Goal: Task Accomplishment & Management: Complete application form

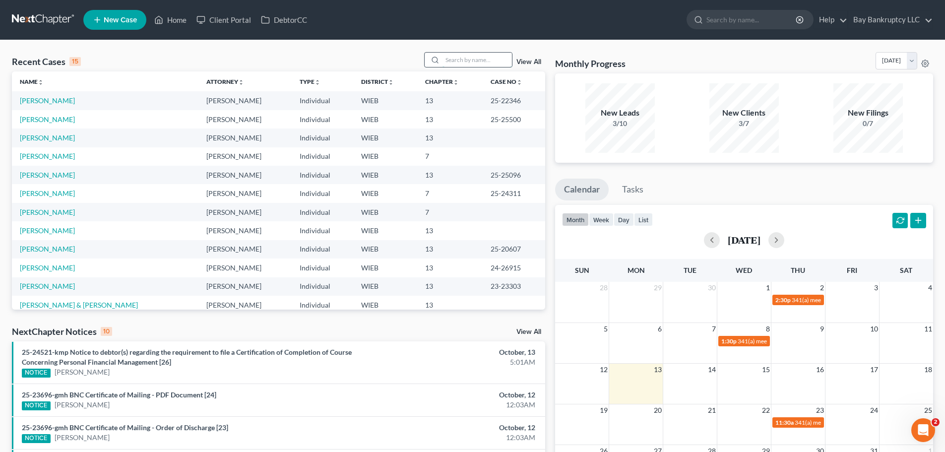
click at [486, 65] on input "search" at bounding box center [476, 60] width 69 height 14
type input "kortnee"
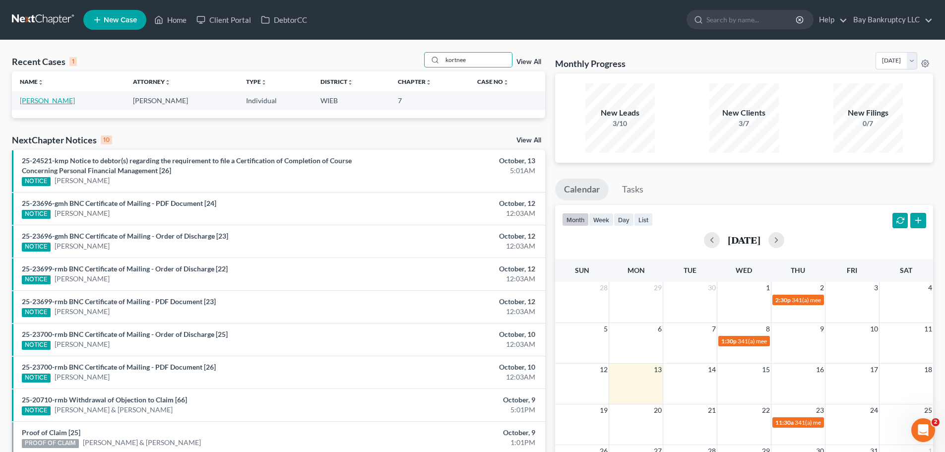
click at [44, 98] on link "[PERSON_NAME]" at bounding box center [47, 100] width 55 height 8
select select "4"
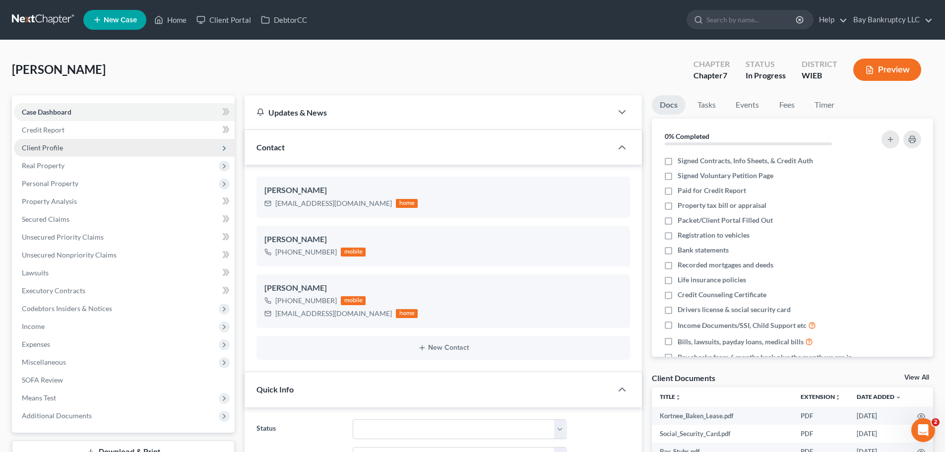
click at [50, 148] on span "Client Profile" at bounding box center [42, 147] width 41 height 8
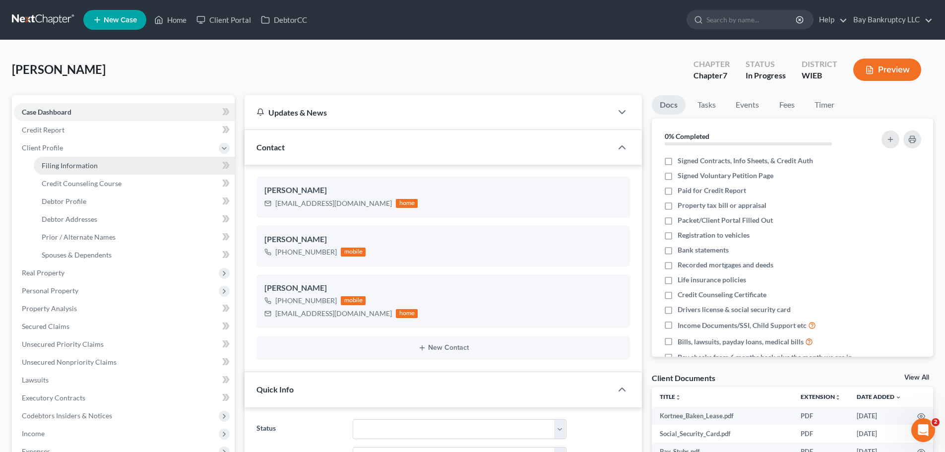
click at [60, 161] on span "Filing Information" at bounding box center [70, 165] width 56 height 8
select select "1"
select select "0"
select select "52"
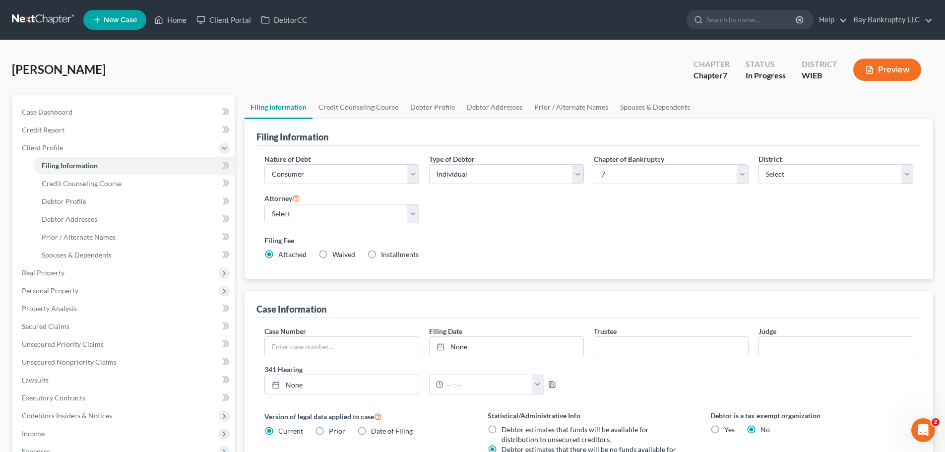
click at [381, 252] on label "Installments Installments" at bounding box center [400, 254] width 38 height 10
click at [385, 252] on input "Installments Installments" at bounding box center [388, 252] width 6 height 6
radio input "true"
radio input "false"
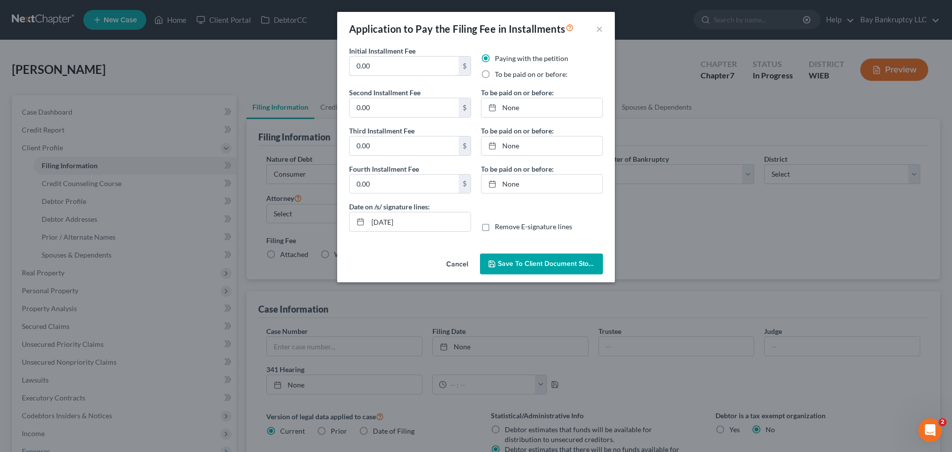
drag, startPoint x: 375, startPoint y: 63, endPoint x: 331, endPoint y: 73, distance: 45.8
click at [331, 73] on div "Application to Pay the Filing Fee in Installments × Initial Installment Fee 0.0…" at bounding box center [476, 226] width 952 height 452
type input "113"
type input "112"
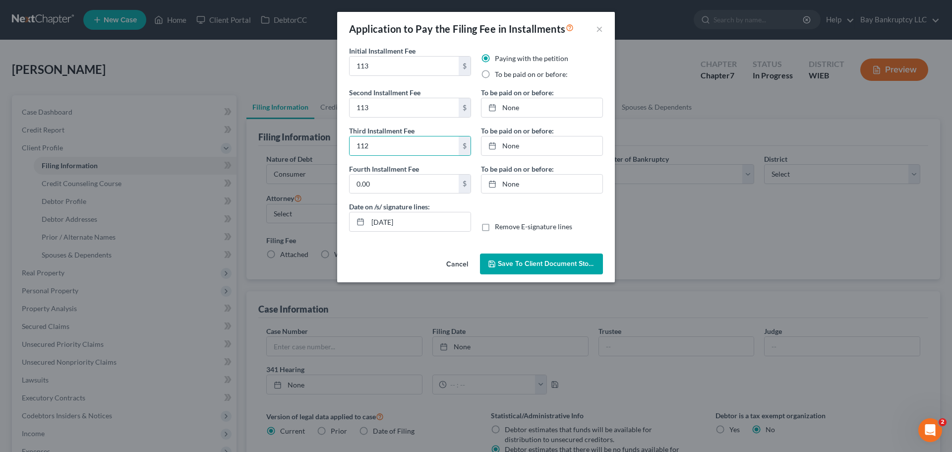
click at [495, 71] on label "To be paid on or before:" at bounding box center [531, 74] width 73 height 10
click at [499, 71] on input "To be paid on or before:" at bounding box center [502, 72] width 6 height 6
radio input "true"
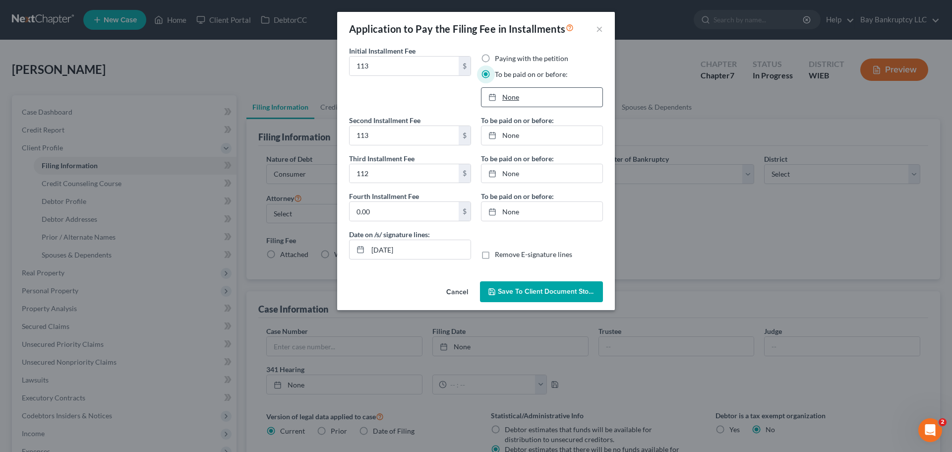
click at [510, 97] on link "None" at bounding box center [541, 97] width 121 height 19
type input "[DATE]"
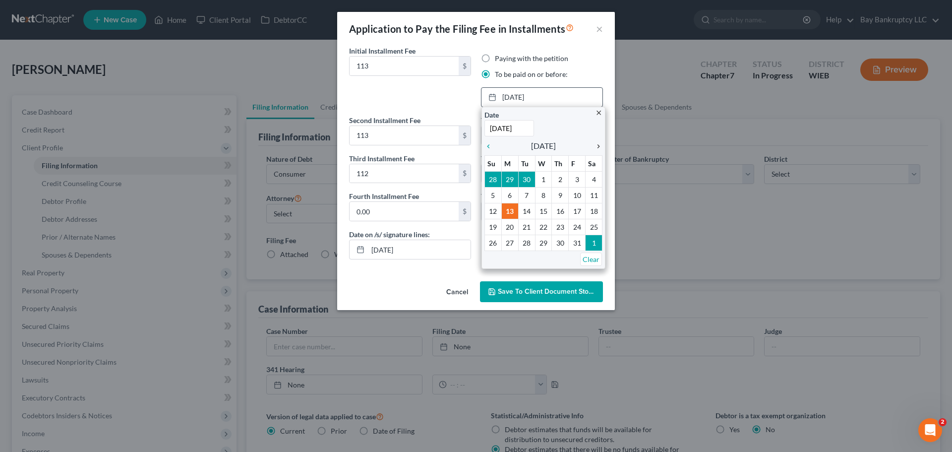
click at [597, 145] on icon "chevron_right" at bounding box center [596, 146] width 13 height 8
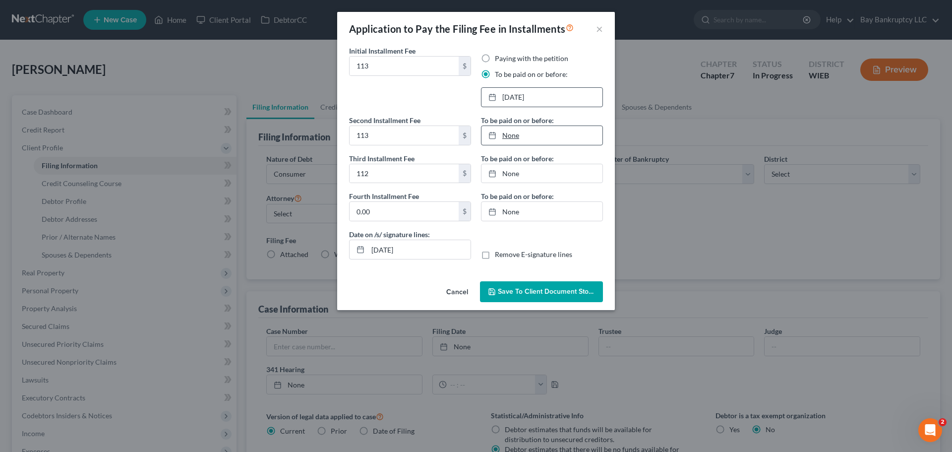
click at [495, 136] on icon at bounding box center [492, 135] width 8 height 8
type input "[DATE]"
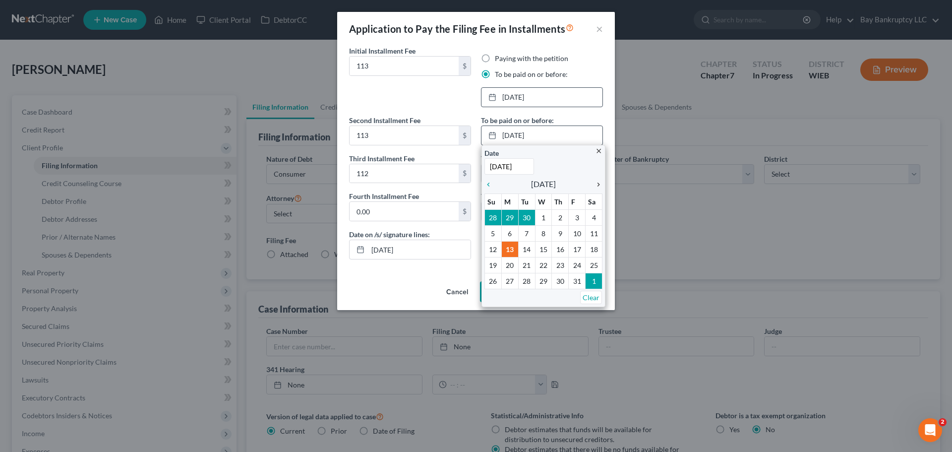
click at [598, 183] on icon "chevron_right" at bounding box center [596, 184] width 13 height 8
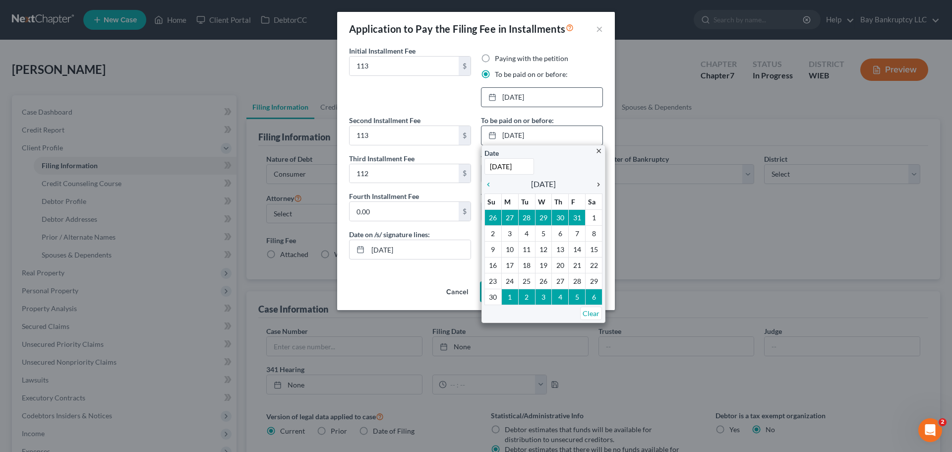
click at [598, 183] on icon "chevron_right" at bounding box center [596, 184] width 13 height 8
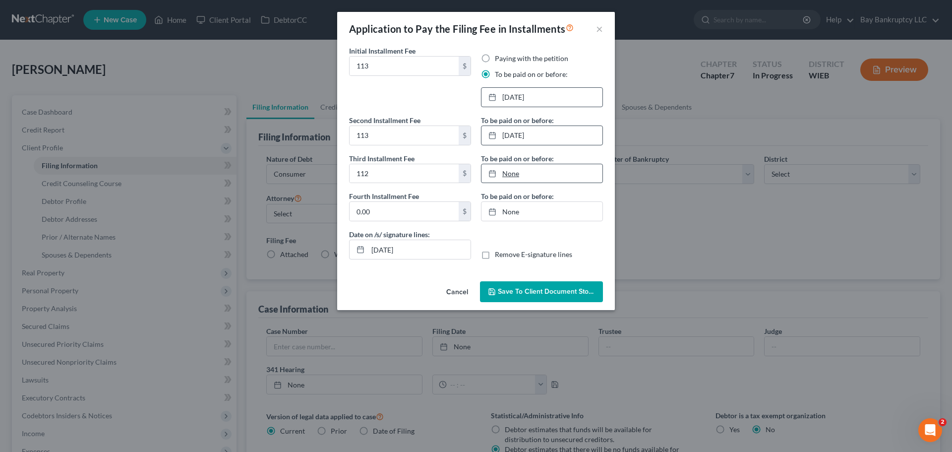
click at [520, 175] on link "None" at bounding box center [541, 173] width 121 height 19
type input "[DATE]"
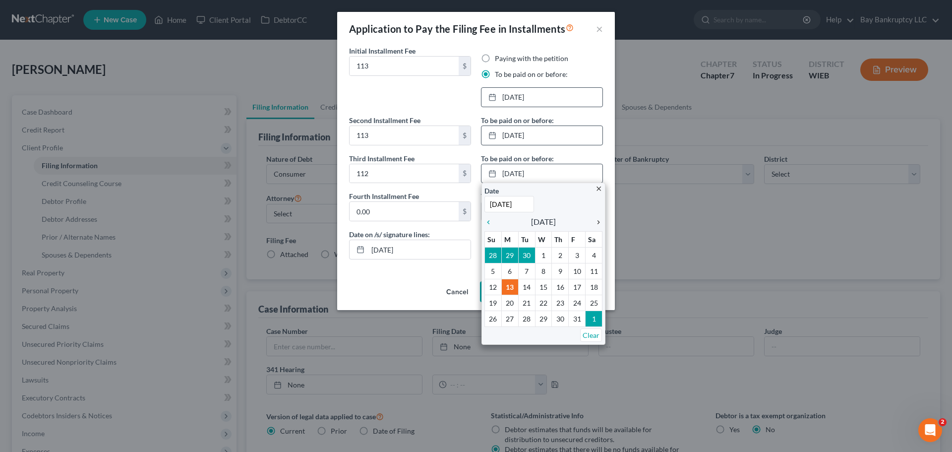
click at [597, 221] on icon "chevron_right" at bounding box center [596, 222] width 13 height 8
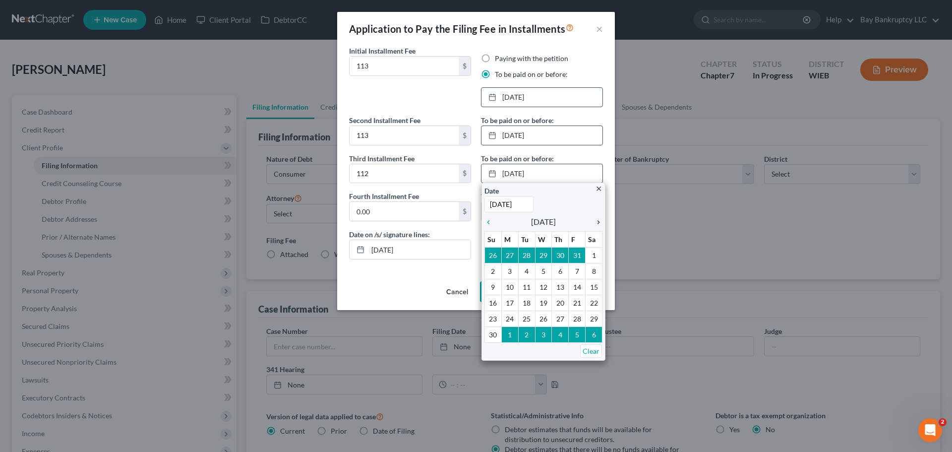
click at [597, 221] on icon "chevron_right" at bounding box center [596, 222] width 13 height 8
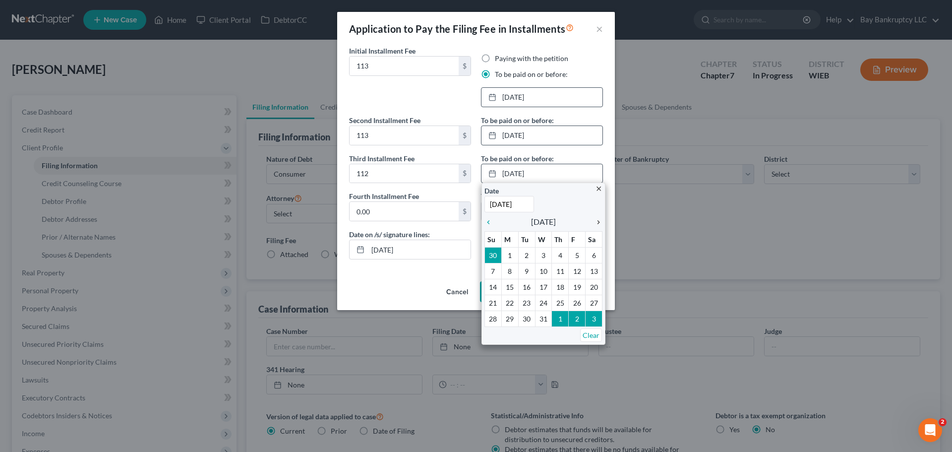
click at [597, 221] on icon "chevron_right" at bounding box center [596, 222] width 13 height 8
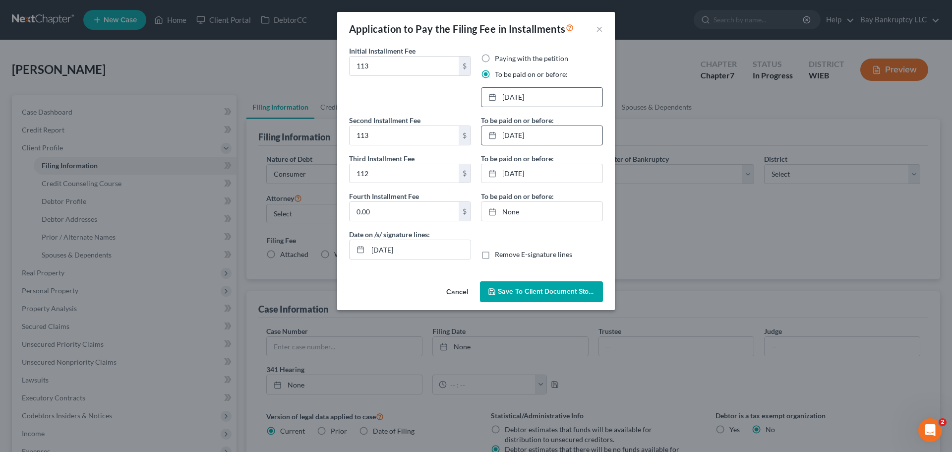
click at [526, 287] on span "Save to Client Document Storage" at bounding box center [550, 291] width 105 height 8
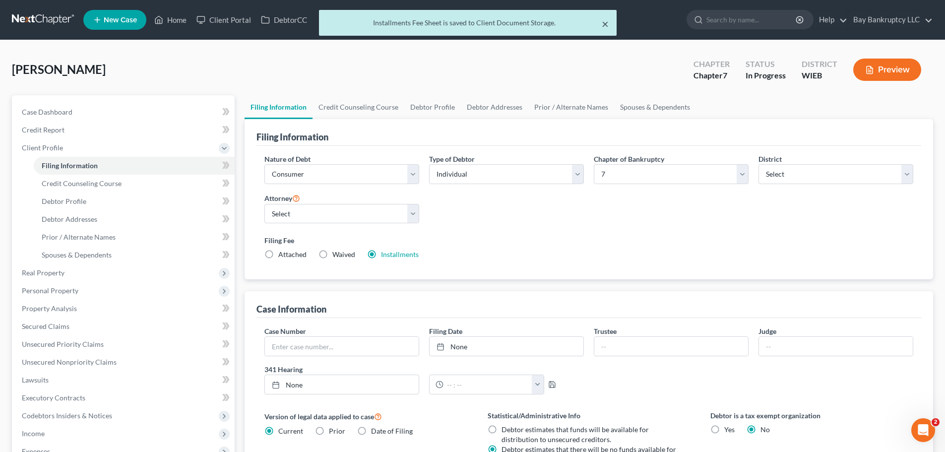
click at [603, 28] on button "×" at bounding box center [604, 24] width 7 height 12
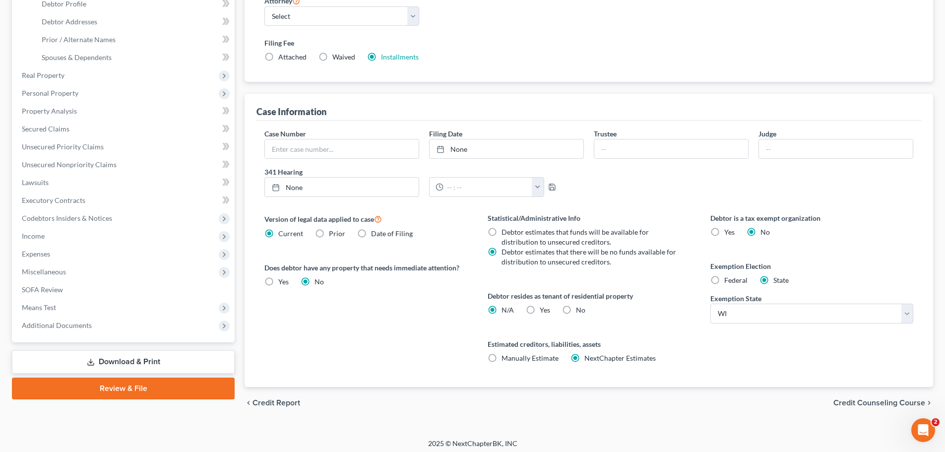
scroll to position [198, 0]
click at [724, 281] on label "Federal" at bounding box center [735, 279] width 23 height 10
click at [728, 281] on input "Federal" at bounding box center [731, 277] width 6 height 6
radio input "true"
radio input "false"
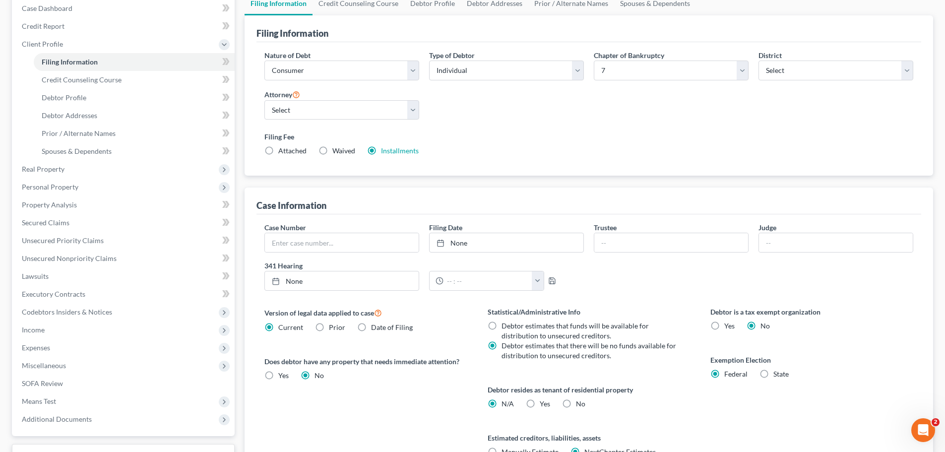
scroll to position [0, 0]
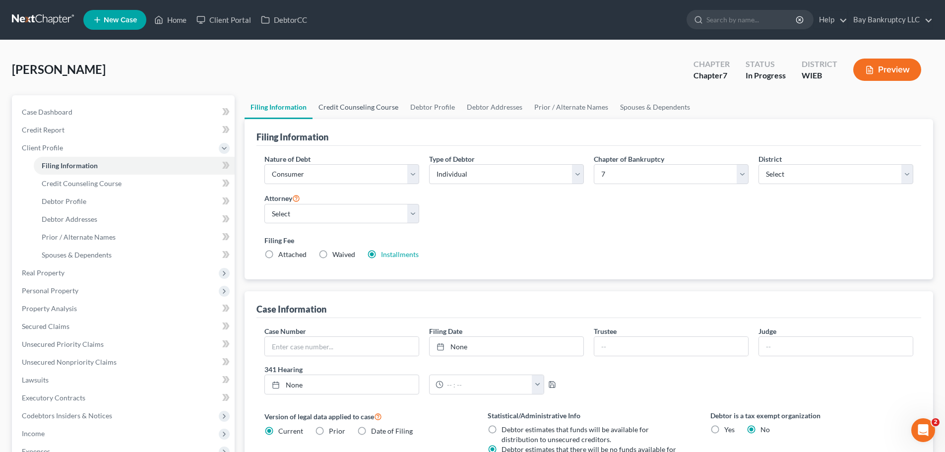
click at [347, 107] on link "Credit Counseling Course" at bounding box center [358, 107] width 92 height 24
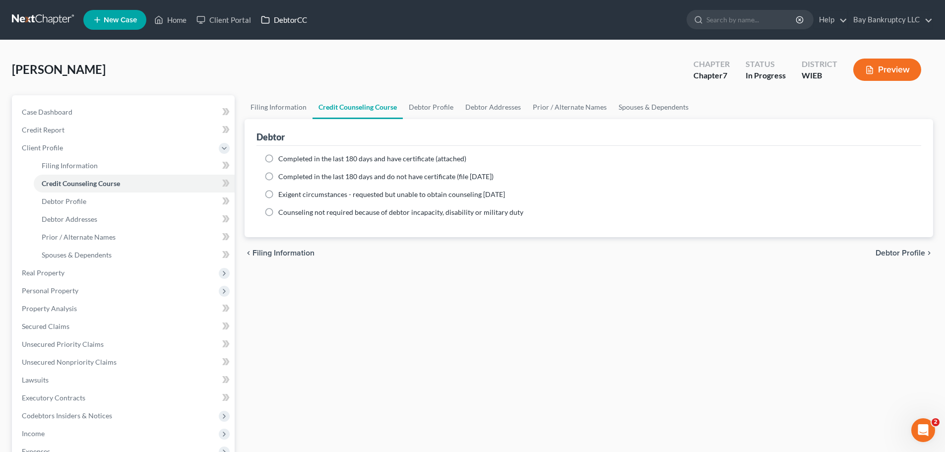
click at [281, 20] on link "DebtorCC" at bounding box center [284, 20] width 56 height 18
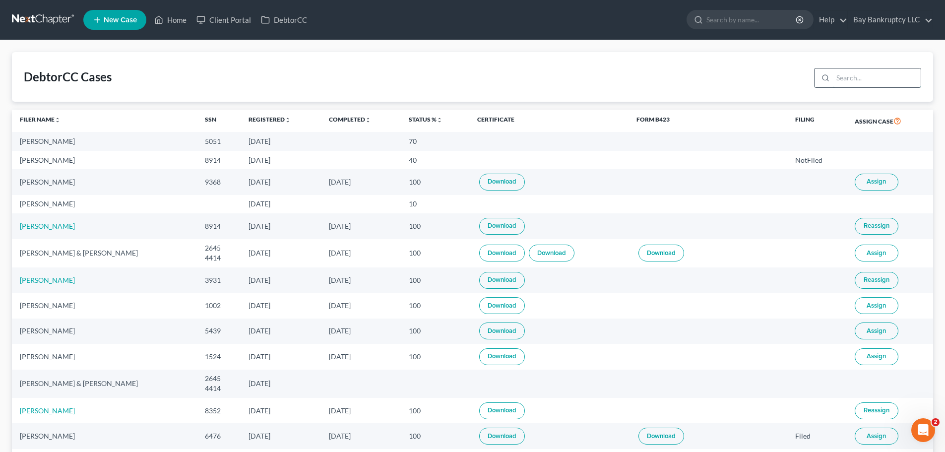
click at [867, 82] on input "search" at bounding box center [876, 77] width 88 height 19
type input "Kortnee"
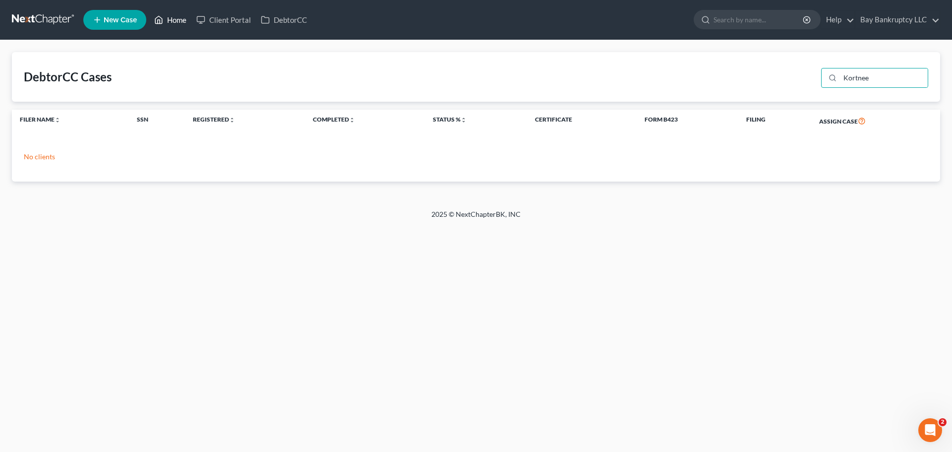
click at [177, 21] on link "Home" at bounding box center [170, 20] width 42 height 18
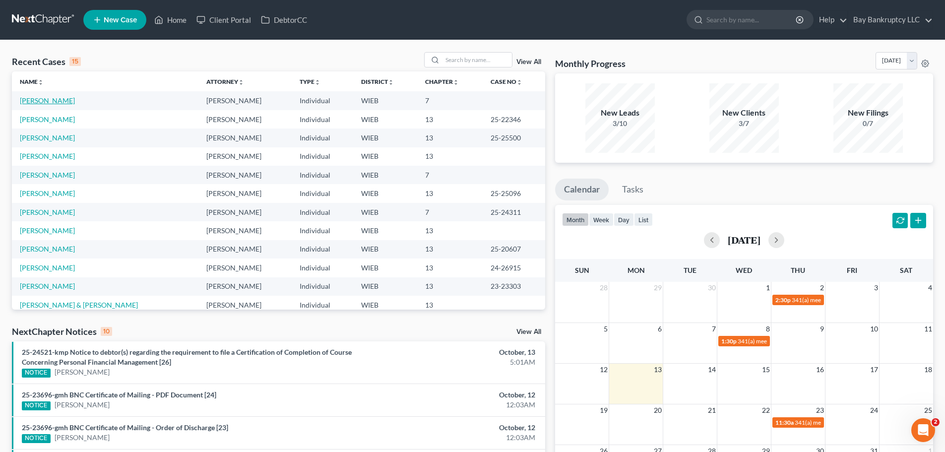
click at [33, 101] on link "[PERSON_NAME]" at bounding box center [47, 100] width 55 height 8
select select "4"
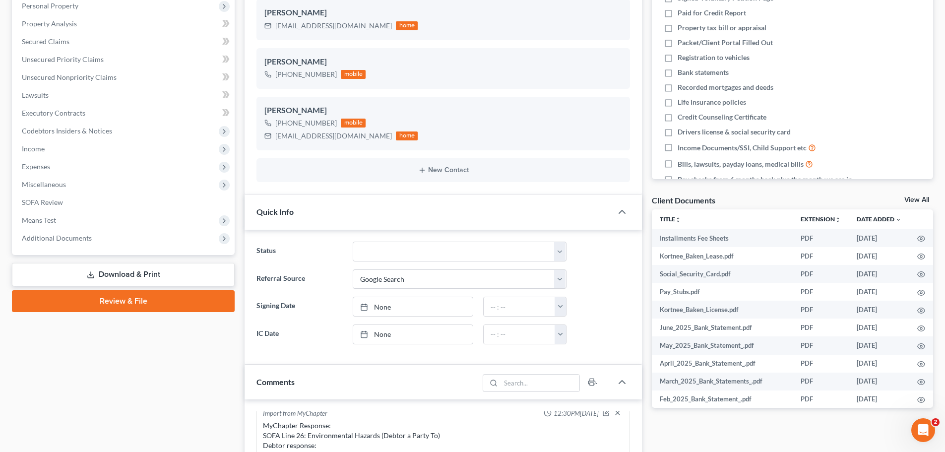
scroll to position [88, 0]
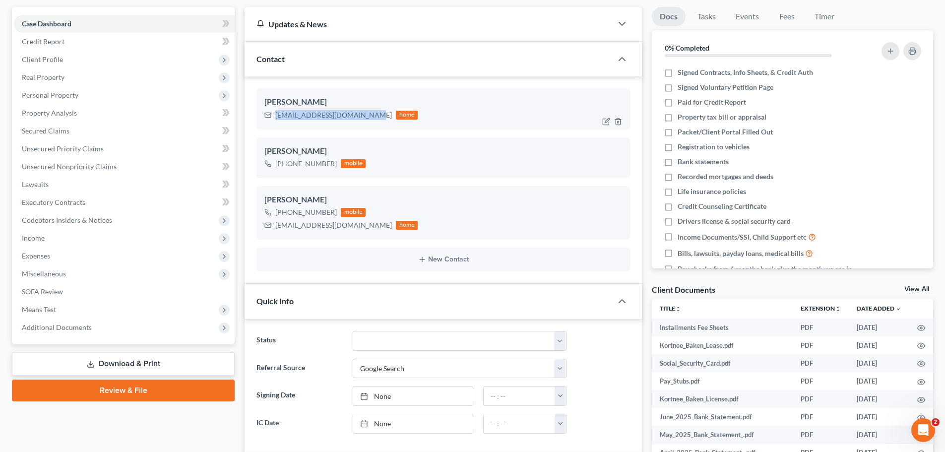
drag, startPoint x: 275, startPoint y: 114, endPoint x: 367, endPoint y: 119, distance: 92.9
click at [367, 119] on div "[EMAIL_ADDRESS][DOMAIN_NAME] home" at bounding box center [340, 115] width 153 height 13
copy div "[EMAIL_ADDRESS][DOMAIN_NAME]"
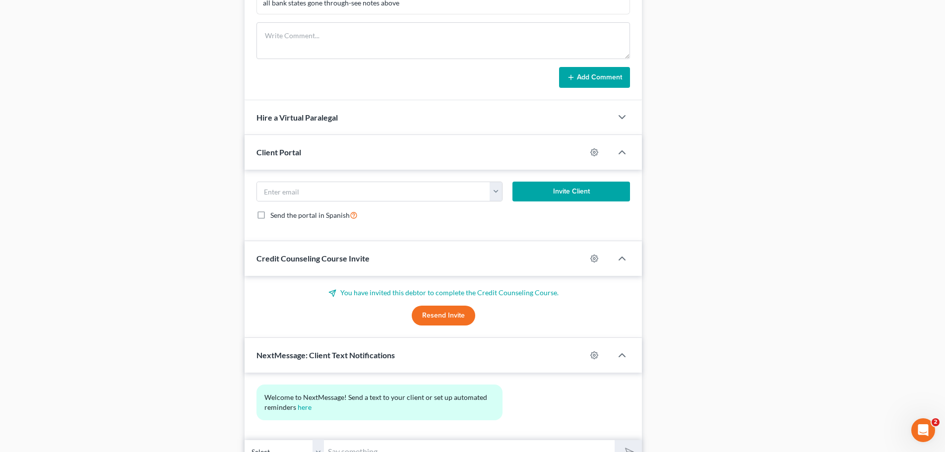
scroll to position [782, 0]
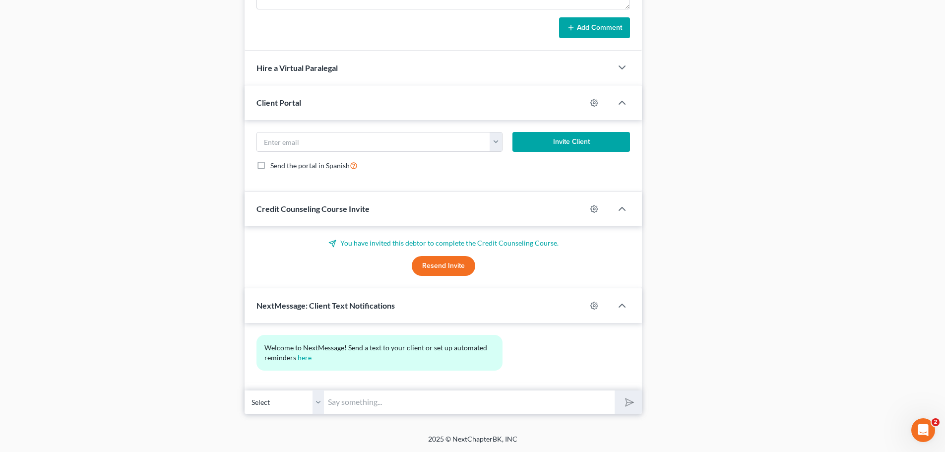
click at [440, 262] on button "Resend Invite" at bounding box center [443, 266] width 63 height 20
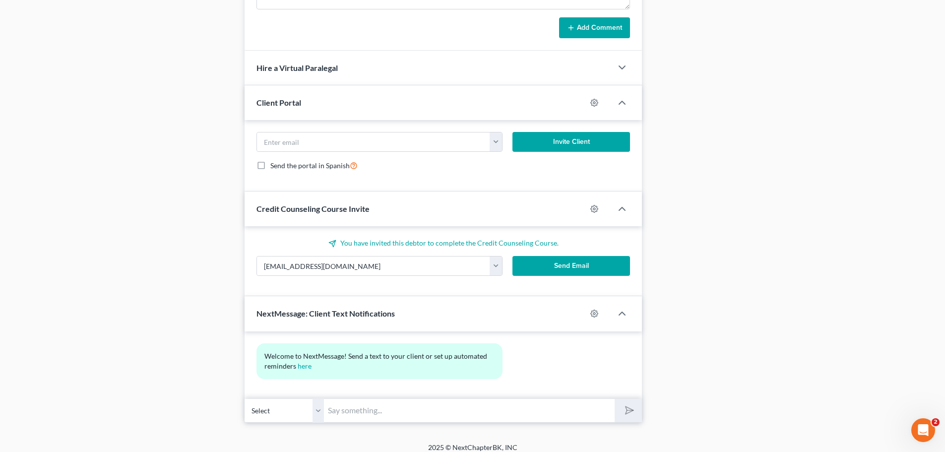
click at [552, 259] on button "Send Email" at bounding box center [571, 266] width 118 height 20
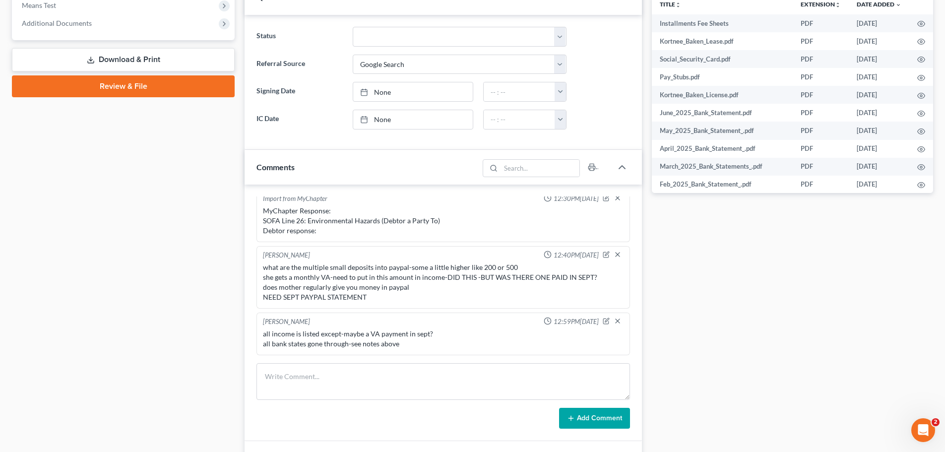
scroll to position [435, 0]
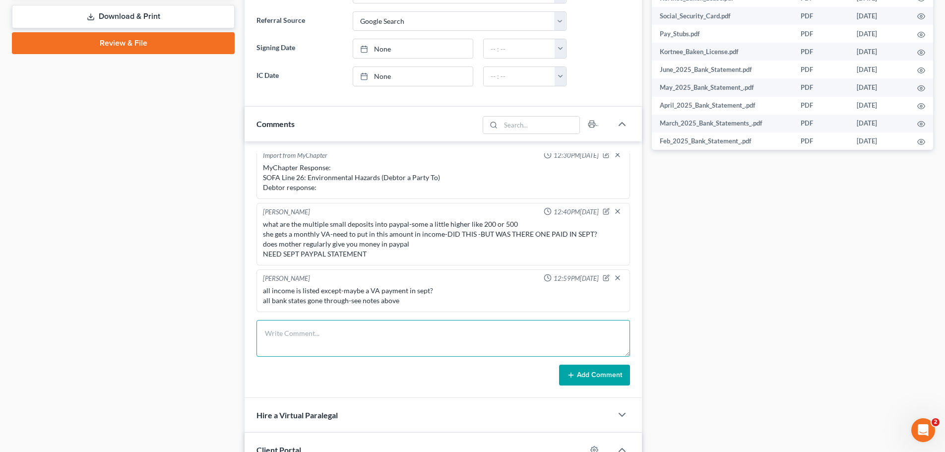
click at [285, 337] on textarea at bounding box center [442, 338] width 373 height 37
paste textarea "Hi [PERSON_NAME], I need you to take the first credit counseling class. I have …"
type textarea "Hi [PERSON_NAME], I need you to take the first credit counseling class. I have …"
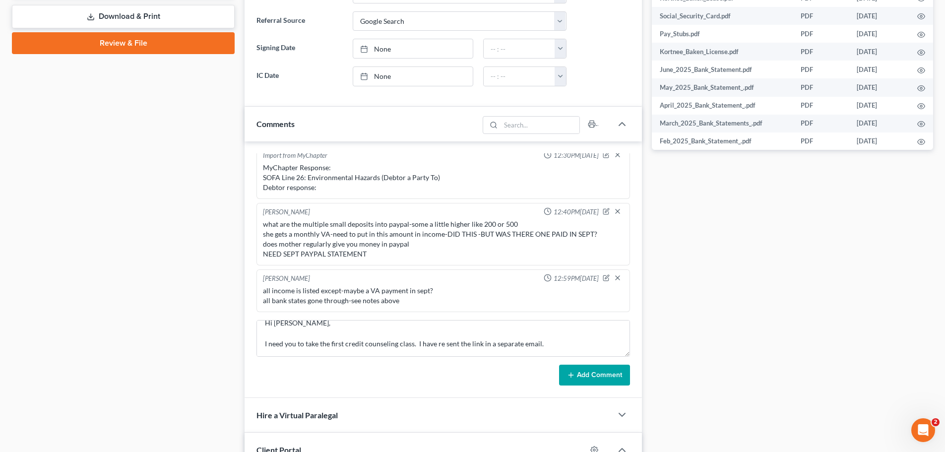
click at [590, 375] on button "Add Comment" at bounding box center [594, 374] width 71 height 21
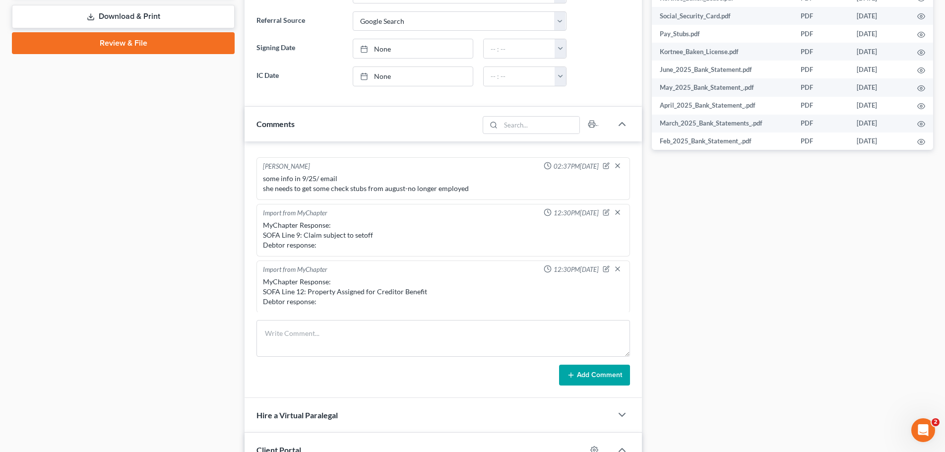
scroll to position [563, 0]
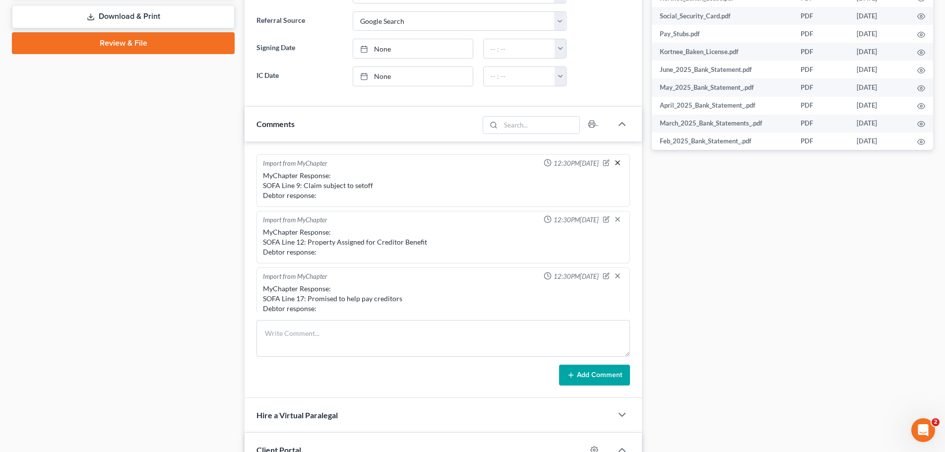
click at [613, 161] on icon "button" at bounding box center [617, 163] width 8 height 8
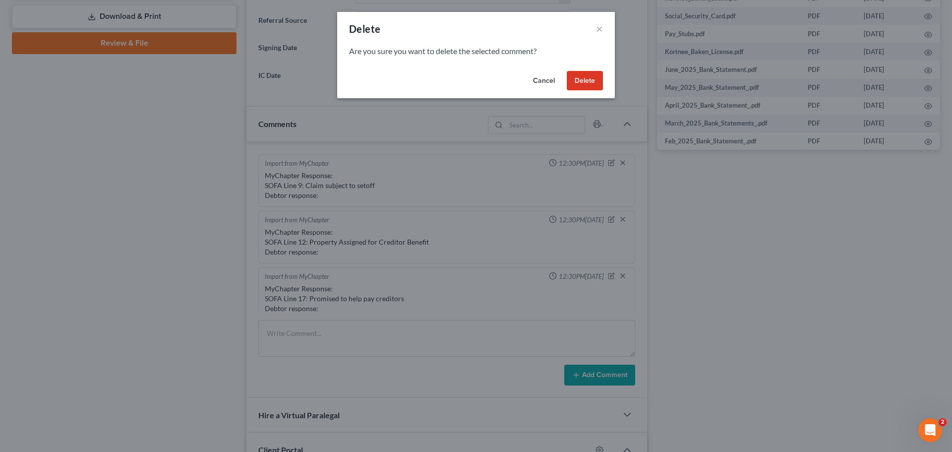
click at [583, 83] on button "Delete" at bounding box center [585, 81] width 36 height 20
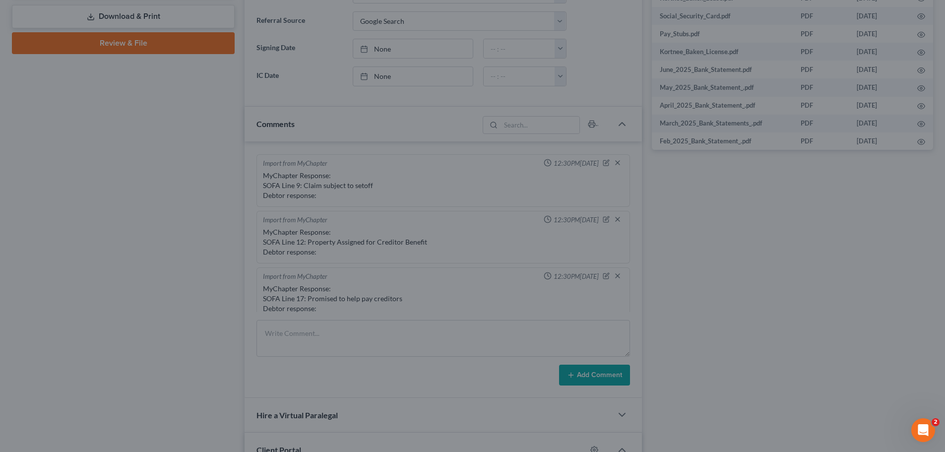
scroll to position [507, 0]
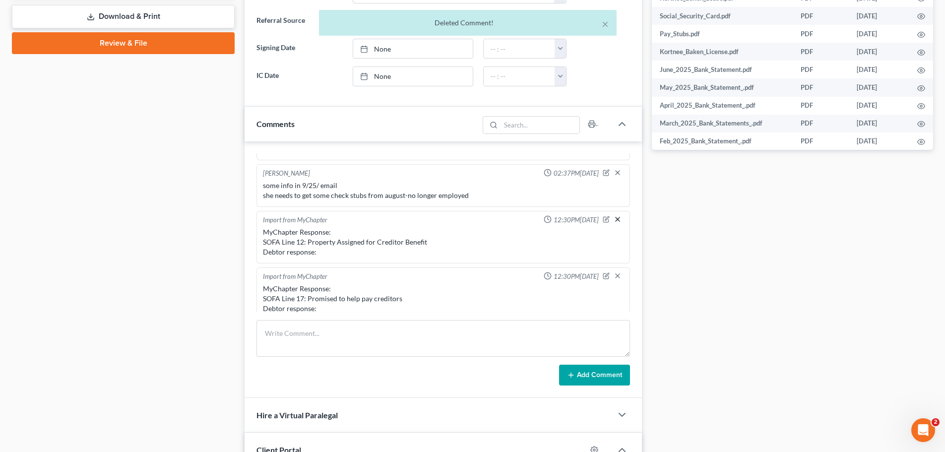
click at [613, 218] on icon "button" at bounding box center [617, 219] width 8 height 8
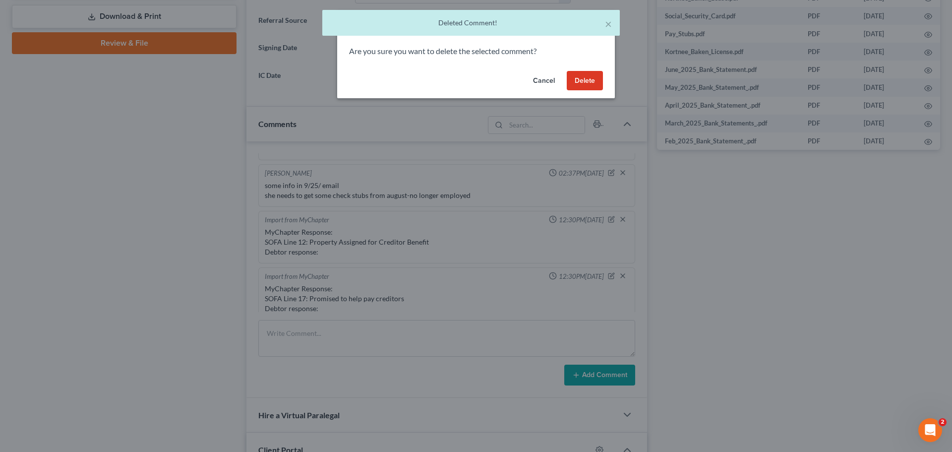
click at [589, 81] on button "Delete" at bounding box center [585, 81] width 36 height 20
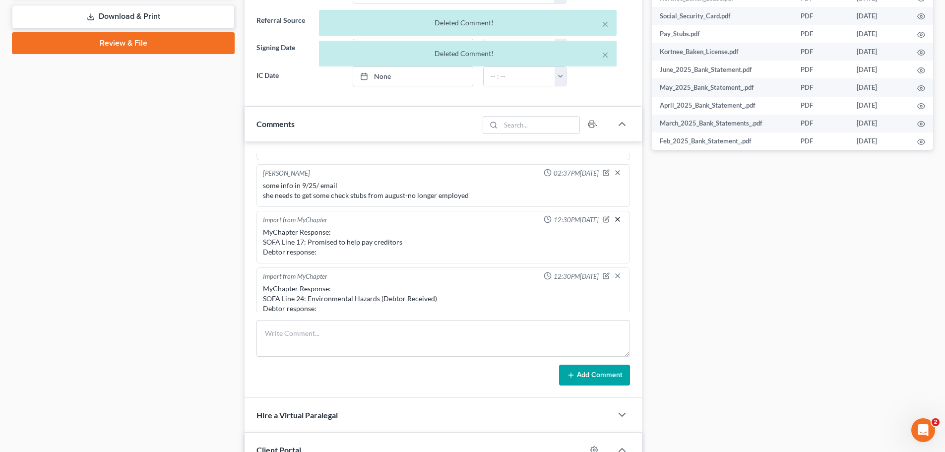
click at [615, 217] on line "button" at bounding box center [617, 219] width 4 height 4
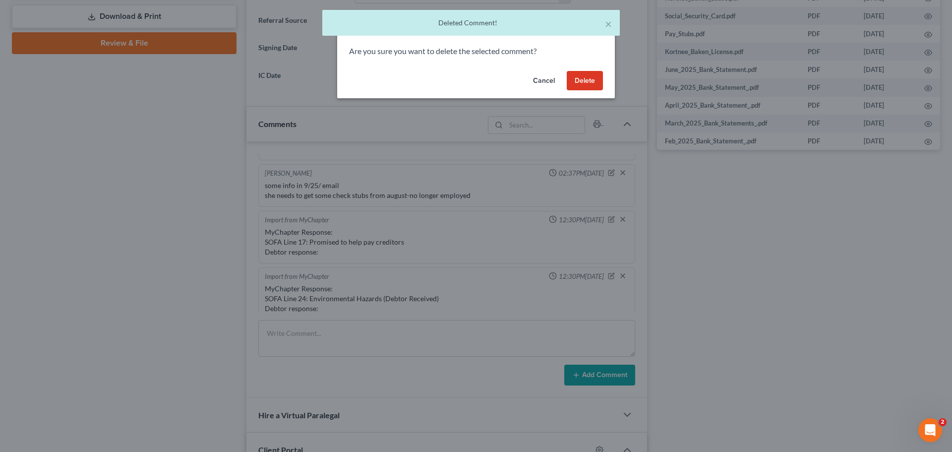
click at [582, 79] on button "Delete" at bounding box center [585, 81] width 36 height 20
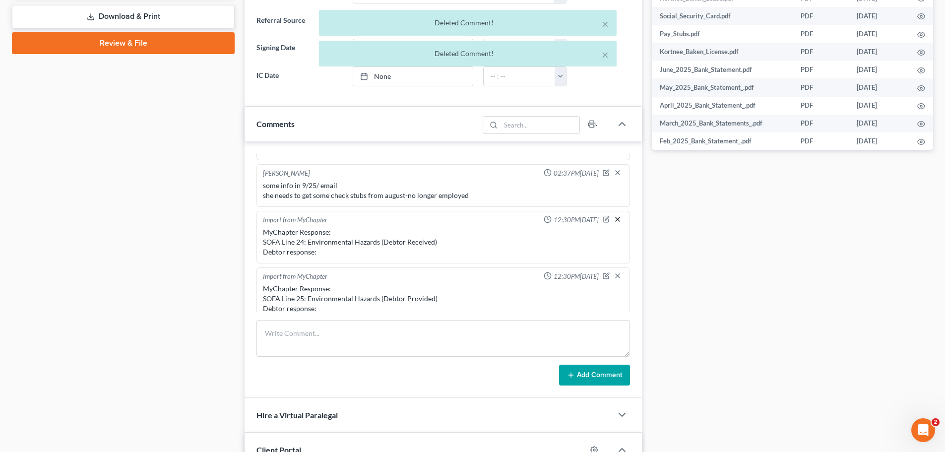
click at [613, 219] on icon "button" at bounding box center [617, 219] width 8 height 8
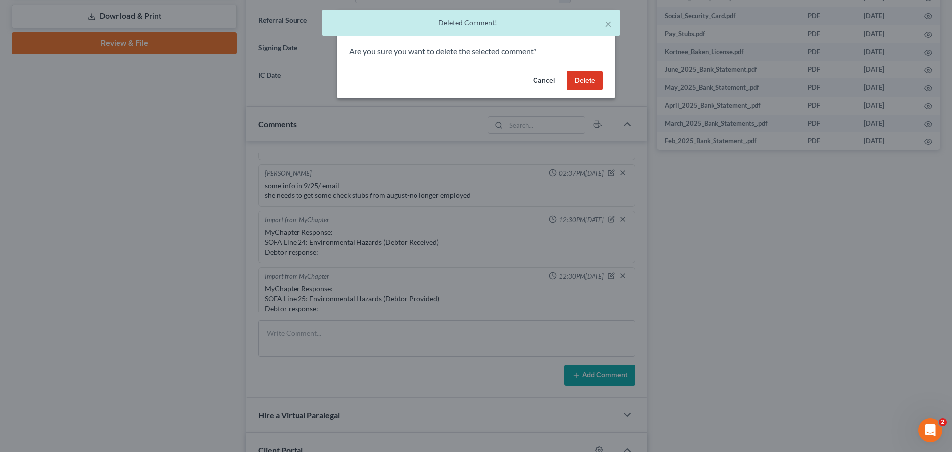
click at [587, 86] on button "Delete" at bounding box center [585, 81] width 36 height 20
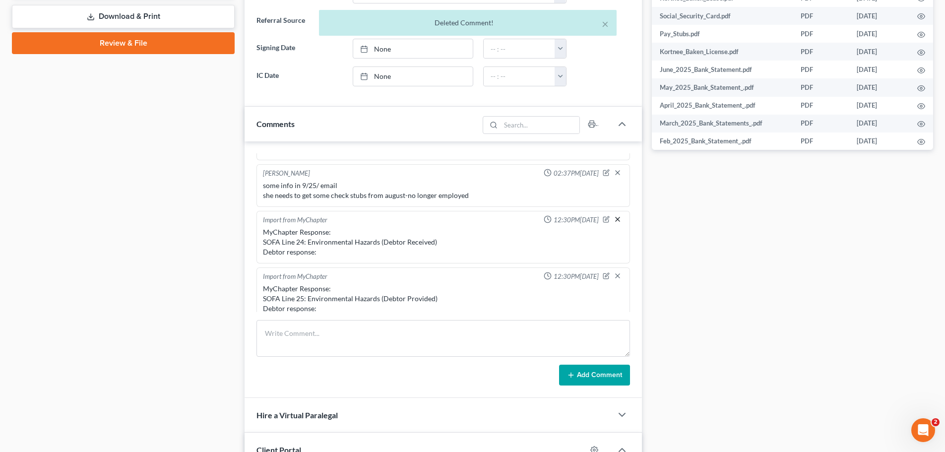
click at [615, 218] on line "button" at bounding box center [617, 219] width 4 height 4
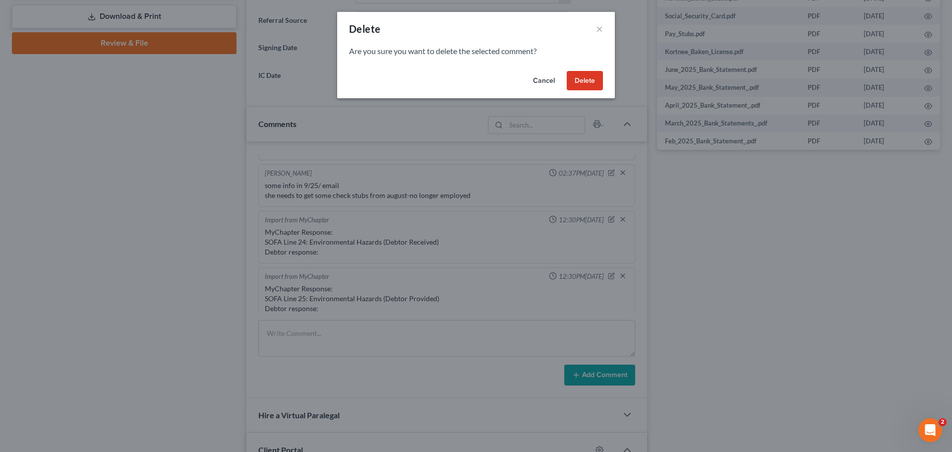
click at [587, 79] on button "Delete" at bounding box center [585, 81] width 36 height 20
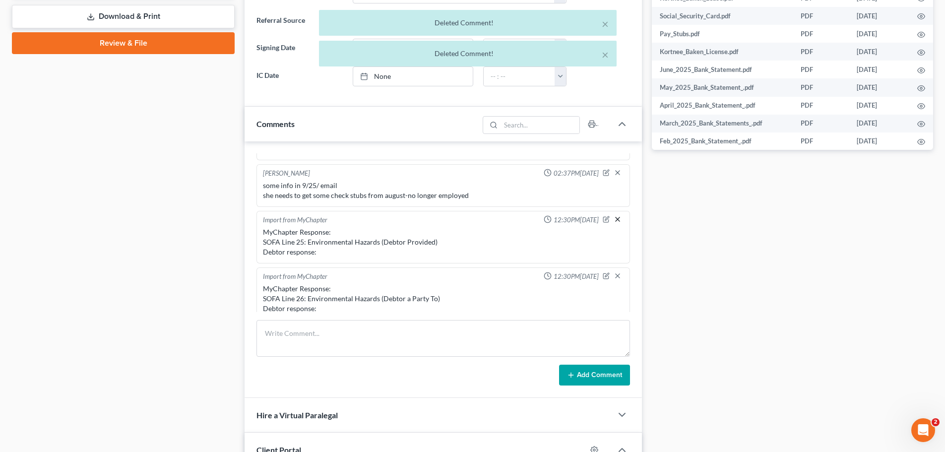
click at [615, 218] on line "button" at bounding box center [617, 219] width 4 height 4
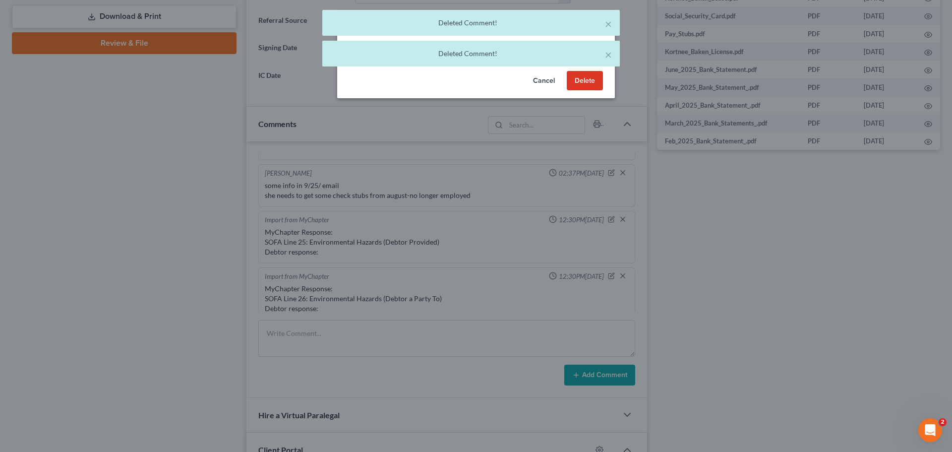
click at [587, 80] on button "Delete" at bounding box center [585, 81] width 36 height 20
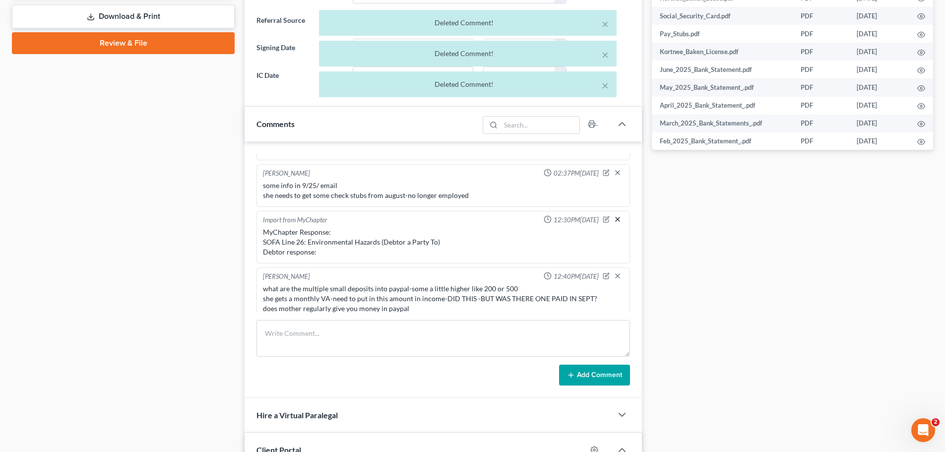
click at [613, 221] on icon "button" at bounding box center [617, 219] width 8 height 8
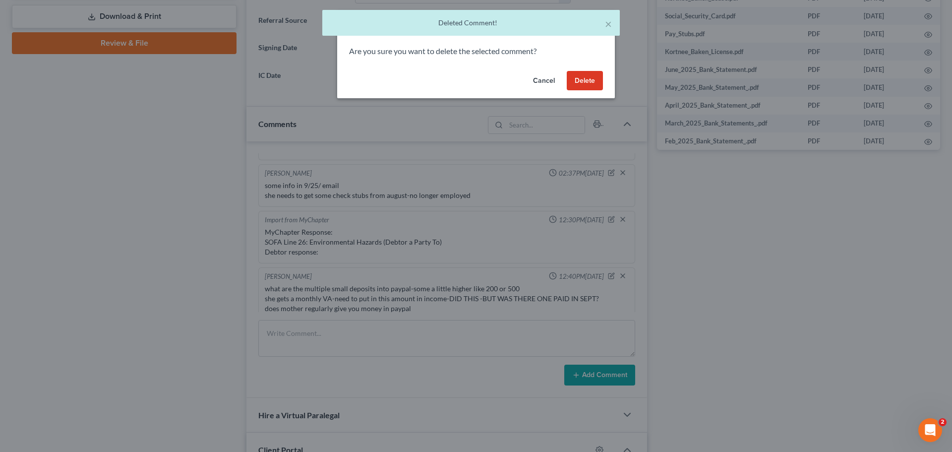
click at [586, 80] on button "Delete" at bounding box center [585, 81] width 36 height 20
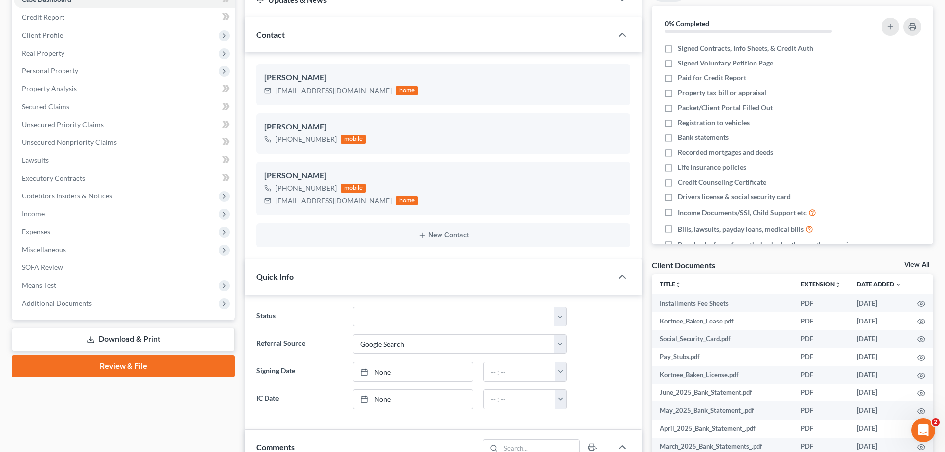
scroll to position [50, 0]
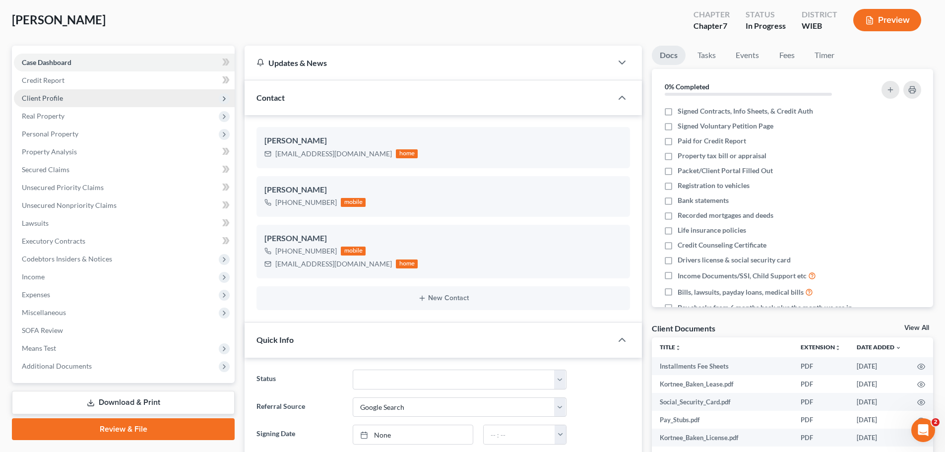
click at [53, 99] on span "Client Profile" at bounding box center [42, 98] width 41 height 8
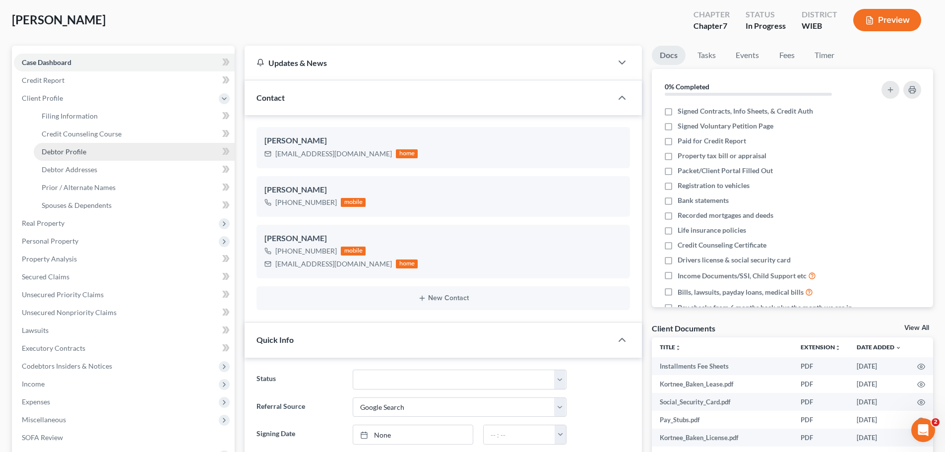
click at [68, 147] on span "Debtor Profile" at bounding box center [64, 151] width 45 height 8
select select "0"
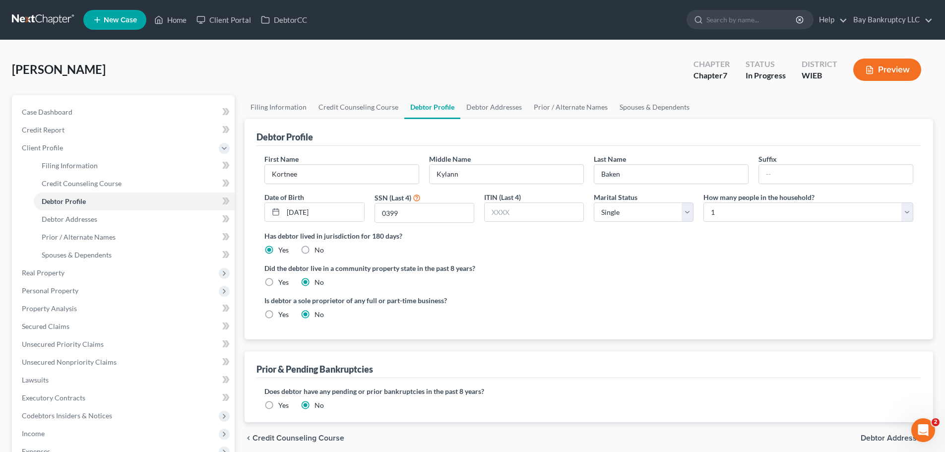
click at [278, 280] on label "Yes" at bounding box center [283, 282] width 10 height 10
click at [282, 280] on input "Yes" at bounding box center [285, 280] width 6 height 6
radio input "true"
radio input "false"
click at [485, 109] on link "Debtor Addresses" at bounding box center [493, 107] width 67 height 24
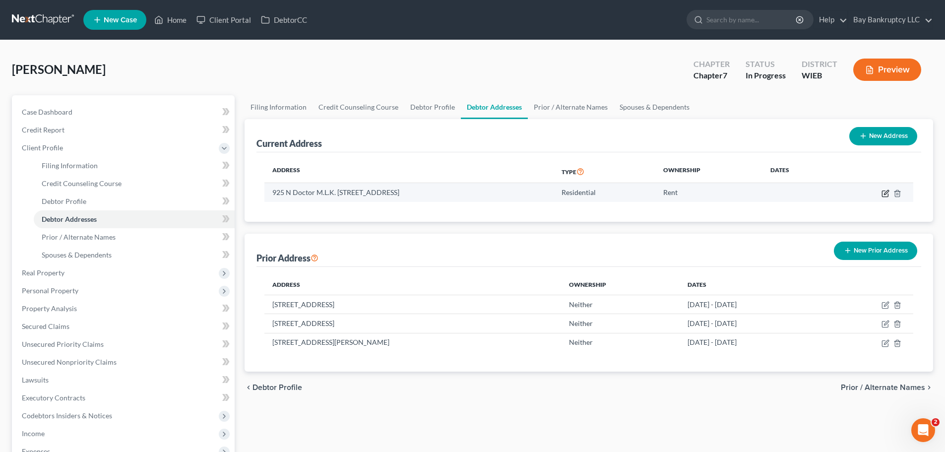
click at [885, 192] on icon "button" at bounding box center [885, 193] width 8 height 8
select select "52"
select select "0"
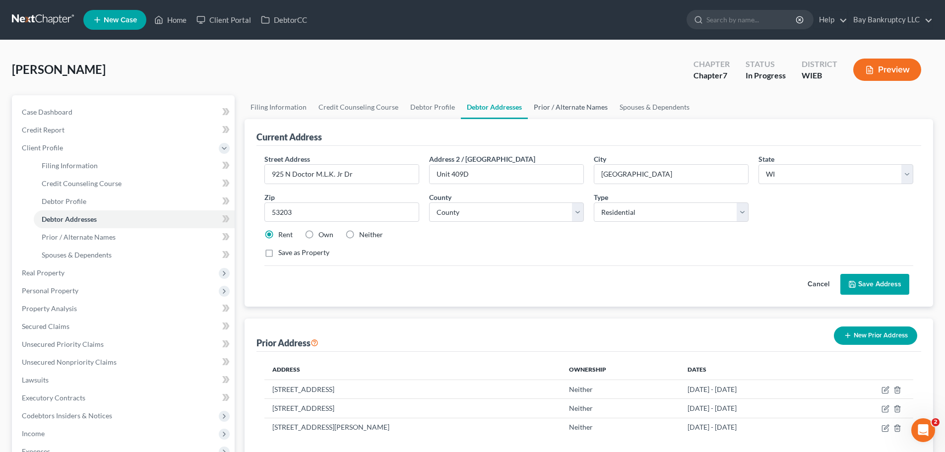
click at [549, 102] on link "Prior / Alternate Names" at bounding box center [571, 107] width 86 height 24
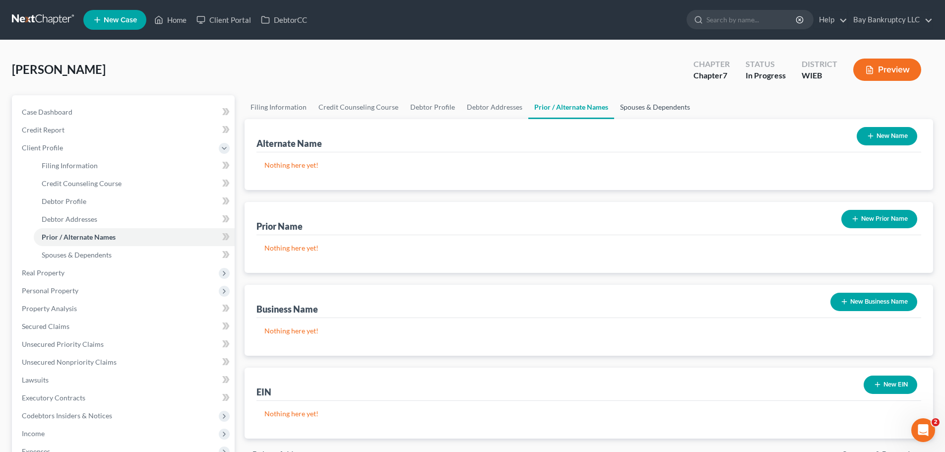
click at [640, 111] on link "Spouses & Dependents" at bounding box center [655, 107] width 82 height 24
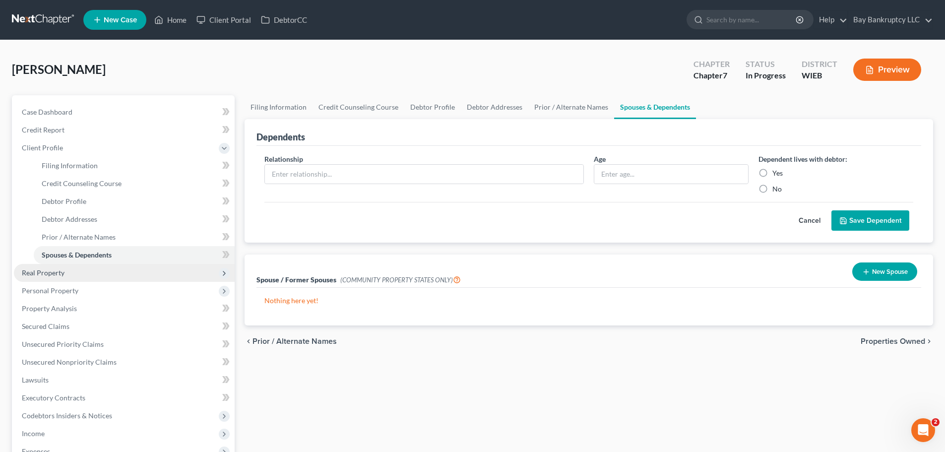
click at [44, 272] on span "Real Property" at bounding box center [43, 272] width 43 height 8
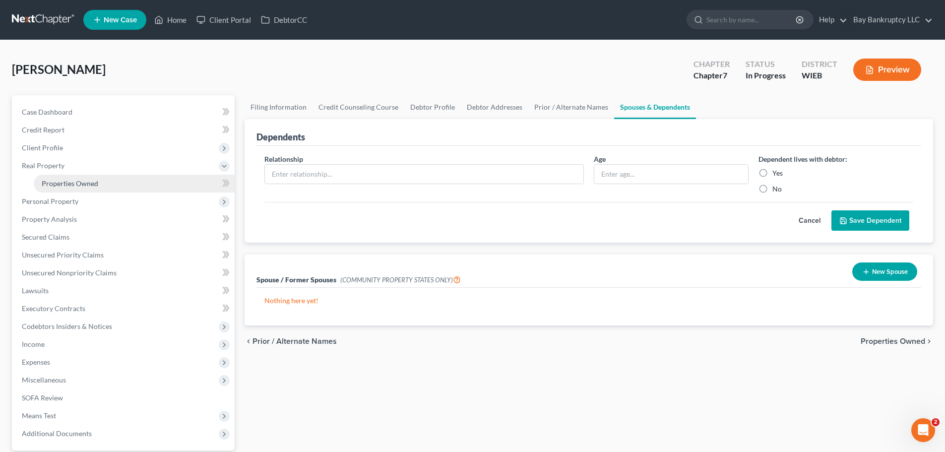
click at [75, 182] on span "Properties Owned" at bounding box center [70, 183] width 57 height 8
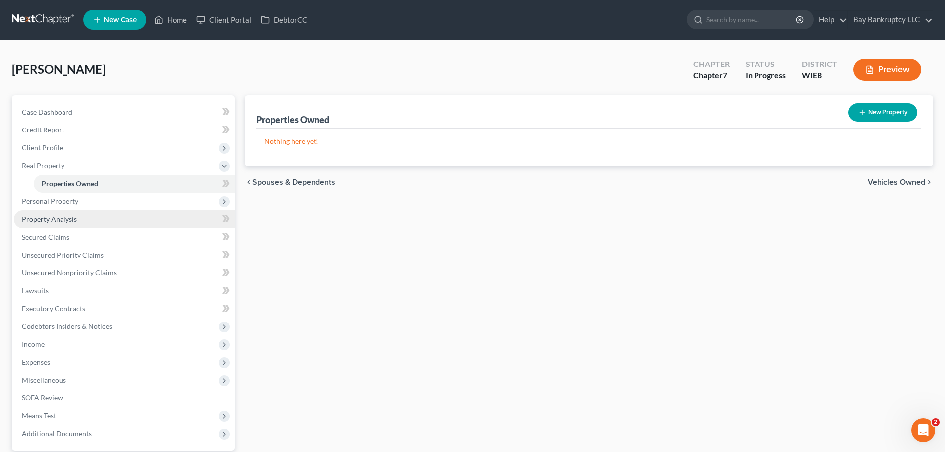
click at [60, 219] on span "Property Analysis" at bounding box center [49, 219] width 55 height 8
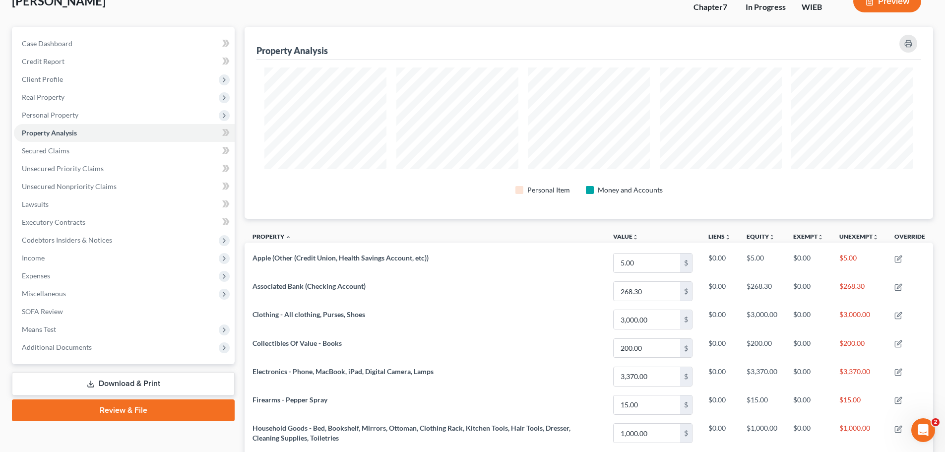
scroll to position [50, 0]
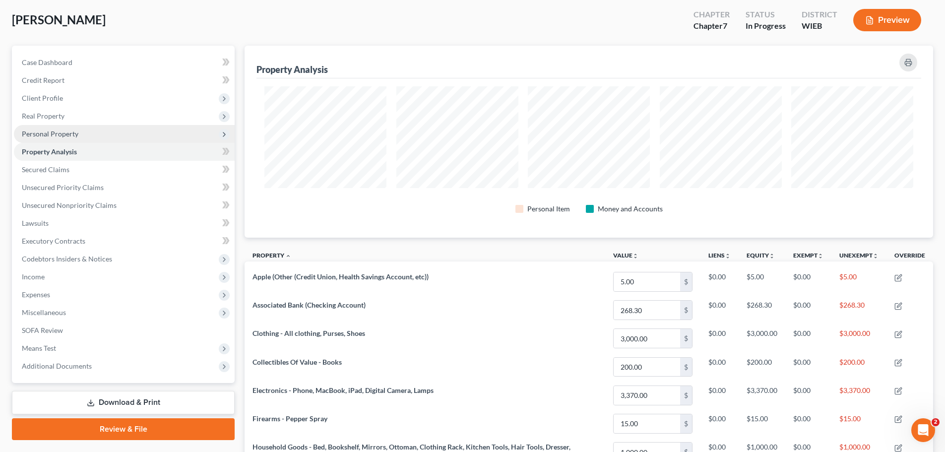
click at [70, 135] on span "Personal Property" at bounding box center [50, 133] width 57 height 8
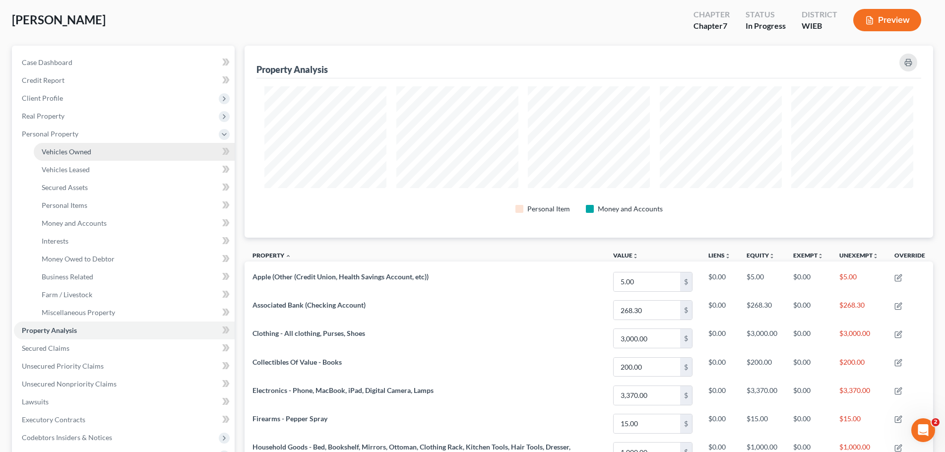
click at [77, 153] on span "Vehicles Owned" at bounding box center [67, 151] width 50 height 8
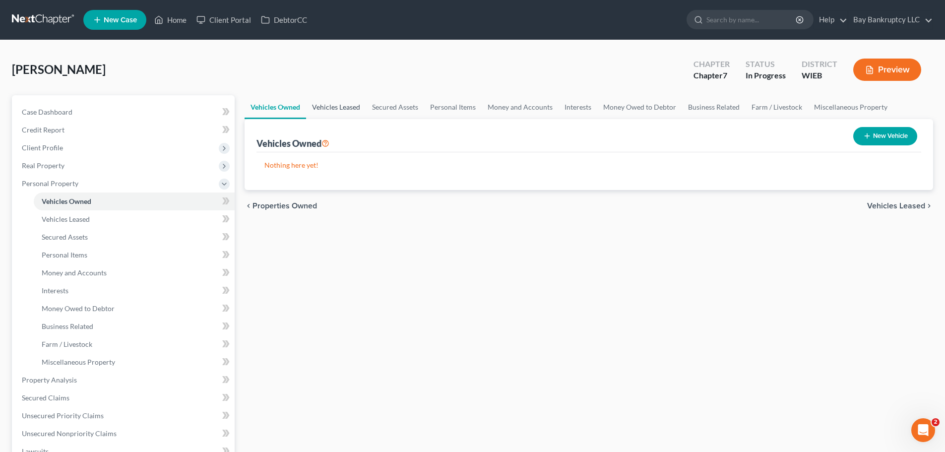
click at [345, 107] on link "Vehicles Leased" at bounding box center [336, 107] width 60 height 24
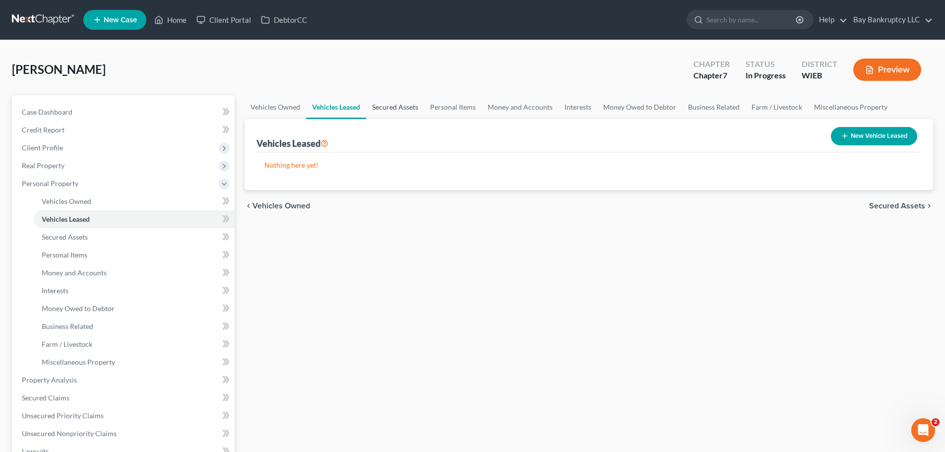
click at [389, 108] on link "Secured Assets" at bounding box center [395, 107] width 58 height 24
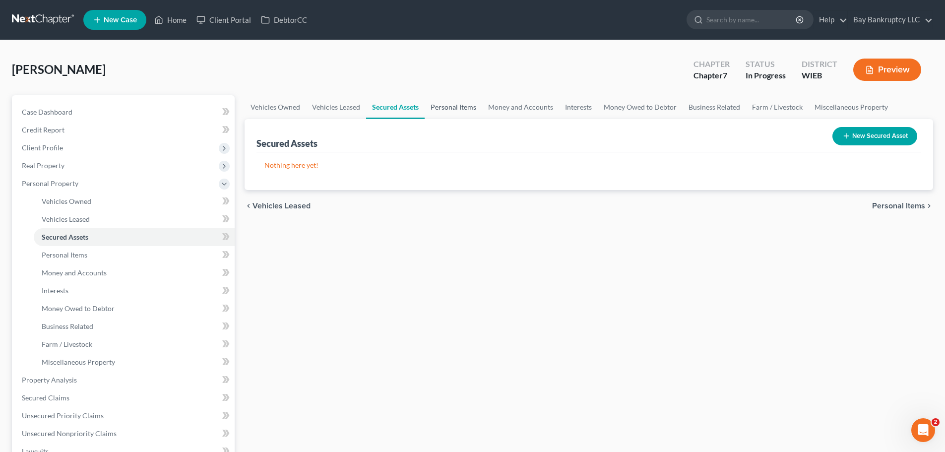
click at [464, 102] on link "Personal Items" at bounding box center [453, 107] width 58 height 24
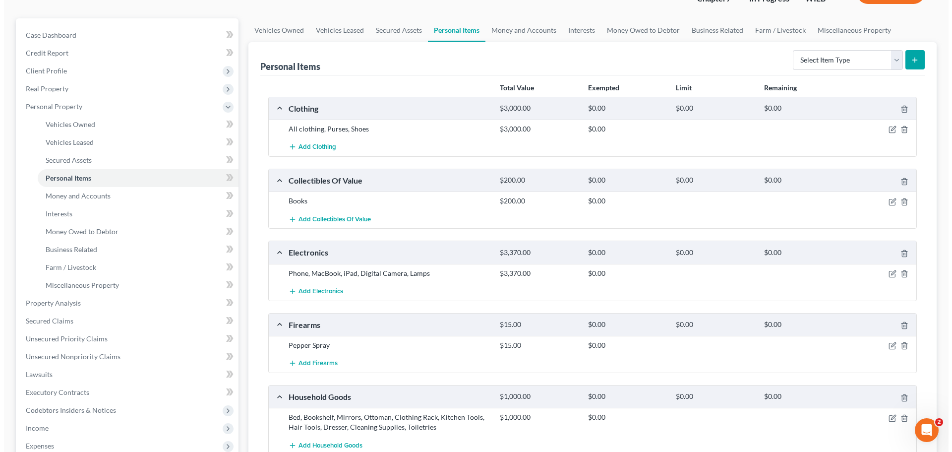
scroll to position [99, 0]
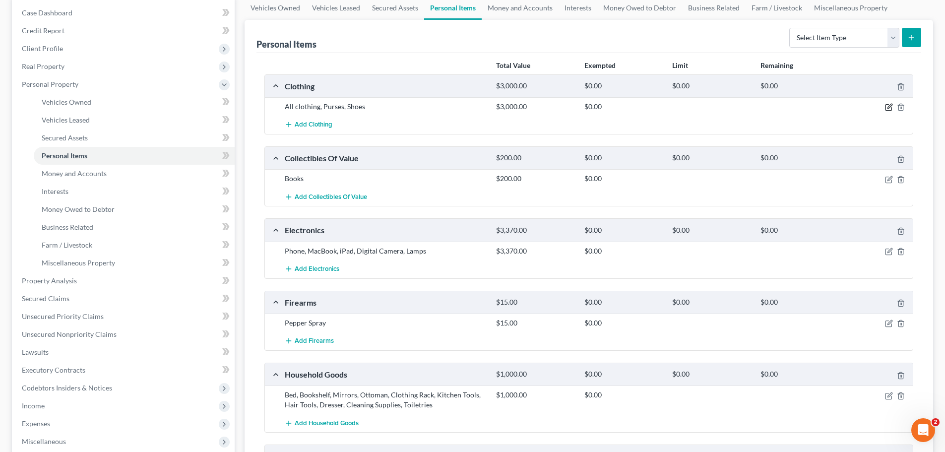
click at [888, 107] on icon "button" at bounding box center [889, 107] width 8 height 8
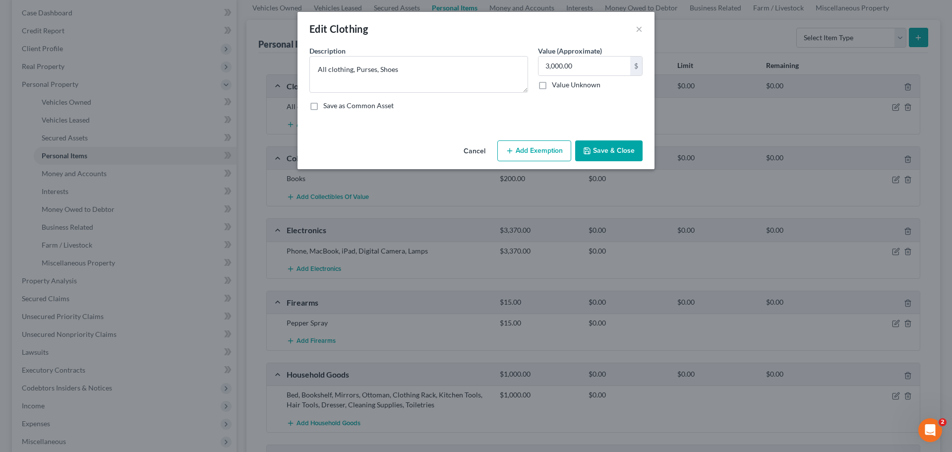
click at [523, 154] on button "Add Exemption" at bounding box center [534, 150] width 74 height 21
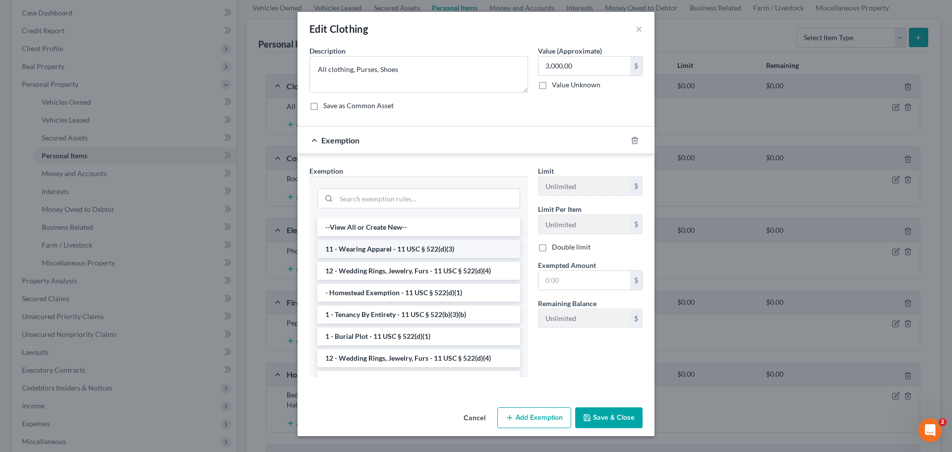
click at [374, 248] on li "11 - Wearing Apparel - 11 USC § 522(d)(3)" at bounding box center [418, 249] width 203 height 18
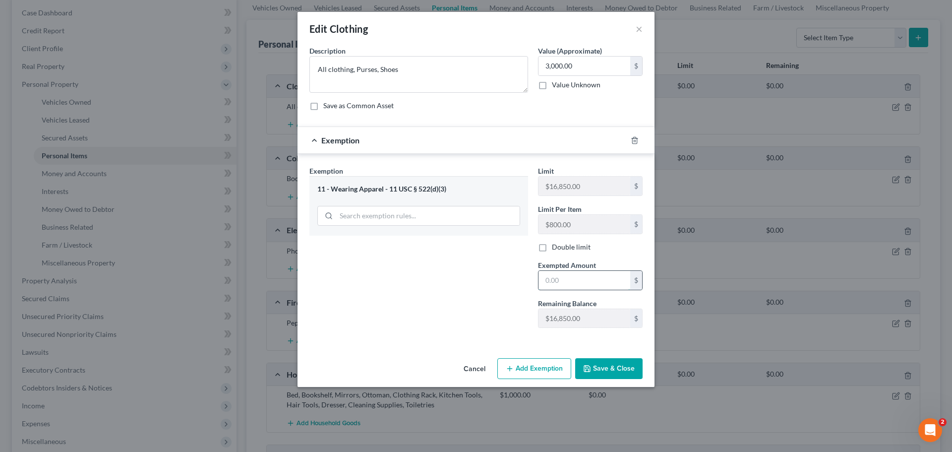
click at [564, 277] on input "text" at bounding box center [584, 280] width 92 height 19
type input "3,000"
click at [620, 370] on button "Save & Close" at bounding box center [608, 368] width 67 height 21
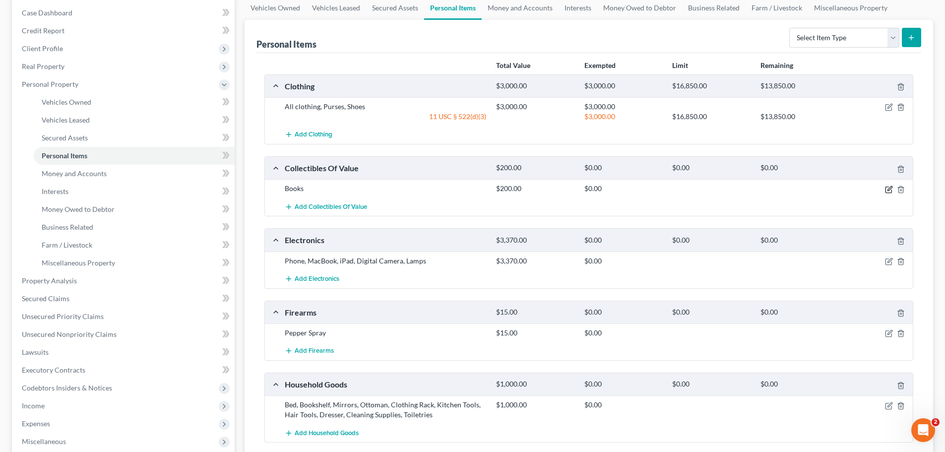
click at [889, 187] on icon "button" at bounding box center [889, 188] width 4 height 4
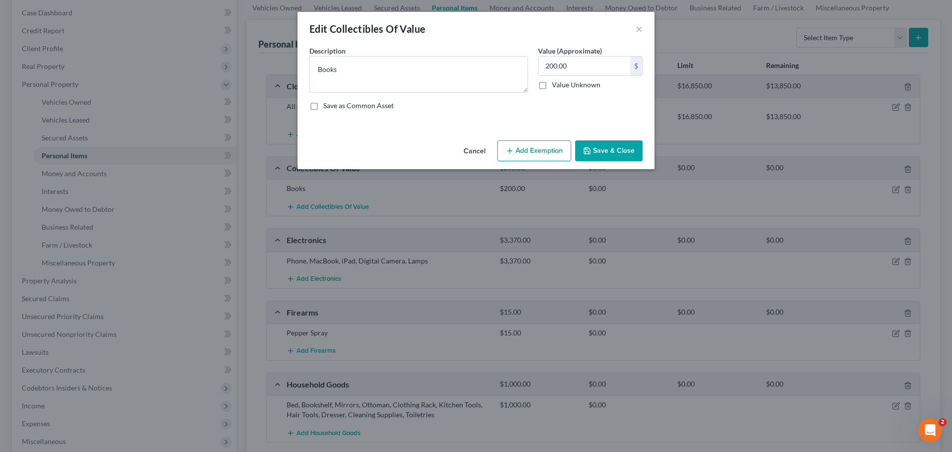
click at [535, 156] on button "Add Exemption" at bounding box center [534, 150] width 74 height 21
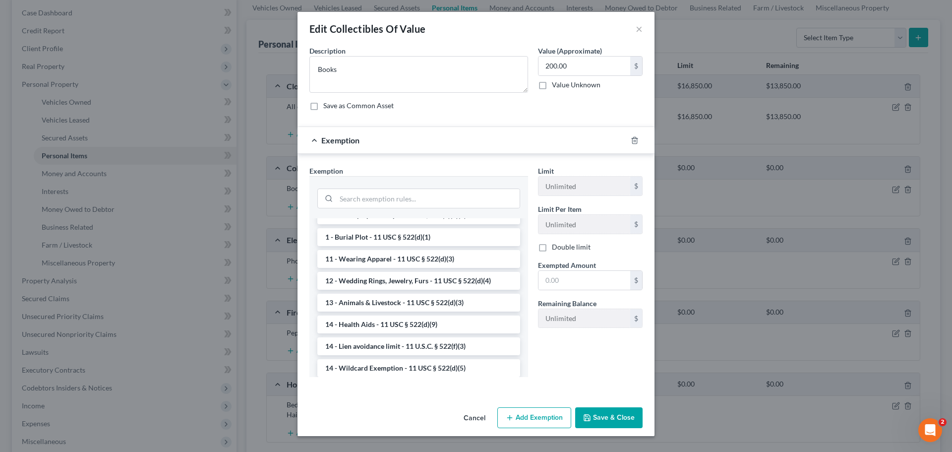
scroll to position [149, 0]
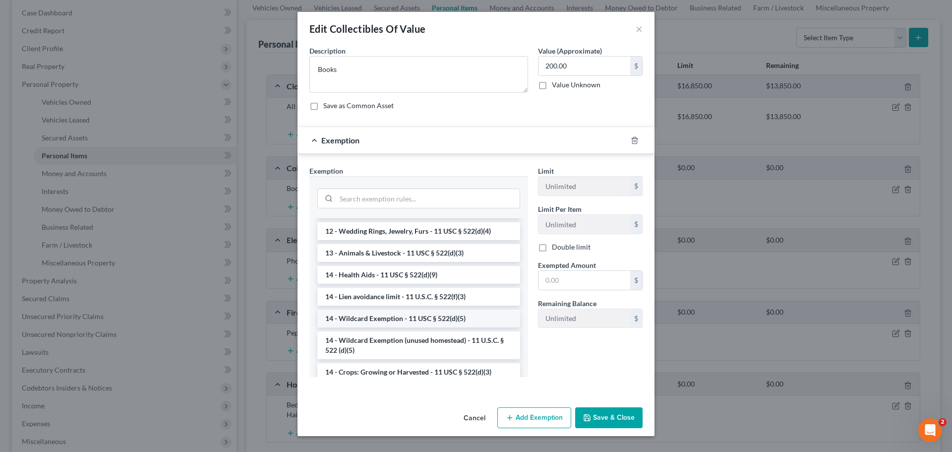
click at [410, 320] on li "14 - Wildcard Exemption - 11 USC § 522(d)(5)" at bounding box center [418, 318] width 203 height 18
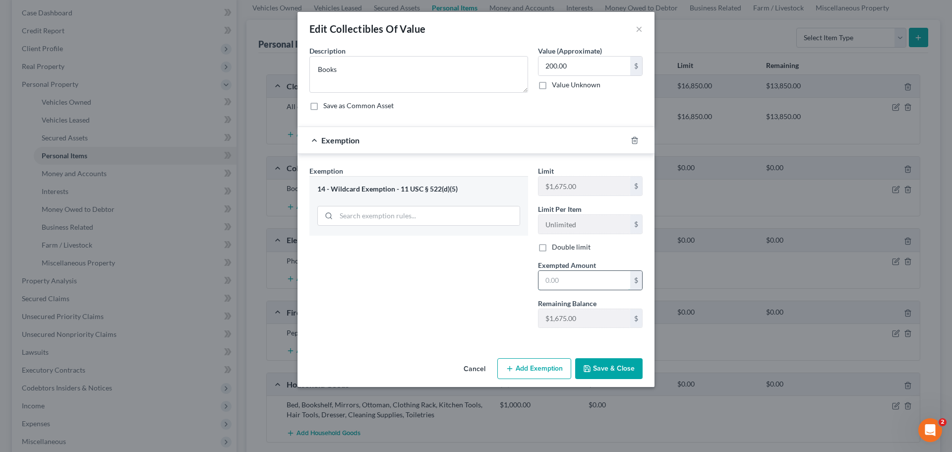
click at [565, 278] on input "text" at bounding box center [584, 280] width 92 height 19
type input "200"
click at [595, 371] on button "Save & Close" at bounding box center [608, 368] width 67 height 21
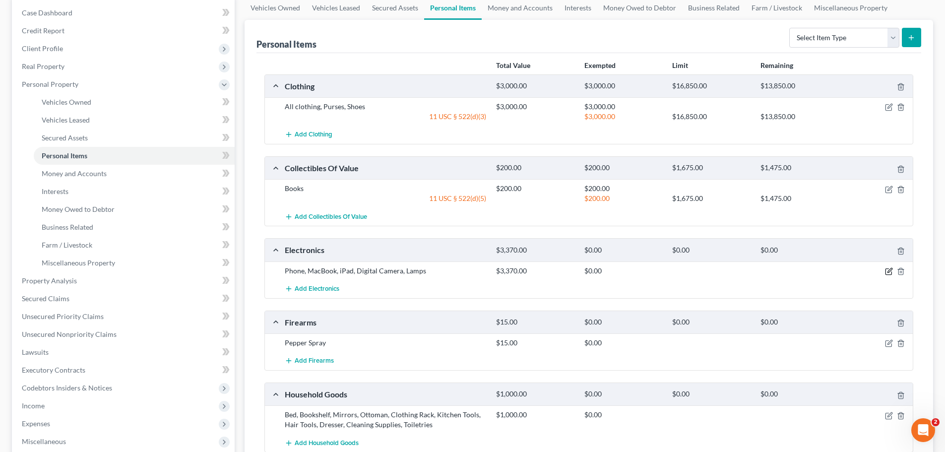
click at [888, 272] on icon "button" at bounding box center [889, 270] width 4 height 4
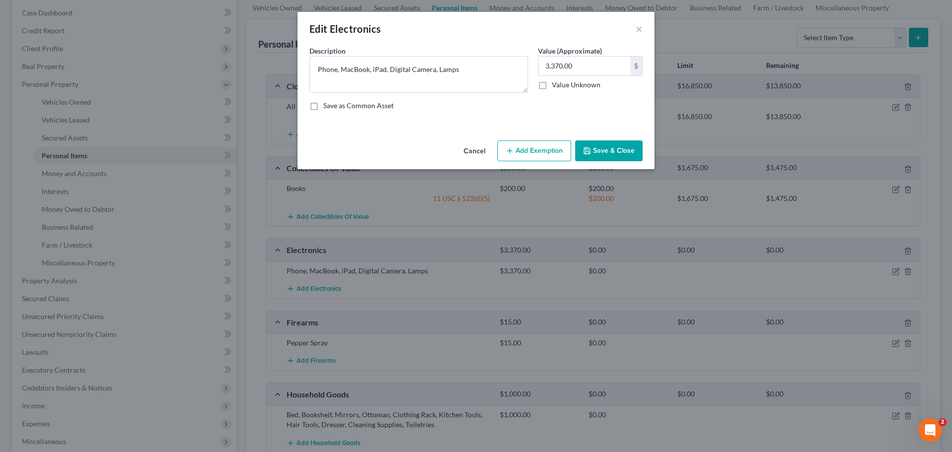
click at [545, 145] on button "Add Exemption" at bounding box center [534, 150] width 74 height 21
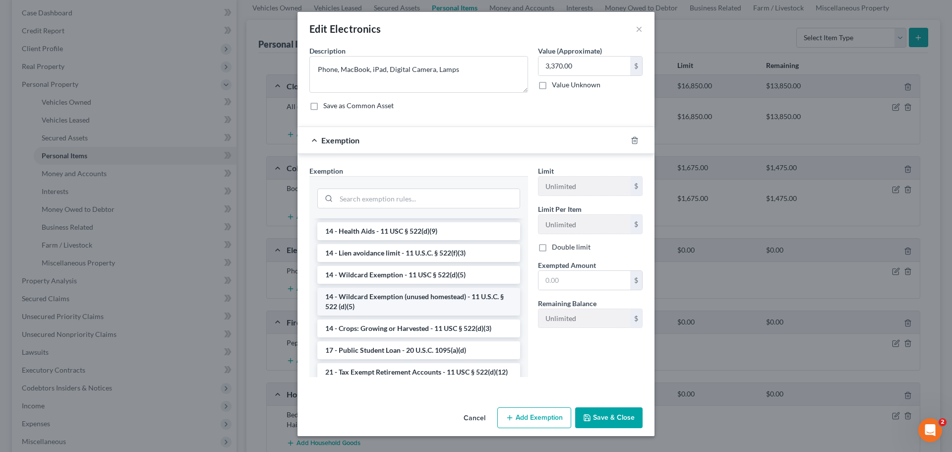
click at [420, 302] on li "14 - Wildcard Exemption (unused homestead) - 11 U.S.C. § 522 (d)(5)" at bounding box center [418, 302] width 203 height 28
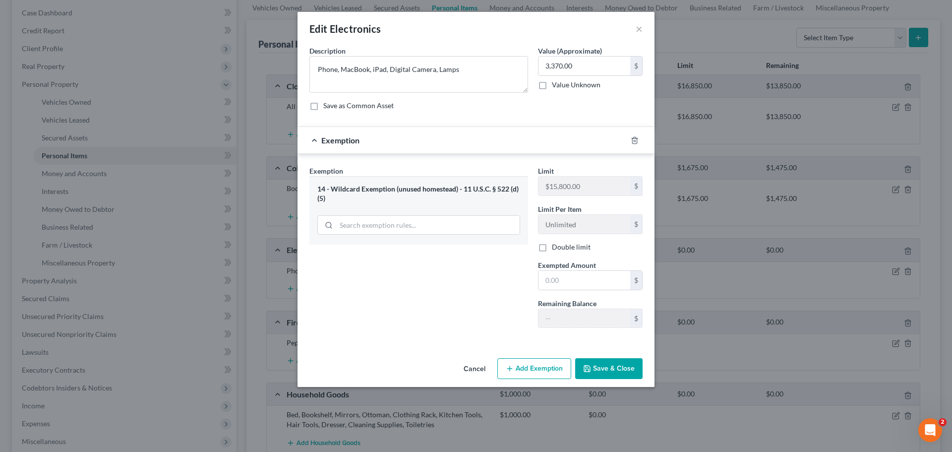
click at [477, 366] on button "Cancel" at bounding box center [475, 369] width 38 height 20
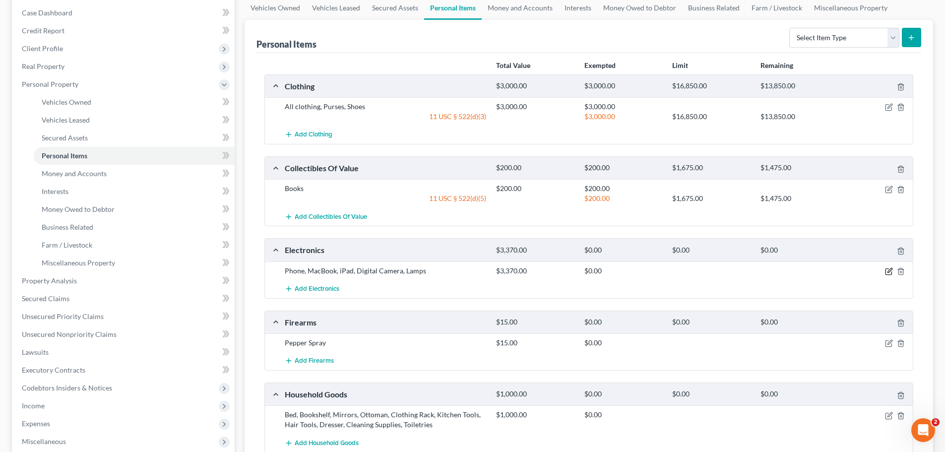
click at [890, 270] on icon "button" at bounding box center [889, 271] width 8 height 8
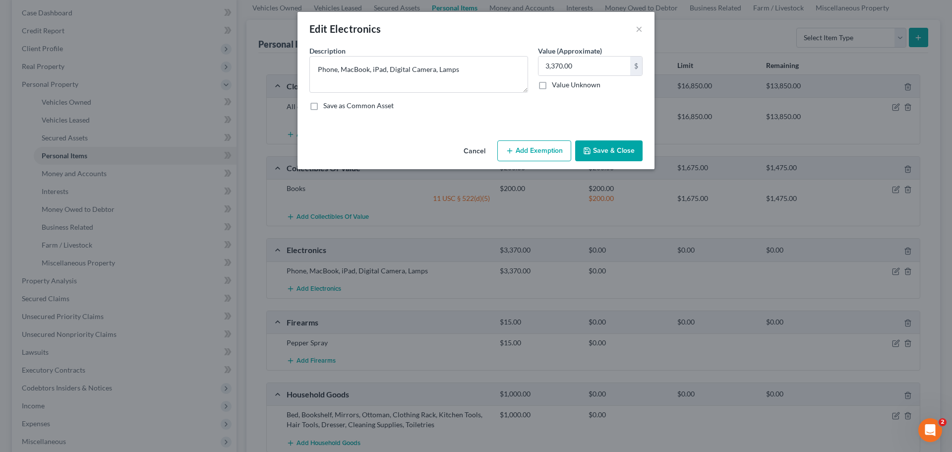
click at [529, 148] on button "Add Exemption" at bounding box center [534, 150] width 74 height 21
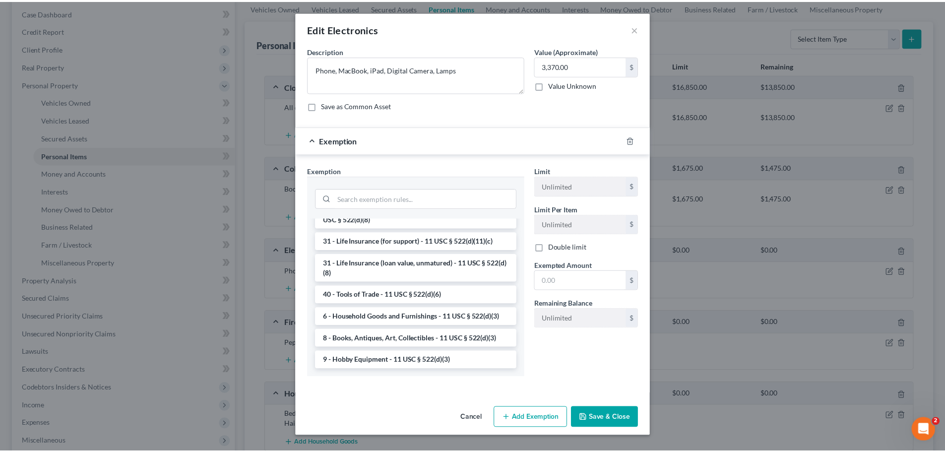
scroll to position [797, 0]
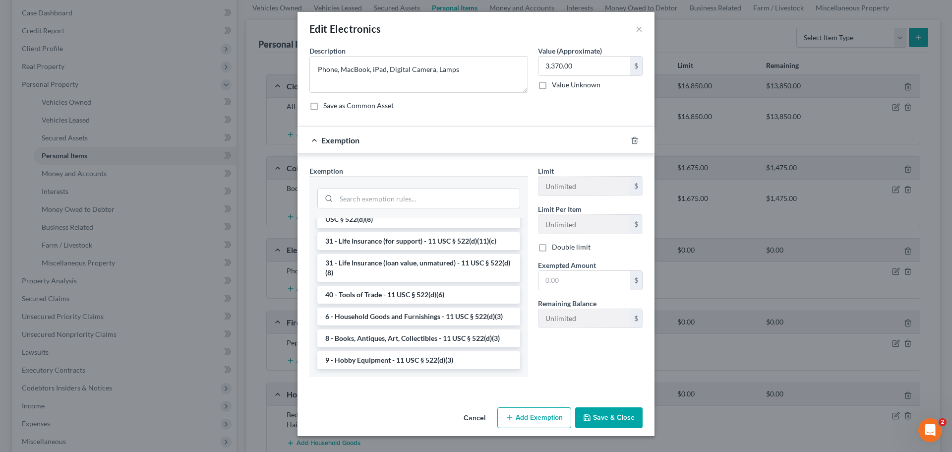
click at [420, 319] on li "6 - Household Goods and Furnishings - 11 USC § 522(d)(3)" at bounding box center [418, 316] width 203 height 18
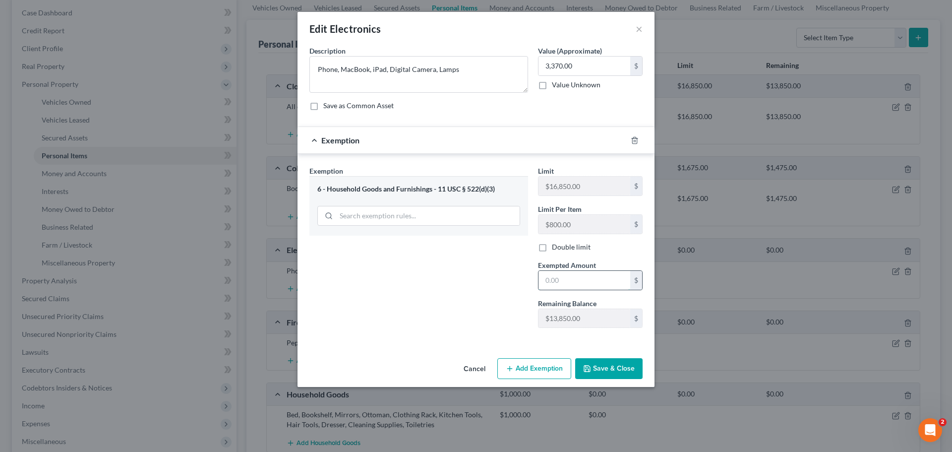
click at [562, 283] on input "text" at bounding box center [584, 280] width 92 height 19
type input "3,370"
click at [611, 367] on button "Save & Close" at bounding box center [608, 368] width 67 height 21
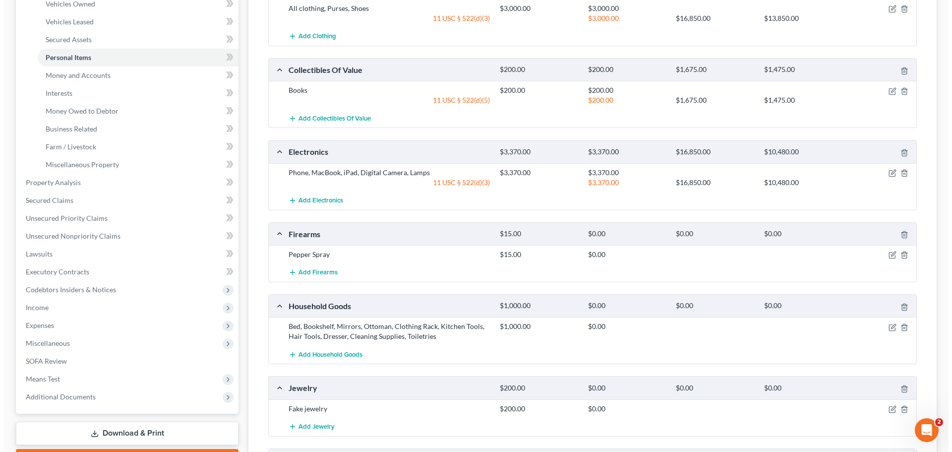
scroll to position [198, 0]
click at [888, 253] on icon "button" at bounding box center [889, 253] width 4 height 4
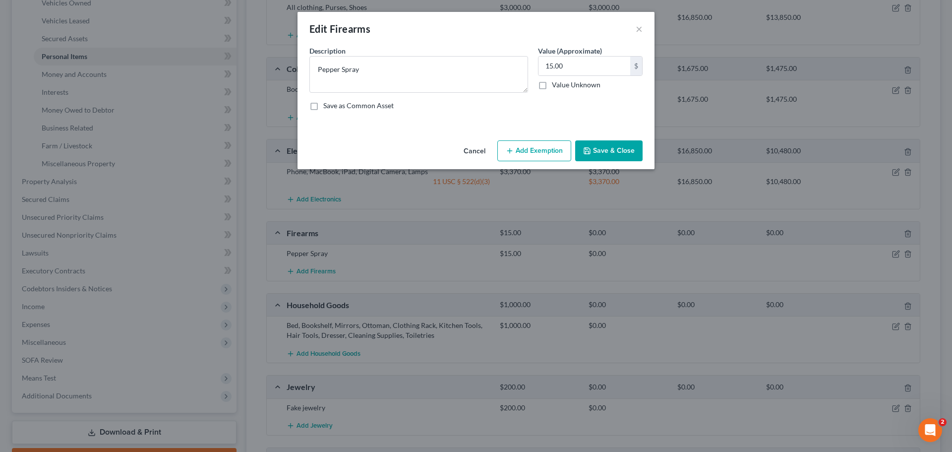
click at [527, 149] on button "Add Exemption" at bounding box center [534, 150] width 74 height 21
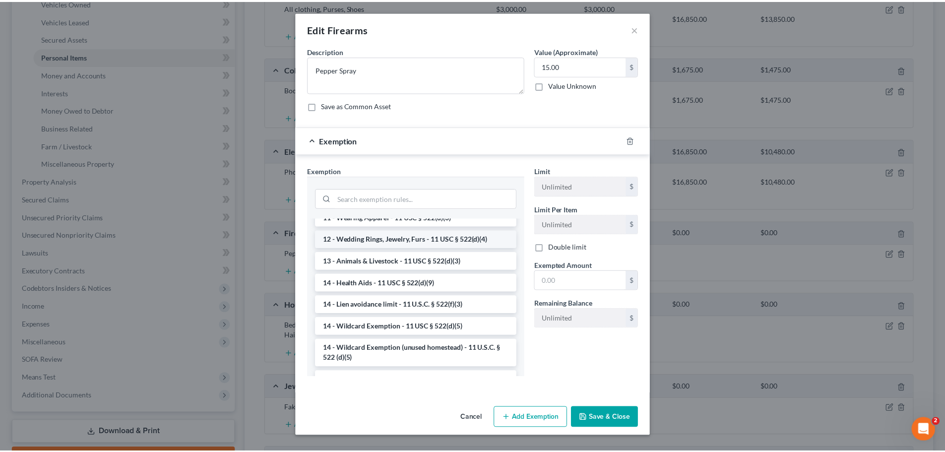
scroll to position [99, 0]
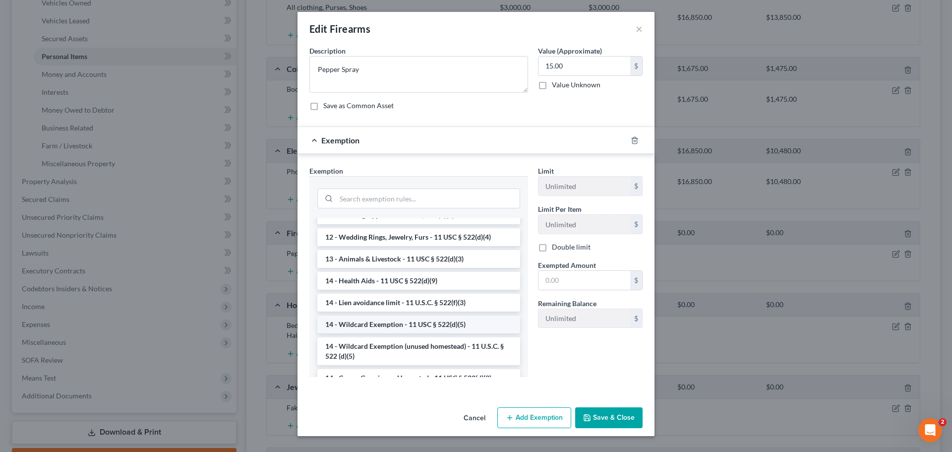
click at [424, 326] on li "14 - Wildcard Exemption - 11 USC § 522(d)(5)" at bounding box center [418, 324] width 203 height 18
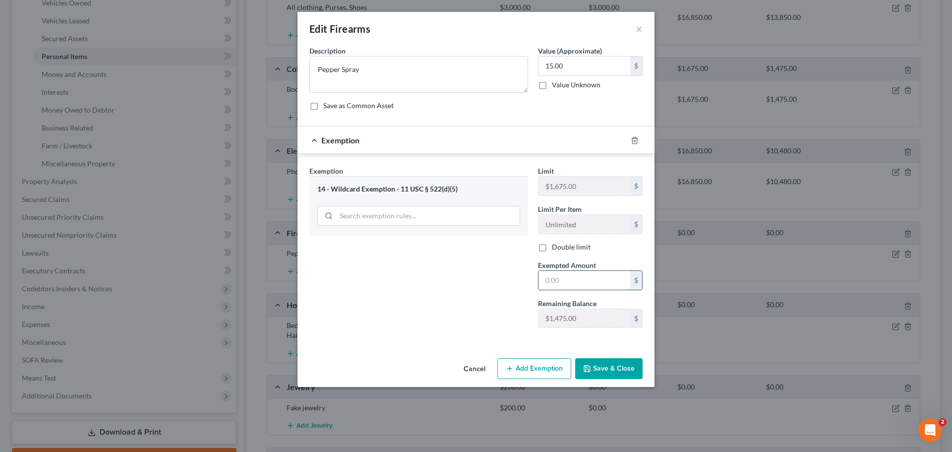
click at [564, 280] on input "text" at bounding box center [584, 280] width 92 height 19
type input "15"
click at [487, 307] on div "Exemption Set must be selected for CA. Exemption * 14 - Wildcard Exemption - 11…" at bounding box center [418, 251] width 229 height 170
click at [598, 364] on button "Save & Close" at bounding box center [608, 368] width 67 height 21
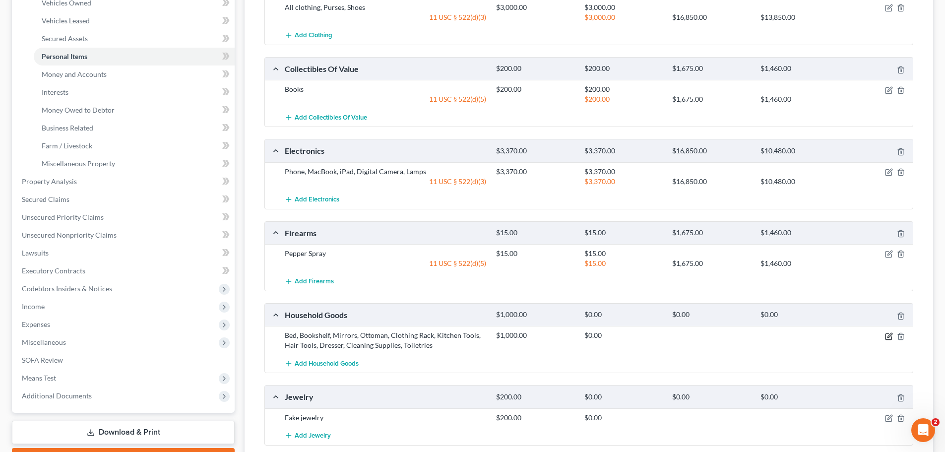
click at [887, 334] on icon "button" at bounding box center [889, 336] width 8 height 8
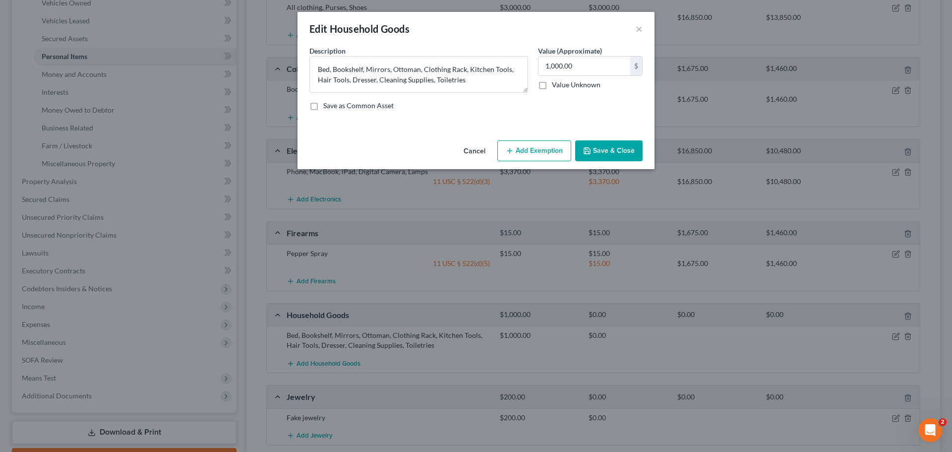
click at [524, 149] on button "Add Exemption" at bounding box center [534, 150] width 74 height 21
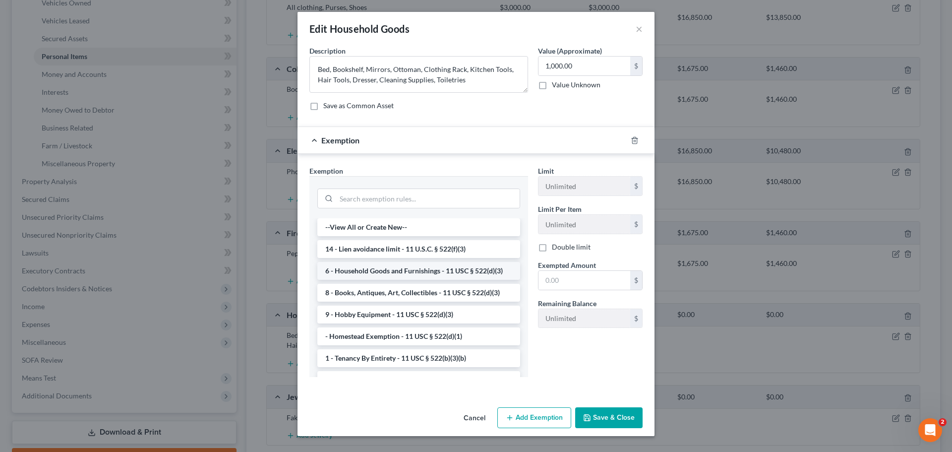
click at [397, 267] on li "6 - Household Goods and Furnishings - 11 USC § 522(d)(3)" at bounding box center [418, 271] width 203 height 18
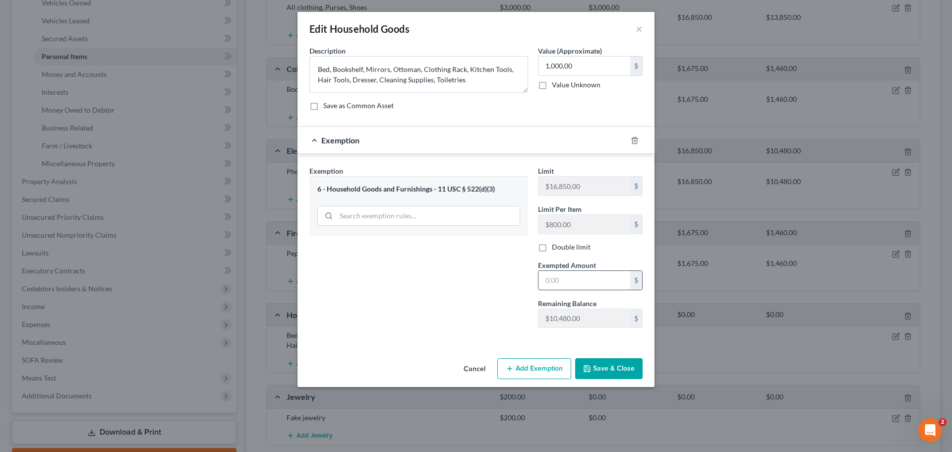
click at [560, 285] on input "text" at bounding box center [584, 280] width 92 height 19
type input "1,000"
click at [601, 372] on button "Save & Close" at bounding box center [608, 368] width 67 height 21
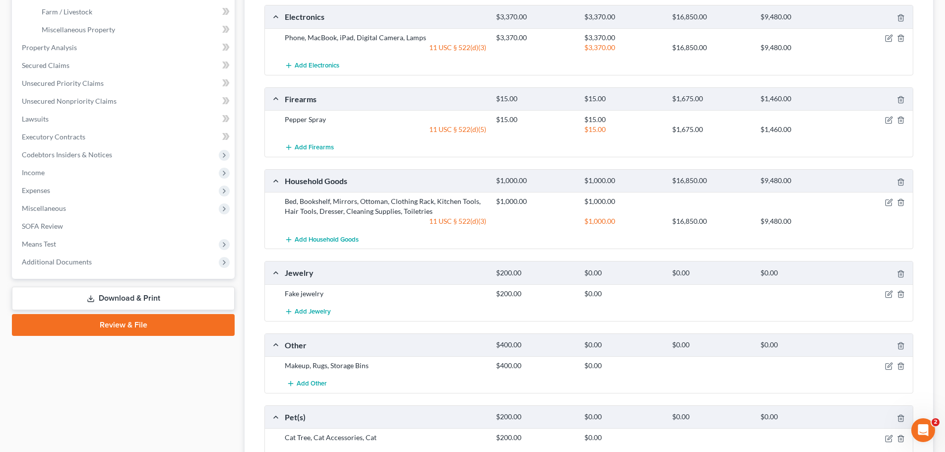
scroll to position [347, 0]
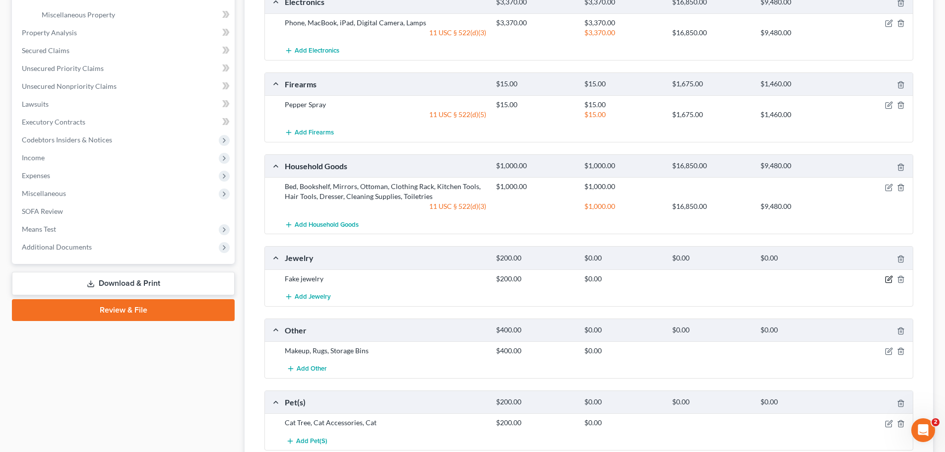
click at [885, 279] on icon "button" at bounding box center [889, 279] width 8 height 8
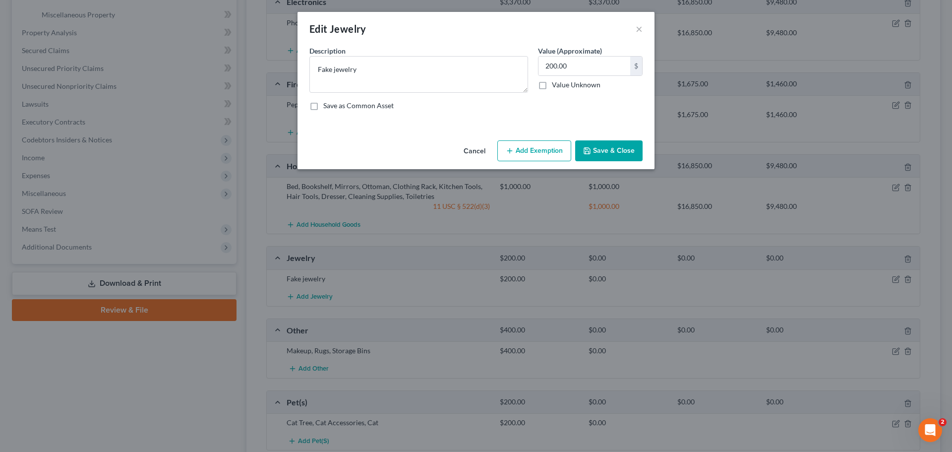
click at [540, 151] on button "Add Exemption" at bounding box center [534, 150] width 74 height 21
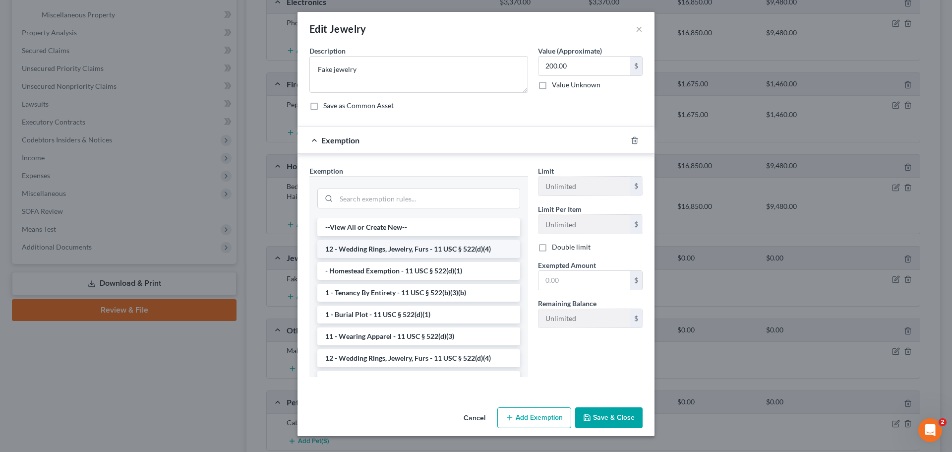
click at [400, 255] on li "12 - Wedding Rings, Jewelry, Furs - 11 USC § 522(d)(4)" at bounding box center [418, 249] width 203 height 18
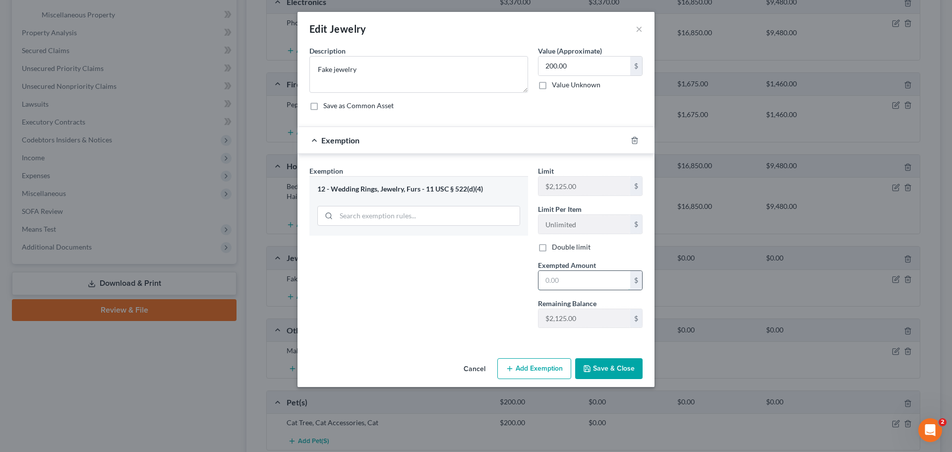
click at [554, 279] on input "text" at bounding box center [584, 280] width 92 height 19
type input "200"
drag, startPoint x: 611, startPoint y: 372, endPoint x: 608, endPoint y: 376, distance: 5.3
click at [611, 372] on button "Save & Close" at bounding box center [608, 368] width 67 height 21
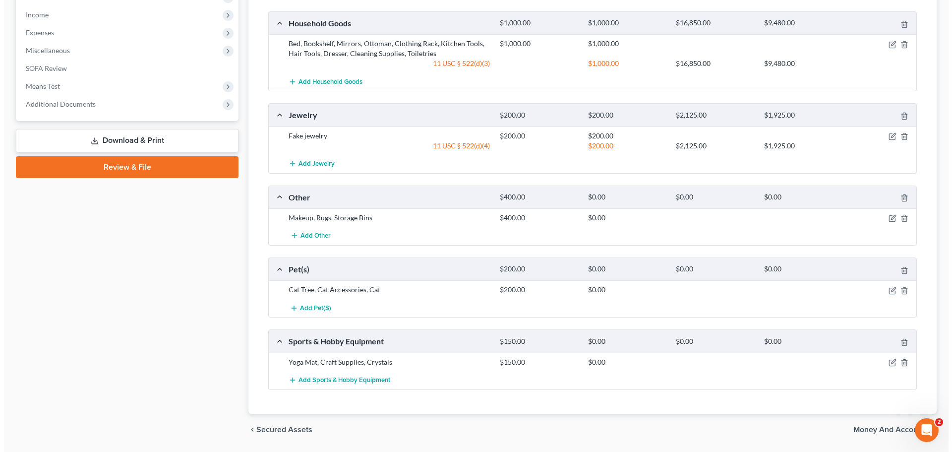
scroll to position [496, 0]
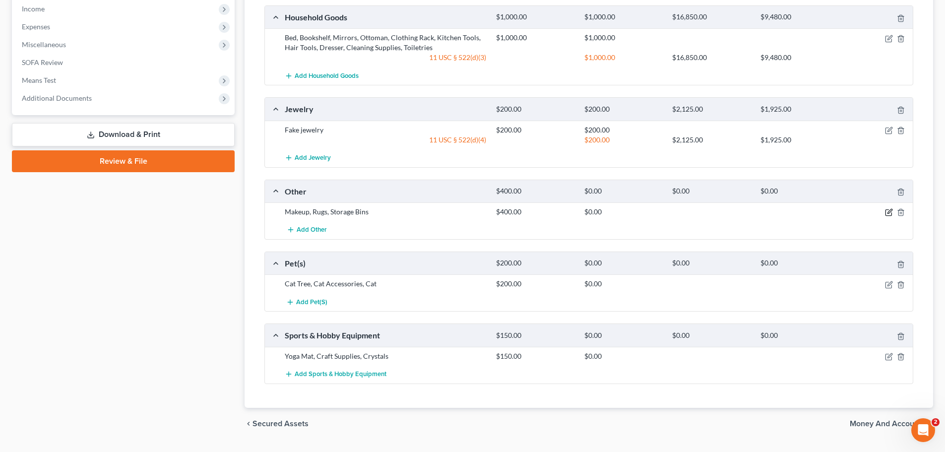
click at [890, 210] on icon "button" at bounding box center [889, 211] width 4 height 4
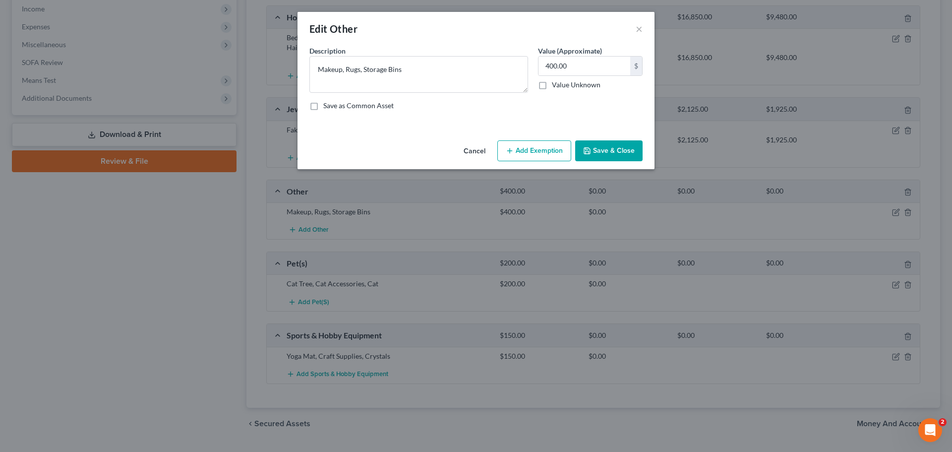
click at [533, 149] on button "Add Exemption" at bounding box center [534, 150] width 74 height 21
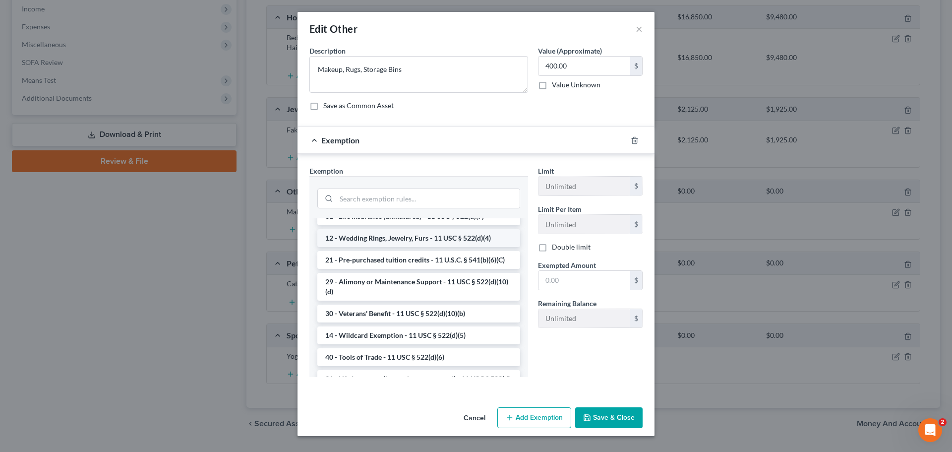
scroll to position [297, 0]
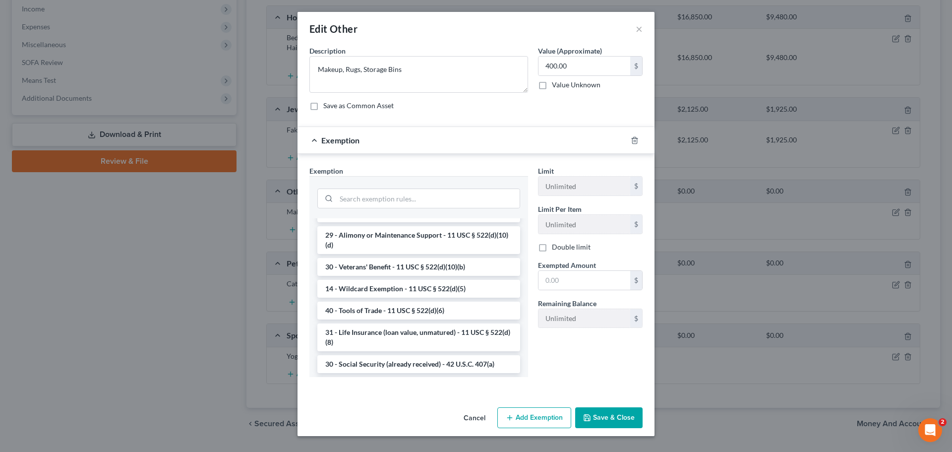
click at [414, 297] on li "14 - Wildcard Exemption - 11 USC § 522(d)(5)" at bounding box center [418, 289] width 203 height 18
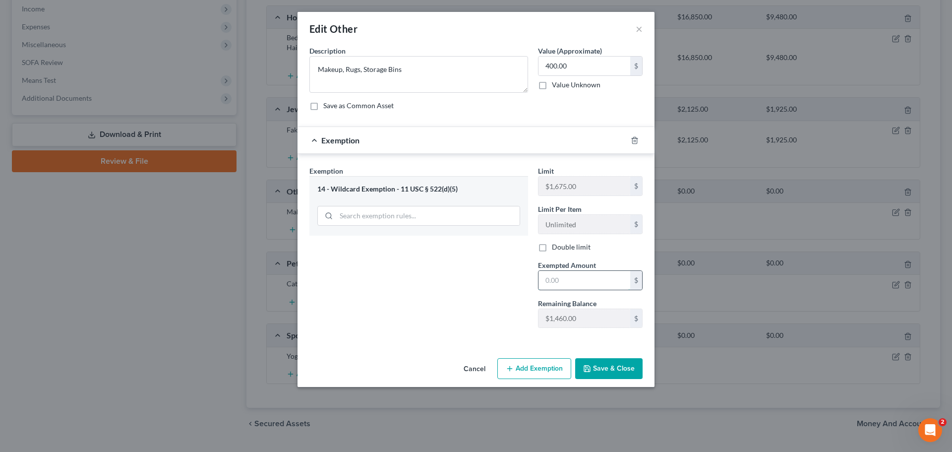
click at [567, 281] on input "text" at bounding box center [584, 280] width 92 height 19
type input "400"
drag, startPoint x: 445, startPoint y: 312, endPoint x: 453, endPoint y: 318, distance: 10.0
click at [445, 312] on div "Exemption Set must be selected for CA. Exemption * 14 - Wildcard Exemption - 11…" at bounding box center [418, 251] width 229 height 170
click at [605, 368] on button "Save & Close" at bounding box center [608, 368] width 67 height 21
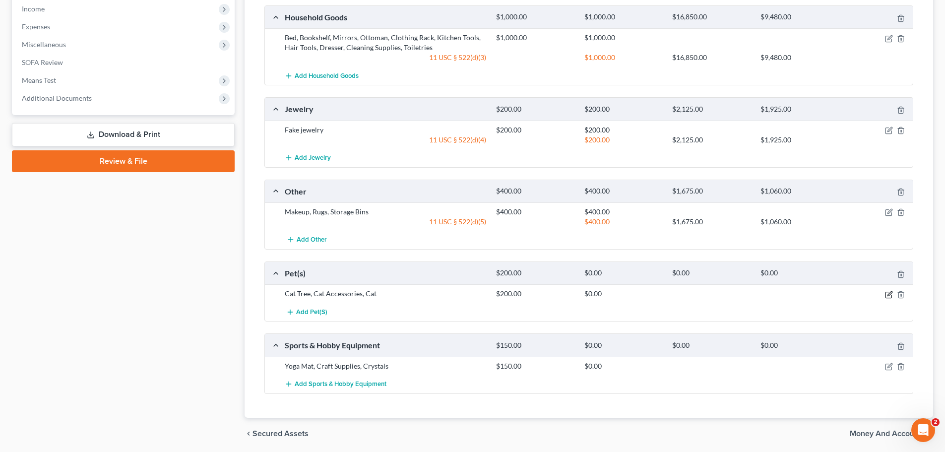
click at [889, 294] on icon "button" at bounding box center [889, 295] width 8 height 8
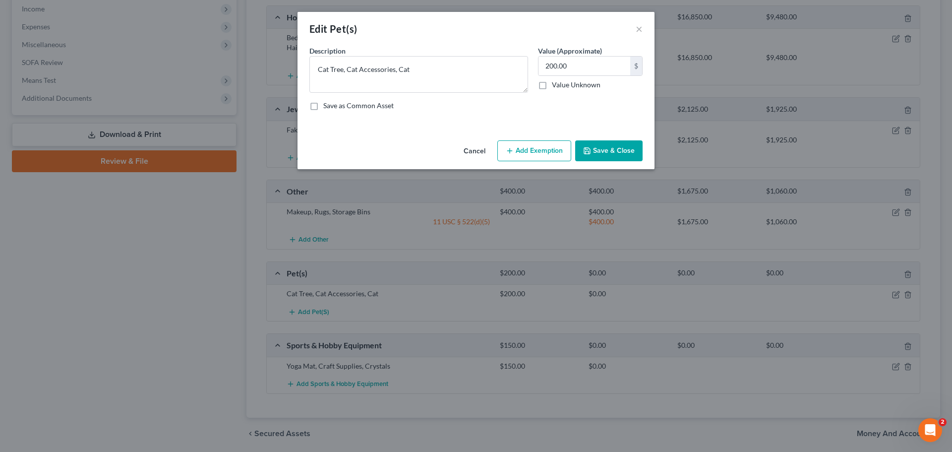
click at [515, 150] on button "Add Exemption" at bounding box center [534, 150] width 74 height 21
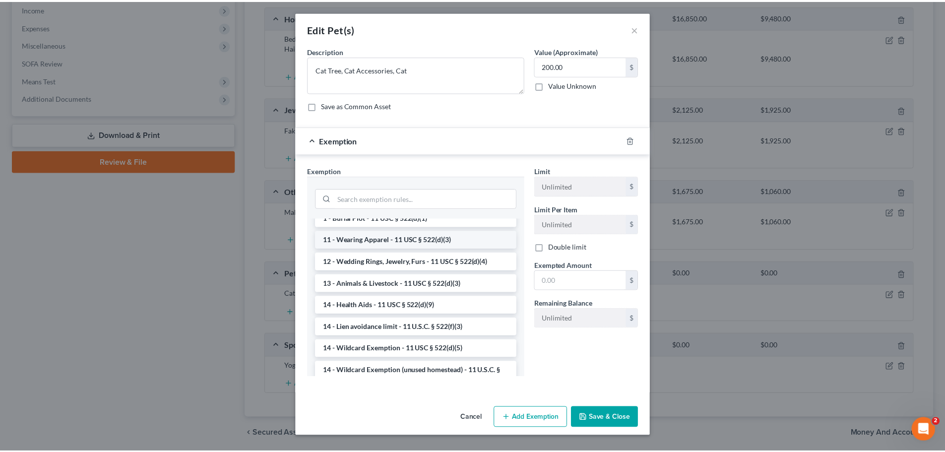
scroll to position [99, 0]
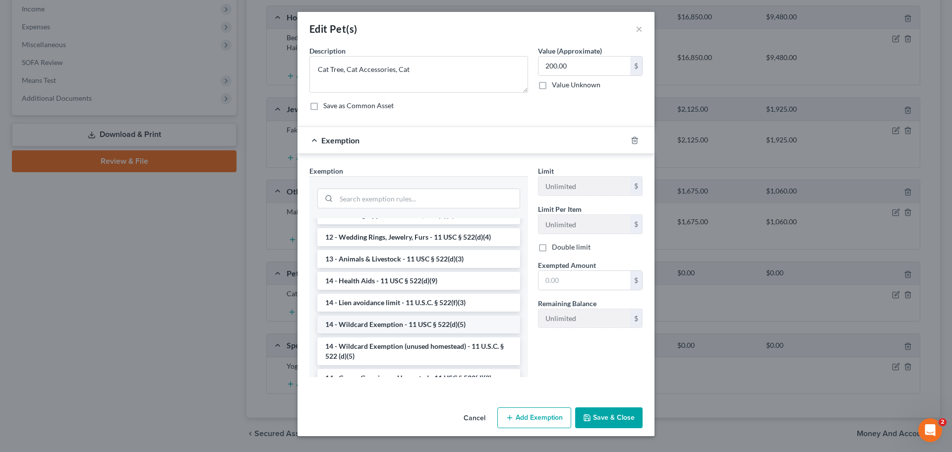
click at [407, 326] on li "14 - Wildcard Exemption - 11 USC § 522(d)(5)" at bounding box center [418, 324] width 203 height 18
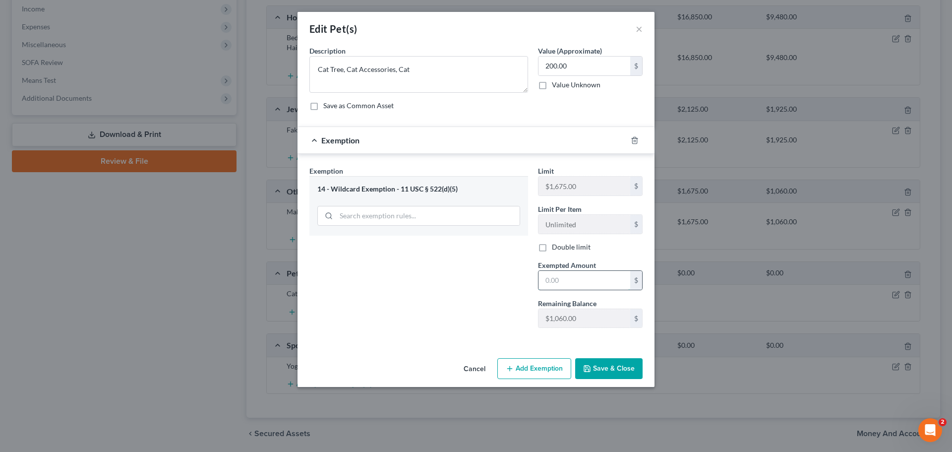
click at [560, 279] on input "text" at bounding box center [584, 280] width 92 height 19
type input "200"
click at [458, 305] on div "Exemption Set must be selected for CA. Exemption * 14 - Wildcard Exemption - 11…" at bounding box center [418, 251] width 229 height 170
click at [612, 365] on button "Save & Close" at bounding box center [608, 368] width 67 height 21
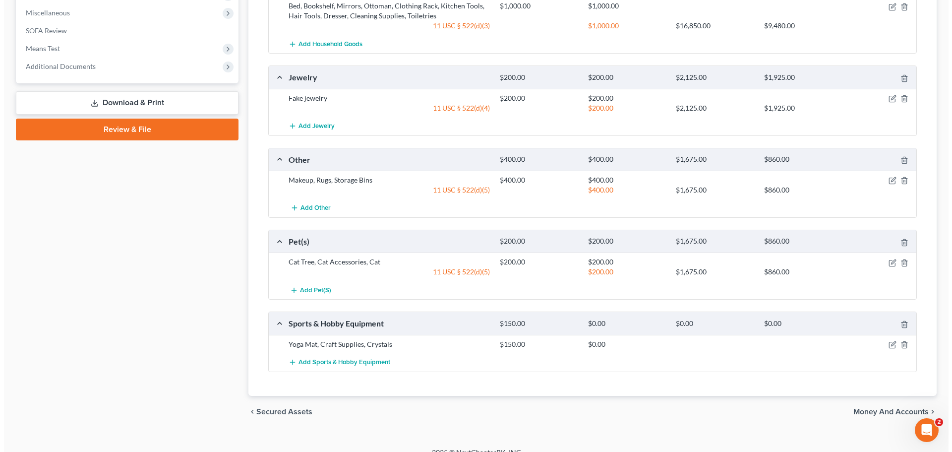
scroll to position [541, 0]
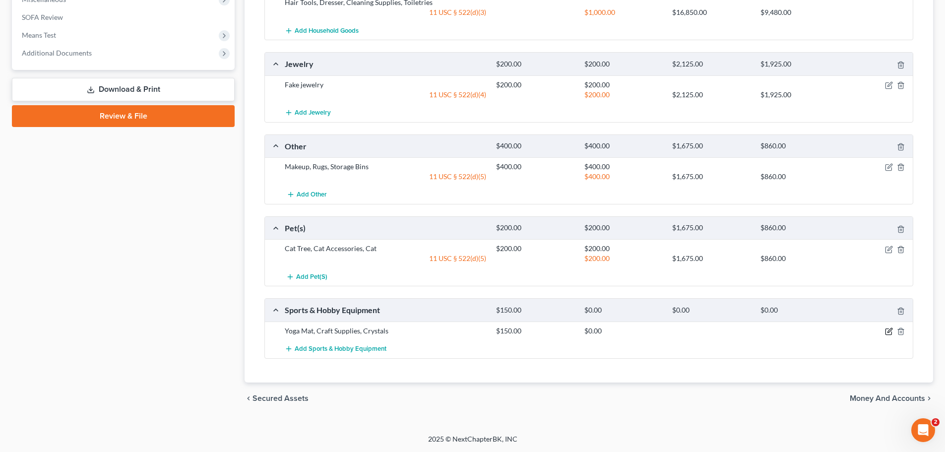
click at [890, 329] on icon "button" at bounding box center [889, 331] width 8 height 8
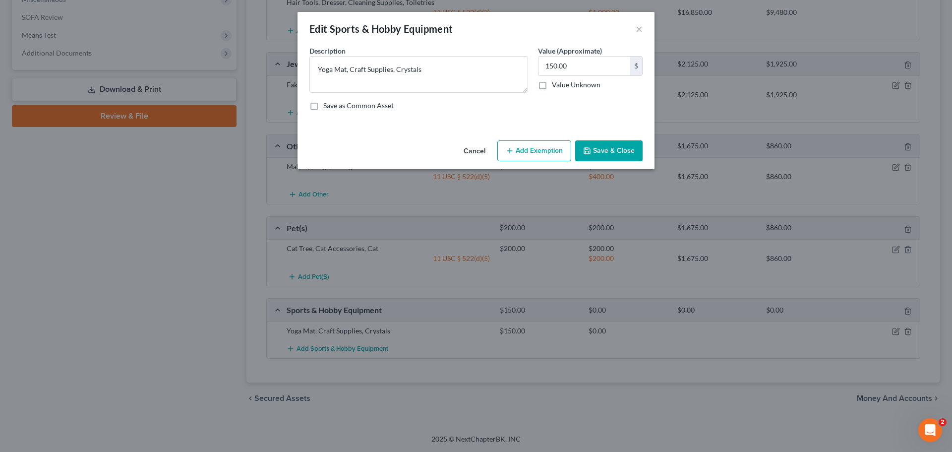
click at [526, 149] on button "Add Exemption" at bounding box center [534, 150] width 74 height 21
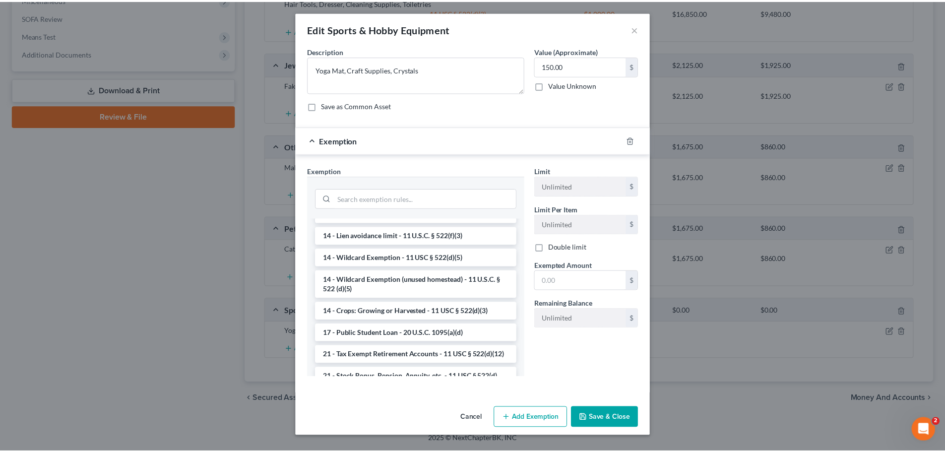
scroll to position [248, 0]
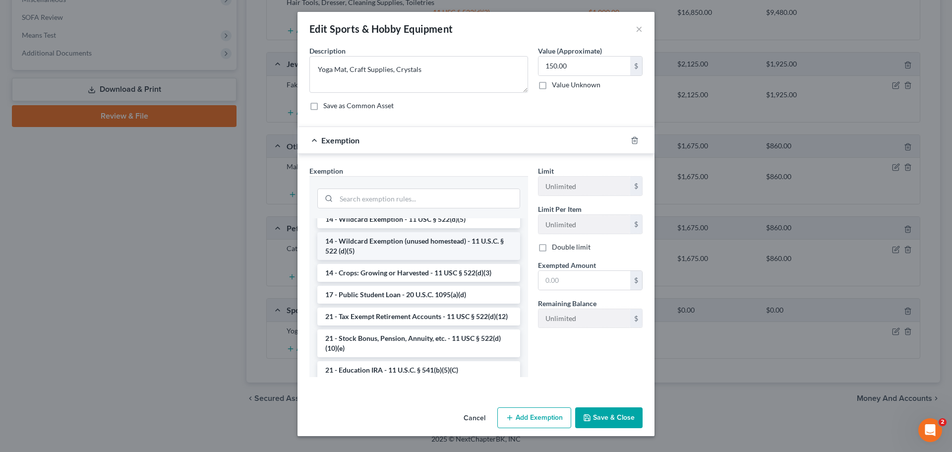
click at [401, 251] on li "14 - Wildcard Exemption (unused homestead) - 11 U.S.C. § 522 (d)(5)" at bounding box center [418, 246] width 203 height 28
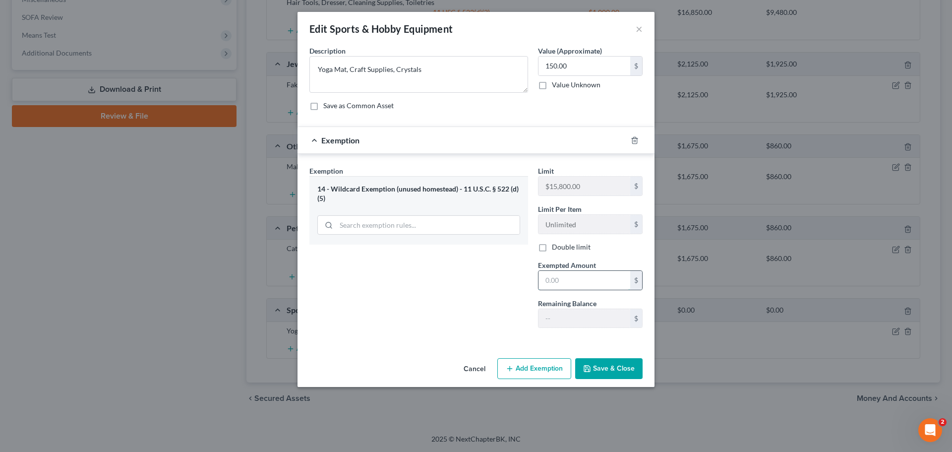
click at [570, 271] on input "text" at bounding box center [584, 280] width 92 height 19
type input "150"
click at [442, 295] on div "Exemption Set must be selected for CA. Exemption * 14 - Wildcard Exemption (unu…" at bounding box center [418, 251] width 229 height 170
click at [622, 376] on button "Save & Close" at bounding box center [608, 368] width 67 height 21
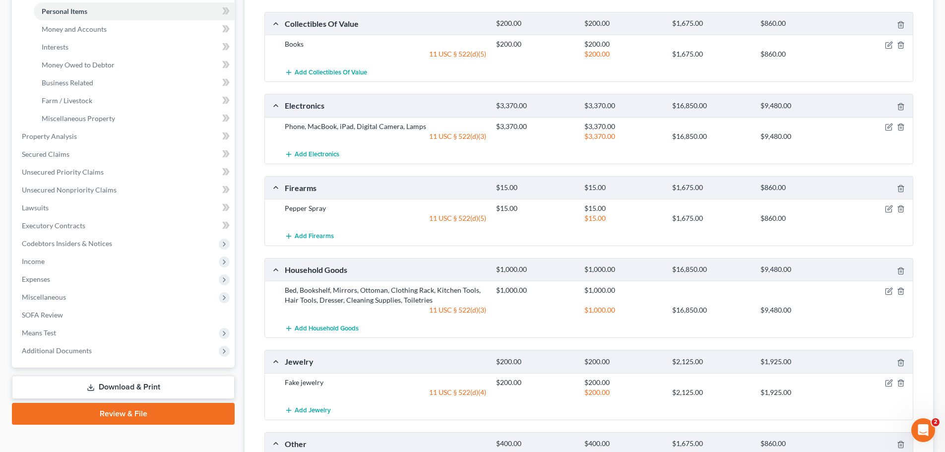
scroll to position [45, 0]
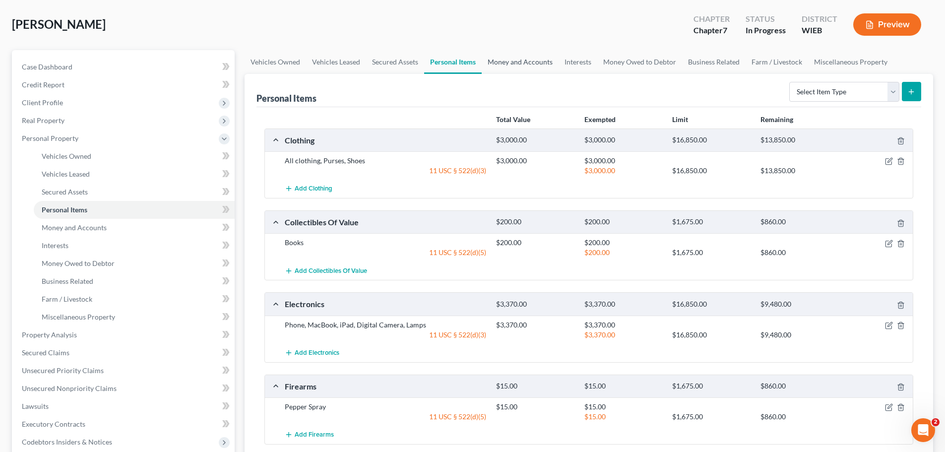
click at [533, 56] on link "Money and Accounts" at bounding box center [519, 62] width 77 height 24
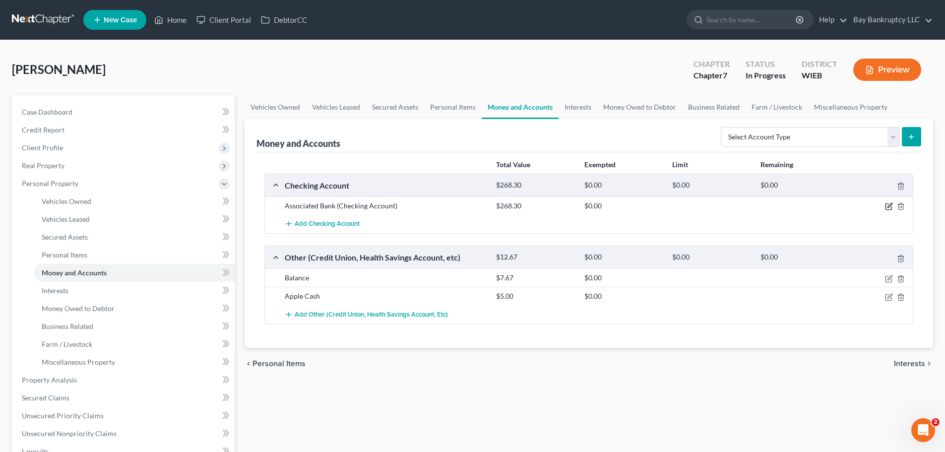
click at [888, 202] on icon "button" at bounding box center [889, 206] width 8 height 8
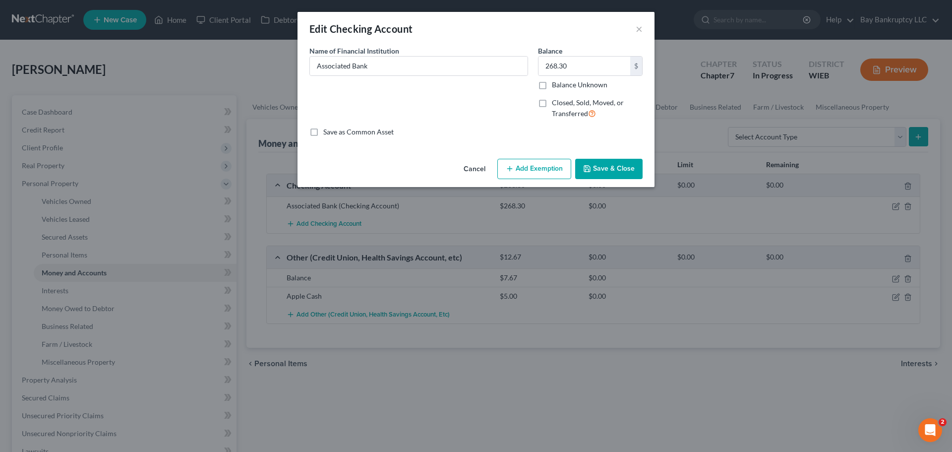
click at [517, 168] on button "Add Exemption" at bounding box center [534, 169] width 74 height 21
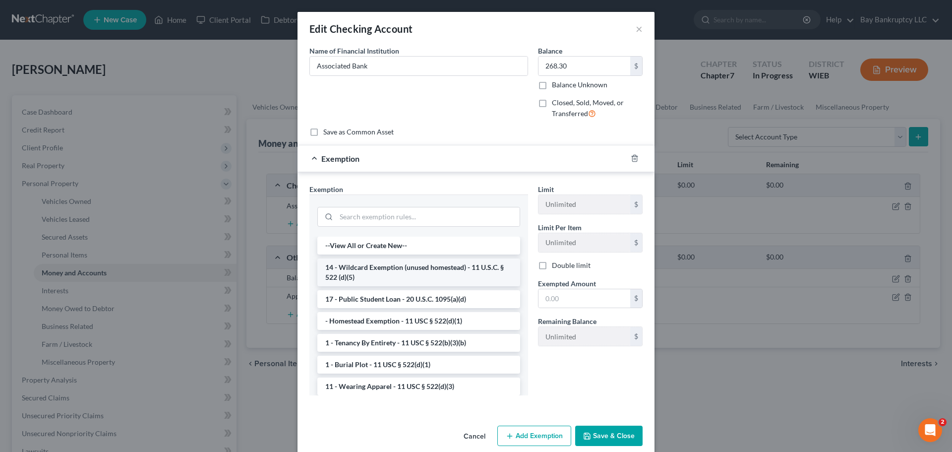
click at [405, 276] on li "14 - Wildcard Exemption (unused homestead) - 11 U.S.C. § 522 (d)(5)" at bounding box center [418, 272] width 203 height 28
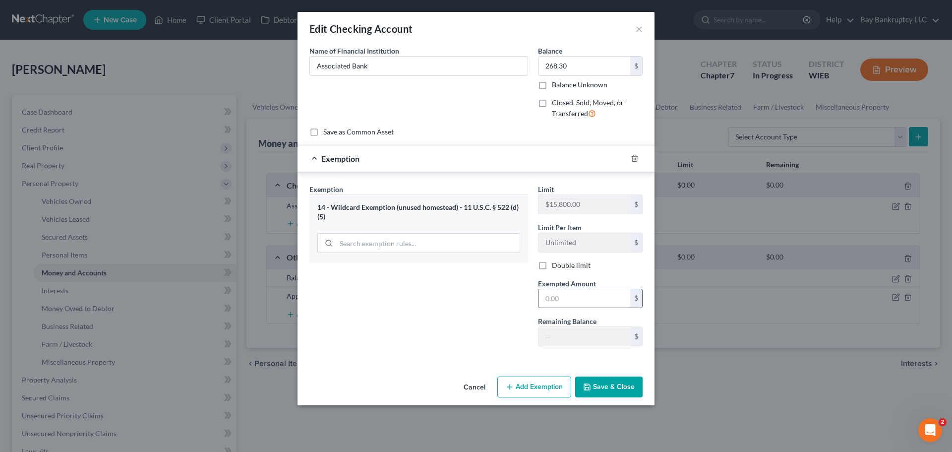
click at [570, 302] on input "text" at bounding box center [584, 298] width 92 height 19
type input "268.30"
click at [608, 405] on div "Edit Checking Account × An exemption set must first be selected from the Filing…" at bounding box center [476, 226] width 952 height 452
click at [605, 388] on button "Save & Close" at bounding box center [608, 386] width 67 height 21
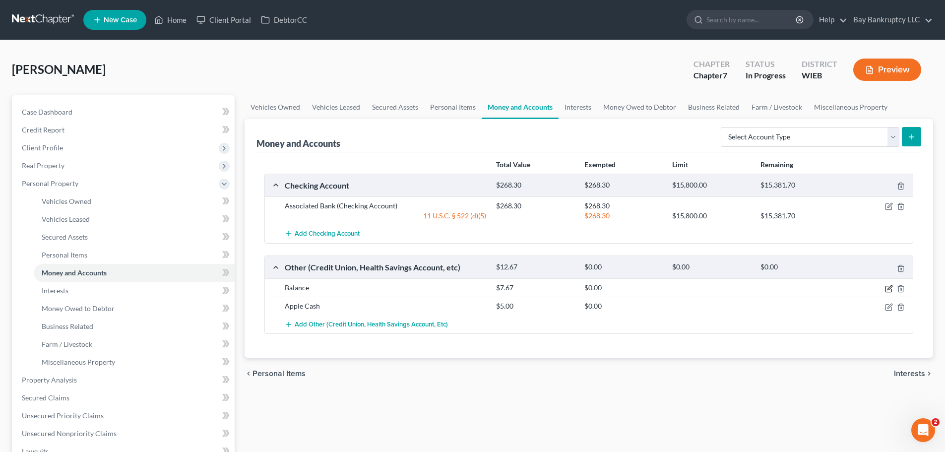
click at [887, 290] on icon "button" at bounding box center [889, 289] width 8 height 8
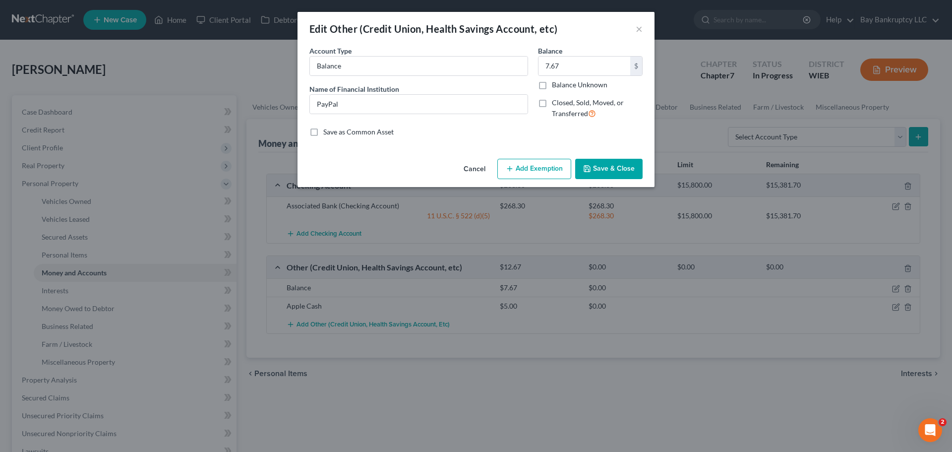
click at [536, 168] on button "Add Exemption" at bounding box center [534, 169] width 74 height 21
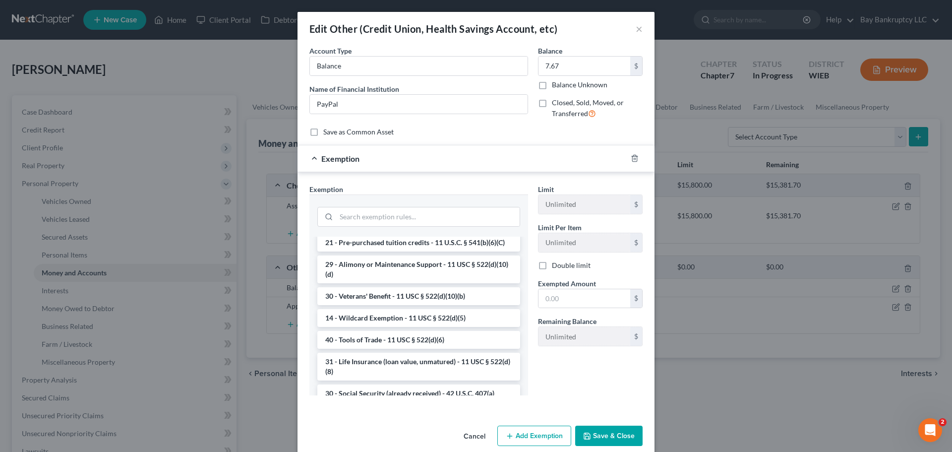
scroll to position [297, 0]
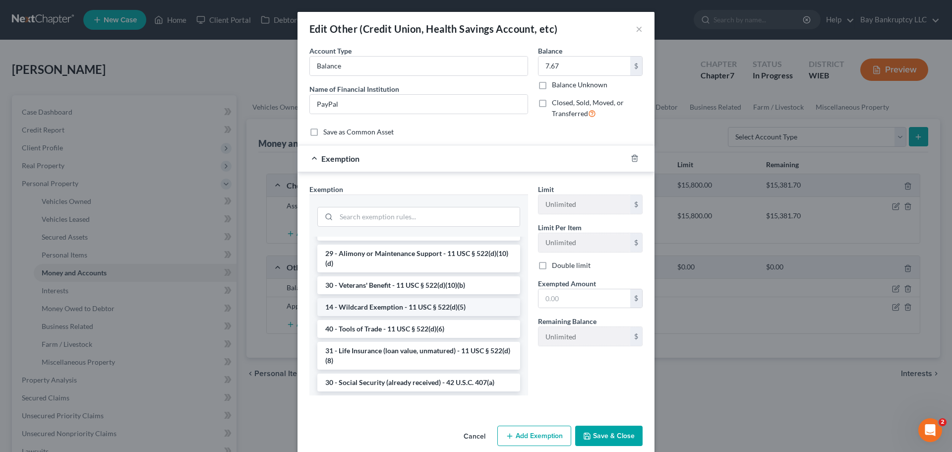
click at [418, 316] on li "14 - Wildcard Exemption - 11 USC § 522(d)(5)" at bounding box center [418, 307] width 203 height 18
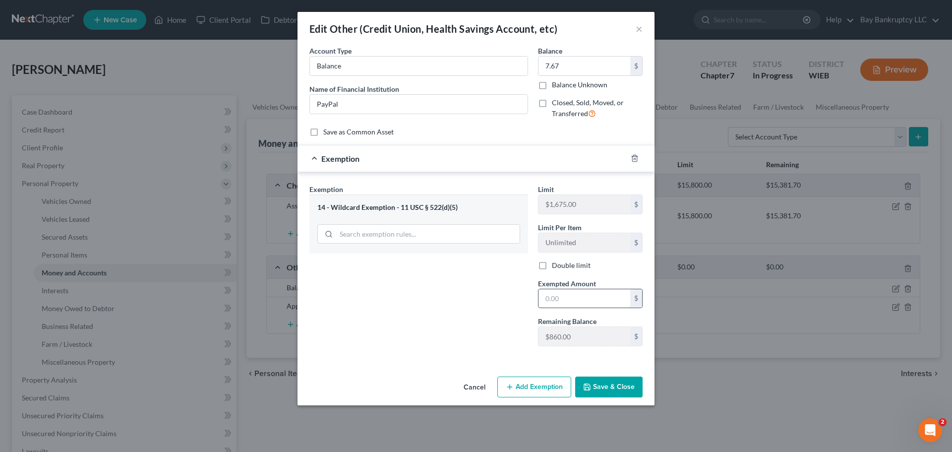
click at [550, 301] on input "text" at bounding box center [584, 298] width 92 height 19
type input "7.67"
click at [602, 390] on button "Save & Close" at bounding box center [608, 386] width 67 height 21
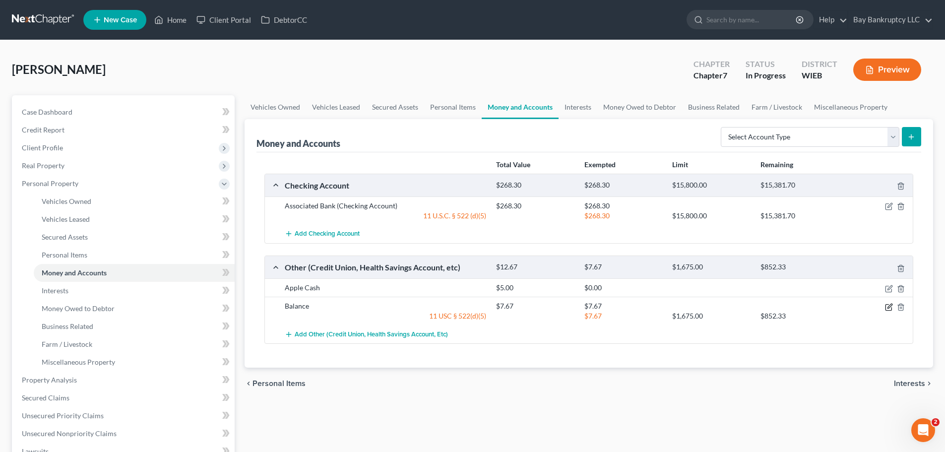
click at [889, 304] on icon "button" at bounding box center [889, 305] width 4 height 4
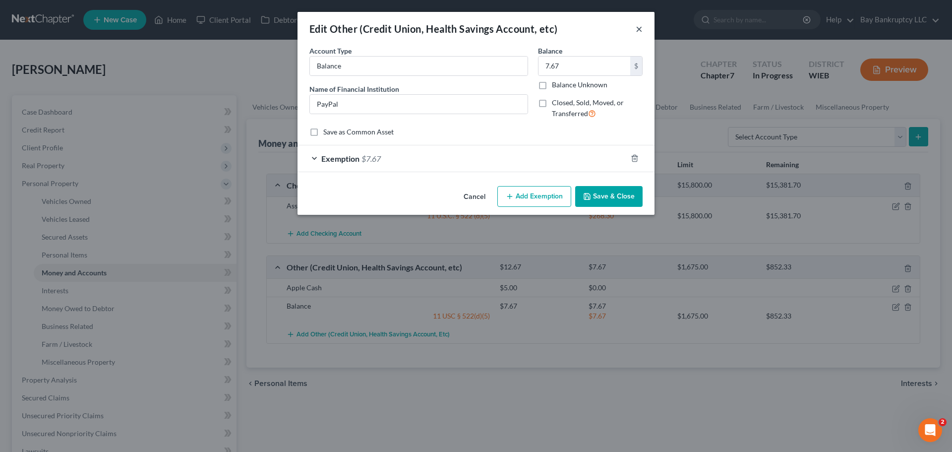
click at [642, 34] on button "×" at bounding box center [639, 29] width 7 height 12
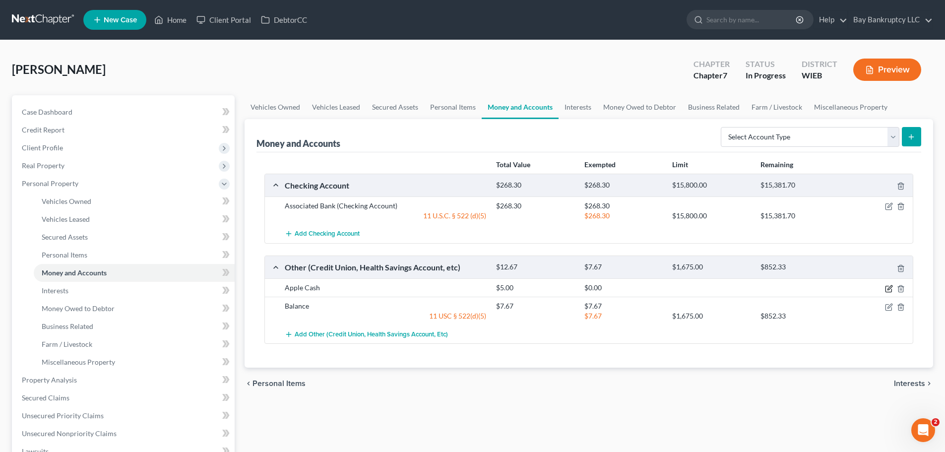
click at [885, 285] on icon "button" at bounding box center [889, 289] width 8 height 8
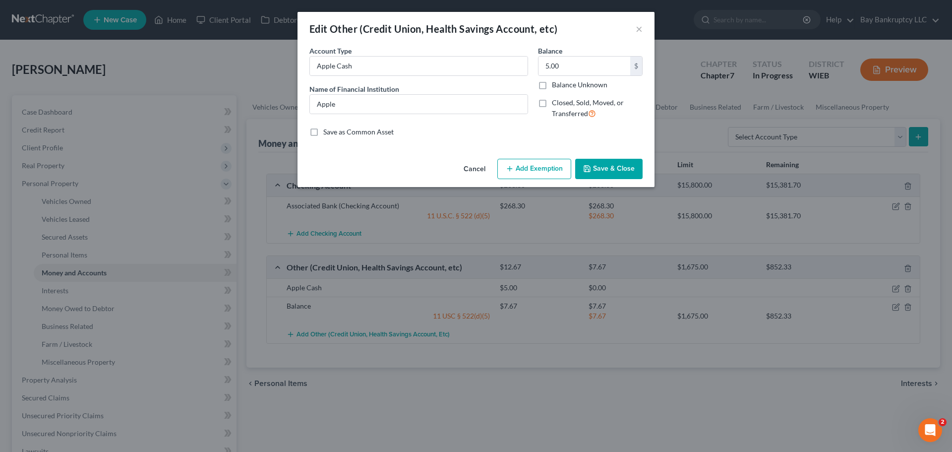
click at [532, 175] on button "Add Exemption" at bounding box center [534, 169] width 74 height 21
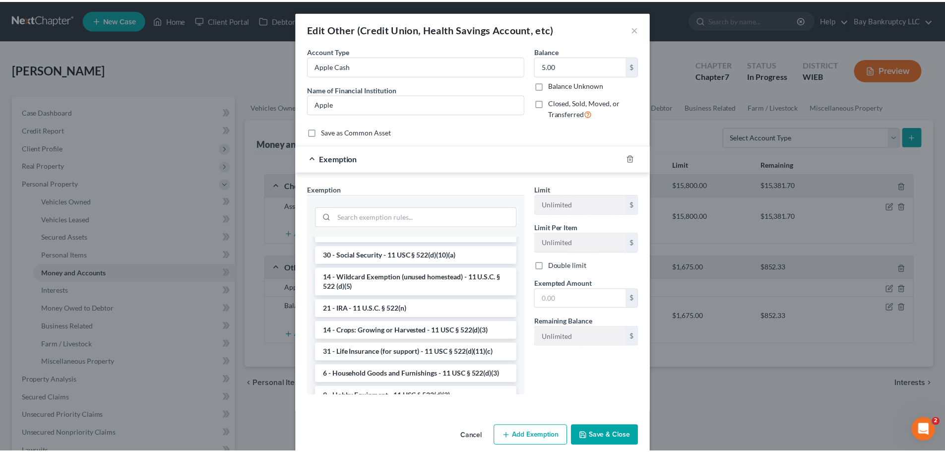
scroll to position [595, 0]
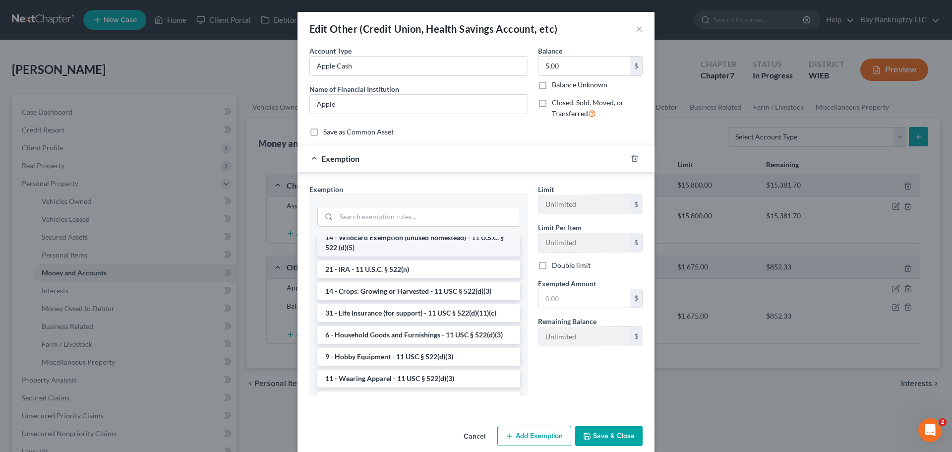
click at [394, 256] on li "14 - Wildcard Exemption (unused homestead) - 11 U.S.C. § 522 (d)(5)" at bounding box center [418, 243] width 203 height 28
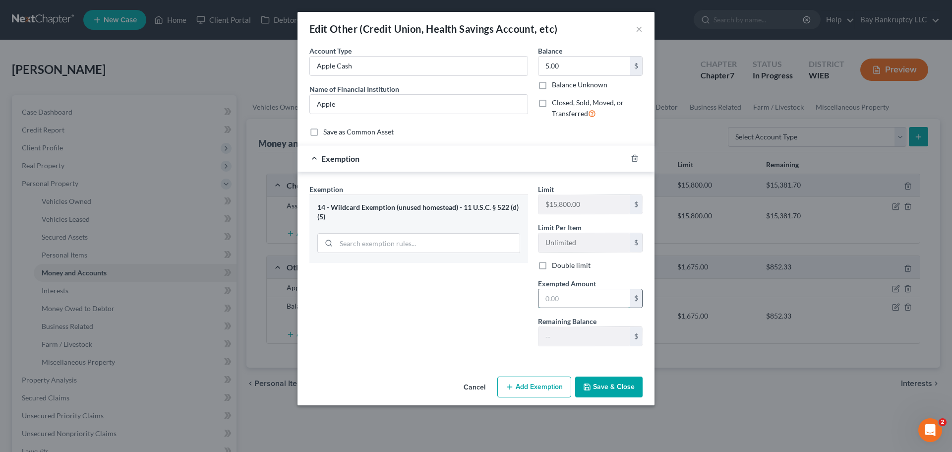
click at [563, 297] on input "text" at bounding box center [584, 298] width 92 height 19
type input "5"
click at [501, 298] on div "Exemption Set must be selected for CA. Exemption * 14 - Wildcard Exemption (unu…" at bounding box center [418, 269] width 229 height 170
click at [612, 393] on button "Save & Close" at bounding box center [608, 386] width 67 height 21
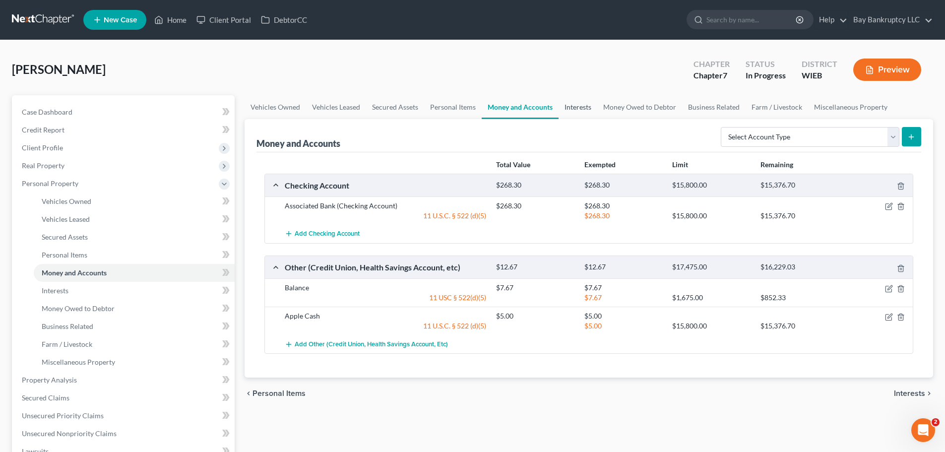
drag, startPoint x: 580, startPoint y: 102, endPoint x: 580, endPoint y: 111, distance: 8.9
click at [580, 102] on link "Interests" at bounding box center [577, 107] width 39 height 24
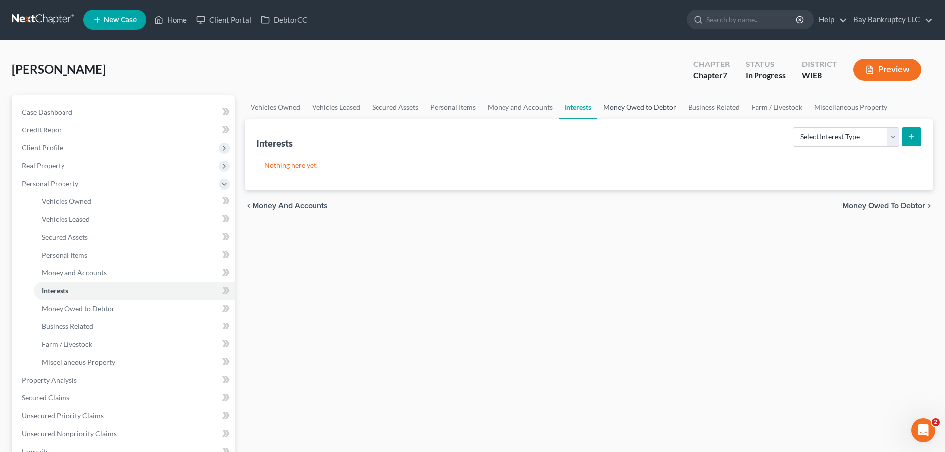
click at [622, 101] on link "Money Owed to Debtor" at bounding box center [639, 107] width 85 height 24
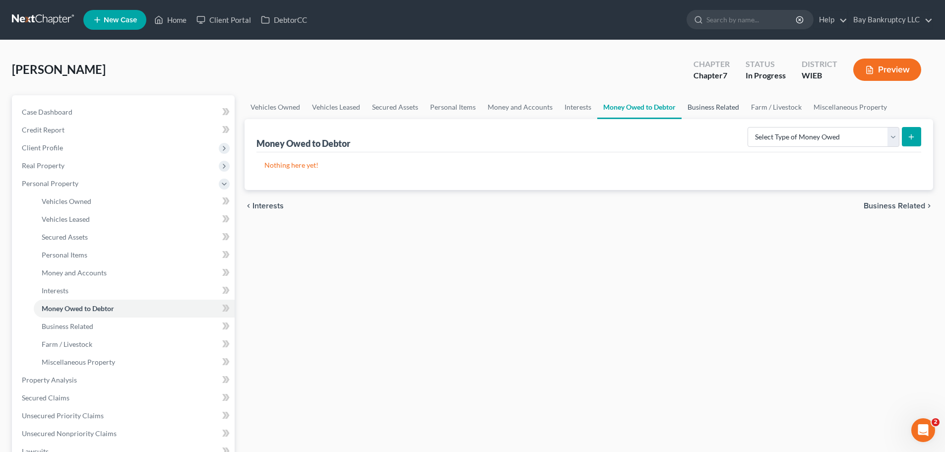
click at [708, 109] on link "Business Related" at bounding box center [712, 107] width 63 height 24
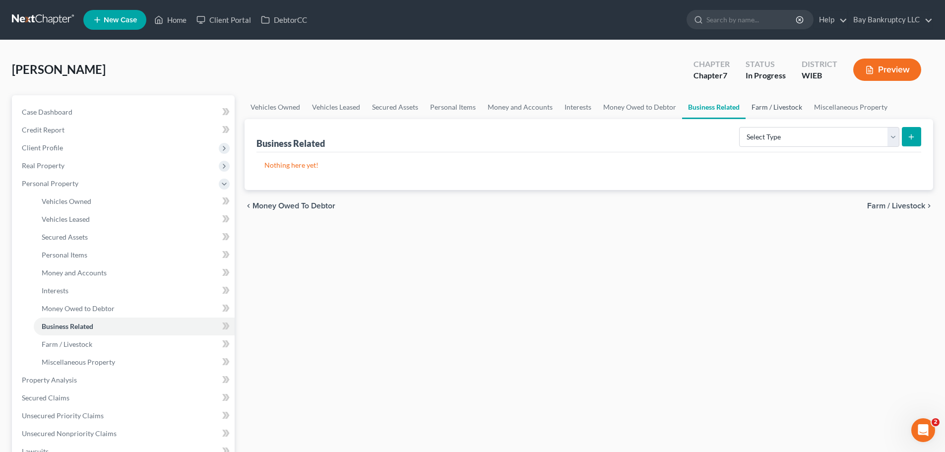
click at [774, 115] on link "Farm / Livestock" at bounding box center [776, 107] width 62 height 24
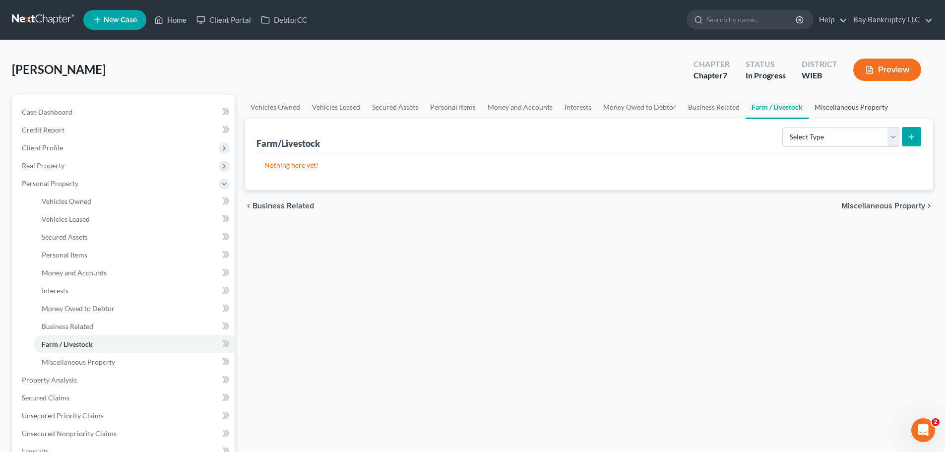
click at [848, 108] on link "Miscellaneous Property" at bounding box center [850, 107] width 85 height 24
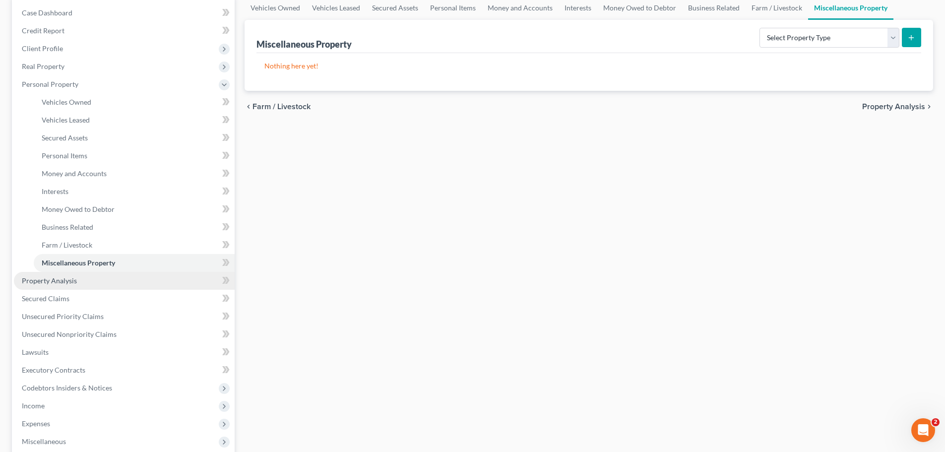
click at [72, 281] on span "Property Analysis" at bounding box center [49, 280] width 55 height 8
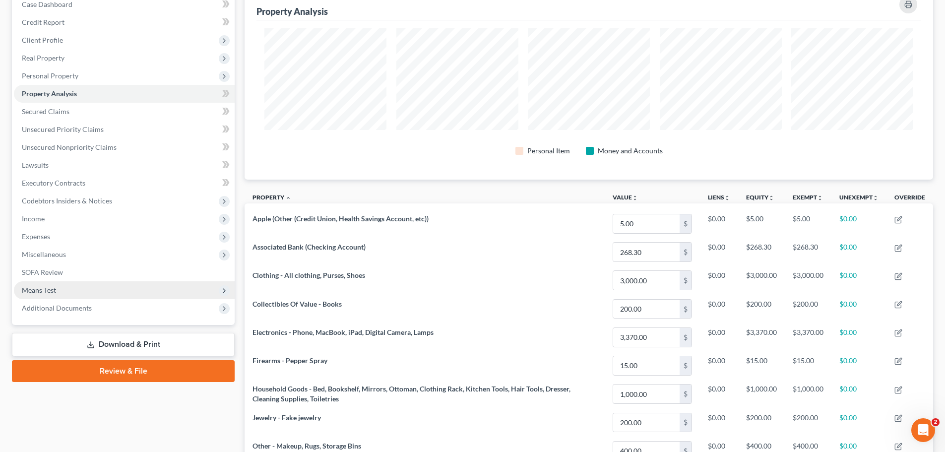
scroll to position [105, 0]
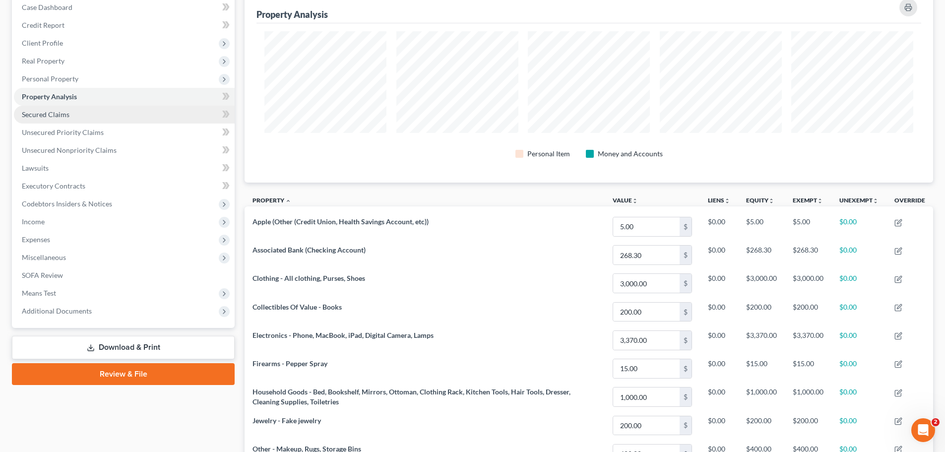
click at [47, 115] on span "Secured Claims" at bounding box center [46, 114] width 48 height 8
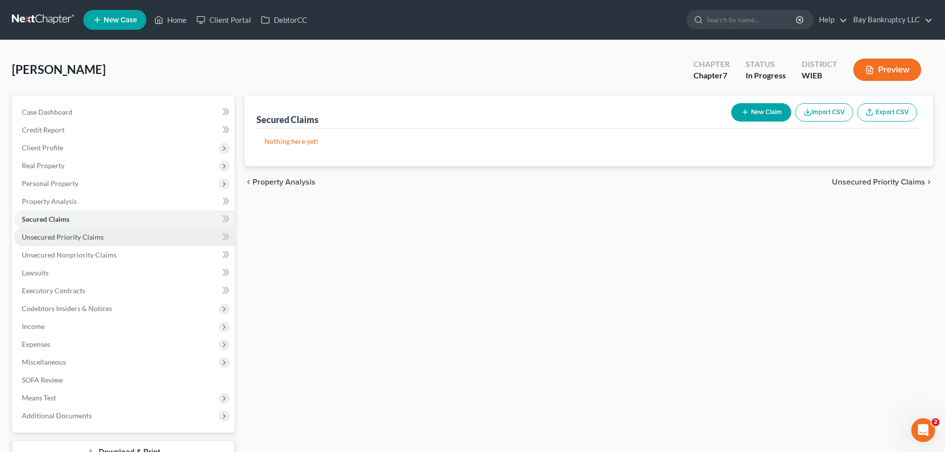
click at [76, 236] on span "Unsecured Priority Claims" at bounding box center [63, 237] width 82 height 8
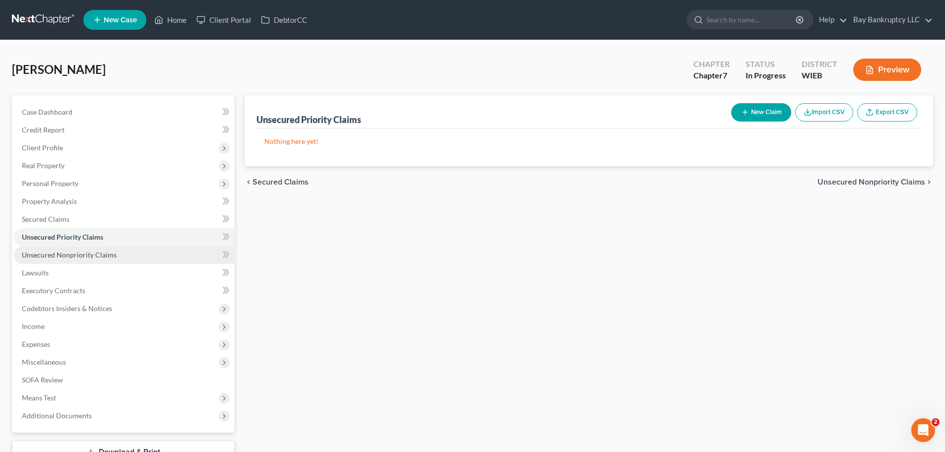
click at [76, 250] on span "Unsecured Nonpriority Claims" at bounding box center [69, 254] width 95 height 8
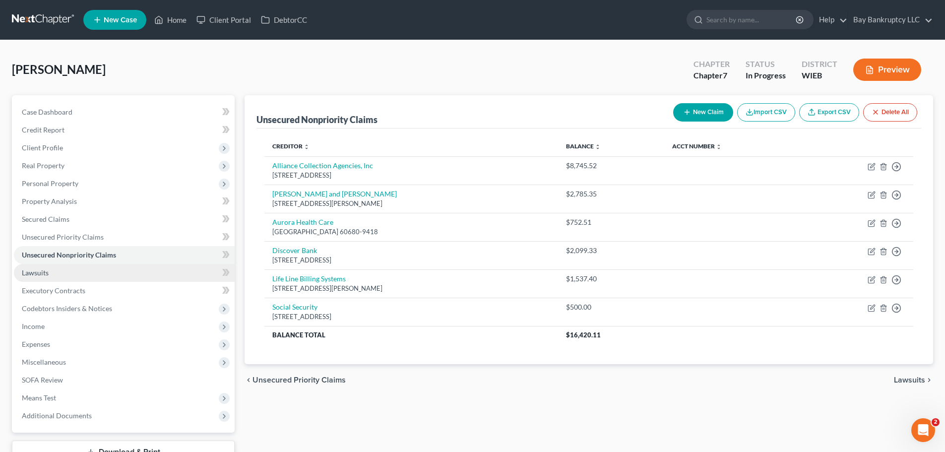
click at [32, 269] on span "Lawsuits" at bounding box center [35, 272] width 27 height 8
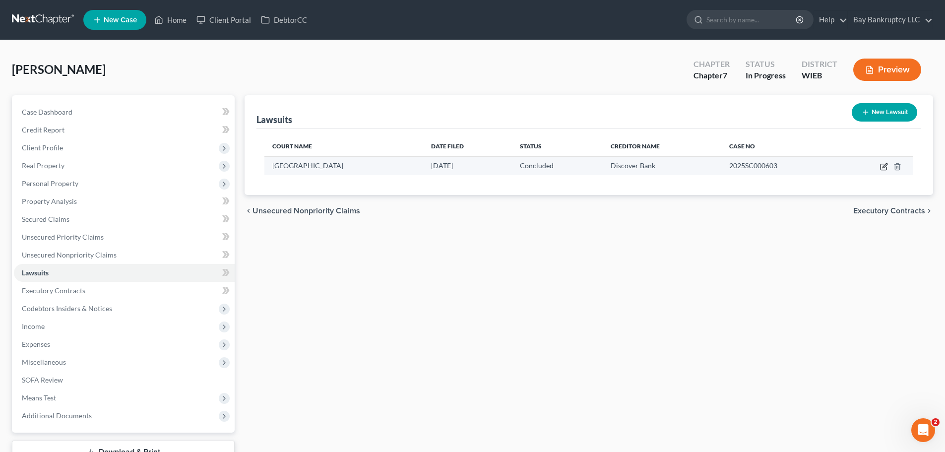
click at [885, 166] on icon "button" at bounding box center [884, 167] width 8 height 8
select select "52"
select select "2"
select select "0"
select select "36"
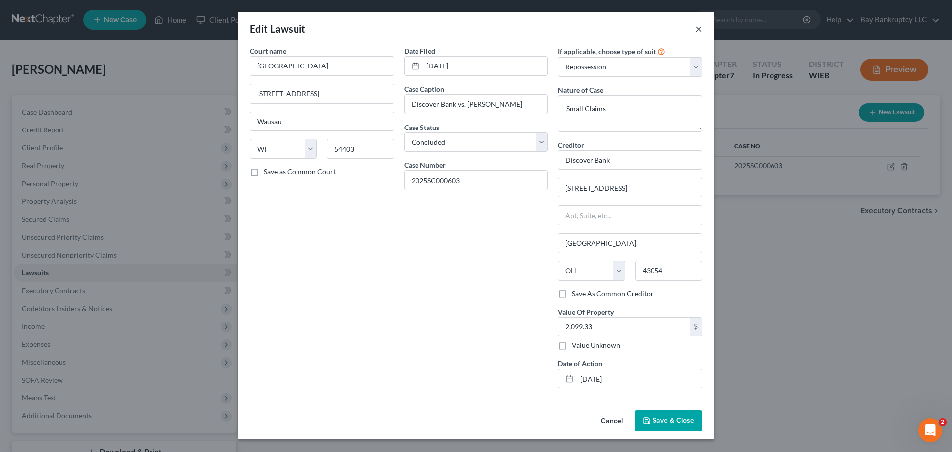
click at [697, 26] on button "×" at bounding box center [698, 29] width 7 height 12
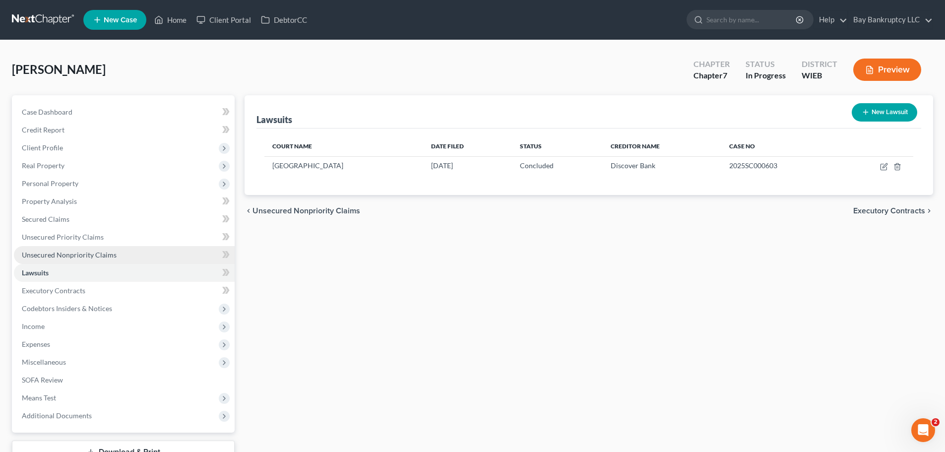
click at [76, 250] on span "Unsecured Nonpriority Claims" at bounding box center [69, 254] width 95 height 8
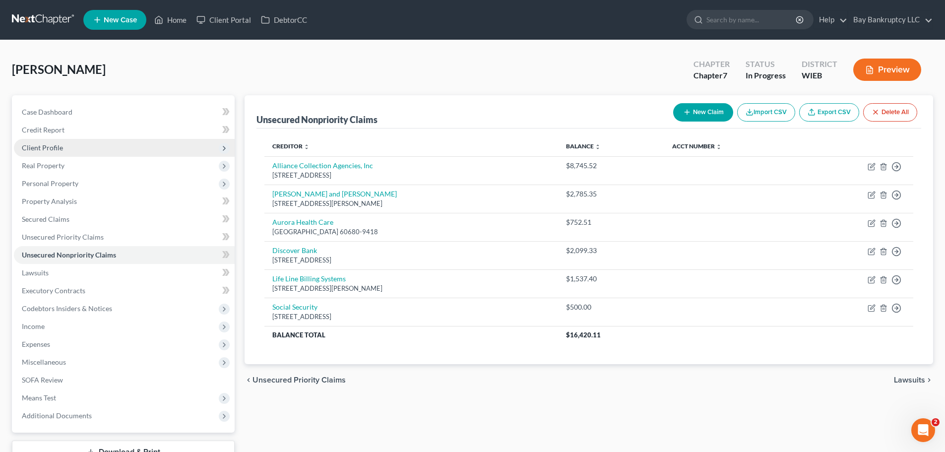
click at [69, 140] on span "Client Profile" at bounding box center [124, 148] width 221 height 18
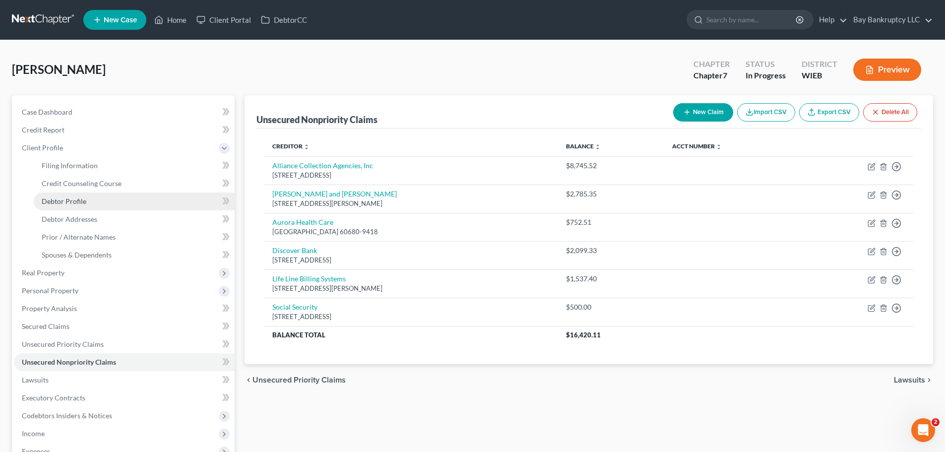
click at [72, 206] on link "Debtor Profile" at bounding box center [134, 201] width 201 height 18
select select "0"
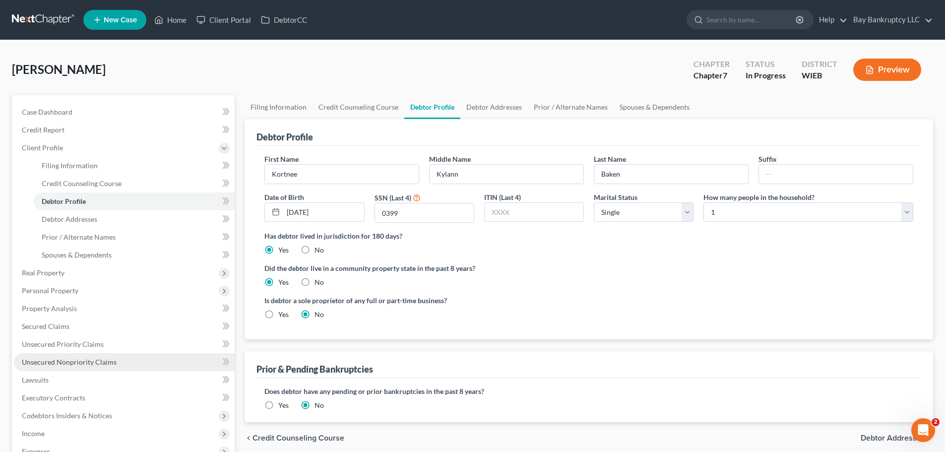
click at [96, 362] on span "Unsecured Nonpriority Claims" at bounding box center [69, 361] width 95 height 8
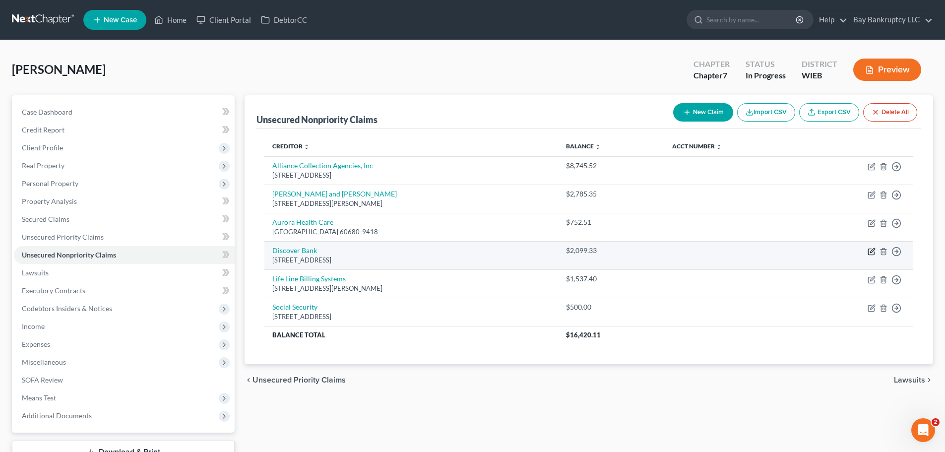
click at [871, 251] on icon "button" at bounding box center [872, 250] width 4 height 4
select select "36"
select select "2"
select select "0"
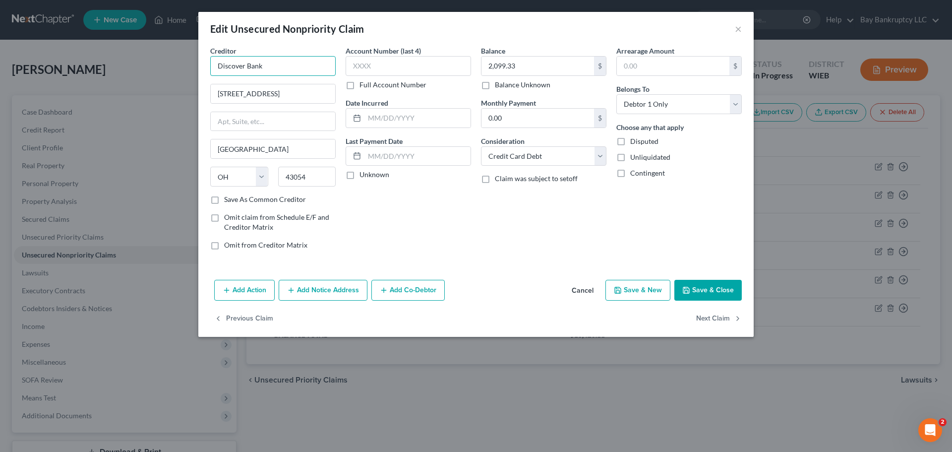
click at [244, 65] on input "Discover Bank" at bounding box center [272, 66] width 125 height 20
type input "Discover/Capital One Bank"
click at [705, 290] on button "Save & Close" at bounding box center [707, 290] width 67 height 21
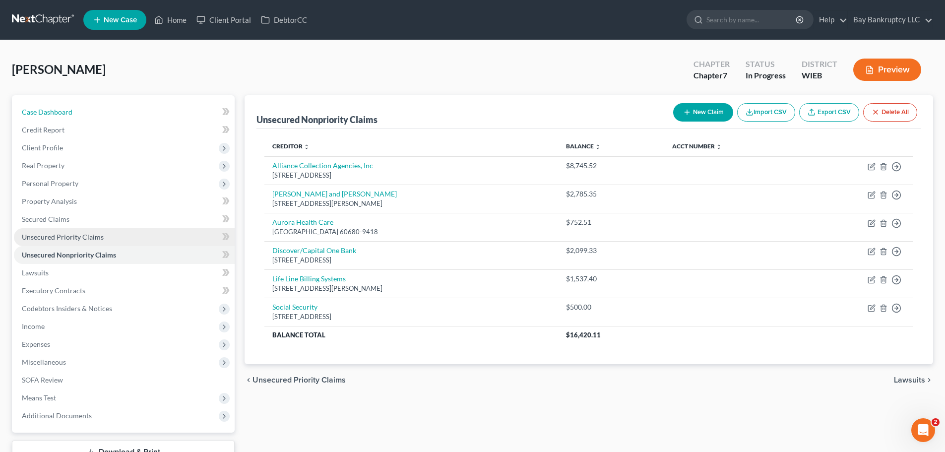
drag, startPoint x: 53, startPoint y: 106, endPoint x: 125, endPoint y: 230, distance: 143.5
click at [53, 106] on link "Case Dashboard" at bounding box center [124, 112] width 221 height 18
select select "4"
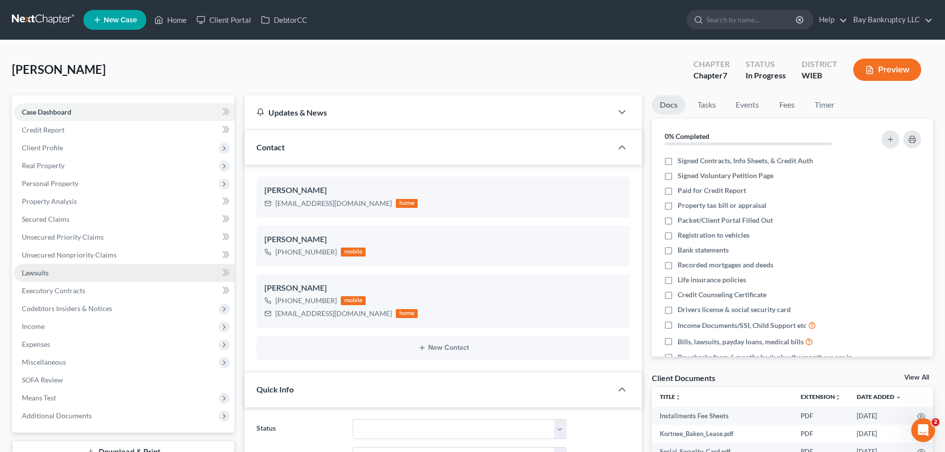
scroll to position [571, 0]
click at [90, 292] on link "Executory Contracts" at bounding box center [124, 291] width 221 height 18
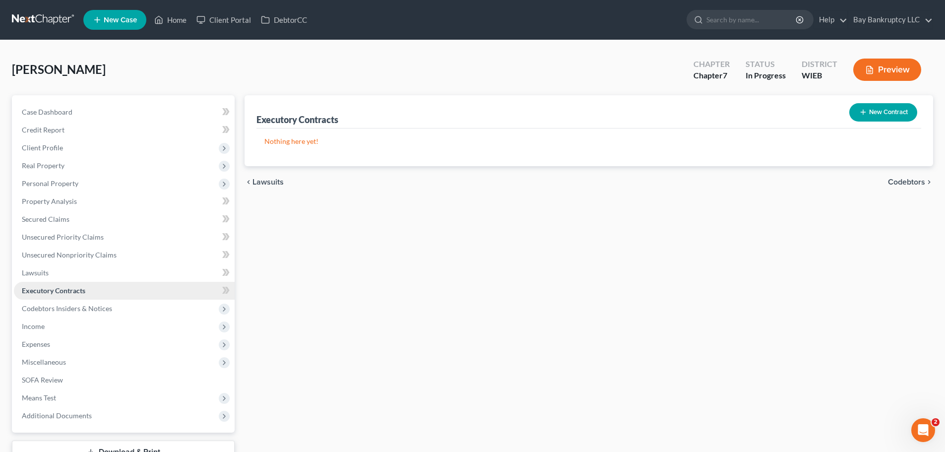
click at [49, 290] on span "Executory Contracts" at bounding box center [53, 290] width 63 height 8
click at [48, 309] on span "Codebtors Insiders & Notices" at bounding box center [67, 308] width 90 height 8
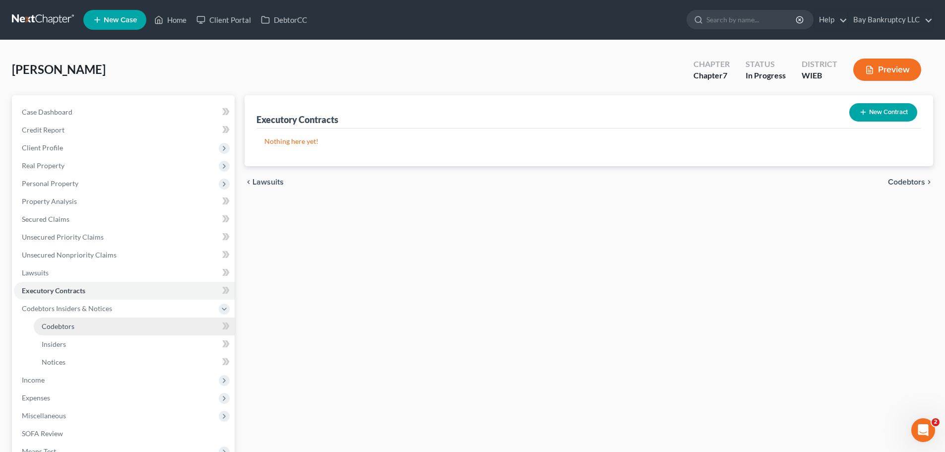
click at [52, 325] on span "Codebtors" at bounding box center [58, 326] width 33 height 8
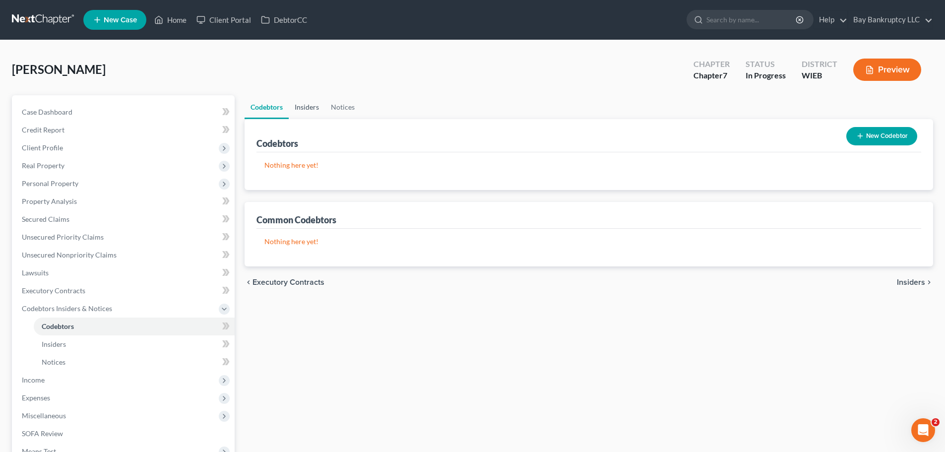
click at [306, 105] on link "Insiders" at bounding box center [307, 107] width 36 height 24
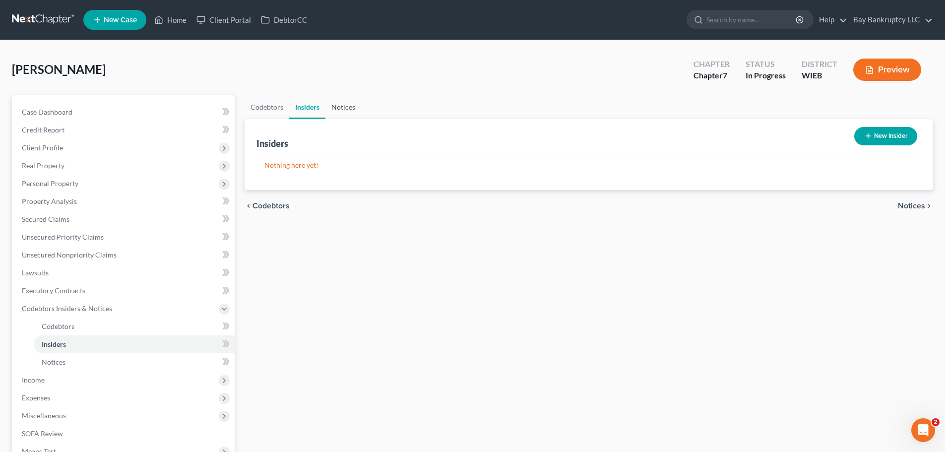
click at [353, 106] on link "Notices" at bounding box center [343, 107] width 36 height 24
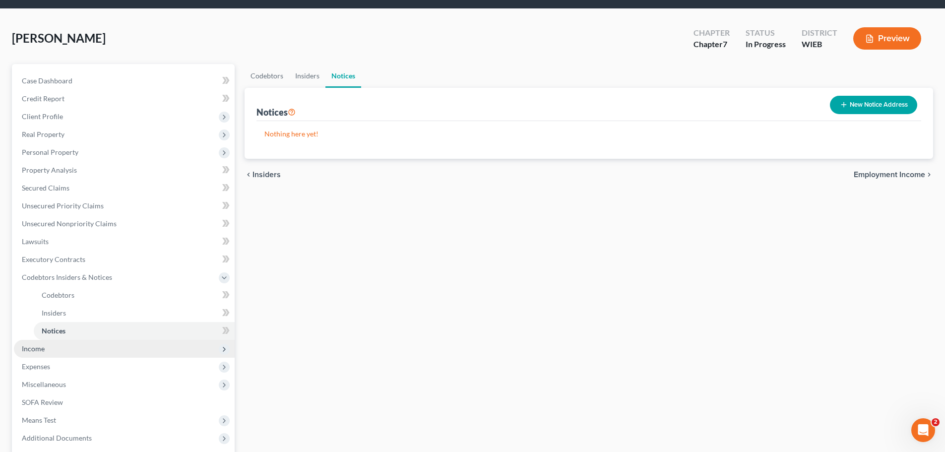
scroll to position [129, 0]
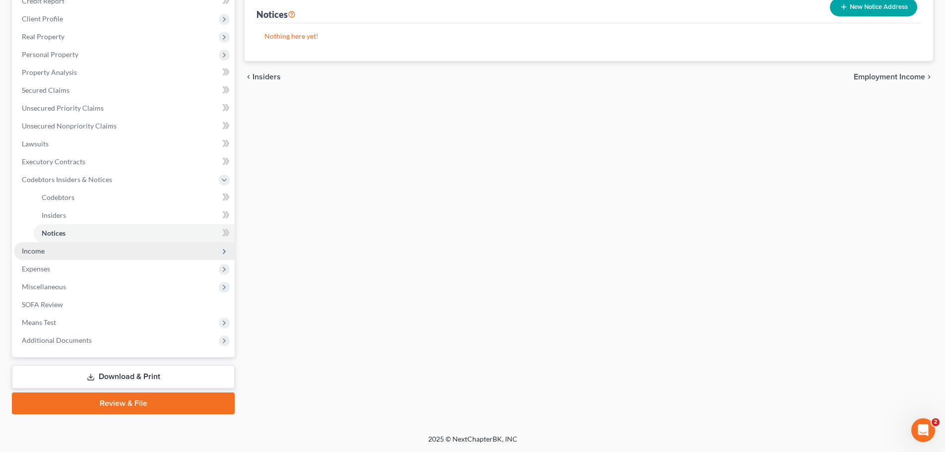
click at [40, 244] on span "Income" at bounding box center [124, 251] width 221 height 18
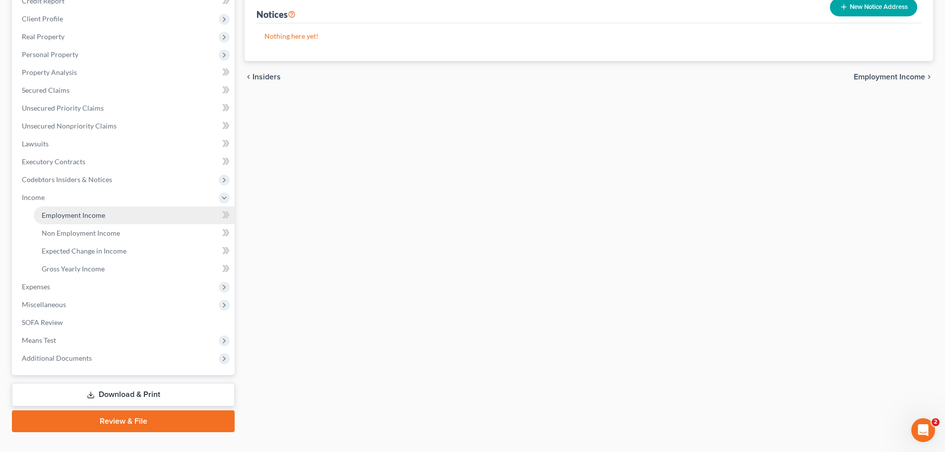
click at [70, 217] on span "Employment Income" at bounding box center [73, 215] width 63 height 8
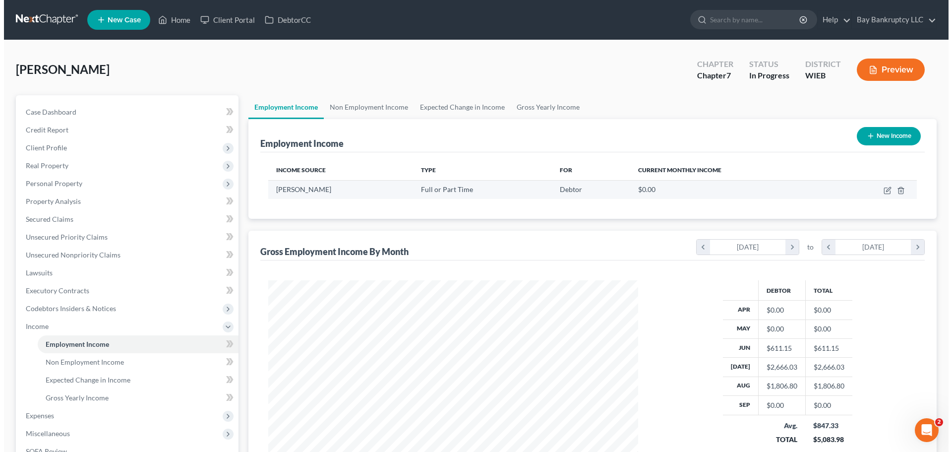
scroll to position [185, 390]
click at [882, 189] on icon "button" at bounding box center [884, 190] width 8 height 8
select select "0"
select select "52"
select select "2"
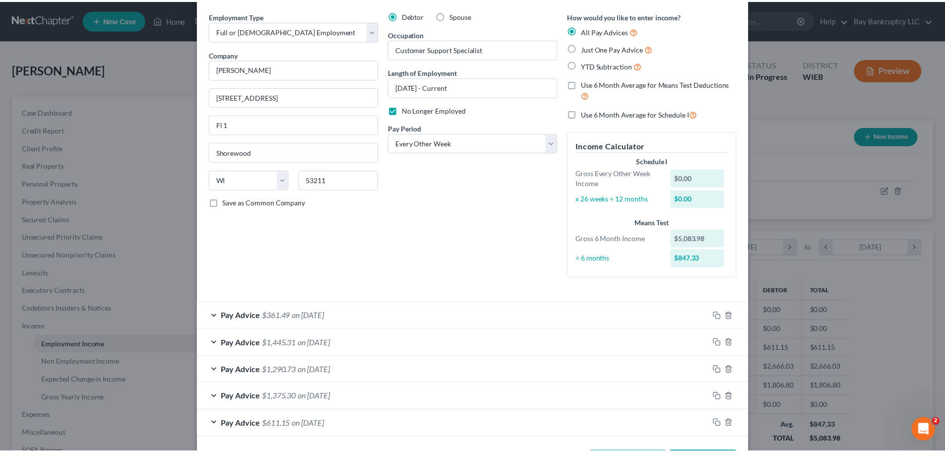
scroll to position [0, 0]
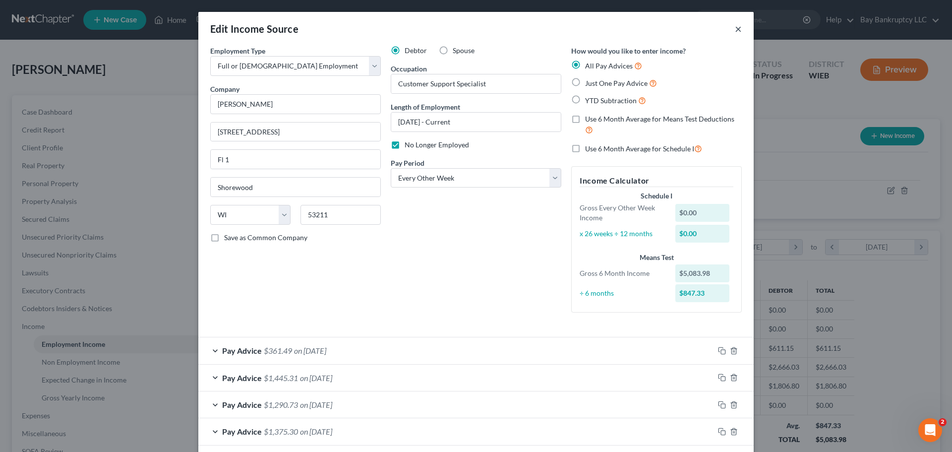
click at [735, 25] on button "×" at bounding box center [738, 29] width 7 height 12
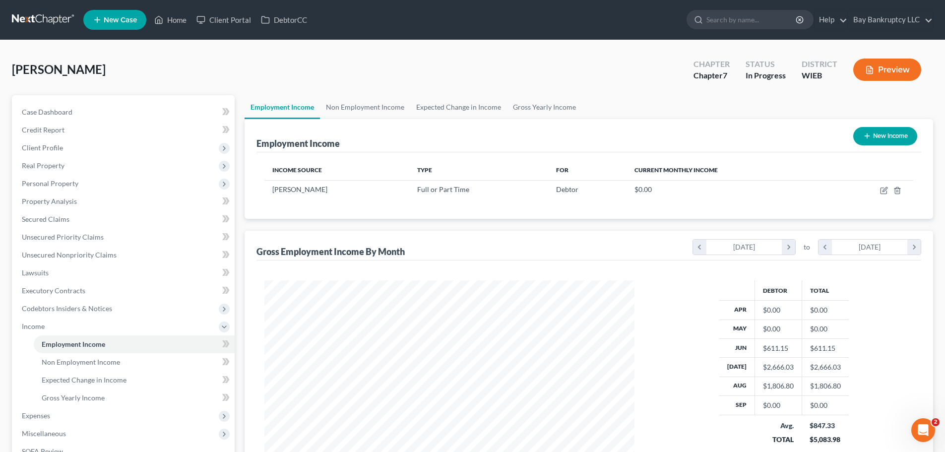
scroll to position [495617, 495413]
drag, startPoint x: 361, startPoint y: 108, endPoint x: 439, endPoint y: 105, distance: 78.4
click at [361, 108] on link "Non Employment Income" at bounding box center [365, 107] width 90 height 24
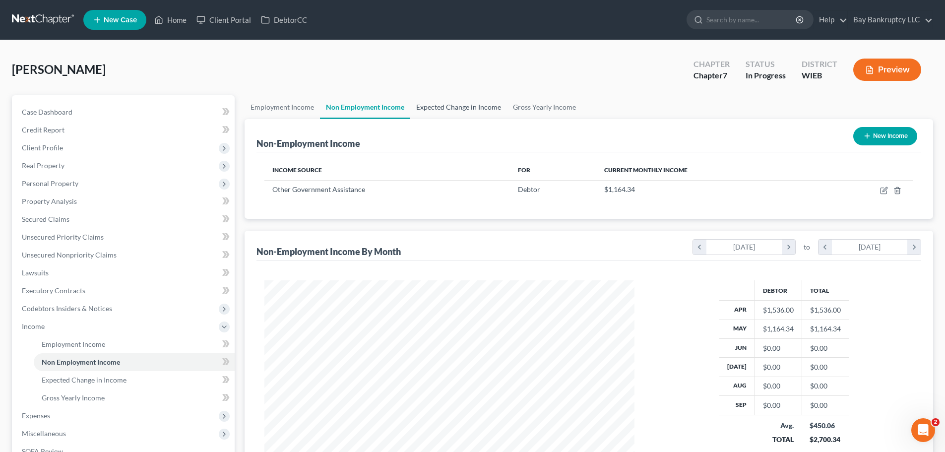
scroll to position [185, 390]
click at [450, 103] on link "Expected Change in Income" at bounding box center [458, 107] width 97 height 24
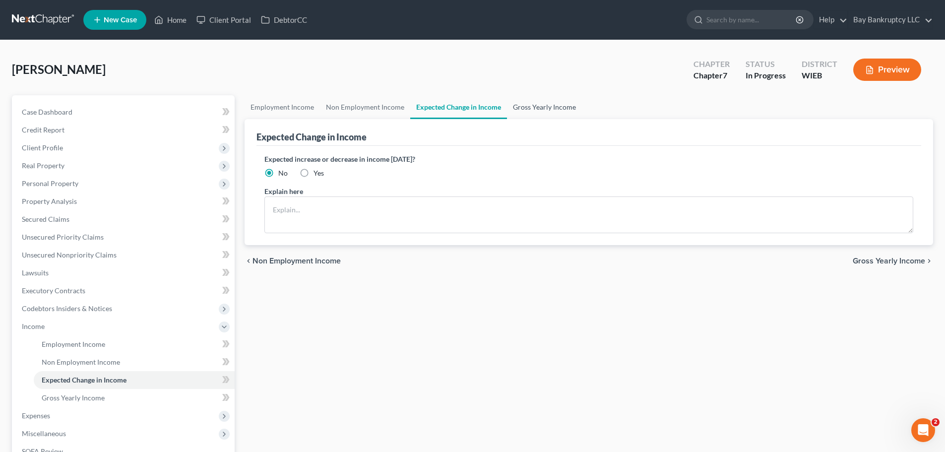
click at [552, 106] on link "Gross Yearly Income" at bounding box center [544, 107] width 75 height 24
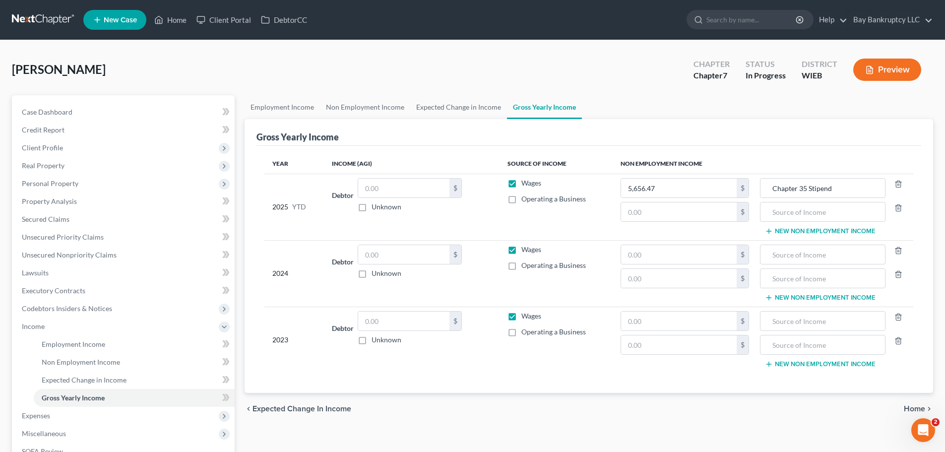
scroll to position [50, 0]
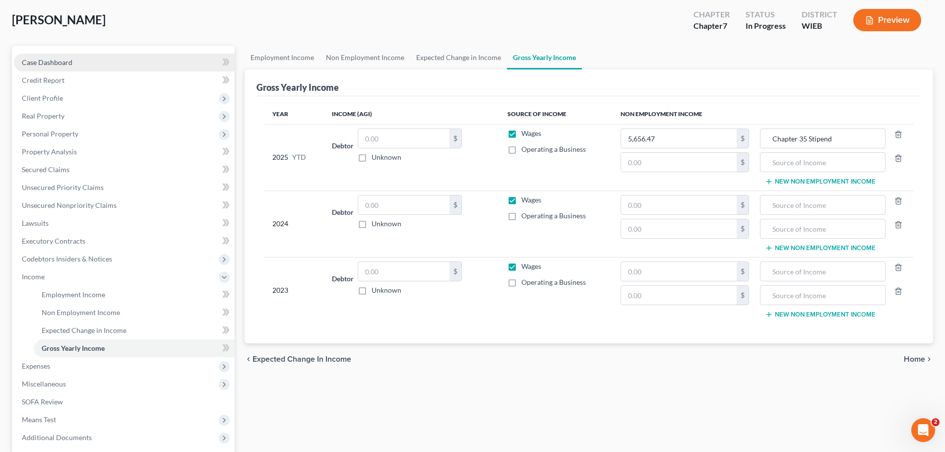
click at [71, 61] on span "Case Dashboard" at bounding box center [47, 62] width 51 height 8
select select "4"
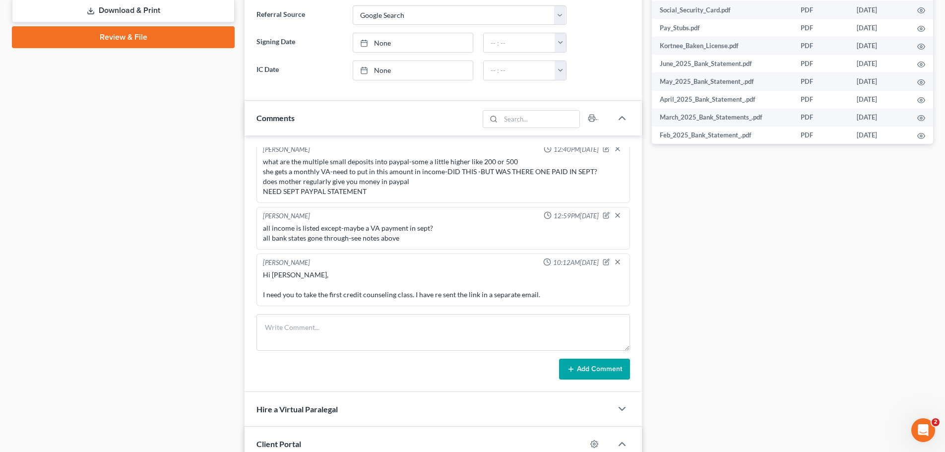
scroll to position [446, 0]
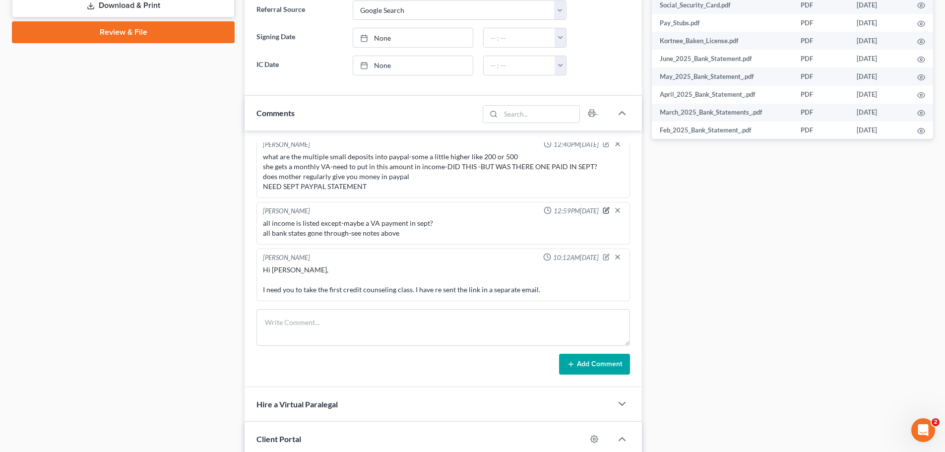
click at [605, 210] on icon "button" at bounding box center [607, 209] width 4 height 4
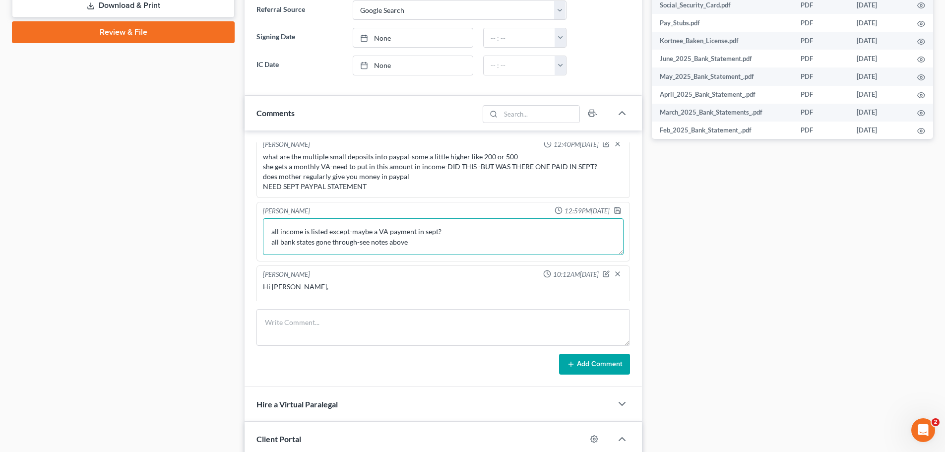
click at [421, 245] on textarea "all income is listed except-maybe a VA payment in sept? all bank states gone th…" at bounding box center [443, 236] width 360 height 37
type textarea "all income is listed except-maybe a VA payment in sept? all bank states gone th…"
click at [613, 210] on icon "button" at bounding box center [617, 210] width 8 height 8
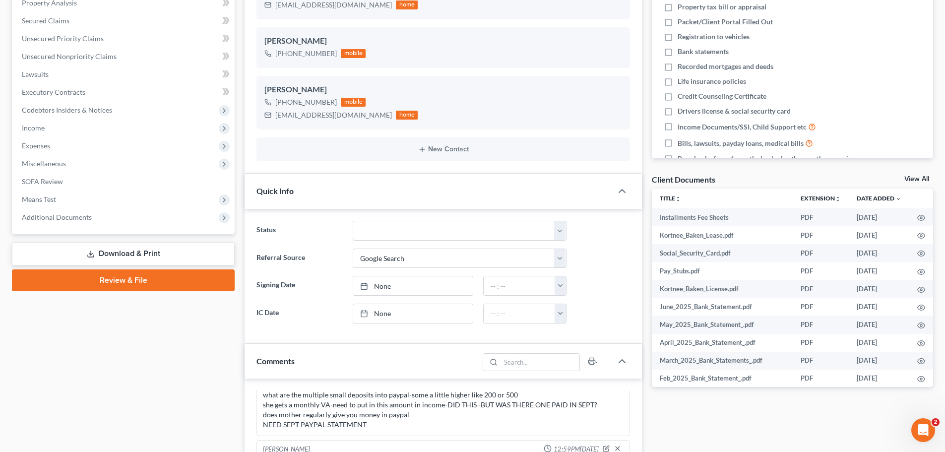
scroll to position [347, 0]
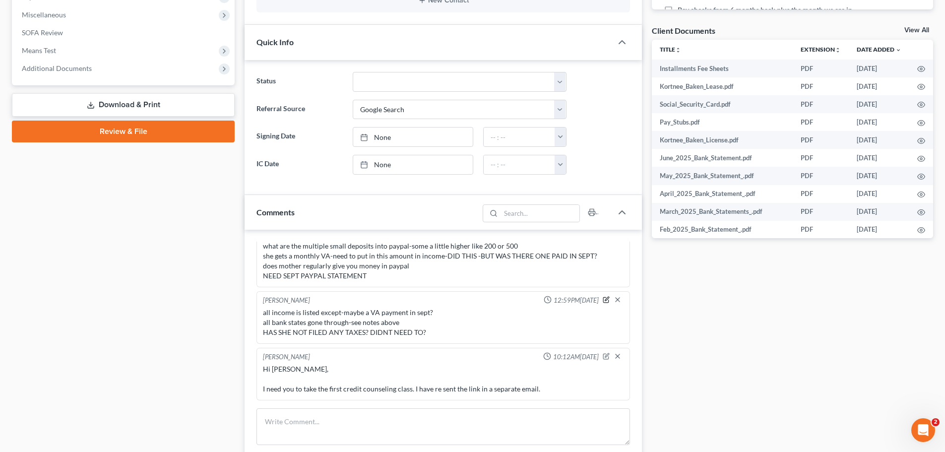
drag, startPoint x: 597, startPoint y: 300, endPoint x: 469, endPoint y: 328, distance: 131.8
click at [605, 300] on icon "button" at bounding box center [607, 298] width 4 height 4
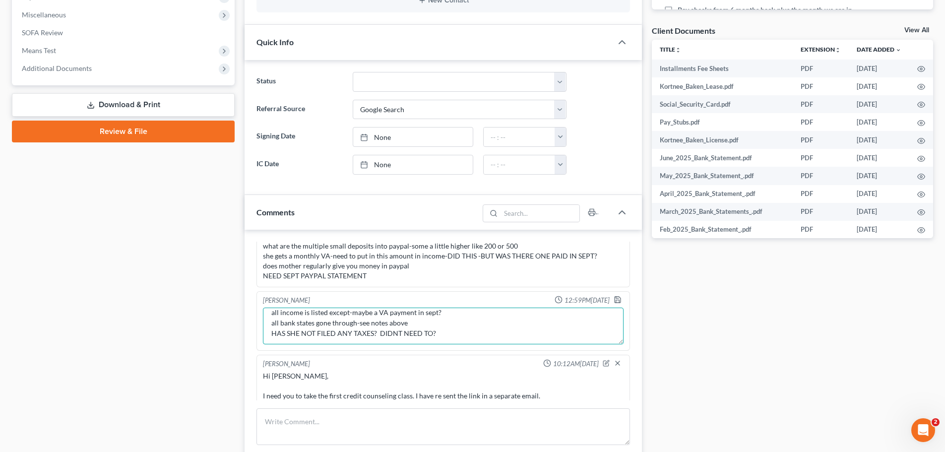
scroll to position [10, 0]
click at [473, 332] on textarea "all income is listed except-maybe a VA payment in sept? all bank states gone th…" at bounding box center [443, 325] width 360 height 37
type textarea "all income is listed except-maybe a VA payment in sept? all bank states gone th…"
click at [614, 298] on icon "button" at bounding box center [617, 299] width 6 height 6
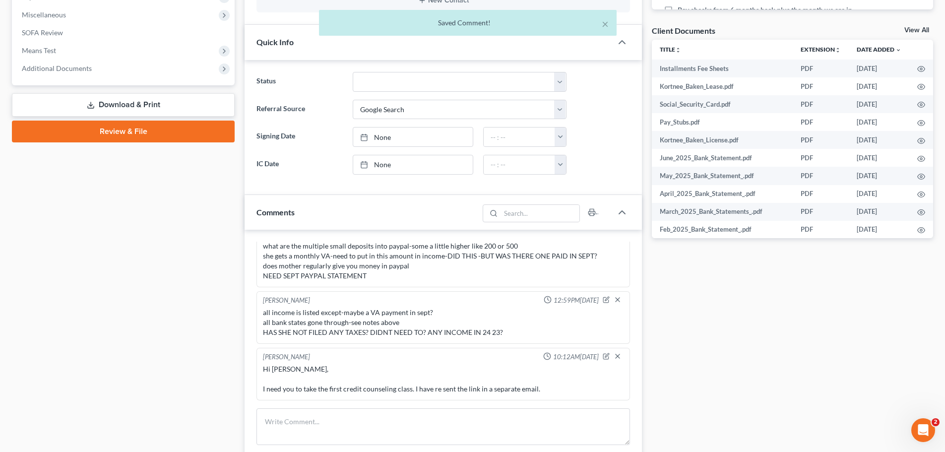
scroll to position [198, 0]
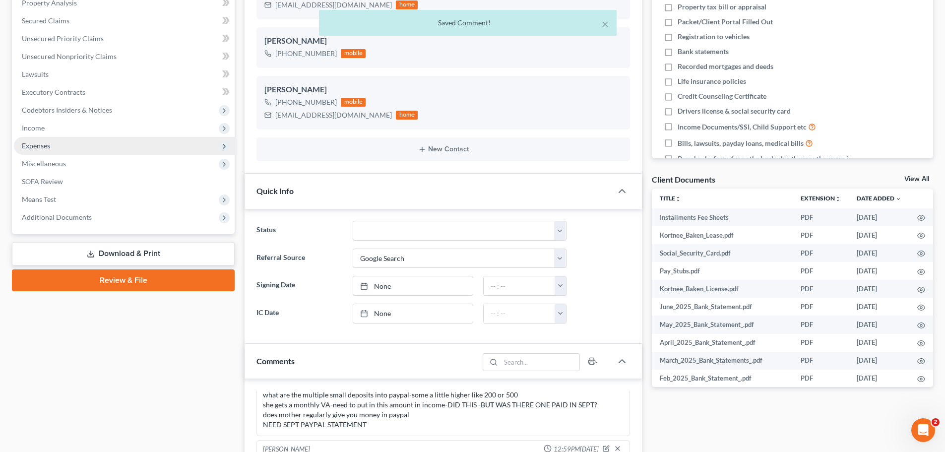
click at [54, 145] on span "Expenses" at bounding box center [124, 146] width 221 height 18
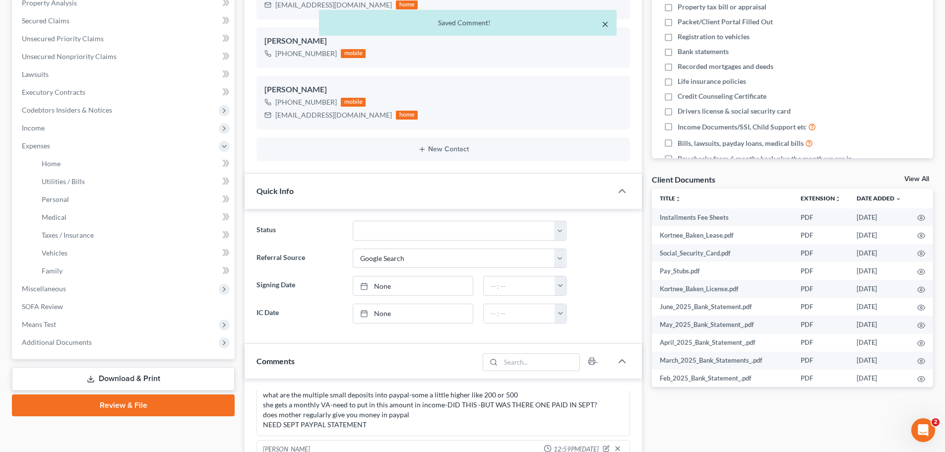
click at [604, 24] on button "×" at bounding box center [604, 24] width 7 height 12
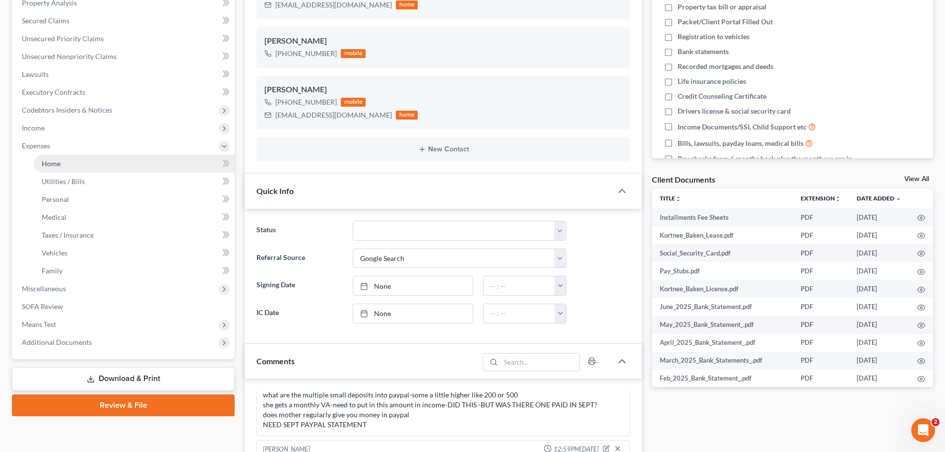
click at [71, 168] on link "Home" at bounding box center [134, 164] width 201 height 18
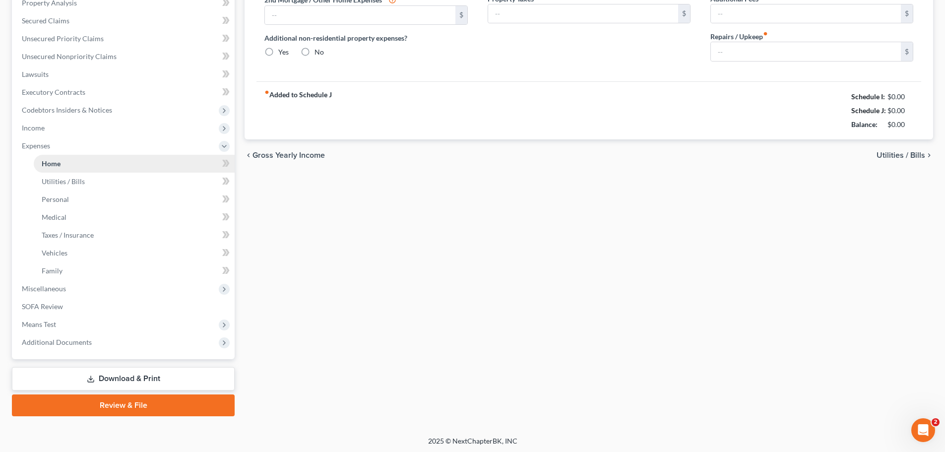
type input "824.00"
type input "0.00"
radio input "true"
type input "0.00"
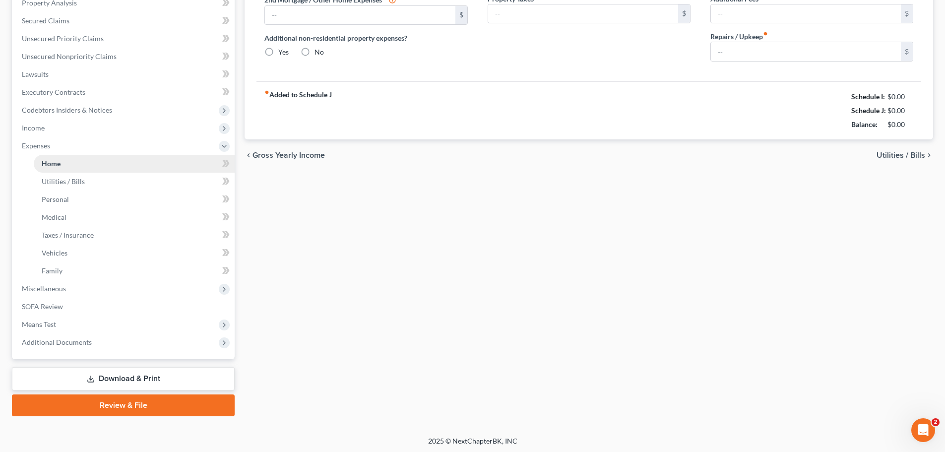
type input "0.00"
type input "195.00"
type input "0.00"
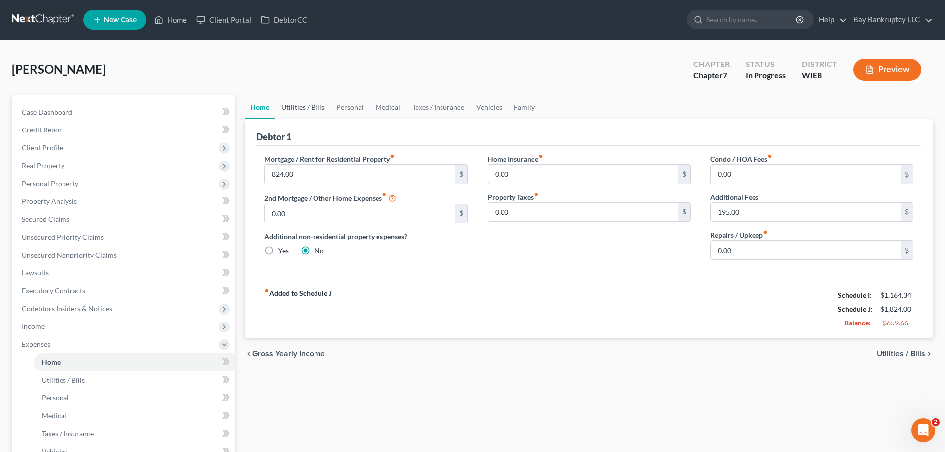
click at [305, 108] on link "Utilities / Bills" at bounding box center [302, 107] width 55 height 24
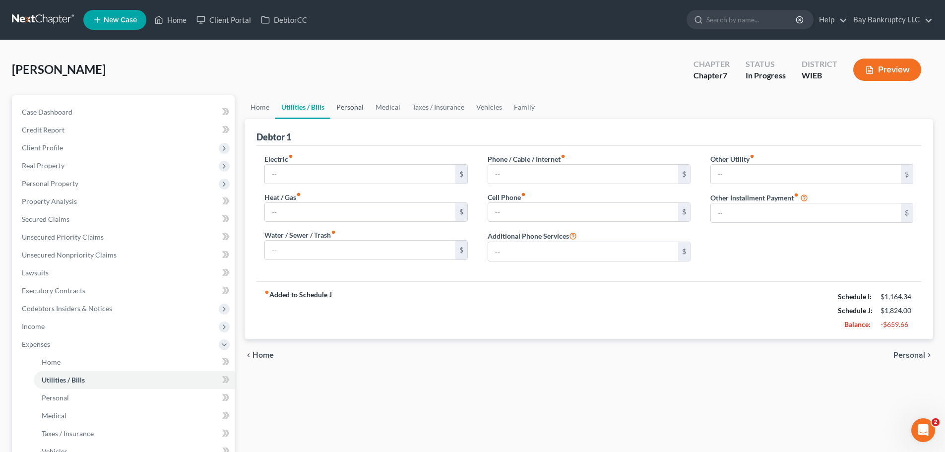
click at [336, 106] on link "Personal" at bounding box center [349, 107] width 39 height 24
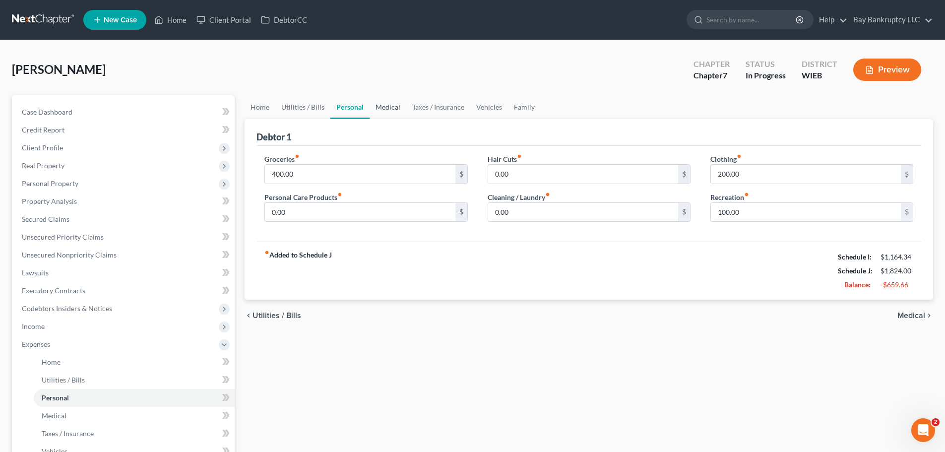
click at [391, 106] on link "Medical" at bounding box center [387, 107] width 37 height 24
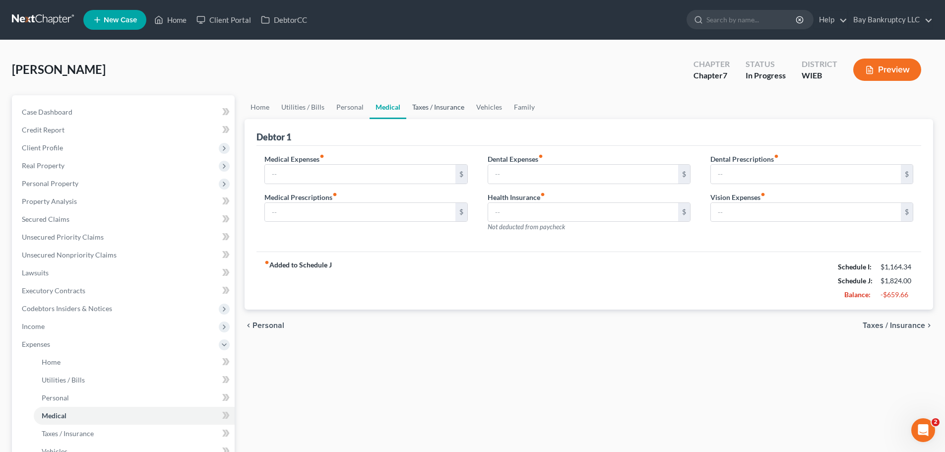
click at [434, 107] on link "Taxes / Insurance" at bounding box center [438, 107] width 64 height 24
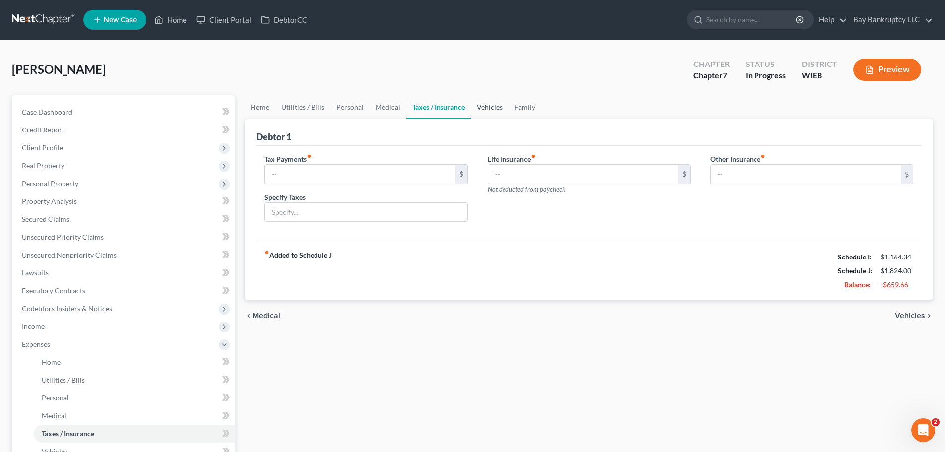
click at [479, 108] on link "Vehicles" at bounding box center [490, 107] width 38 height 24
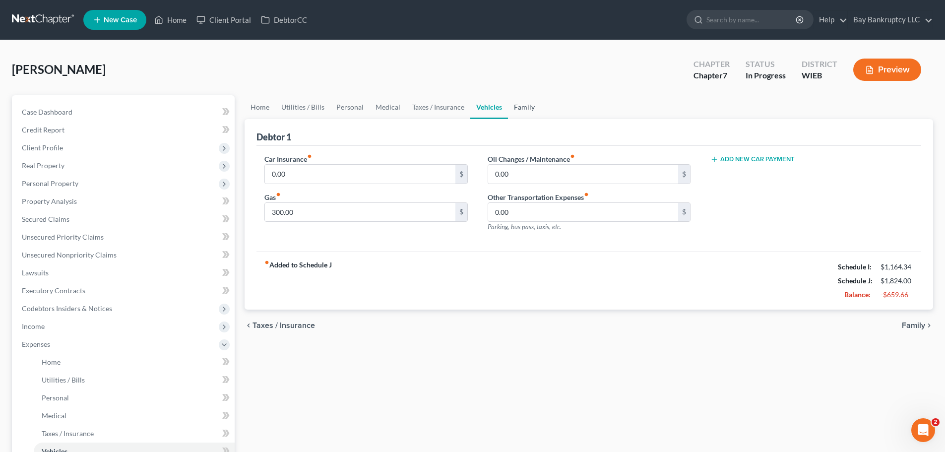
click at [517, 104] on link "Family" at bounding box center [524, 107] width 33 height 24
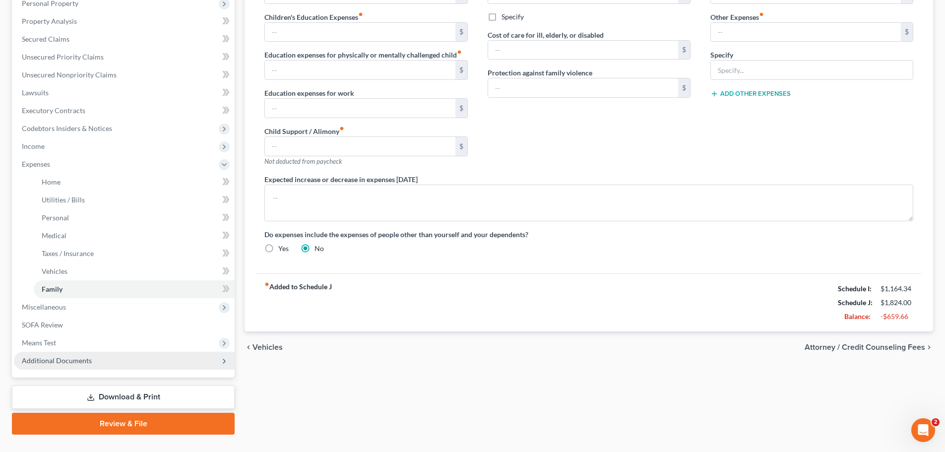
scroll to position [200, 0]
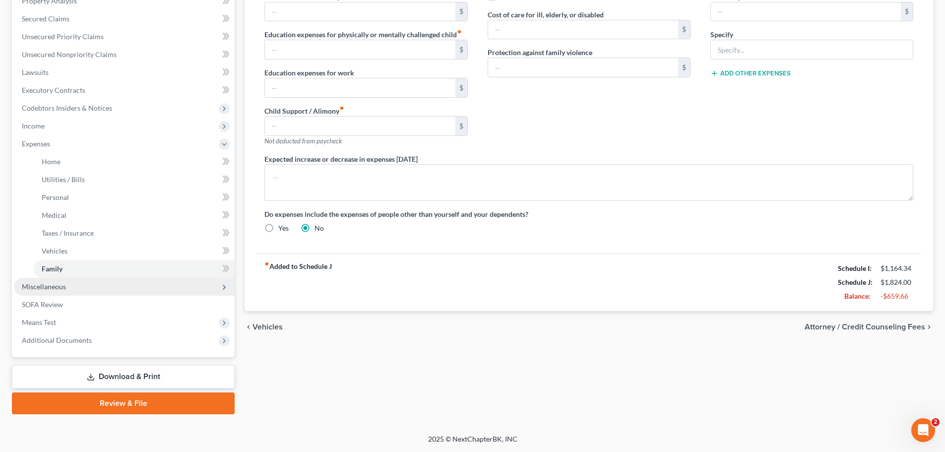
click at [59, 286] on span "Miscellaneous" at bounding box center [44, 286] width 44 height 8
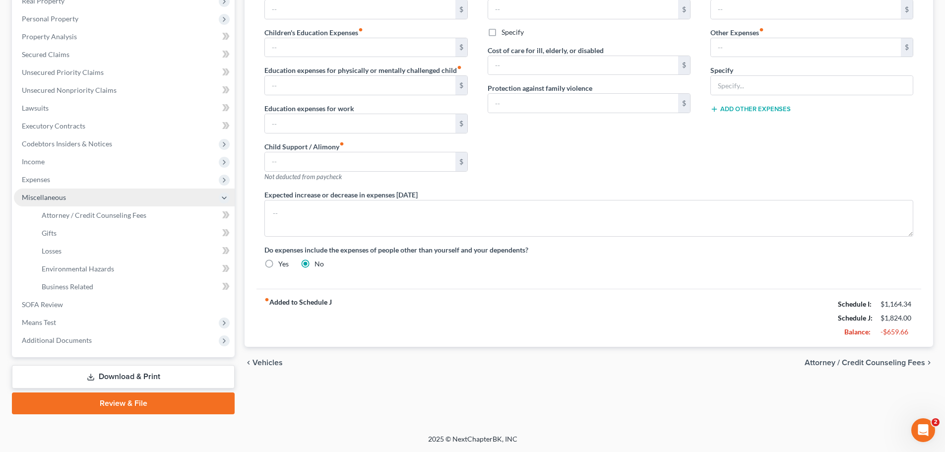
scroll to position [165, 0]
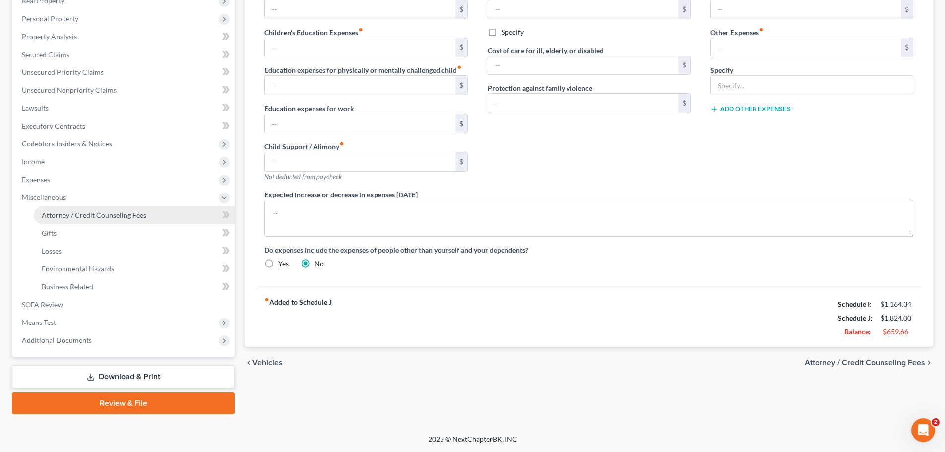
click at [78, 207] on link "Attorney / Credit Counseling Fees" at bounding box center [134, 215] width 201 height 18
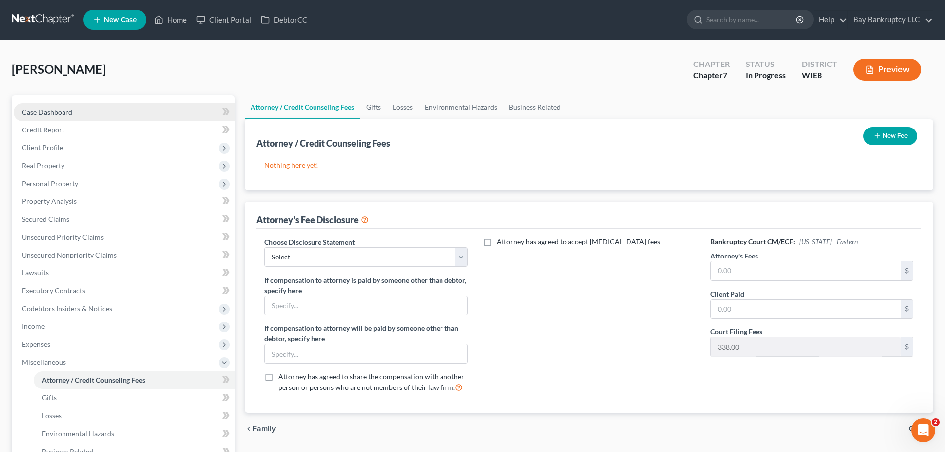
click at [70, 115] on span "Case Dashboard" at bounding box center [47, 112] width 51 height 8
select select "4"
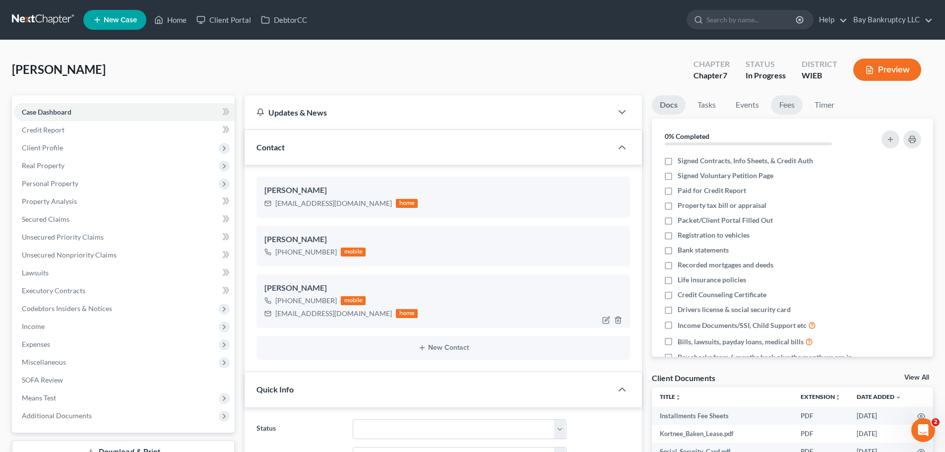
click at [789, 104] on link "Fees" at bounding box center [786, 104] width 32 height 19
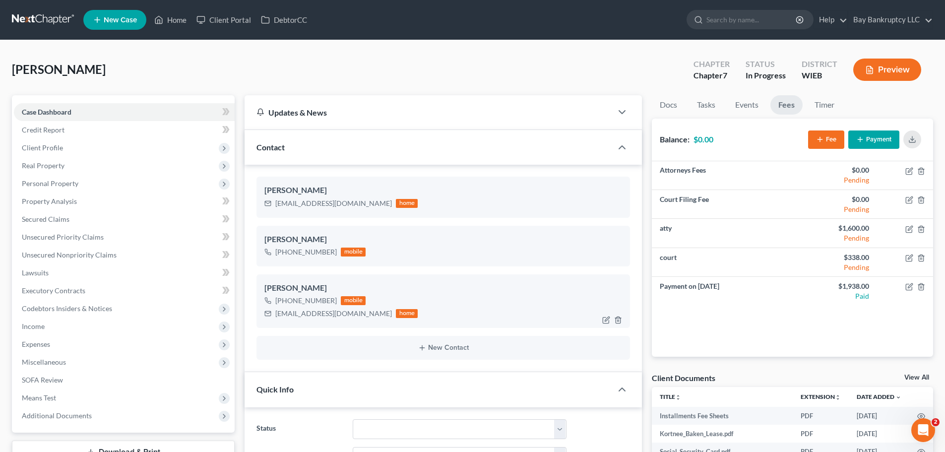
scroll to position [581, 0]
click at [48, 368] on span "Miscellaneous" at bounding box center [124, 362] width 221 height 18
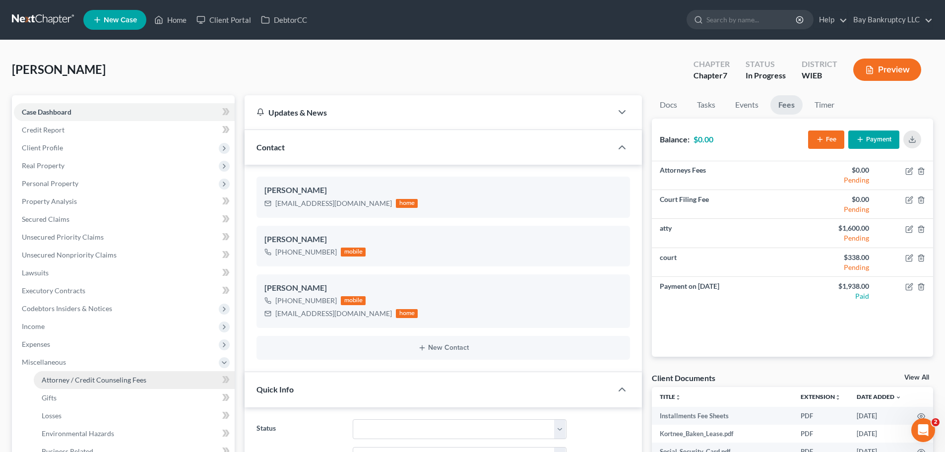
click at [118, 378] on span "Attorney / Credit Counseling Fees" at bounding box center [94, 379] width 105 height 8
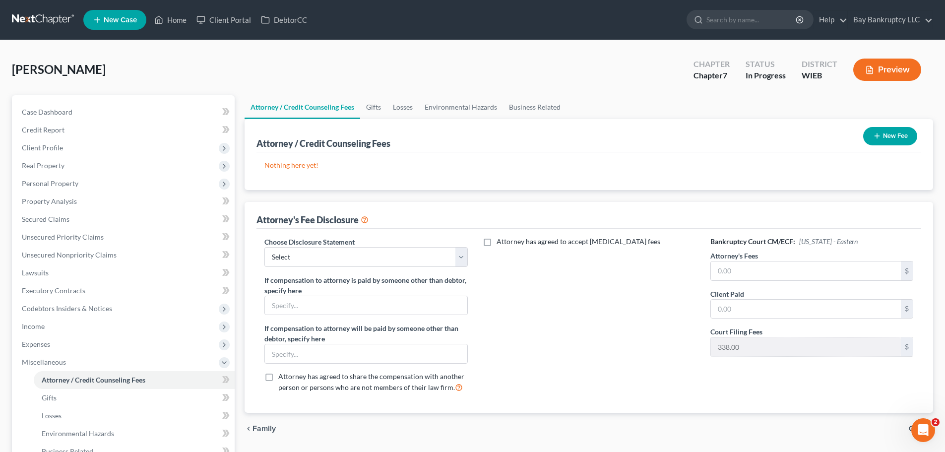
click at [876, 140] on icon "button" at bounding box center [877, 136] width 8 height 8
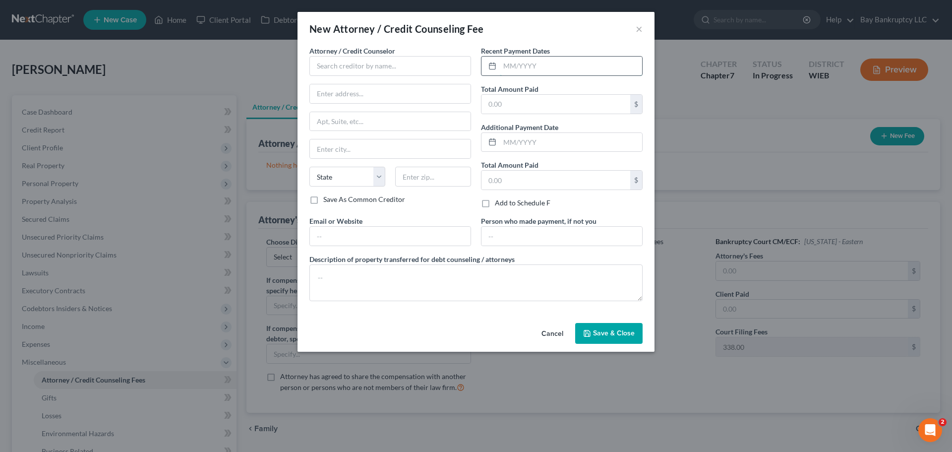
click at [521, 63] on input "text" at bounding box center [571, 66] width 142 height 19
type input "[DATE]"
click at [512, 99] on input "text" at bounding box center [555, 104] width 149 height 19
type input "1,600"
click at [435, 66] on input "text" at bounding box center [390, 66] width 162 height 20
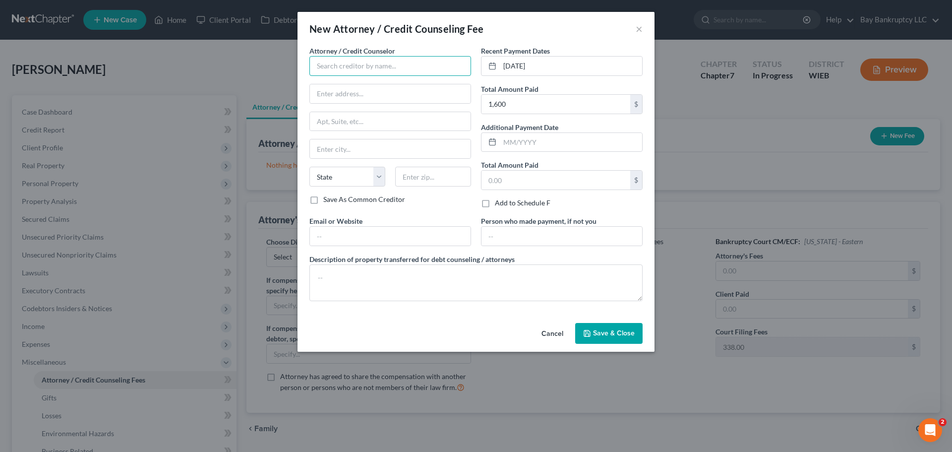
type input "b"
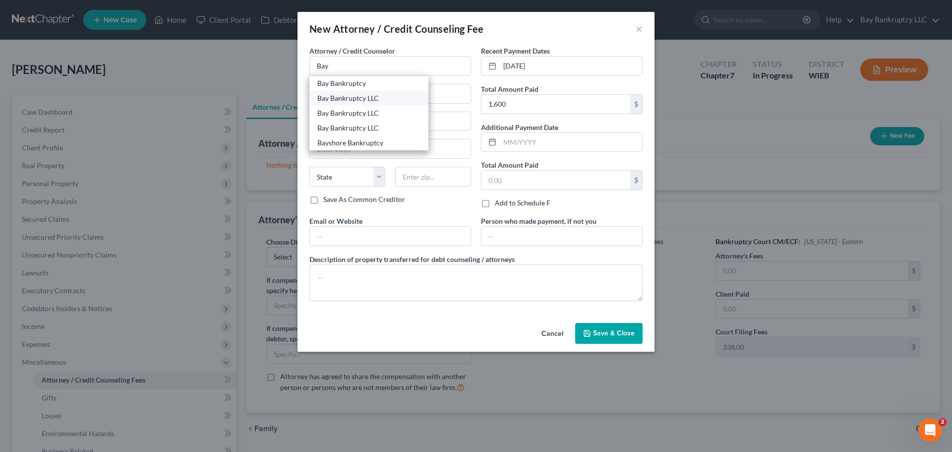
click at [386, 101] on div "Bay Bankruptcy LLC" at bounding box center [368, 98] width 103 height 10
type input "Bay Bankruptcy LLC"
type input "[STREET_ADDRESS]"
type input "[GEOGRAPHIC_DATA]"
select select "52"
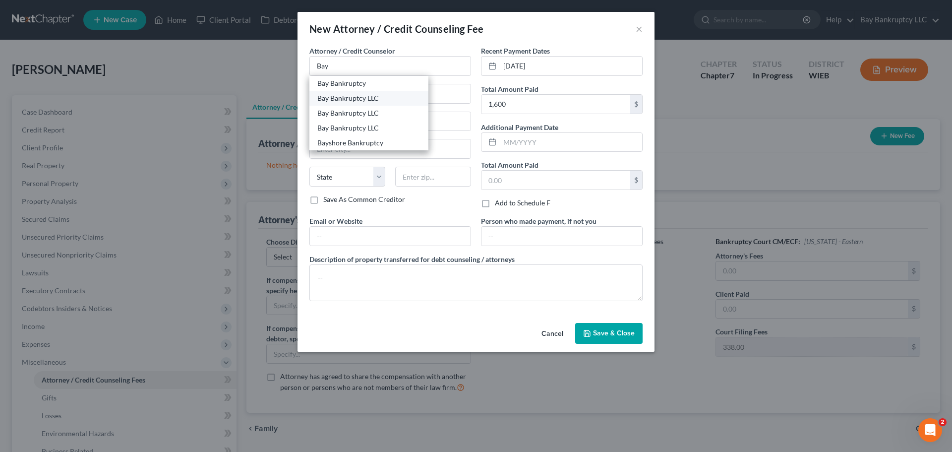
type input "53217"
click at [616, 328] on button "Save & Close" at bounding box center [608, 333] width 67 height 21
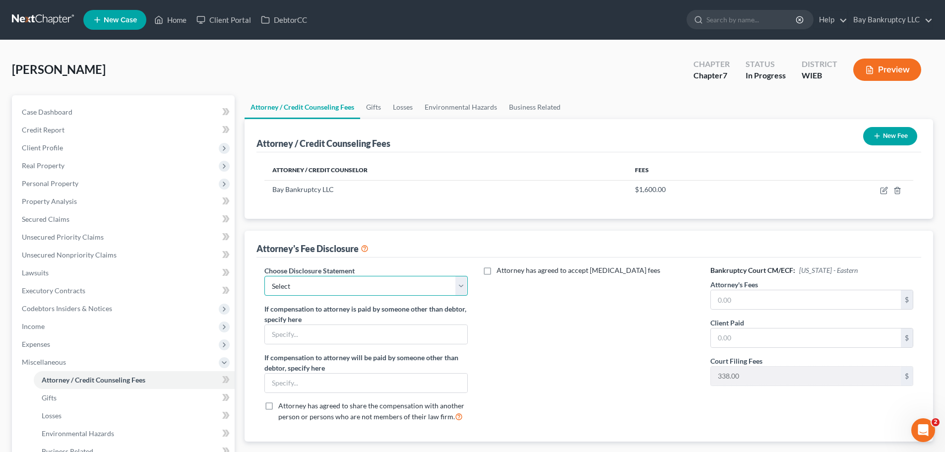
click at [376, 288] on select "Select Chapter 13 Case Bifurcation [GEOGRAPHIC_DATA] Bankruptcy" at bounding box center [365, 286] width 203 height 20
select select "2"
click at [264, 276] on select "Select Chapter 13 Case Bifurcation [GEOGRAPHIC_DATA] Bankruptcy" at bounding box center [365, 286] width 203 height 20
click at [349, 291] on select "Select Chapter 13 Case Bifurcation [GEOGRAPHIC_DATA] Bankruptcy" at bounding box center [365, 286] width 203 height 20
click at [264, 276] on select "Select Chapter 13 Case Bifurcation [GEOGRAPHIC_DATA] Bankruptcy" at bounding box center [365, 286] width 203 height 20
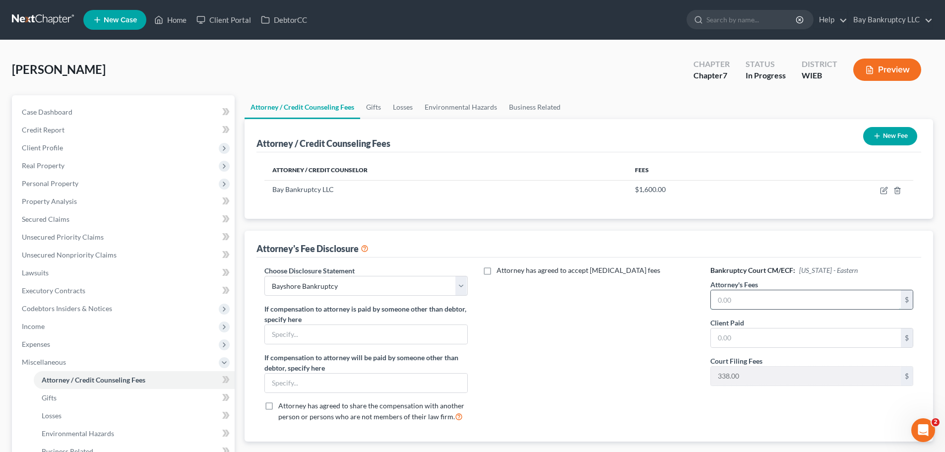
click at [826, 297] on input "text" at bounding box center [805, 299] width 190 height 19
type input "1,600"
click at [796, 345] on input "text" at bounding box center [805, 337] width 190 height 19
type input "1,600"
click at [604, 341] on div "Attorney has agreed to accept [MEDICAL_DATA] fees" at bounding box center [588, 347] width 223 height 164
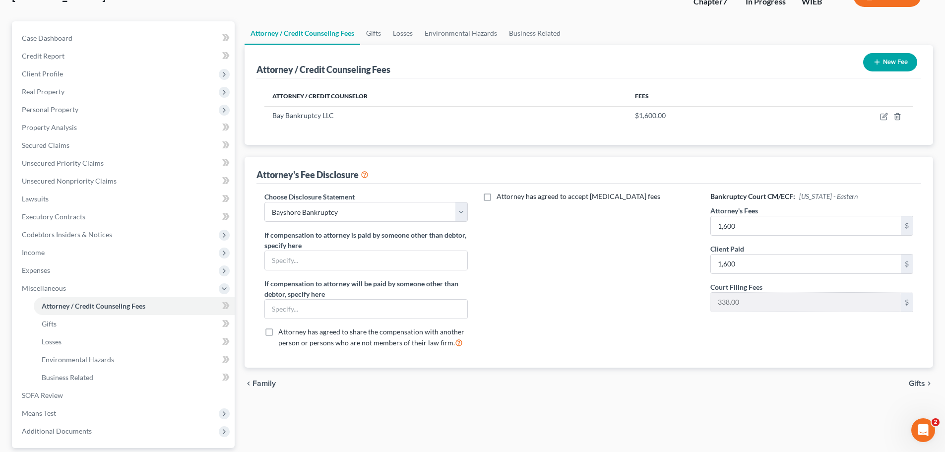
scroll to position [50, 0]
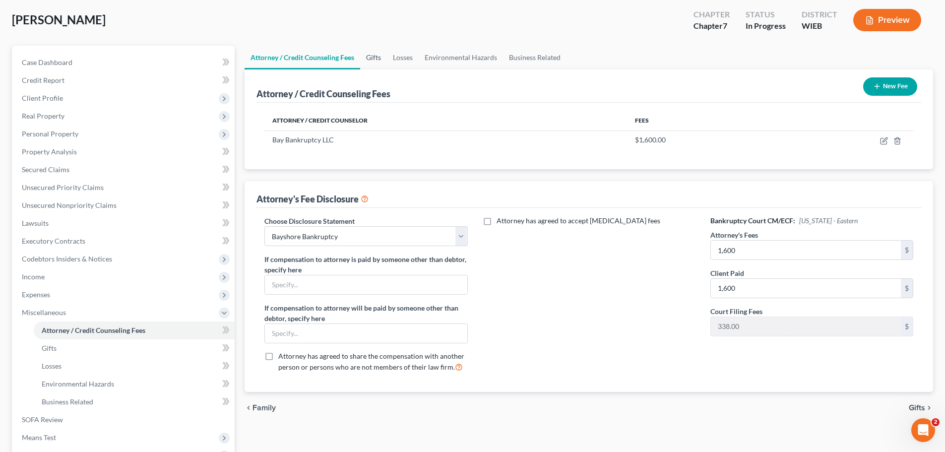
click at [376, 59] on link "Gifts" at bounding box center [373, 58] width 27 height 24
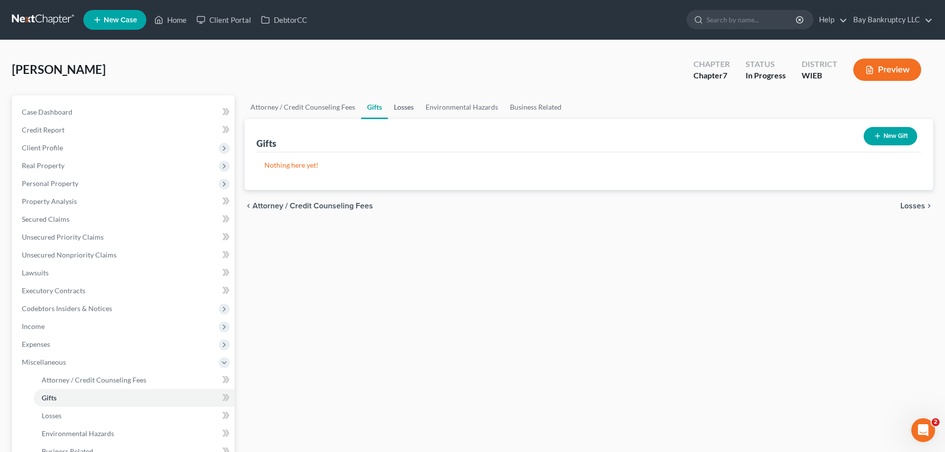
click at [399, 104] on link "Losses" at bounding box center [404, 107] width 32 height 24
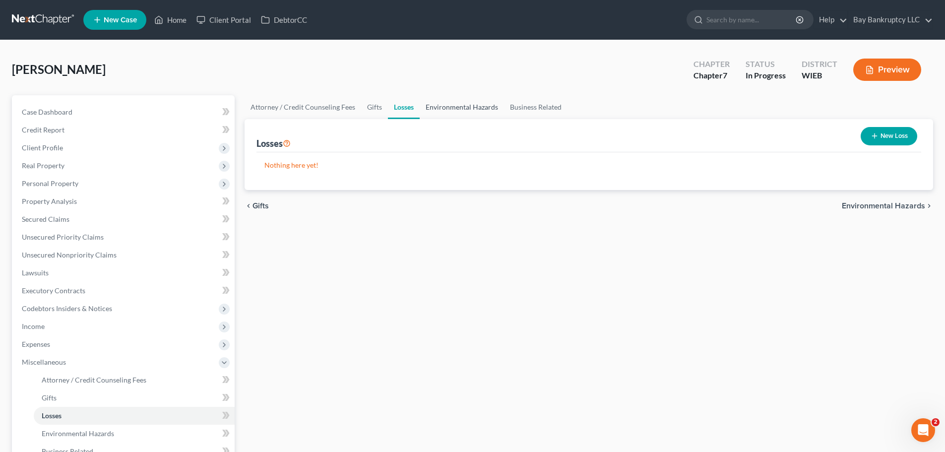
click at [467, 105] on link "Environmental Hazards" at bounding box center [461, 107] width 84 height 24
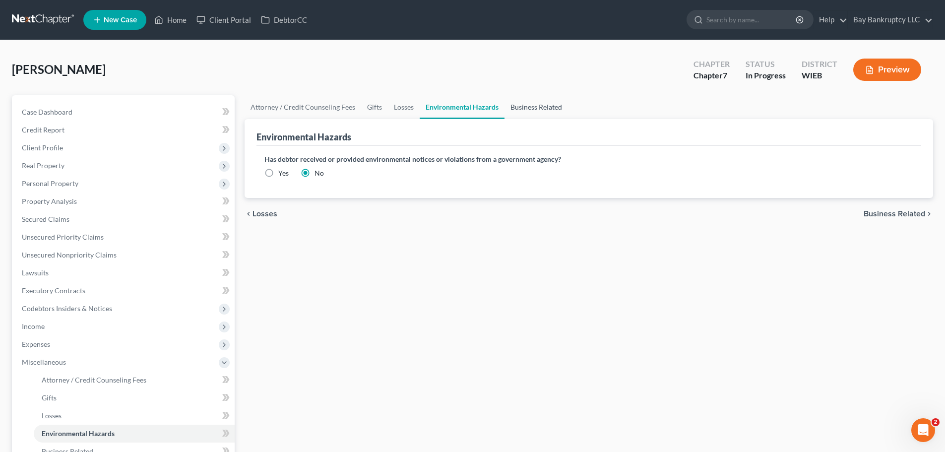
click at [540, 107] on link "Business Related" at bounding box center [535, 107] width 63 height 24
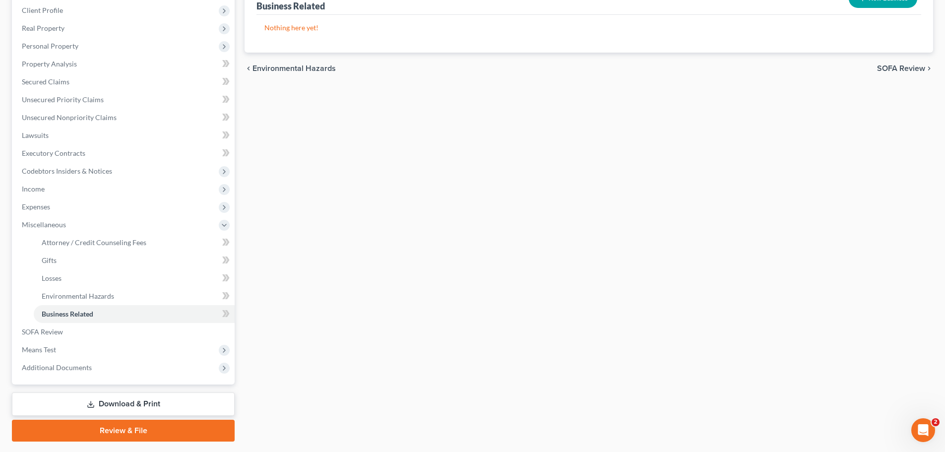
scroll to position [149, 0]
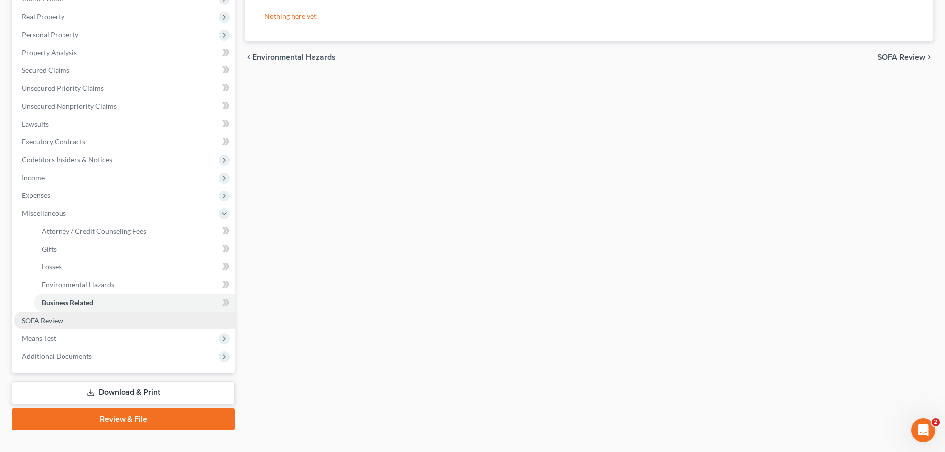
click at [71, 318] on link "SOFA Review" at bounding box center [124, 320] width 221 height 18
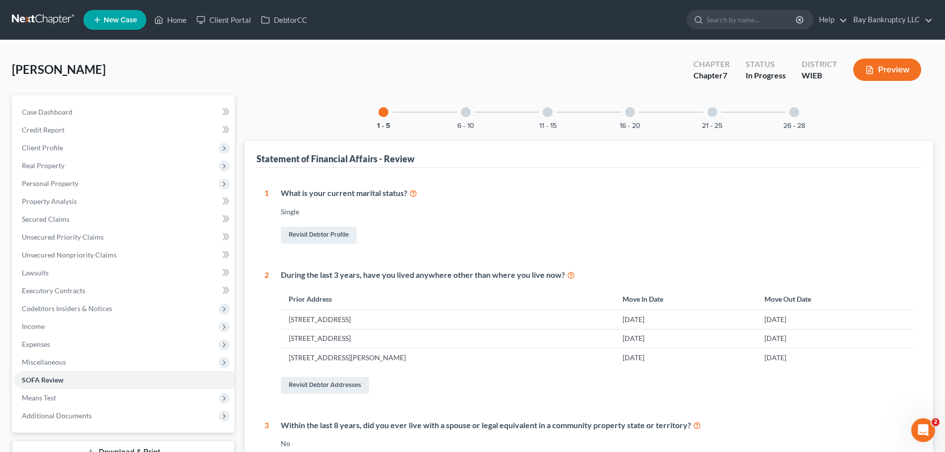
click at [466, 120] on div "6 - 10" at bounding box center [466, 112] width 34 height 34
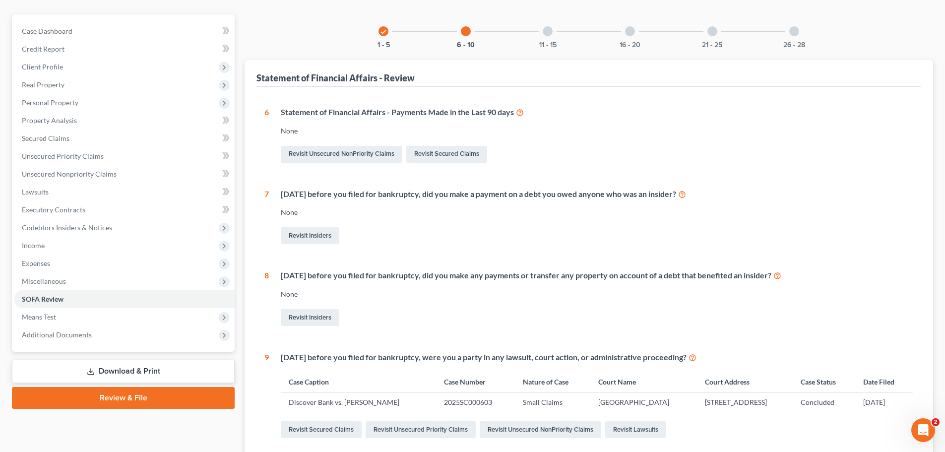
scroll to position [39, 0]
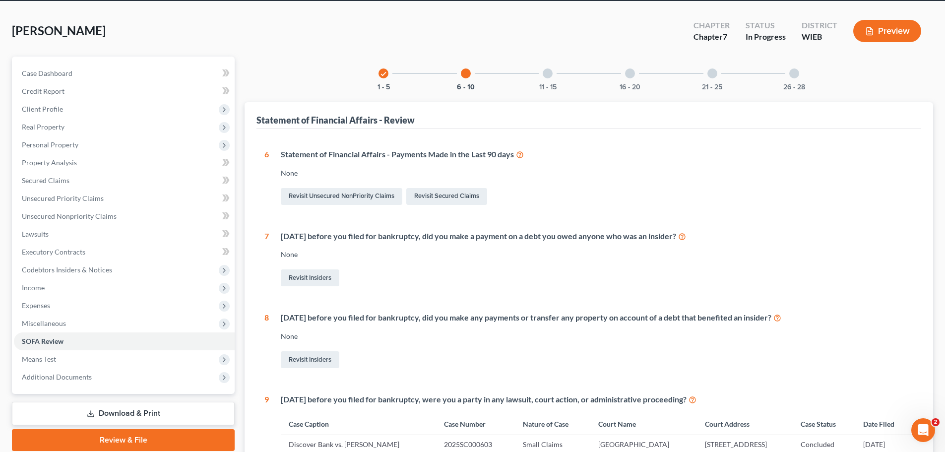
click at [559, 83] on div "11 - 15" at bounding box center [548, 74] width 34 height 34
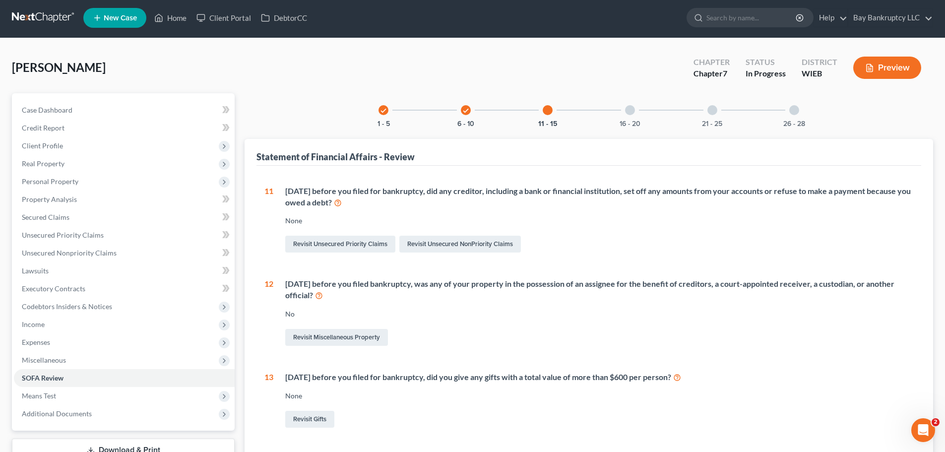
scroll to position [0, 0]
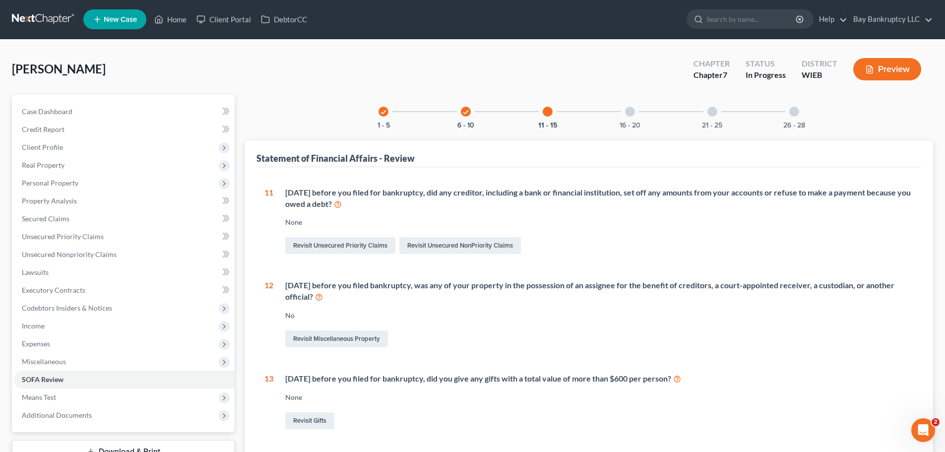
click at [636, 118] on div "16 - 20" at bounding box center [630, 112] width 34 height 34
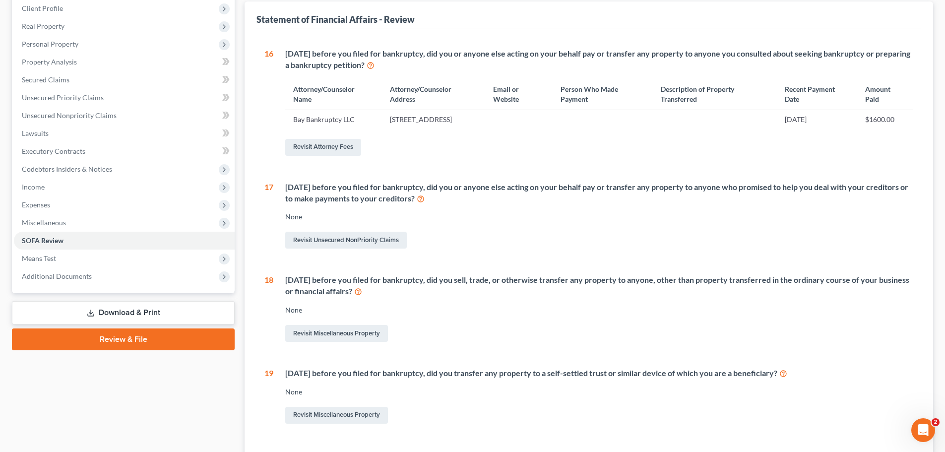
scroll to position [62, 0]
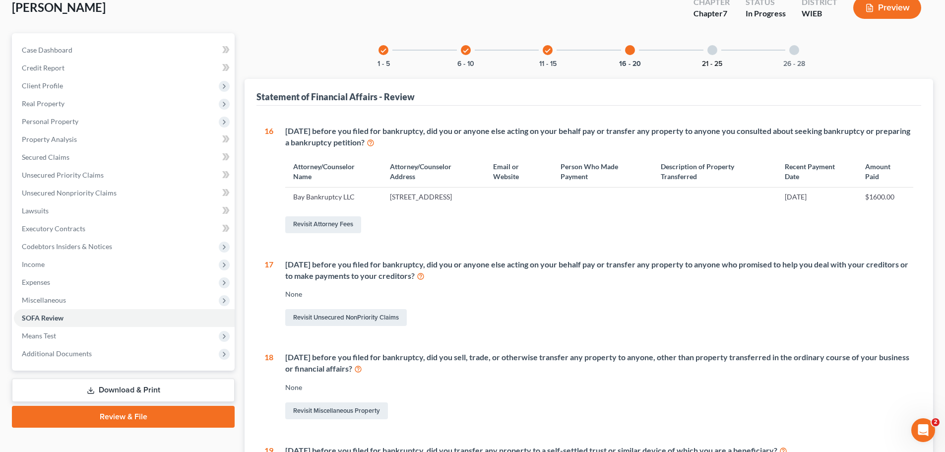
click at [710, 64] on button "21 - 25" at bounding box center [712, 63] width 20 height 7
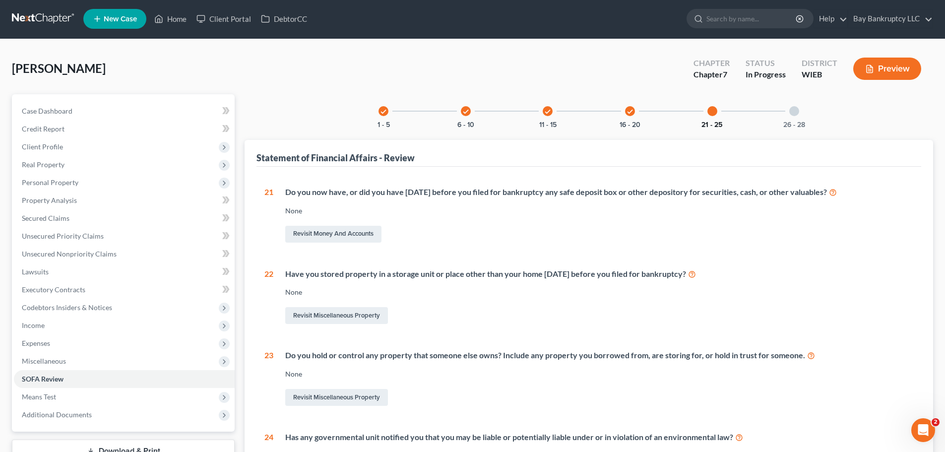
scroll to position [0, 0]
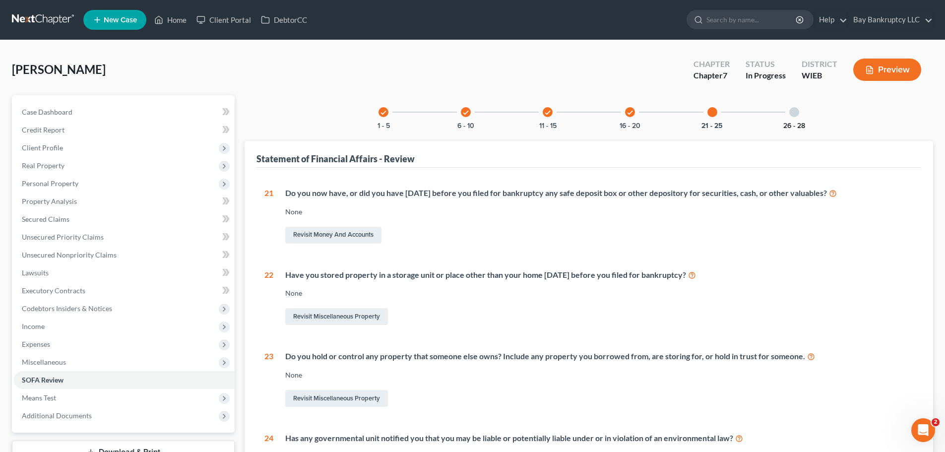
click at [793, 128] on button "26 - 28" at bounding box center [794, 125] width 22 height 7
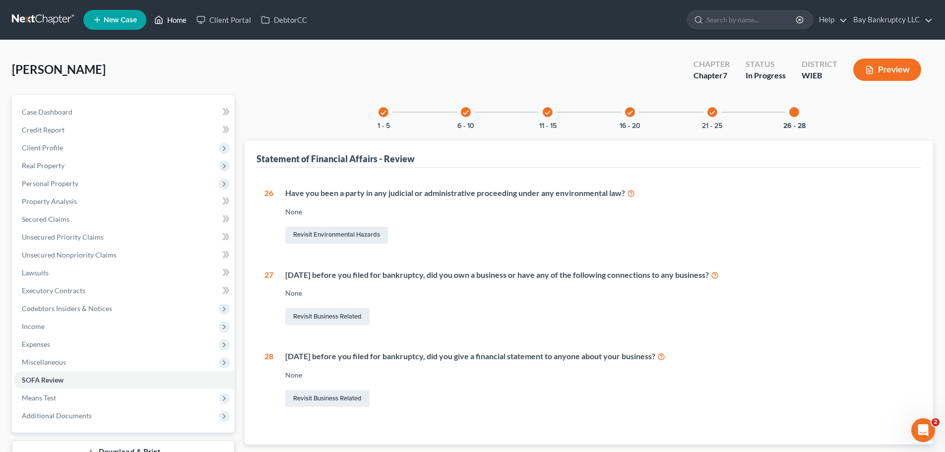
drag, startPoint x: 177, startPoint y: 25, endPoint x: 437, endPoint y: 287, distance: 369.5
click at [177, 25] on link "Home" at bounding box center [170, 20] width 42 height 18
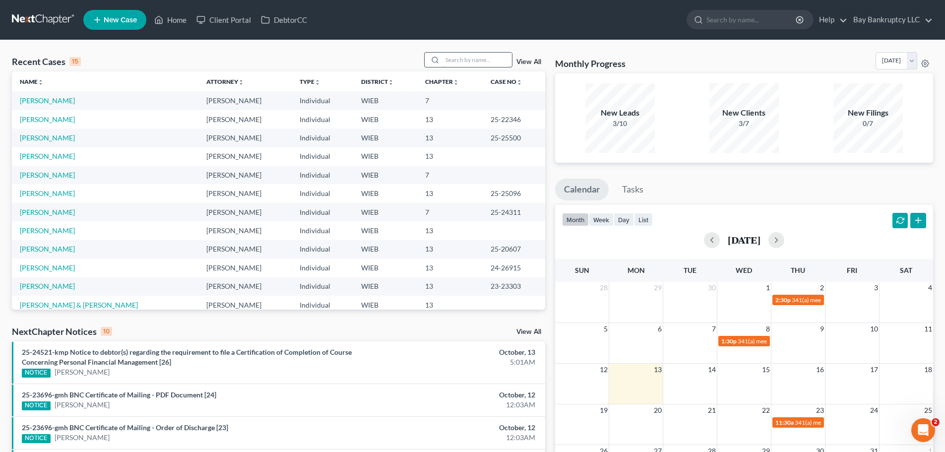
click at [464, 66] on input "search" at bounding box center [476, 60] width 69 height 14
type input "[PERSON_NAME]"
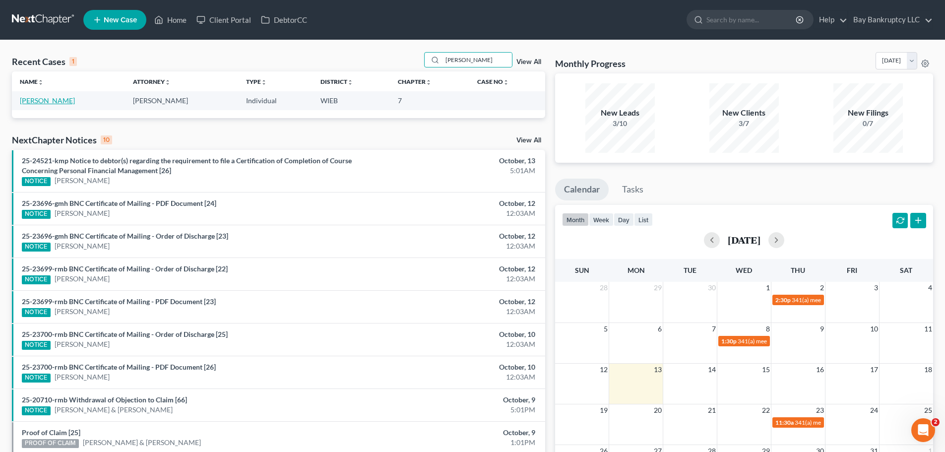
click at [38, 101] on link "[PERSON_NAME]" at bounding box center [47, 100] width 55 height 8
select select "4"
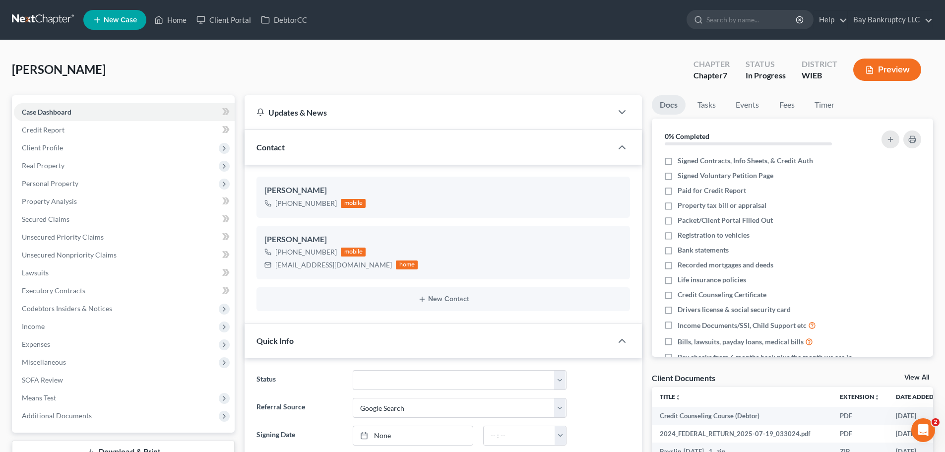
scroll to position [1349, 0]
drag, startPoint x: 177, startPoint y: 23, endPoint x: 313, endPoint y: 116, distance: 164.5
click at [177, 23] on link "Home" at bounding box center [170, 20] width 42 height 18
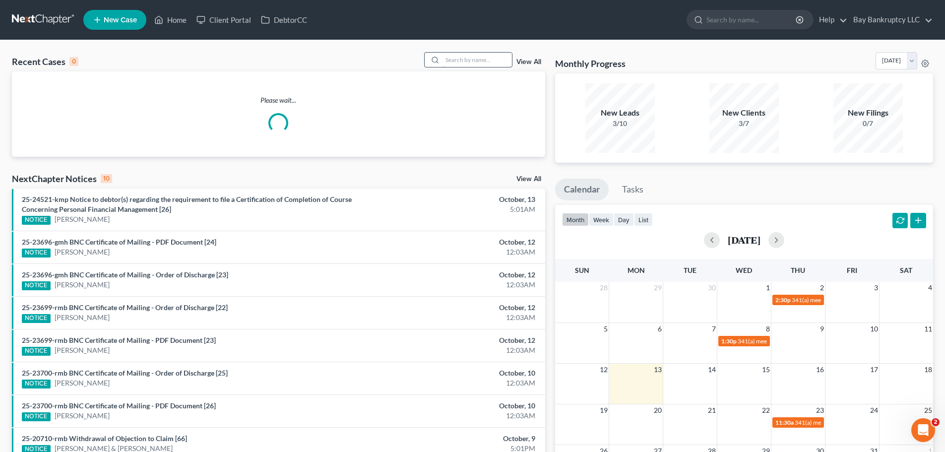
click at [454, 62] on input "search" at bounding box center [476, 60] width 69 height 14
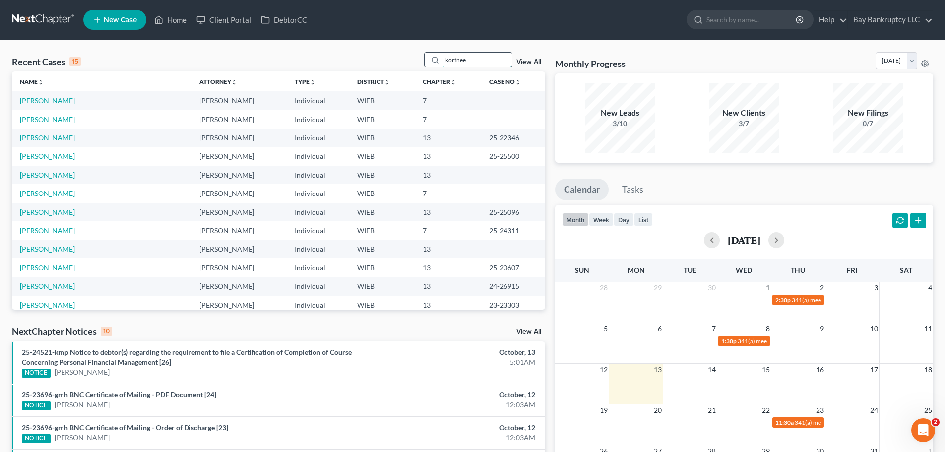
type input "kortnee"
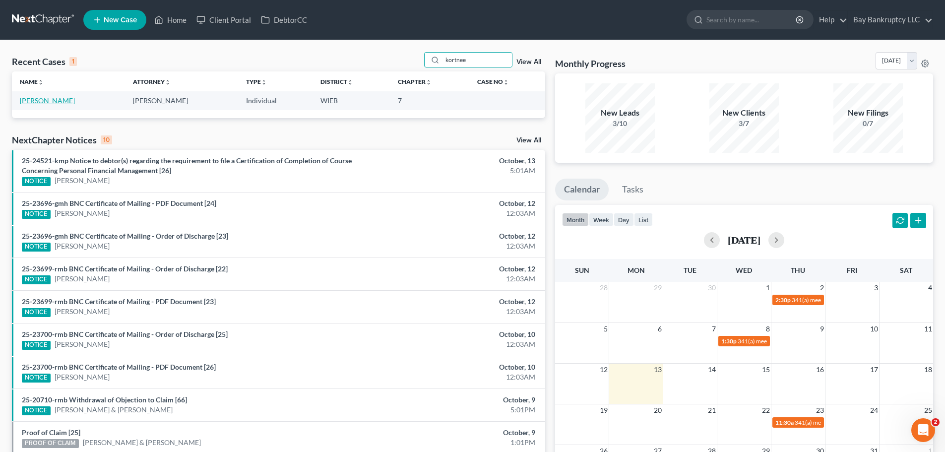
click at [43, 99] on link "[PERSON_NAME]" at bounding box center [47, 100] width 55 height 8
select select "4"
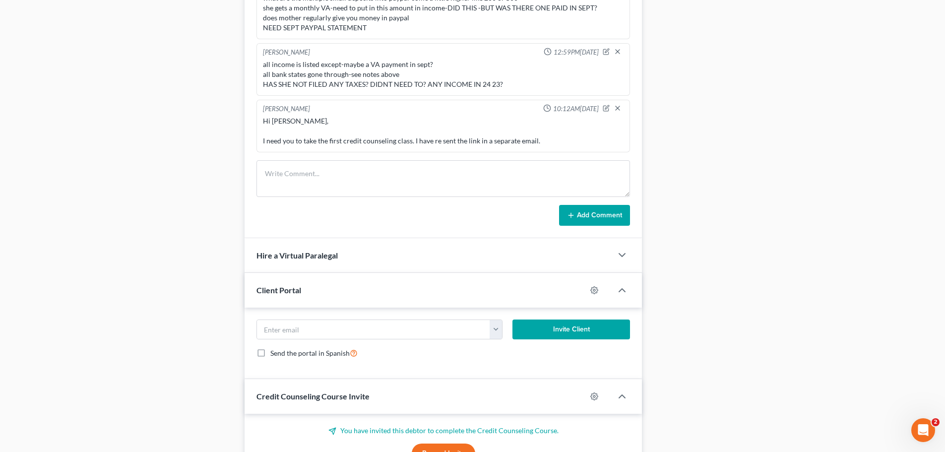
scroll to position [532, 0]
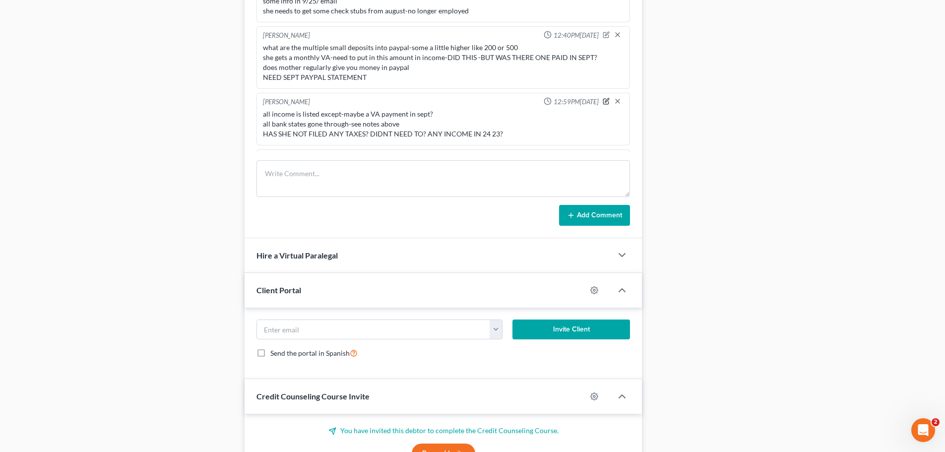
click at [602, 100] on icon "button" at bounding box center [605, 101] width 7 height 7
click at [516, 131] on textarea "all income is listed except-maybe a VA payment in sept? all bank states gone th…" at bounding box center [443, 127] width 360 height 37
type textarea "all income is listed except-maybe a VA payment in sept? all bank states gone th…"
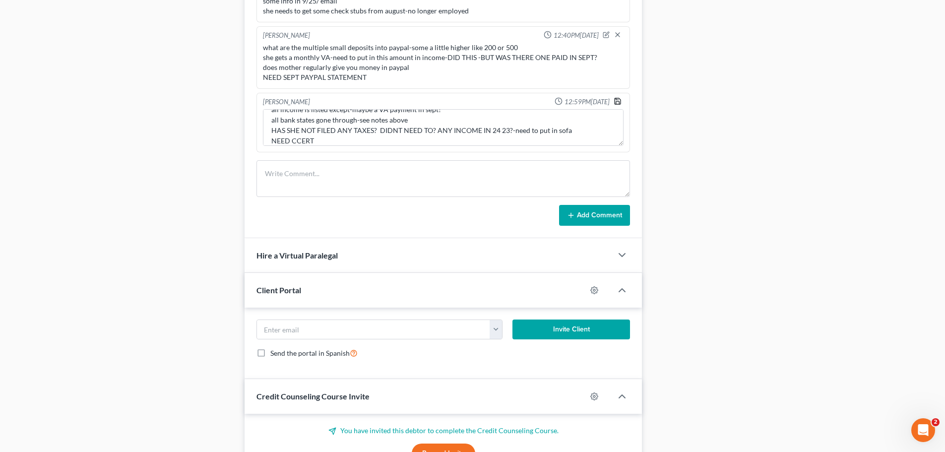
click at [616, 100] on polyline "button" at bounding box center [617, 98] width 2 height 1
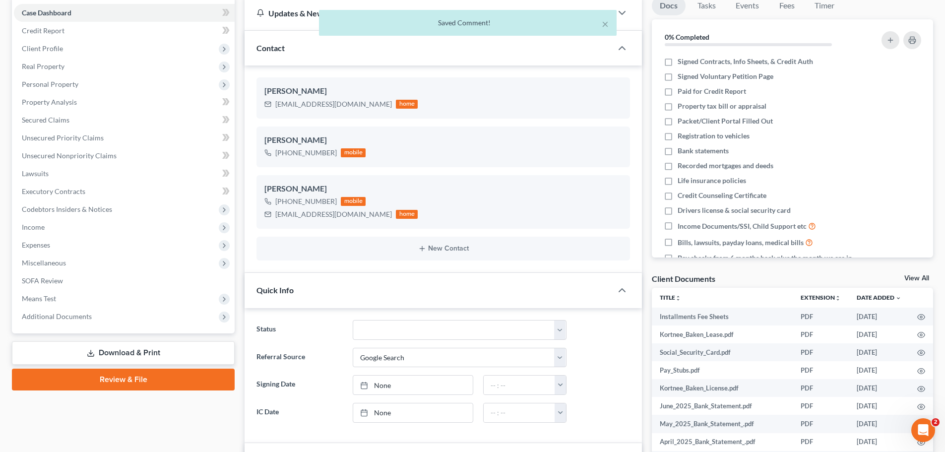
scroll to position [0, 0]
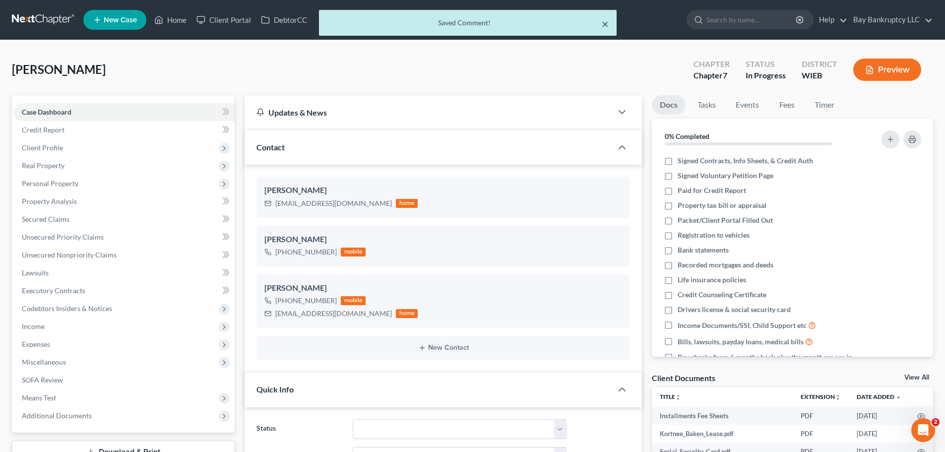
click at [603, 24] on button "×" at bounding box center [604, 24] width 7 height 12
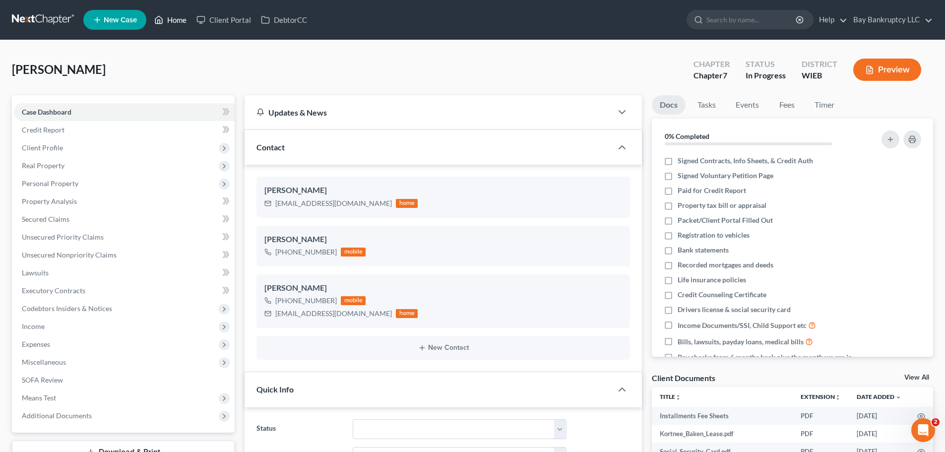
click at [179, 20] on link "Home" at bounding box center [170, 20] width 42 height 18
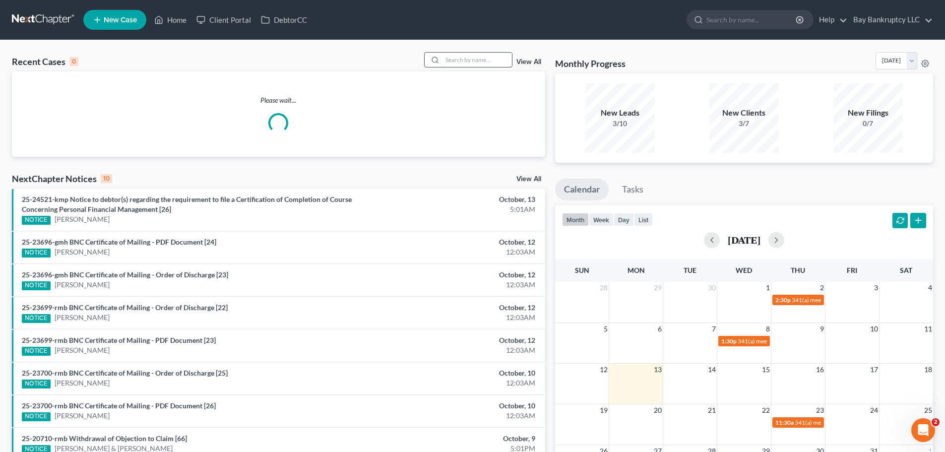
click at [470, 60] on input "search" at bounding box center [476, 60] width 69 height 14
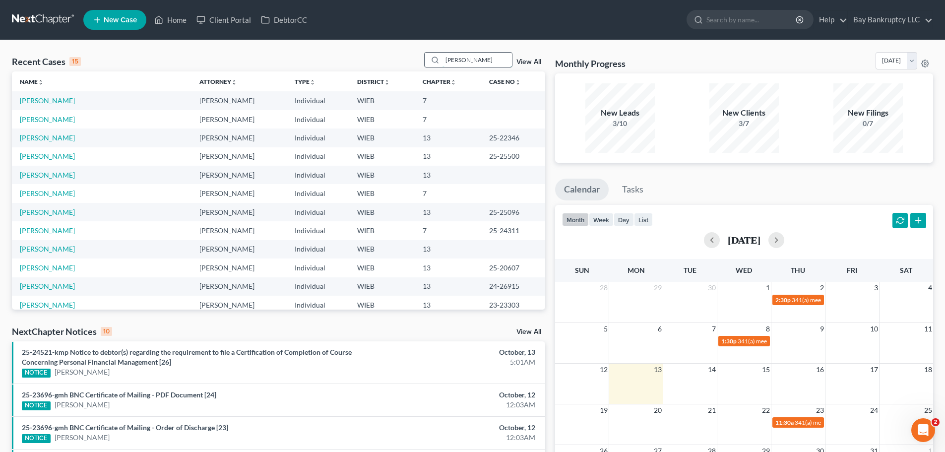
type input "[PERSON_NAME]"
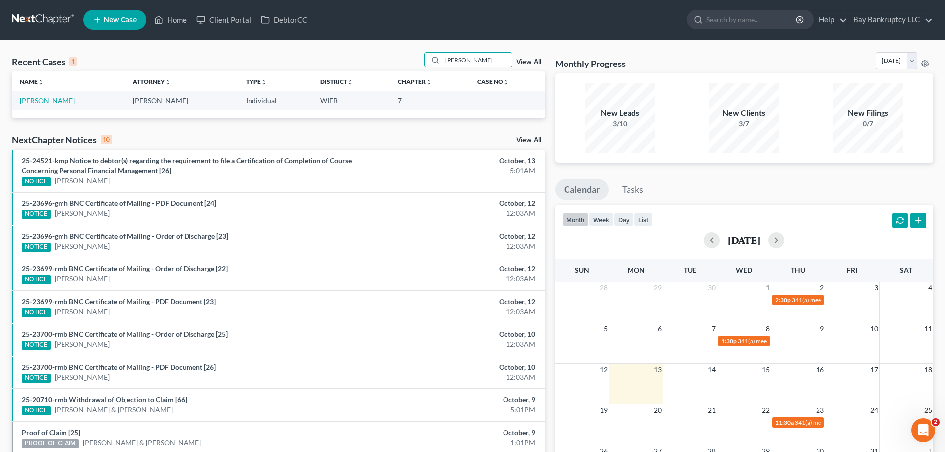
click at [50, 101] on link "[PERSON_NAME]" at bounding box center [47, 100] width 55 height 8
select select "3"
select select "4"
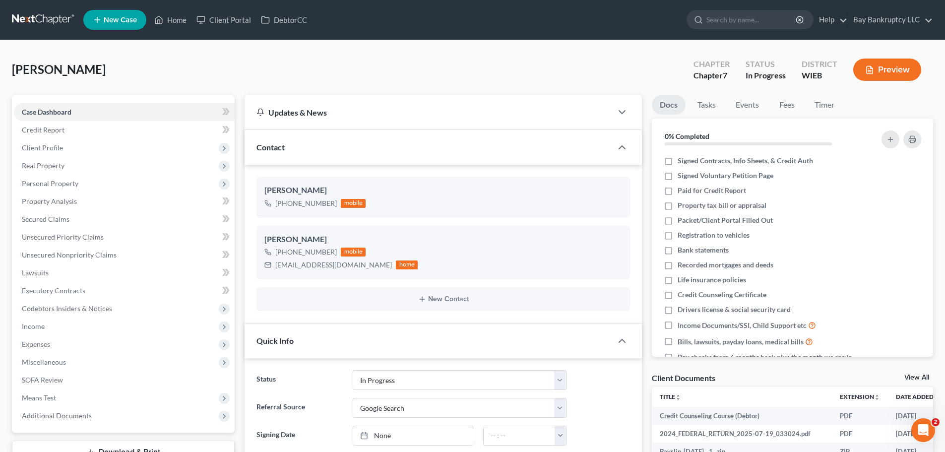
scroll to position [1349, 0]
click at [174, 17] on link "Home" at bounding box center [170, 20] width 42 height 18
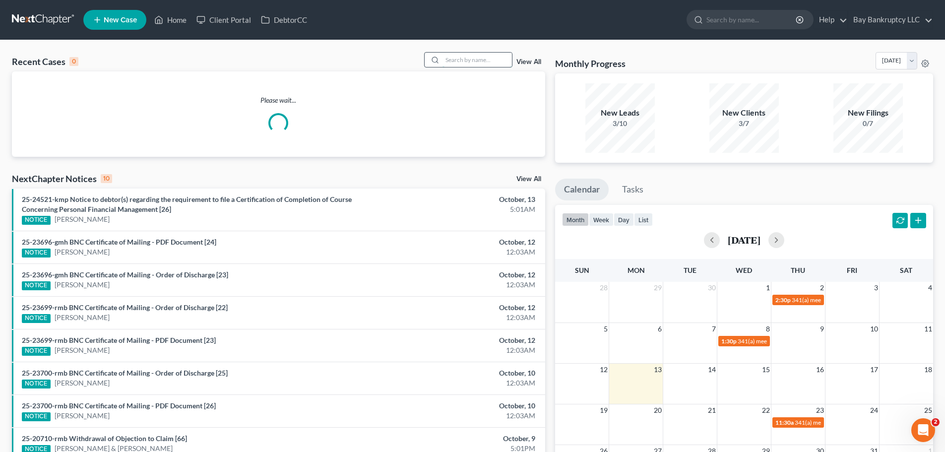
click at [482, 60] on input "search" at bounding box center [476, 60] width 69 height 14
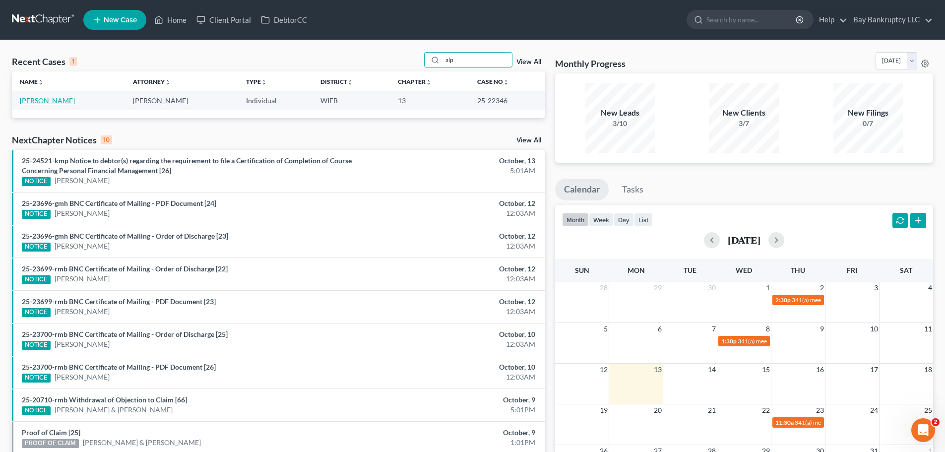
type input "alp"
click at [54, 99] on link "[PERSON_NAME]" at bounding box center [47, 100] width 55 height 8
select select "1"
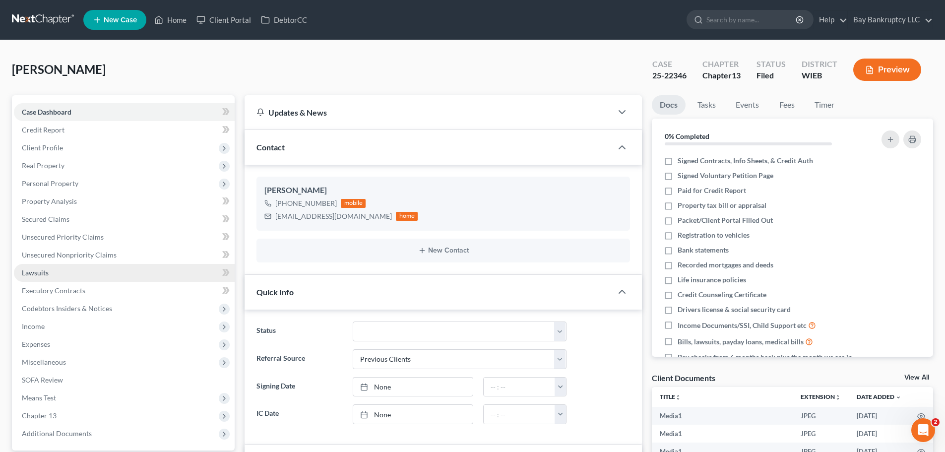
scroll to position [446, 0]
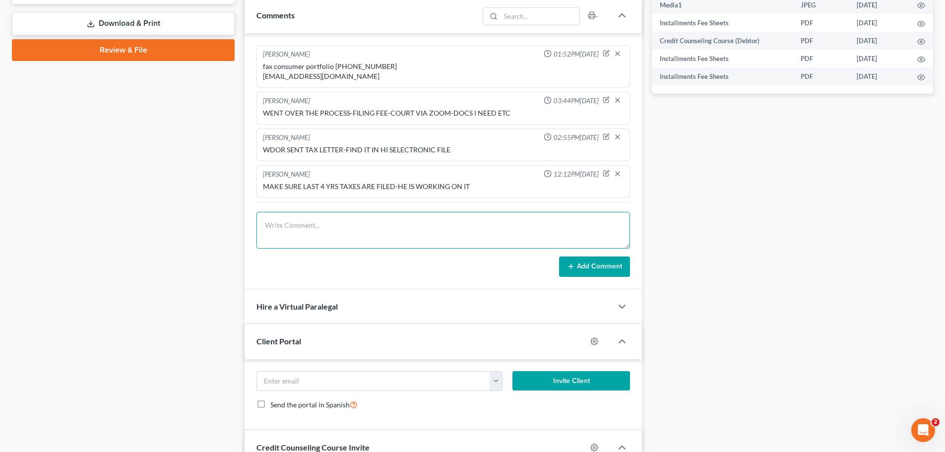
click at [278, 220] on textarea at bounding box center [442, 230] width 373 height 37
paste textarea "Hi [PERSON_NAME], This says you will be unable to work long term. Its my unders…"
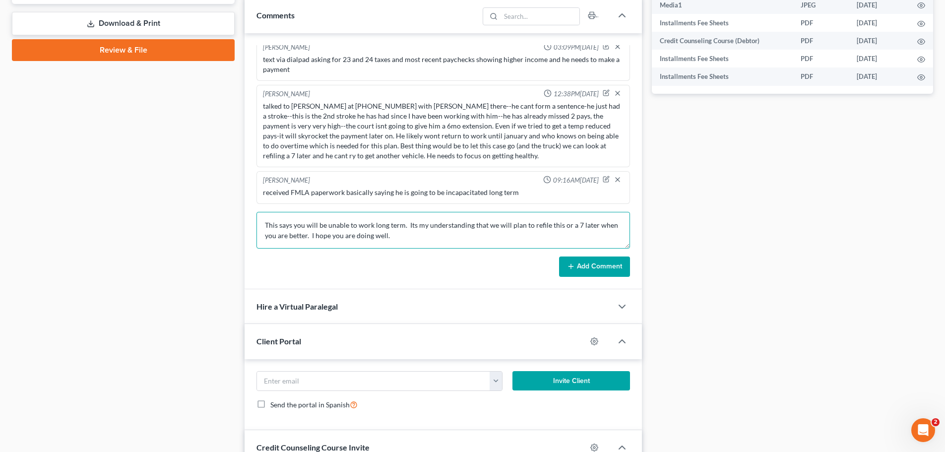
scroll to position [3843, 0]
type textarea "email Hi [PERSON_NAME], This says you will be unable to work long term. Its my …"
click at [589, 262] on button "Add Comment" at bounding box center [594, 266] width 71 height 21
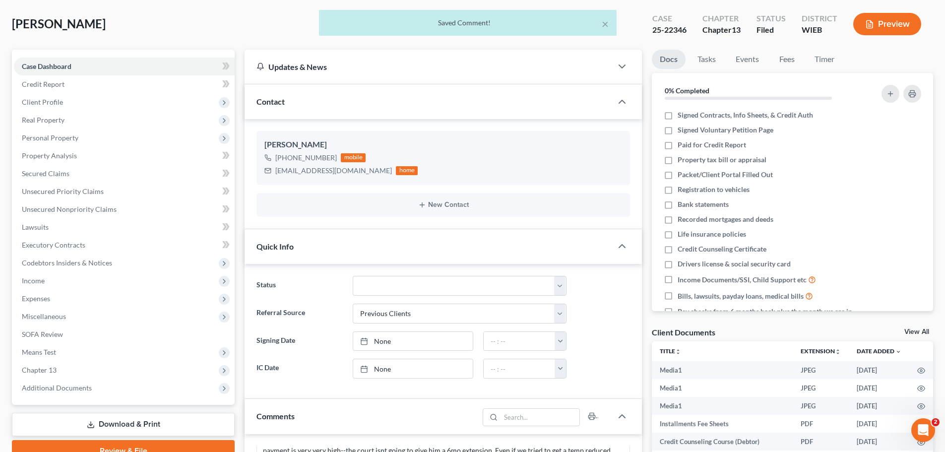
scroll to position [0, 0]
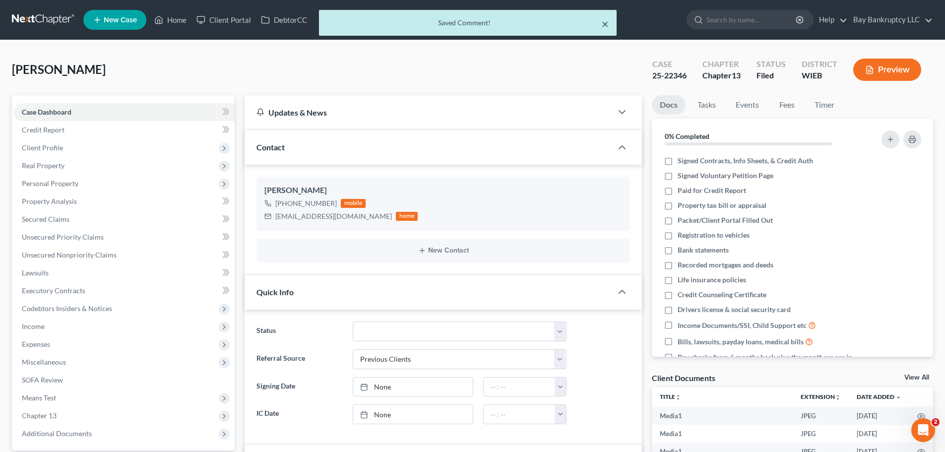
drag, startPoint x: 607, startPoint y: 26, endPoint x: 335, endPoint y: 72, distance: 276.2
click at [607, 26] on button "×" at bounding box center [604, 24] width 7 height 12
click at [605, 22] on ul "New Case Home Client Portal DebtorCC - No Result - See all results Or Press Ent…" at bounding box center [507, 20] width 849 height 26
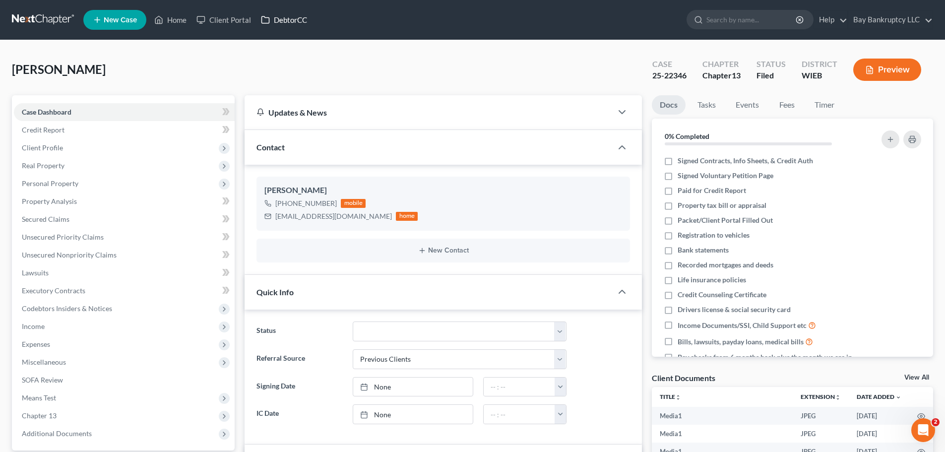
click at [294, 16] on link "DebtorCC" at bounding box center [284, 20] width 56 height 18
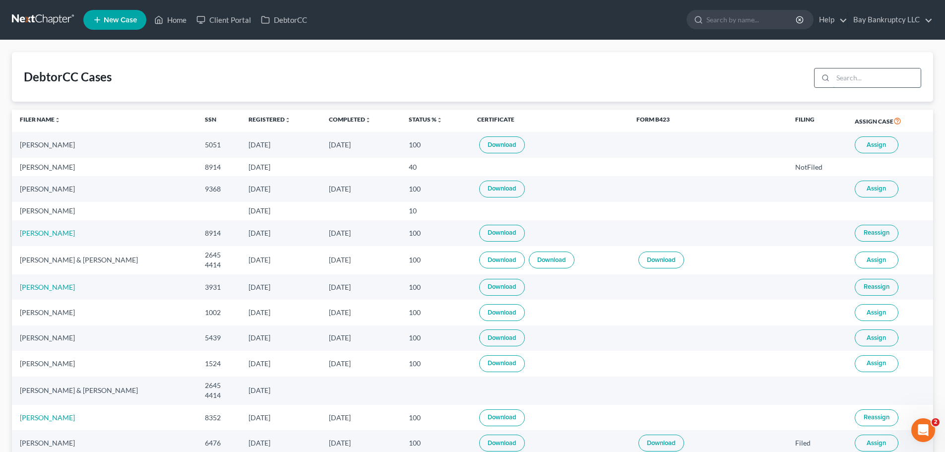
click at [844, 78] on input "search" at bounding box center [876, 77] width 88 height 19
type input "[PERSON_NAME]"
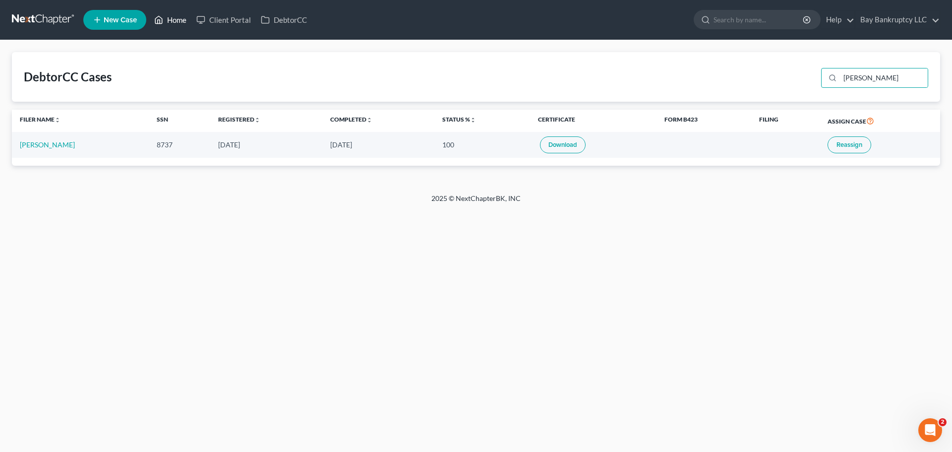
click at [179, 22] on link "Home" at bounding box center [170, 20] width 42 height 18
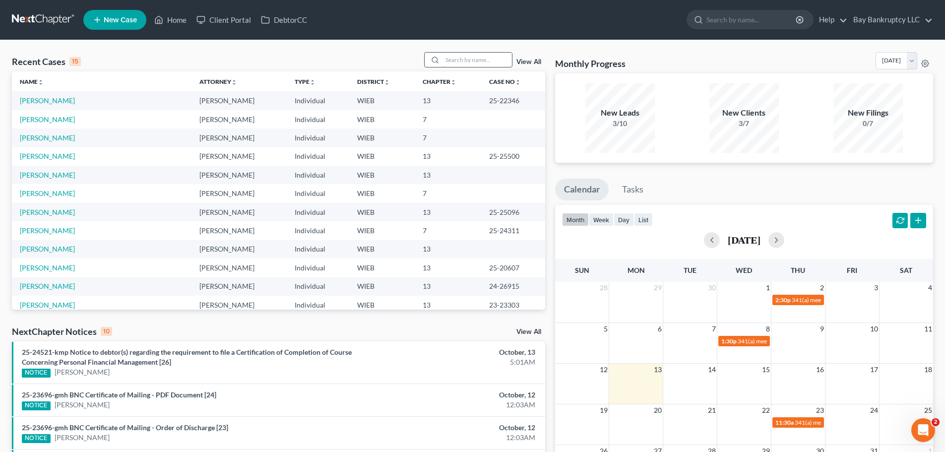
click at [462, 64] on input "search" at bounding box center [476, 60] width 69 height 14
type input "[PERSON_NAME]"
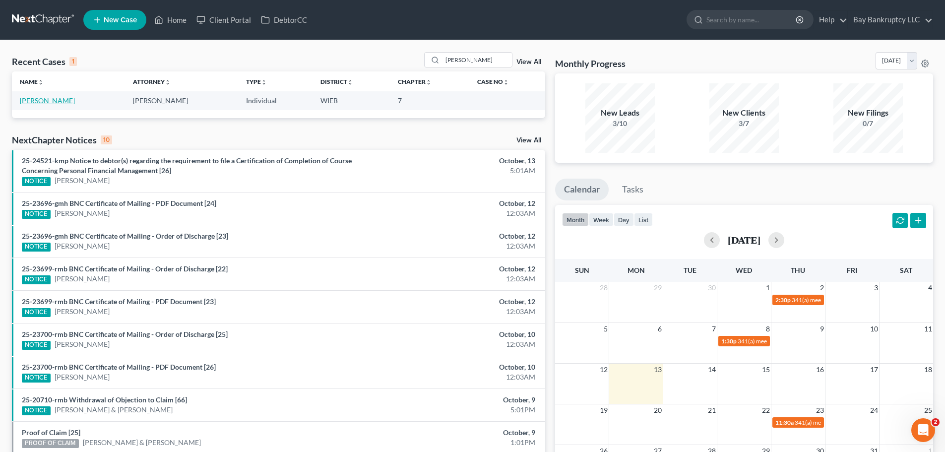
click at [39, 99] on link "[PERSON_NAME]" at bounding box center [47, 100] width 55 height 8
select select "4"
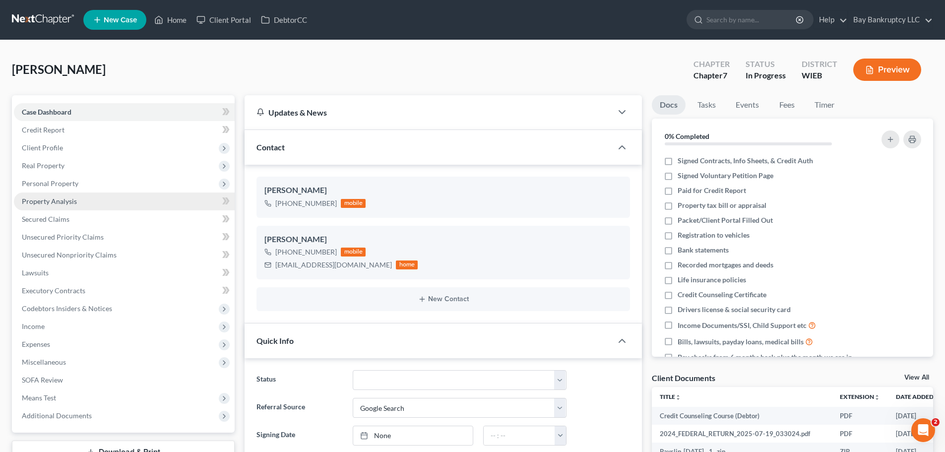
click at [72, 203] on span "Property Analysis" at bounding box center [49, 201] width 55 height 8
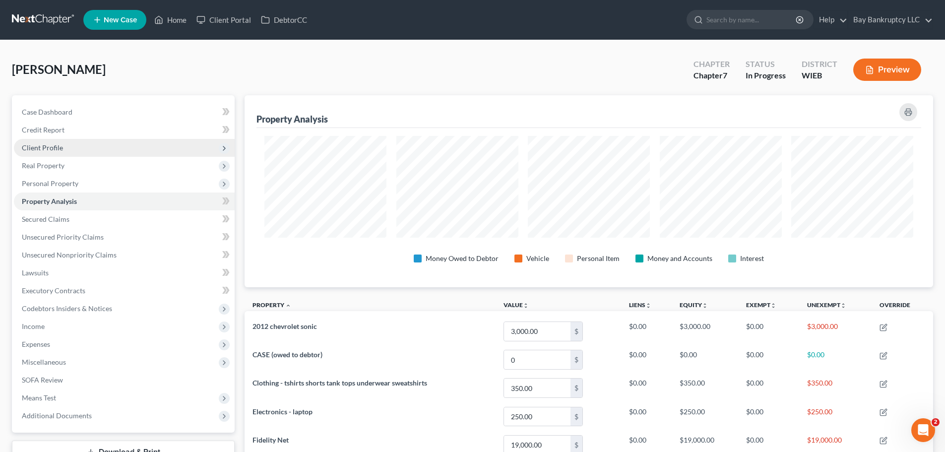
click at [55, 144] on span "Client Profile" at bounding box center [42, 147] width 41 height 8
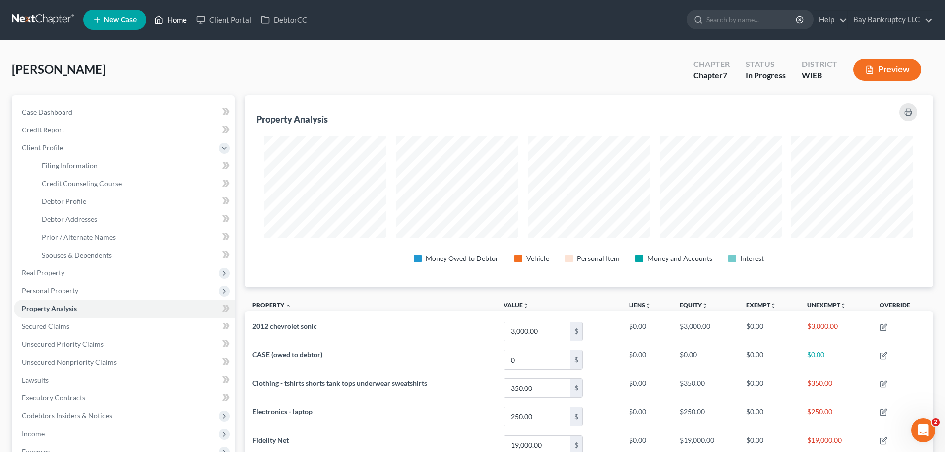
click at [175, 22] on link "Home" at bounding box center [170, 20] width 42 height 18
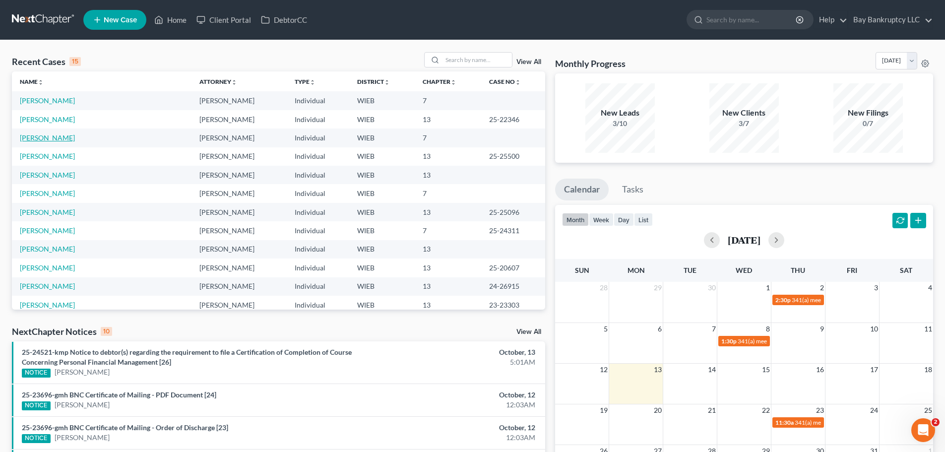
click at [52, 138] on link "[PERSON_NAME]" at bounding box center [47, 137] width 55 height 8
select select "3"
select select "4"
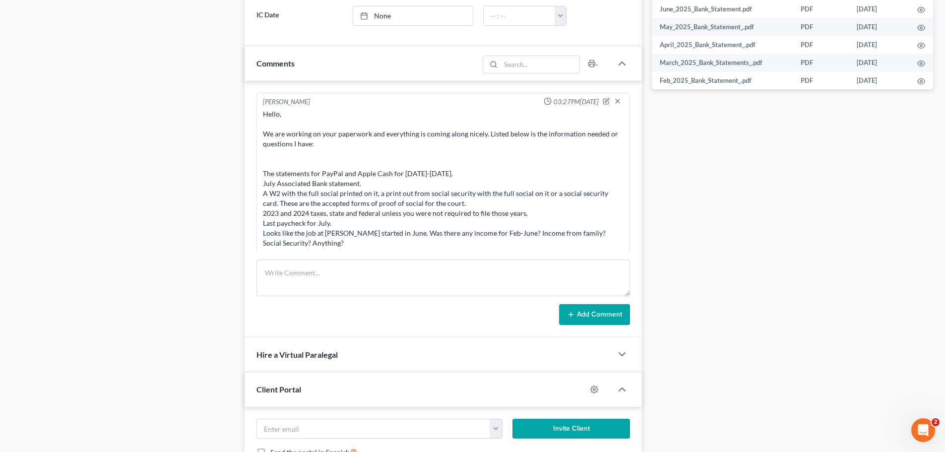
scroll to position [591, 0]
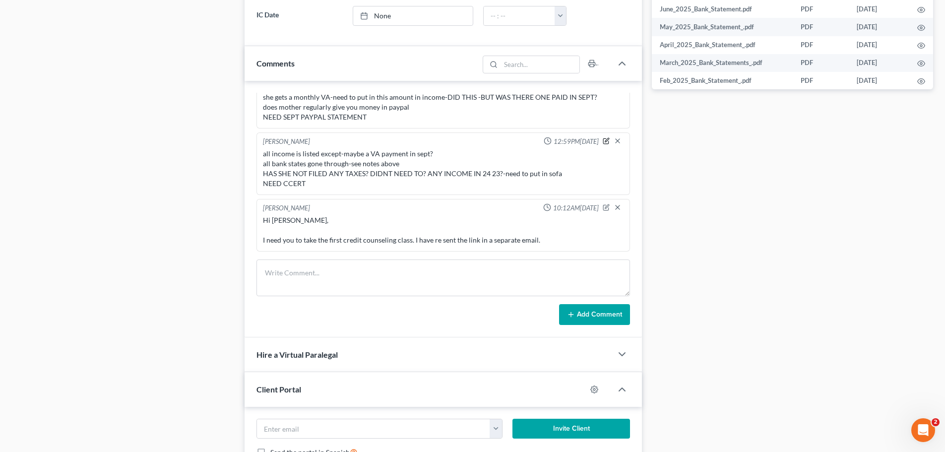
click at [603, 138] on icon "button" at bounding box center [605, 140] width 5 height 5
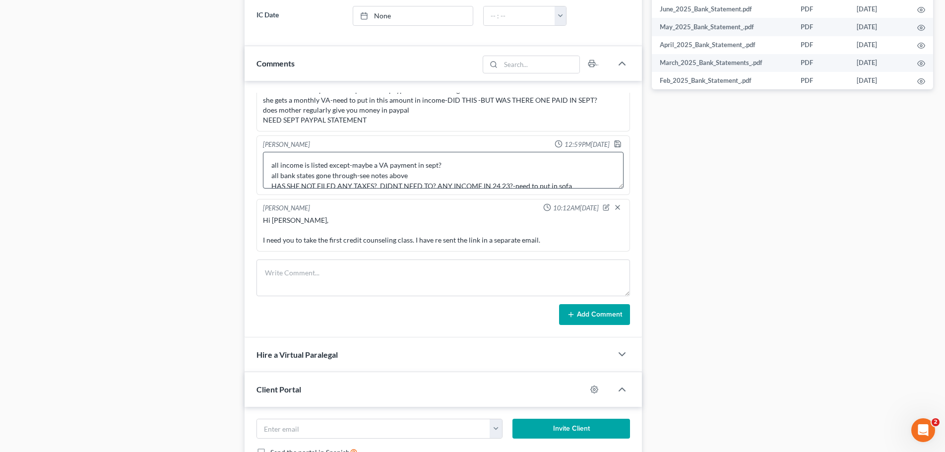
scroll to position [21, 0]
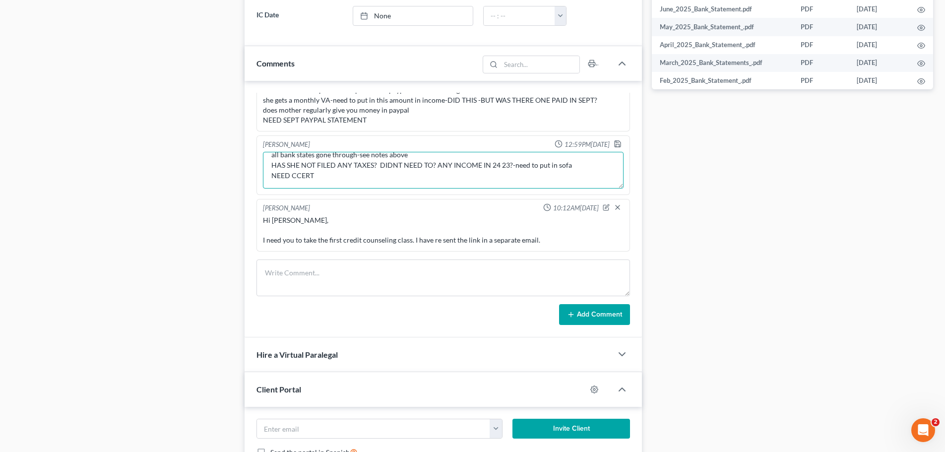
click at [329, 176] on textarea "all income is listed except-maybe a VA payment in sept? all bank states gone th…" at bounding box center [443, 170] width 360 height 37
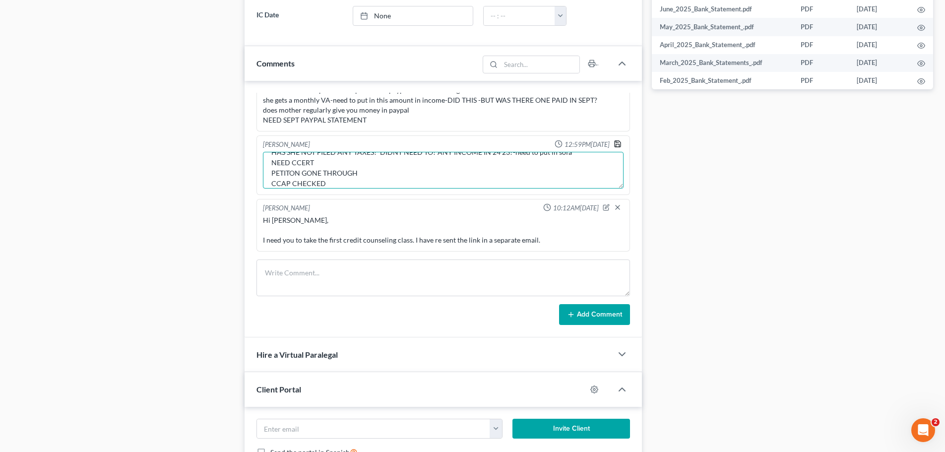
type textarea "all income is listed except-maybe a VA payment in sept? all bank states gone th…"
click at [613, 143] on icon "button" at bounding box center [617, 144] width 8 height 8
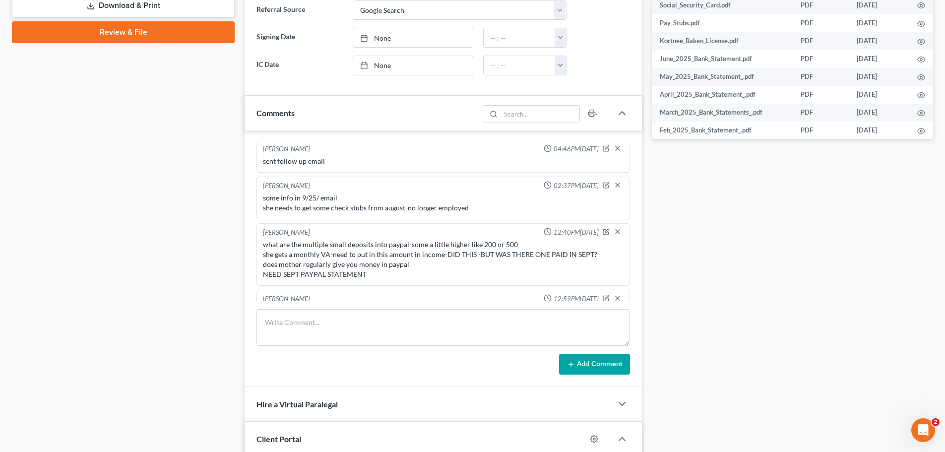
scroll to position [595, 0]
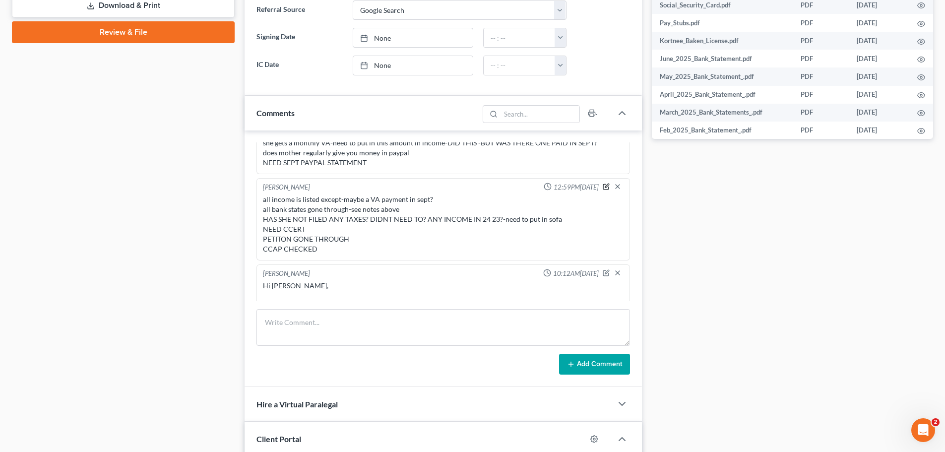
click at [605, 187] on icon "button" at bounding box center [607, 185] width 4 height 4
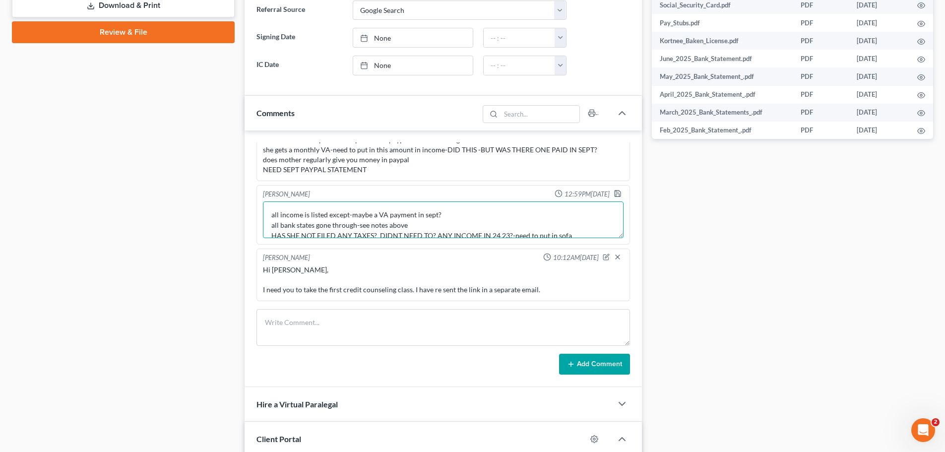
scroll to position [20, 0]
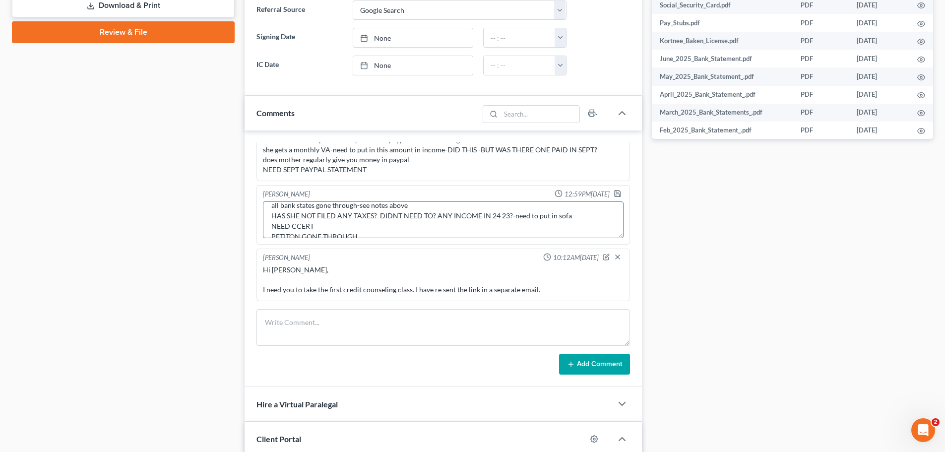
click at [435, 216] on textarea "all income is listed except-maybe a VA payment in sept? all bank states gone th…" at bounding box center [443, 219] width 360 height 37
type textarea "all income is listed except-maybe a VA payment in sept? all bank states gone th…"
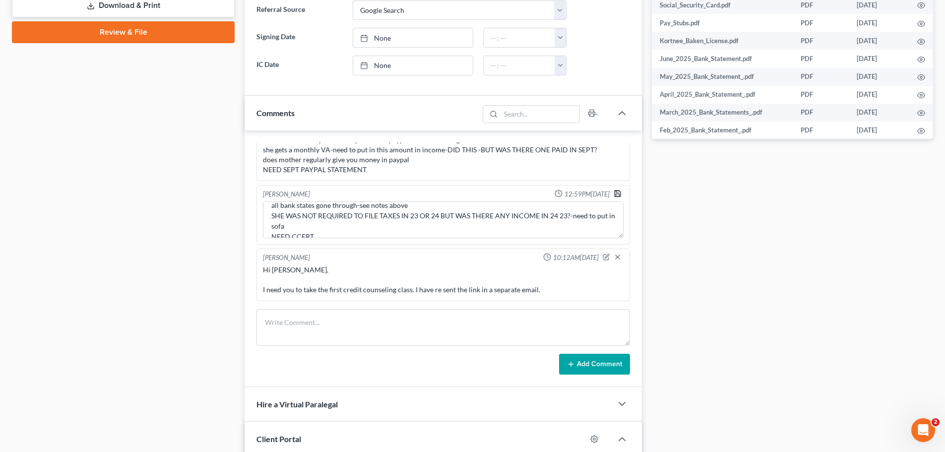
click at [613, 191] on icon "button" at bounding box center [617, 193] width 8 height 8
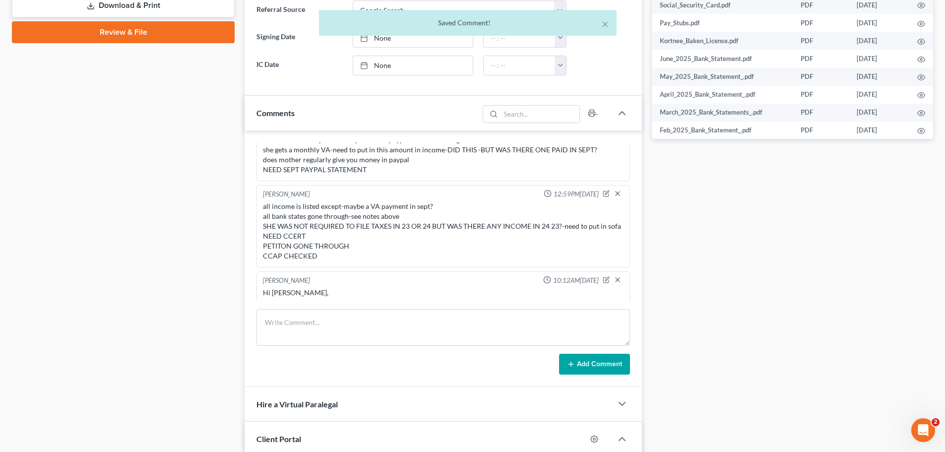
scroll to position [621, 0]
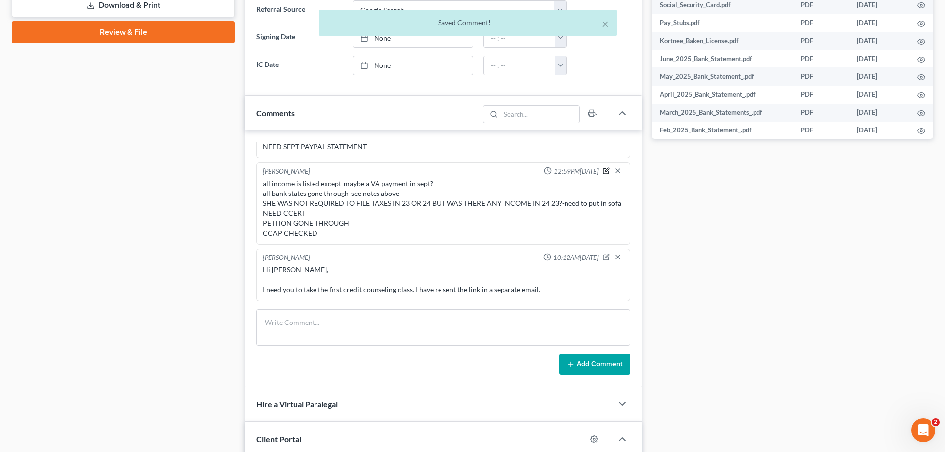
click at [602, 167] on icon "button" at bounding box center [605, 170] width 7 height 7
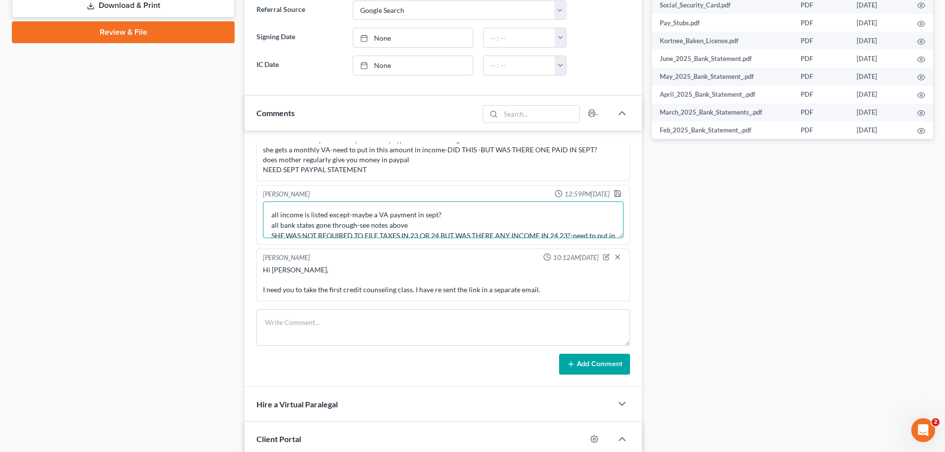
scroll to position [20, 0]
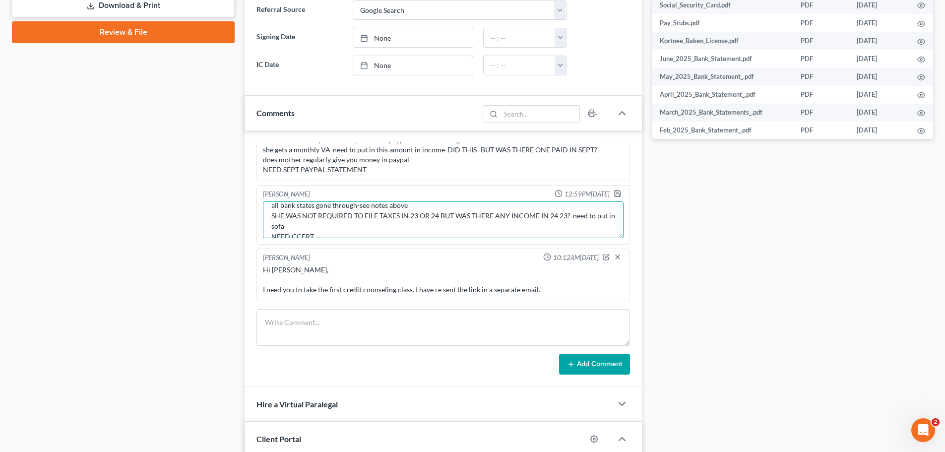
click at [318, 225] on textarea "all income is listed except-maybe a VA payment in sept? all bank states gone th…" at bounding box center [443, 219] width 360 height 37
type textarea "all income is listed except-maybe a VA payment in sept? all bank states gone th…"
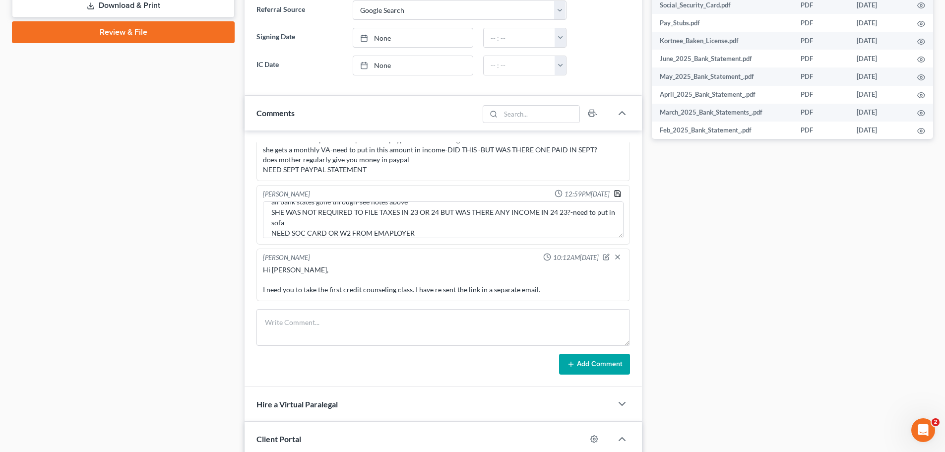
click at [613, 193] on icon "button" at bounding box center [617, 193] width 8 height 8
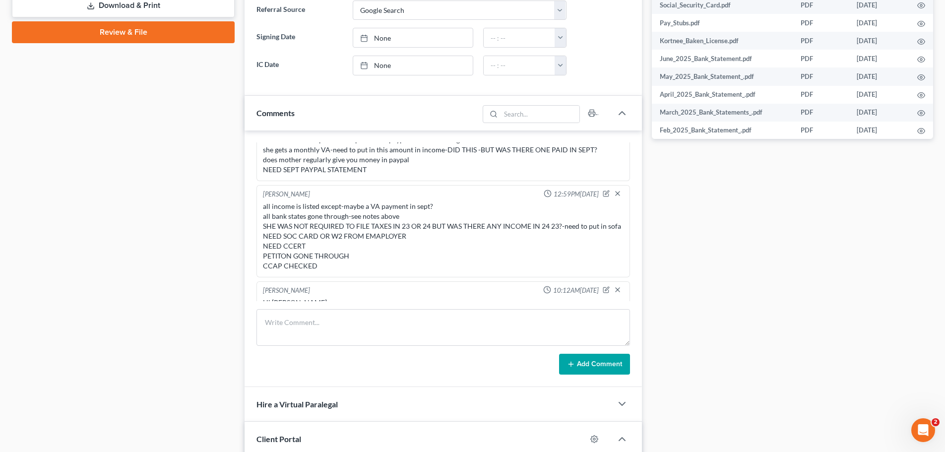
scroll to position [631, 0]
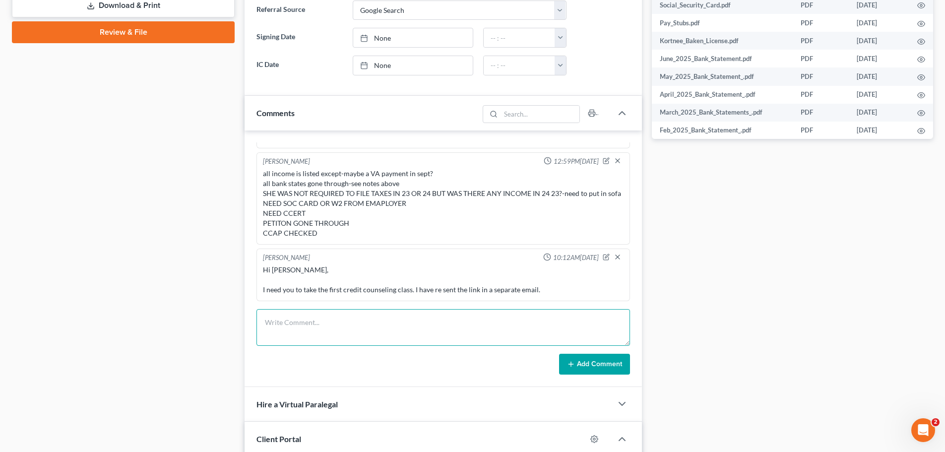
click at [279, 322] on textarea at bounding box center [442, 327] width 373 height 37
paste textarea "Hi [PERSON_NAME], I need either a social security card or a W2 form from your e…"
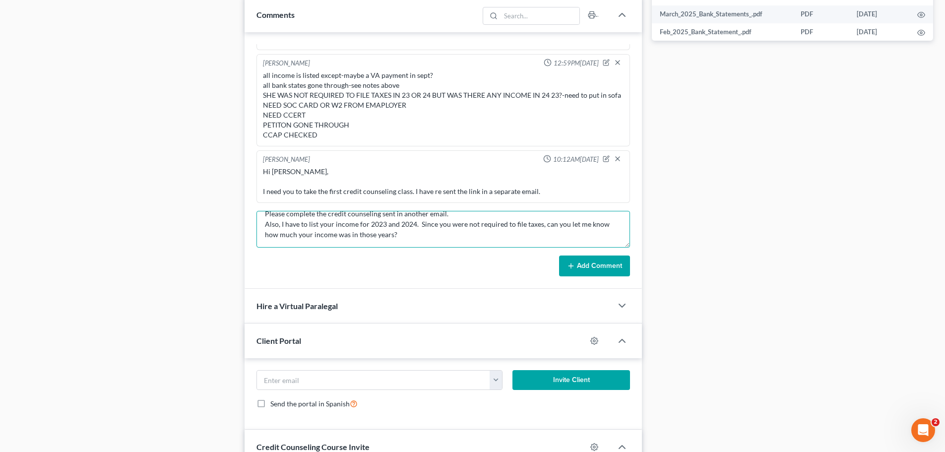
scroll to position [545, 0]
type textarea "email Hi [PERSON_NAME], I need either a social security card or a W2 form from …"
click at [586, 260] on button "Add Comment" at bounding box center [594, 264] width 71 height 21
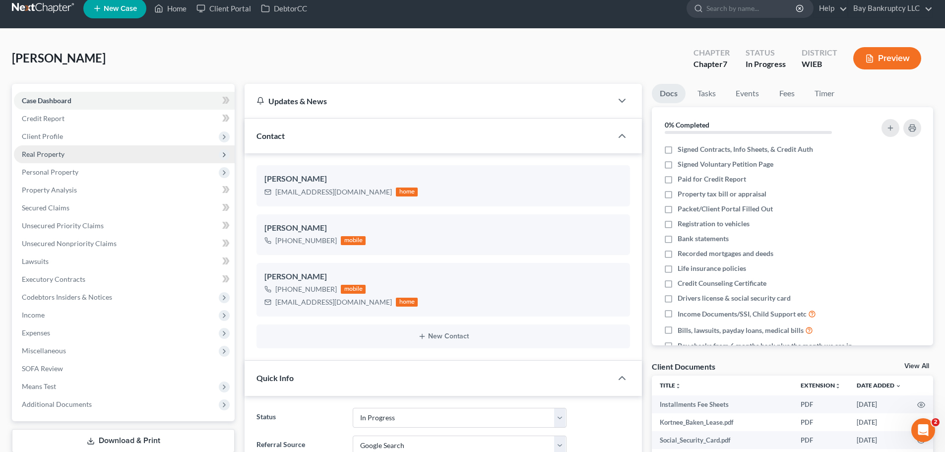
scroll to position [0, 0]
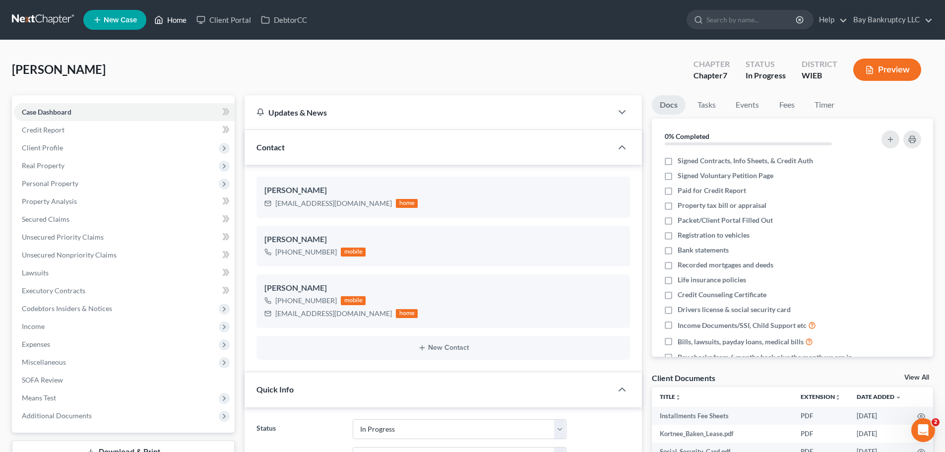
drag, startPoint x: 177, startPoint y: 18, endPoint x: 437, endPoint y: 130, distance: 283.6
click at [177, 18] on link "Home" at bounding box center [170, 20] width 42 height 18
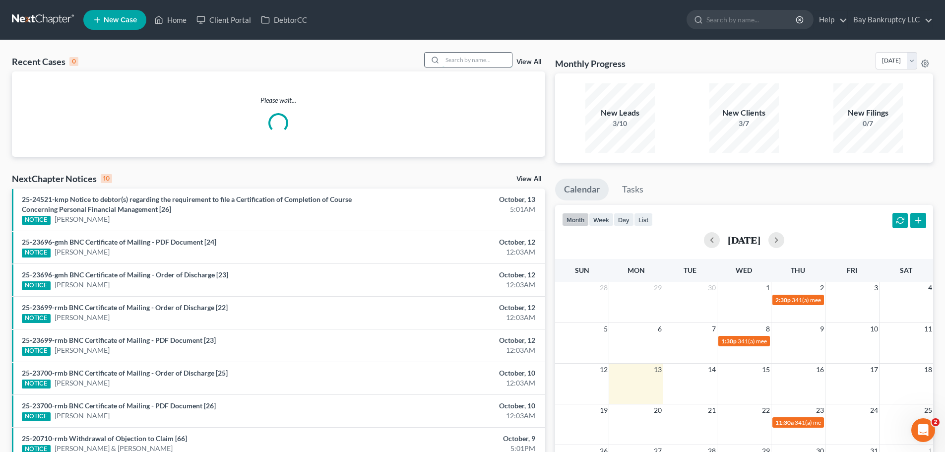
click at [468, 59] on input "search" at bounding box center [476, 60] width 69 height 14
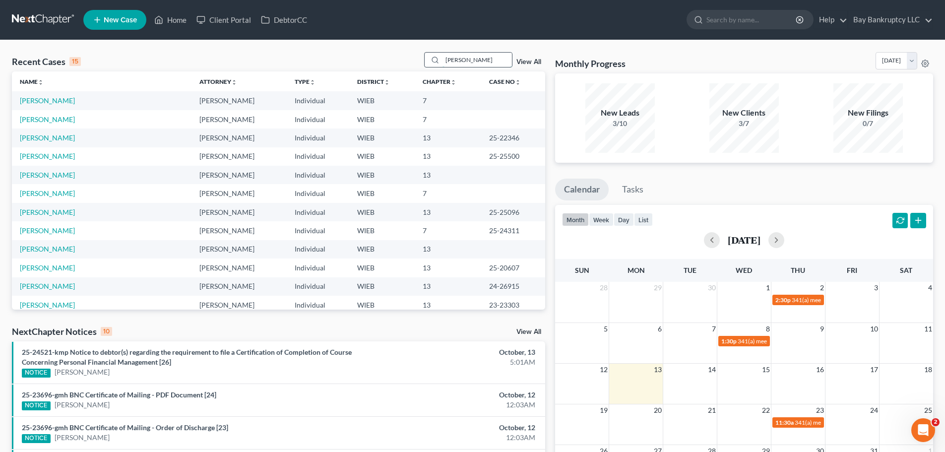
type input "[PERSON_NAME]"
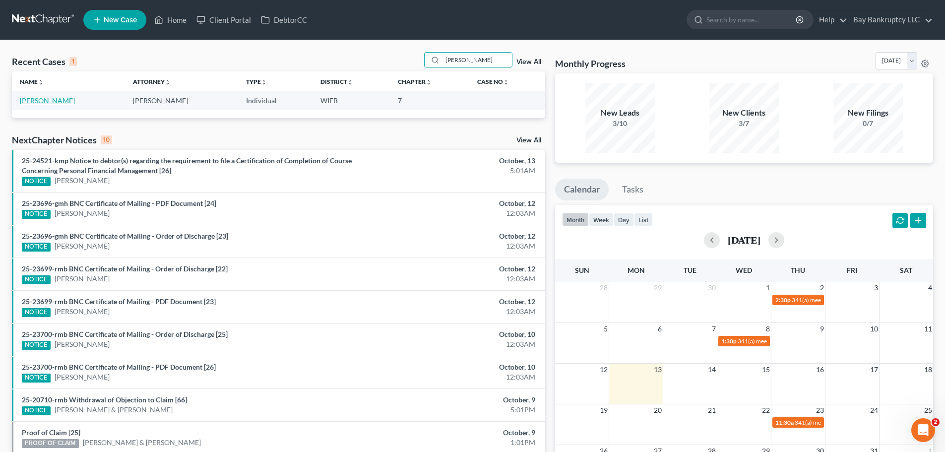
click at [24, 103] on link "[PERSON_NAME]" at bounding box center [47, 100] width 55 height 8
select select "4"
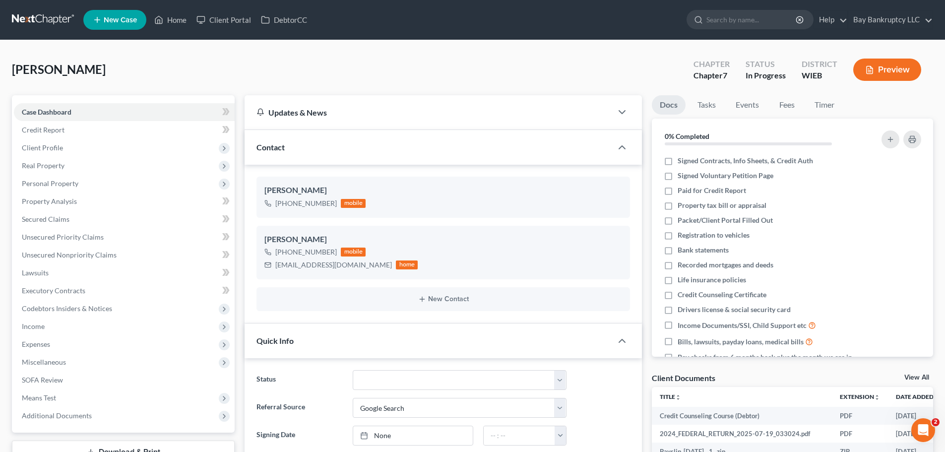
scroll to position [1349, 0]
click at [172, 21] on link "Home" at bounding box center [170, 20] width 42 height 18
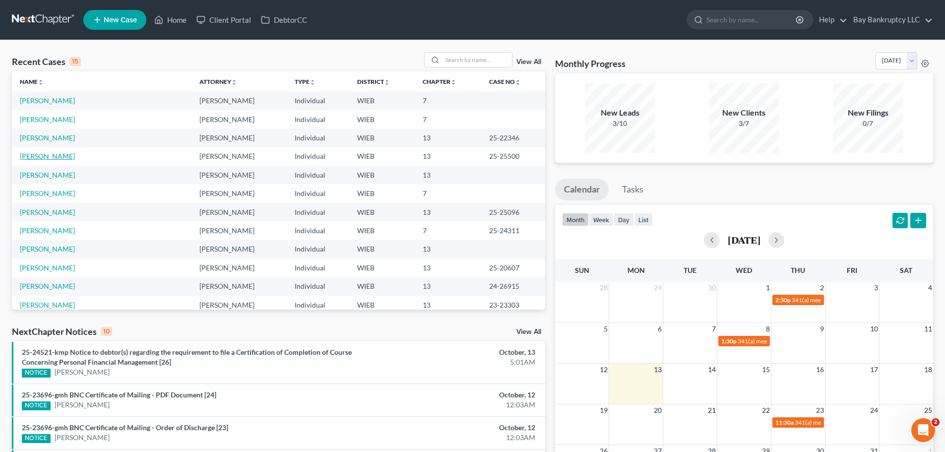
click at [36, 155] on link "[PERSON_NAME]" at bounding box center [47, 156] width 55 height 8
select select "0"
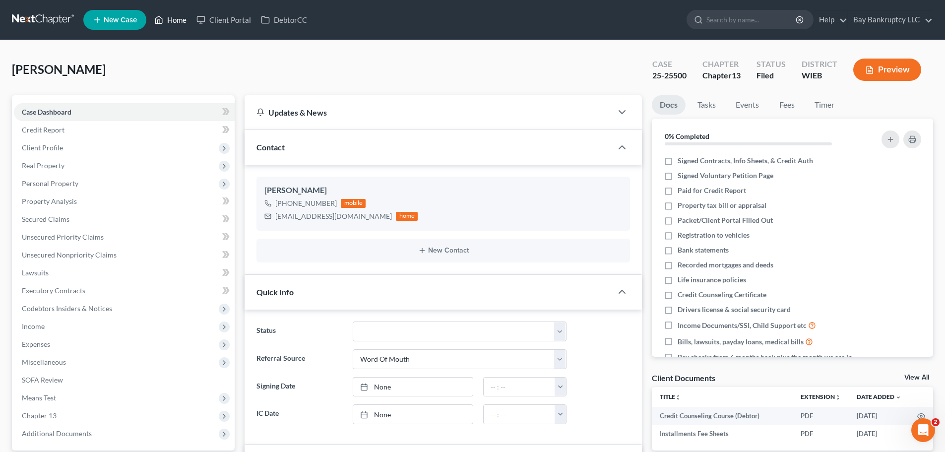
drag, startPoint x: 180, startPoint y: 20, endPoint x: 208, endPoint y: 0, distance: 34.1
click at [180, 20] on link "Home" at bounding box center [170, 20] width 42 height 18
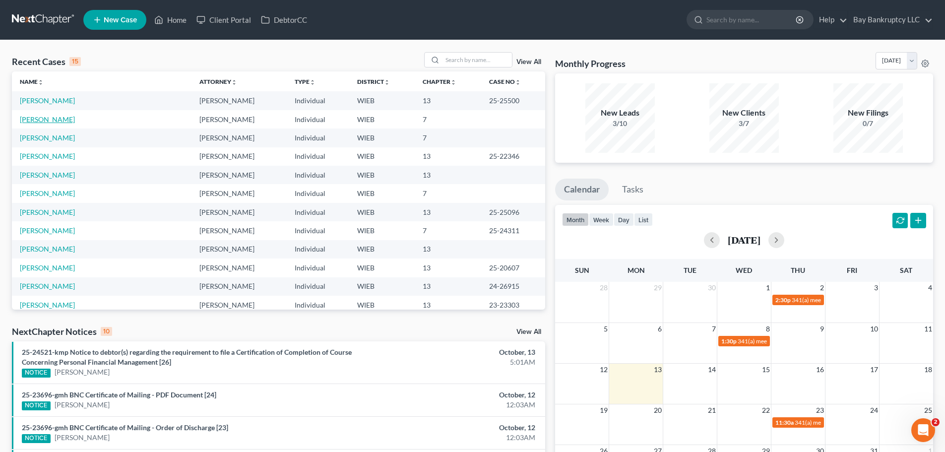
drag, startPoint x: 39, startPoint y: 120, endPoint x: 178, endPoint y: 178, distance: 151.1
click at [39, 120] on link "[PERSON_NAME]" at bounding box center [47, 119] width 55 height 8
select select "3"
select select "4"
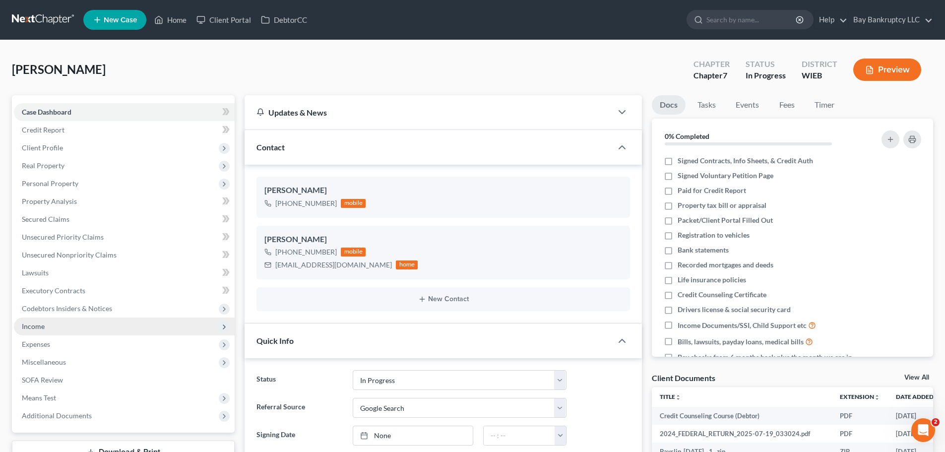
click at [45, 329] on span "Income" at bounding box center [124, 326] width 221 height 18
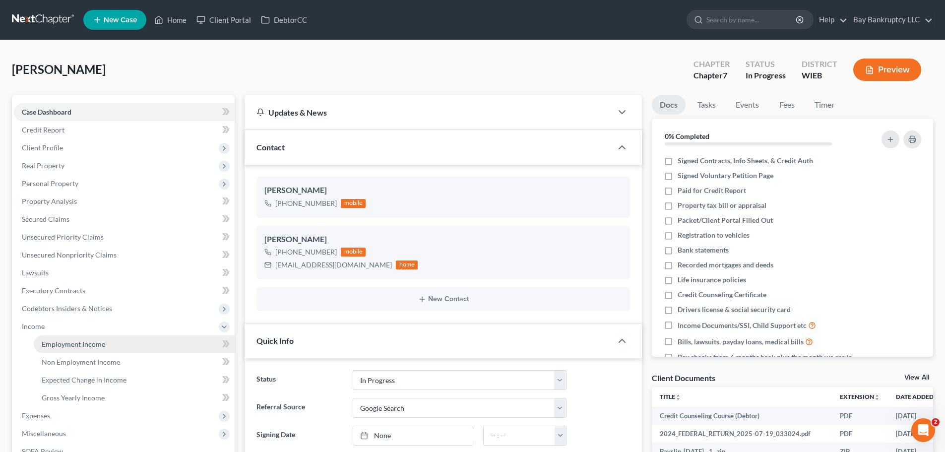
click at [75, 340] on span "Employment Income" at bounding box center [73, 344] width 63 height 8
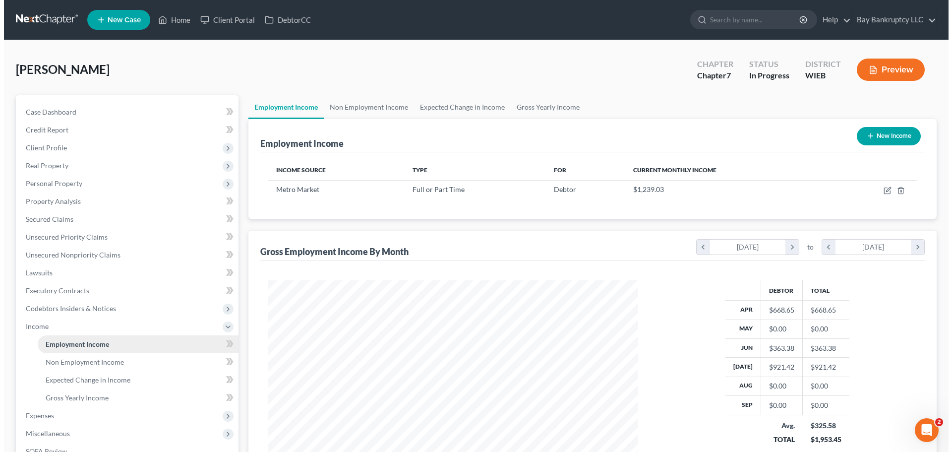
scroll to position [185, 390]
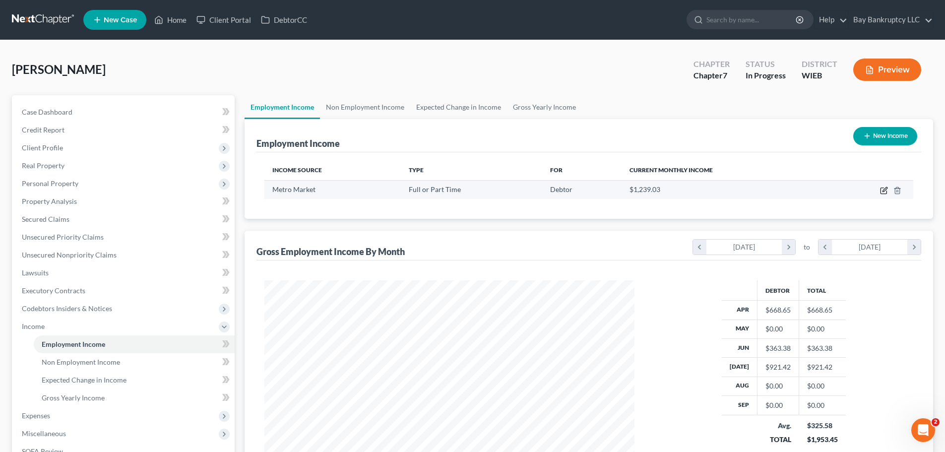
click at [882, 190] on icon "button" at bounding box center [884, 190] width 8 height 8
select select "0"
select select "52"
select select "3"
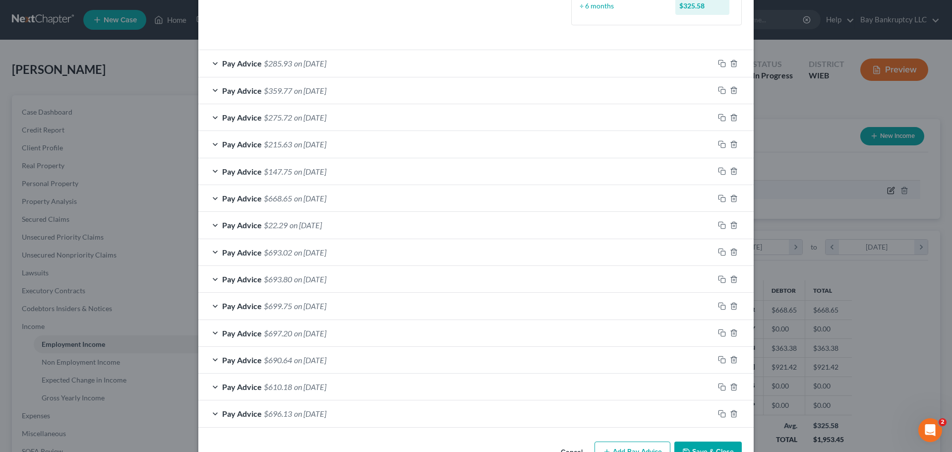
scroll to position [315, 0]
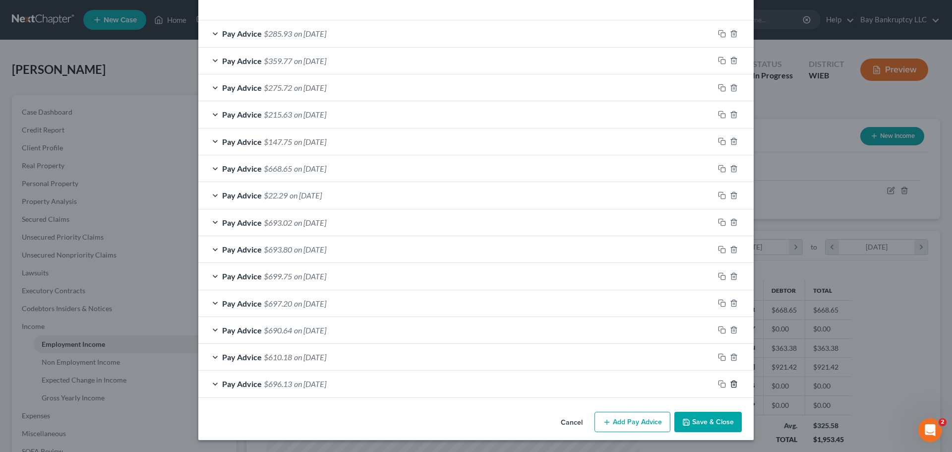
click at [731, 385] on icon "button" at bounding box center [734, 384] width 8 height 8
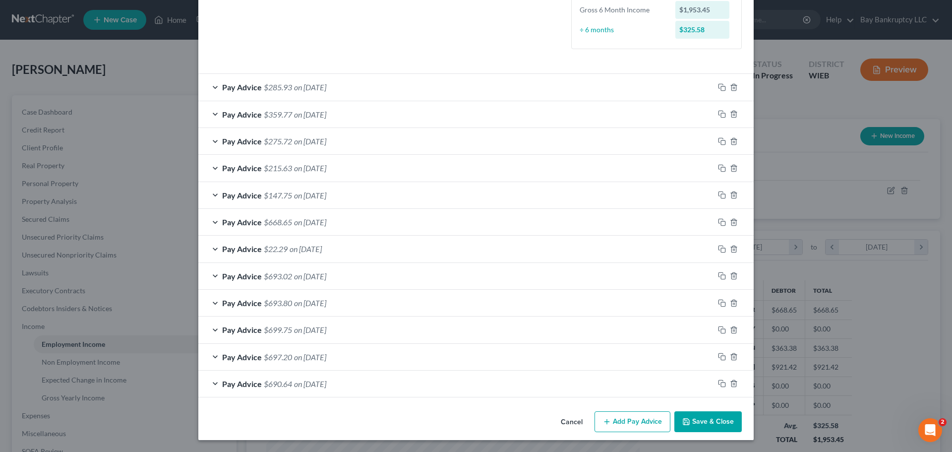
scroll to position [261, 0]
click at [731, 385] on icon "button" at bounding box center [734, 383] width 8 height 8
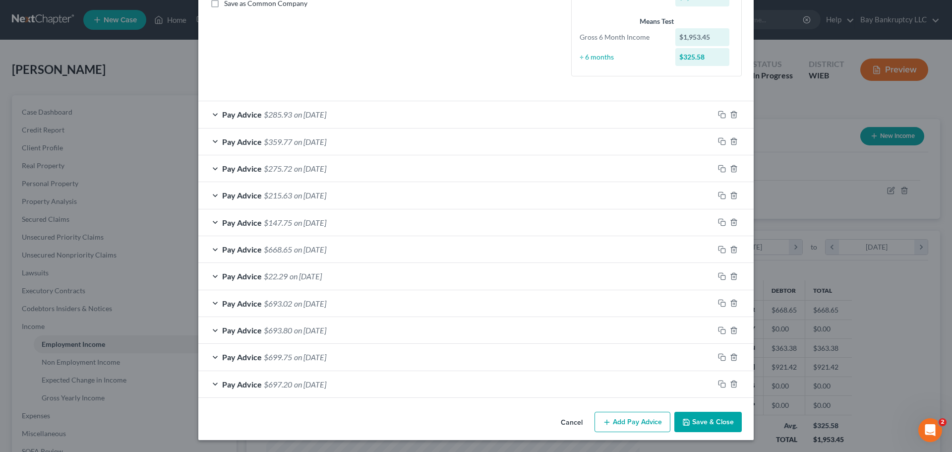
scroll to position [234, 0]
click at [731, 385] on icon "button" at bounding box center [734, 384] width 8 height 8
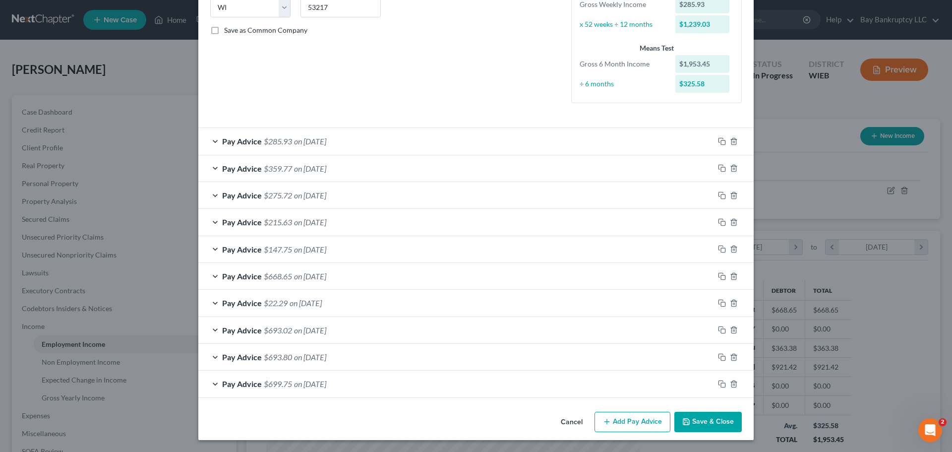
scroll to position [207, 0]
click at [731, 385] on icon "button" at bounding box center [734, 384] width 8 height 8
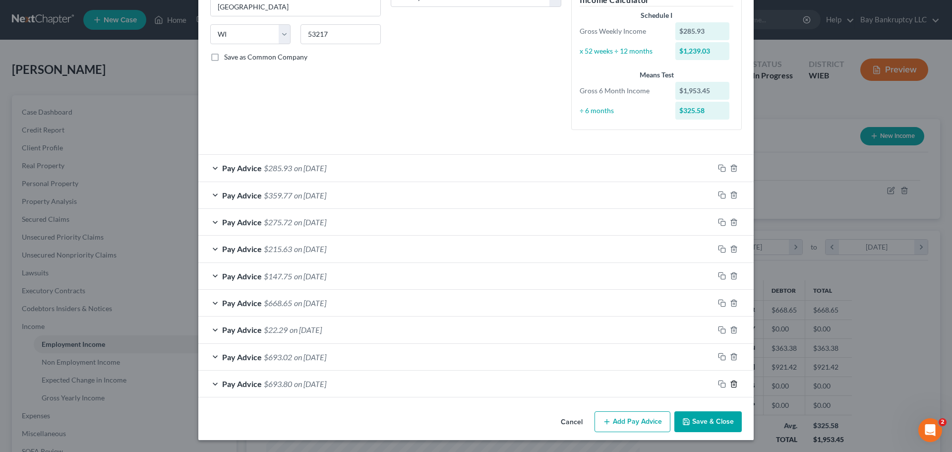
click at [731, 385] on icon "button" at bounding box center [734, 384] width 8 height 8
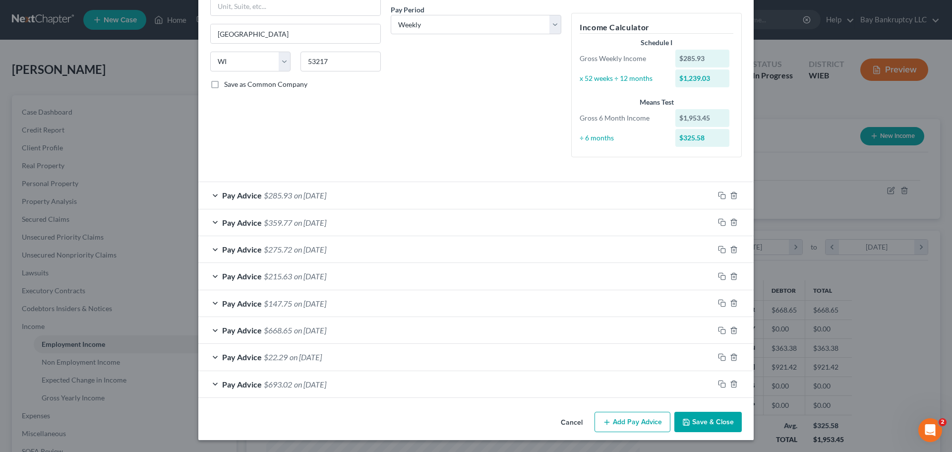
scroll to position [153, 0]
click at [731, 385] on icon "button" at bounding box center [734, 384] width 8 height 8
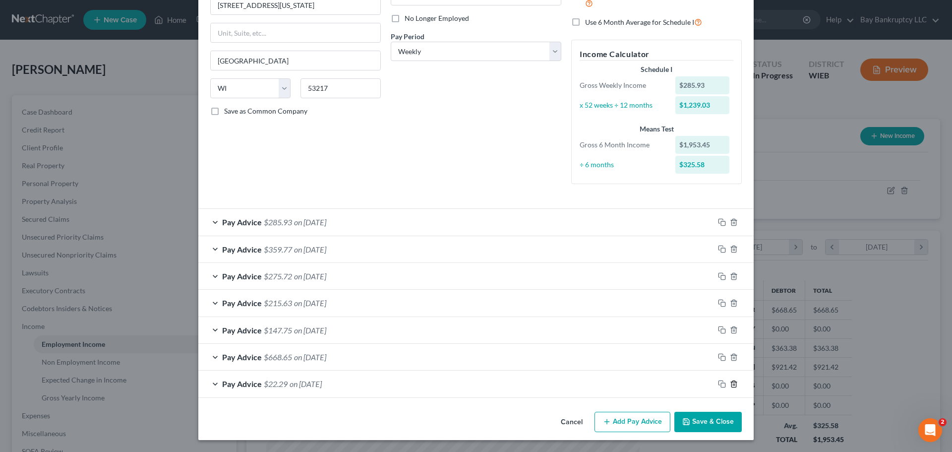
click at [731, 385] on icon "button" at bounding box center [734, 384] width 8 height 8
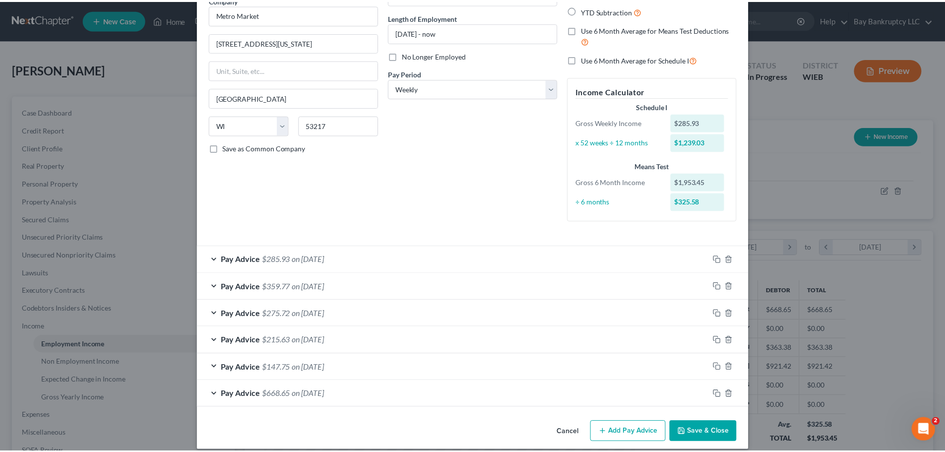
scroll to position [100, 0]
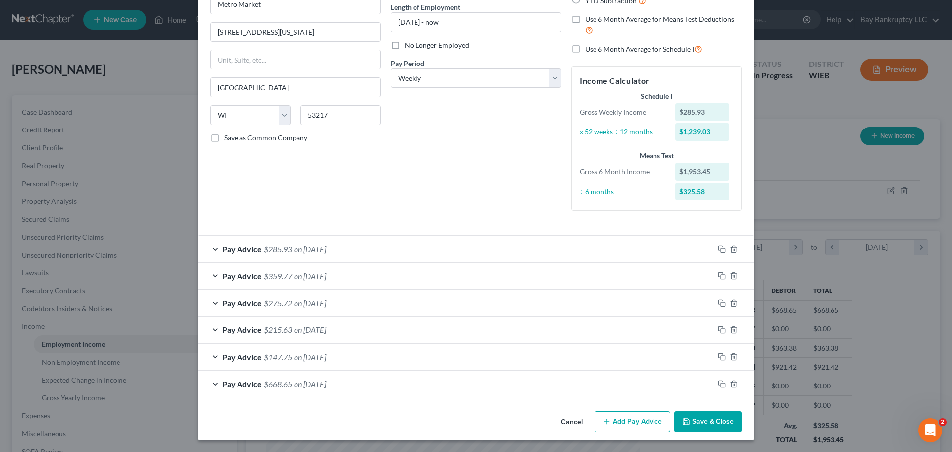
click at [719, 424] on button "Save & Close" at bounding box center [707, 421] width 67 height 21
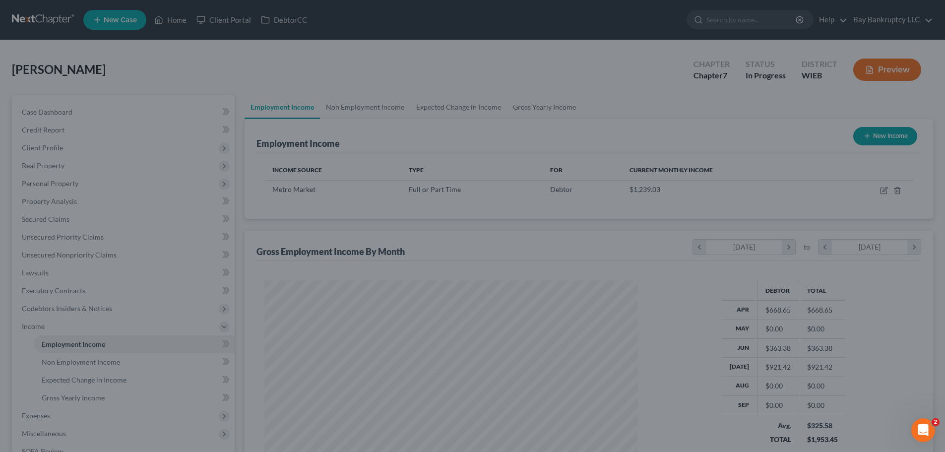
scroll to position [495617, 495413]
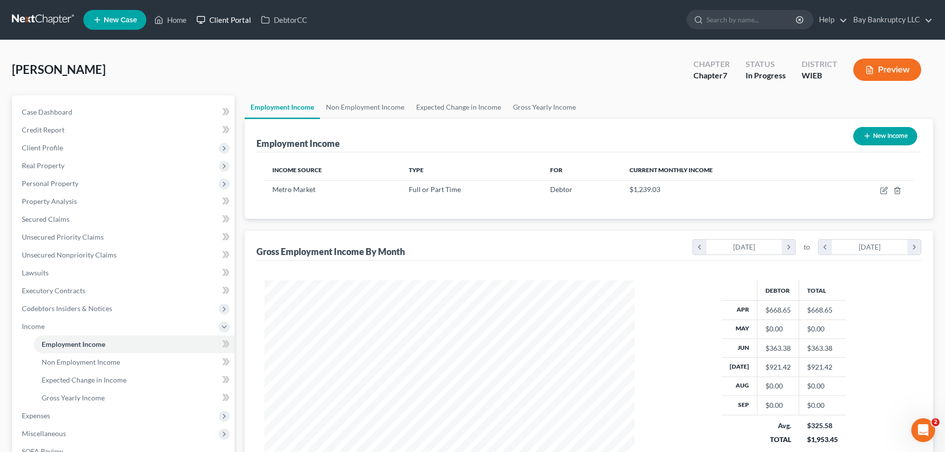
drag, startPoint x: 240, startPoint y: 17, endPoint x: 256, endPoint y: 73, distance: 57.8
click at [240, 17] on link "Client Portal" at bounding box center [223, 20] width 64 height 18
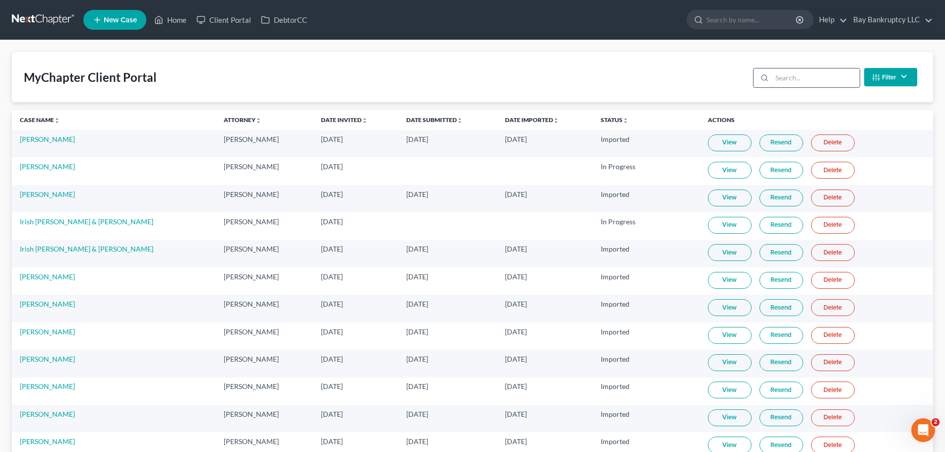
click at [783, 81] on input "search" at bounding box center [815, 77] width 88 height 19
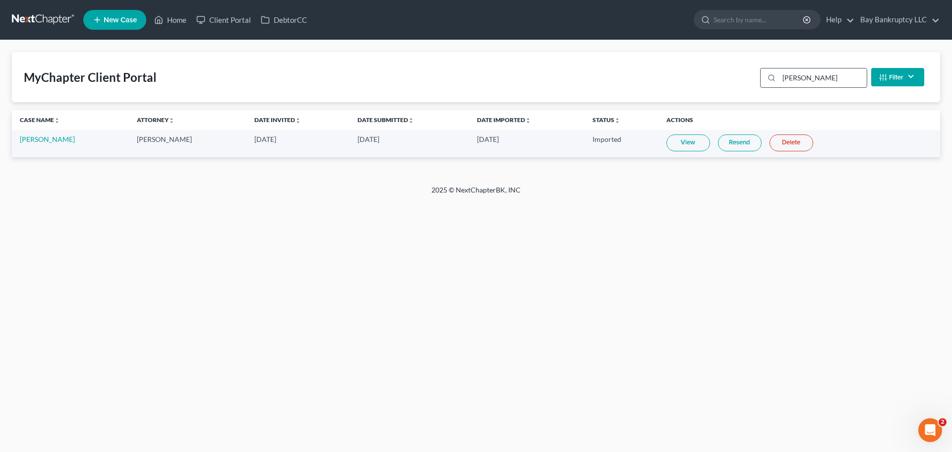
type input "[PERSON_NAME]"
click at [179, 20] on link "Home" at bounding box center [170, 20] width 42 height 18
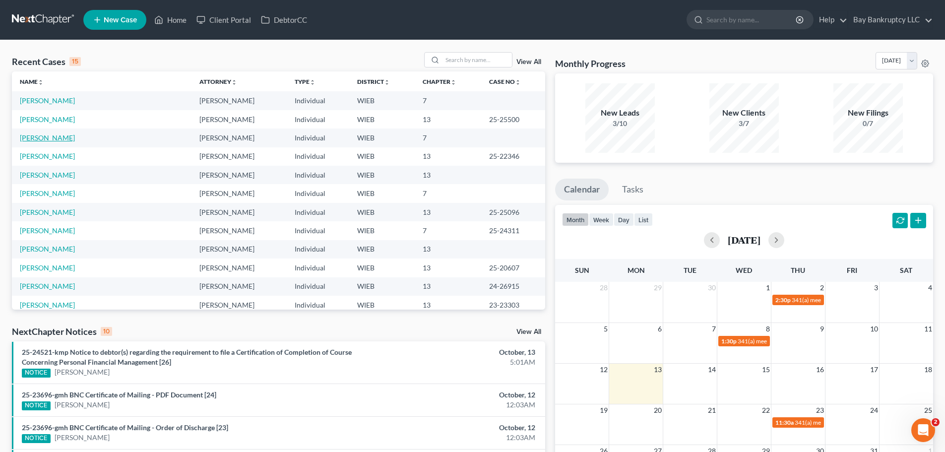
click at [33, 133] on link "[PERSON_NAME]" at bounding box center [47, 137] width 55 height 8
select select "3"
select select "4"
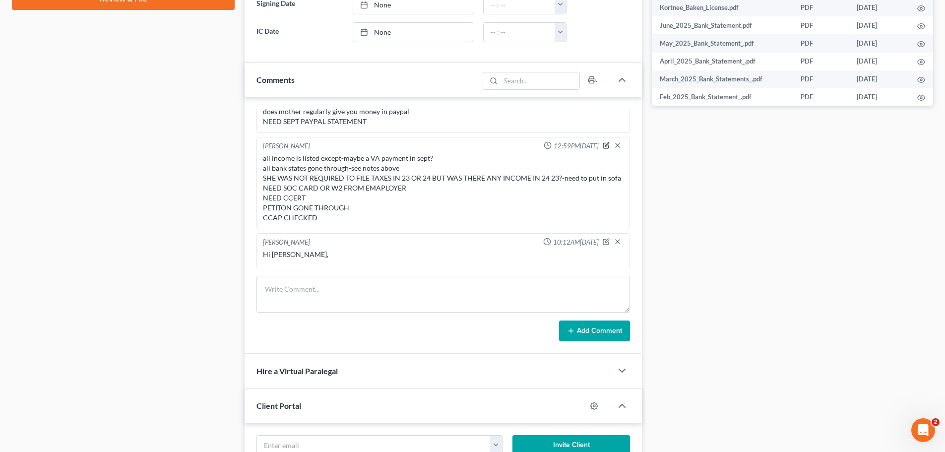
scroll to position [588, 0]
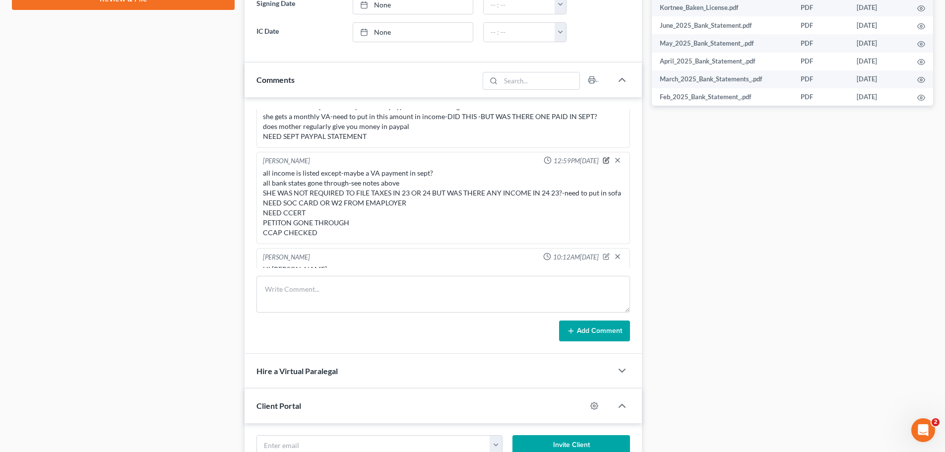
click at [602, 160] on icon "button" at bounding box center [605, 160] width 7 height 7
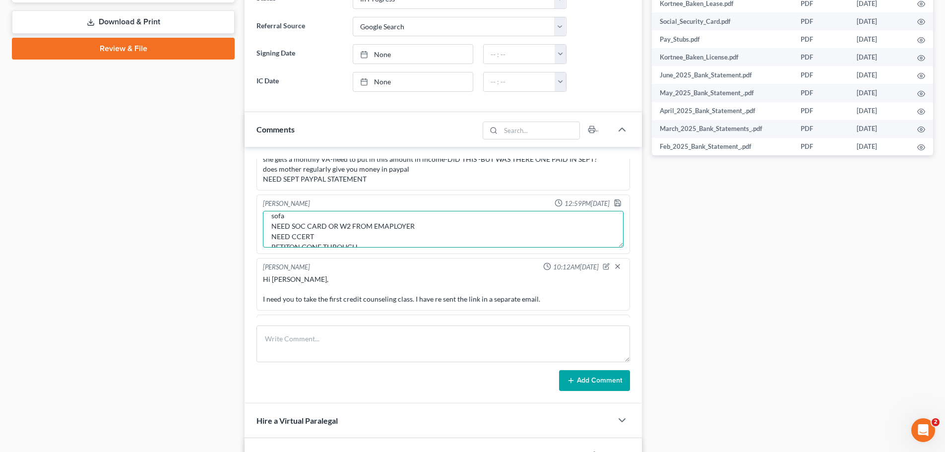
scroll to position [59, 0]
click at [339, 239] on textarea "all income is listed except-maybe a VA payment in sept? all bank states gone th…" at bounding box center [443, 229] width 360 height 37
type textarea "all income is listed except-maybe a VA payment in sept? all bank states gone th…"
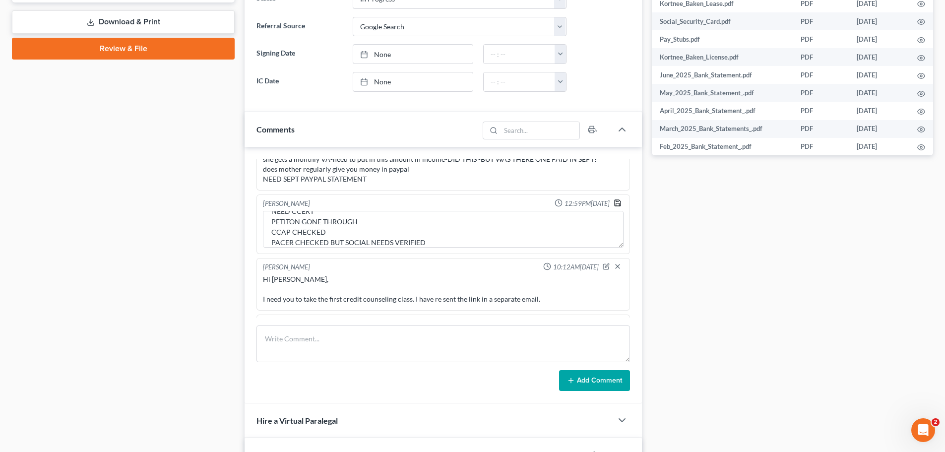
click at [613, 203] on icon "button" at bounding box center [617, 203] width 8 height 8
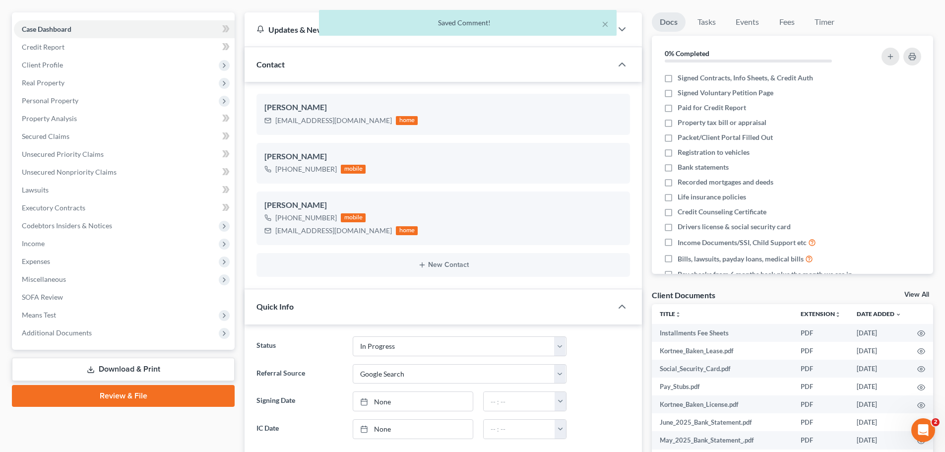
scroll to position [0, 0]
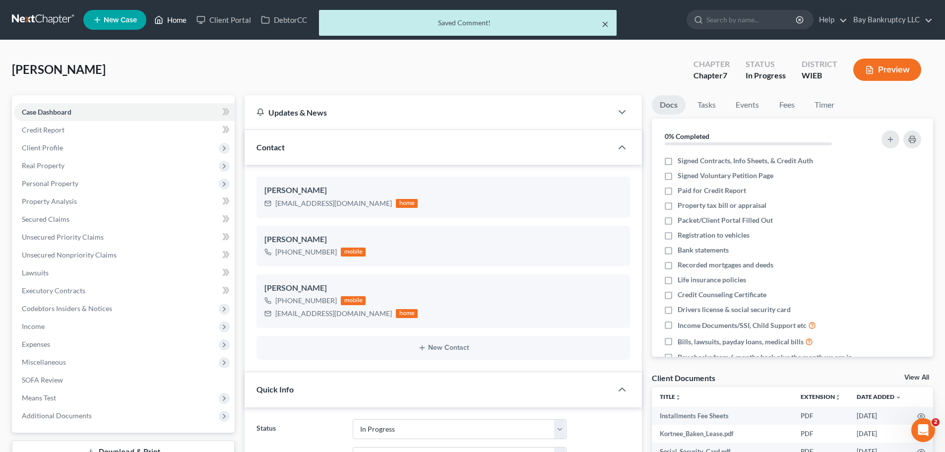
drag, startPoint x: 605, startPoint y: 25, endPoint x: 174, endPoint y: 22, distance: 431.4
click at [605, 25] on button "×" at bounding box center [604, 24] width 7 height 12
click at [174, 22] on link "Home" at bounding box center [170, 20] width 42 height 18
